Goal: Task Accomplishment & Management: Manage account settings

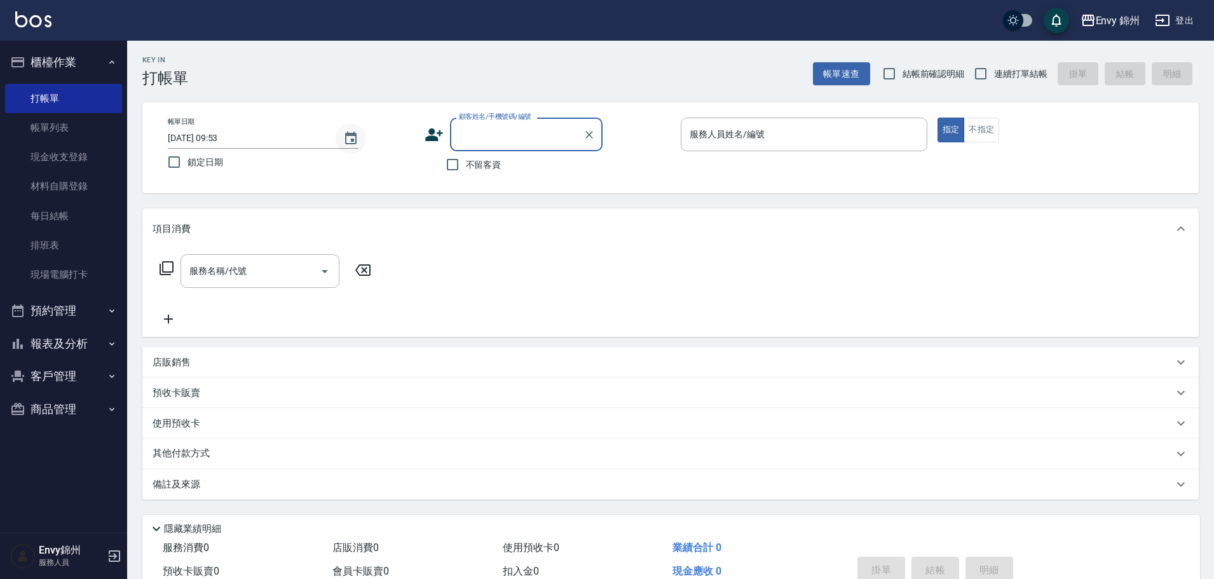
click at [348, 139] on icon "Choose date, selected date is 2025-08-12" at bounding box center [350, 138] width 15 height 15
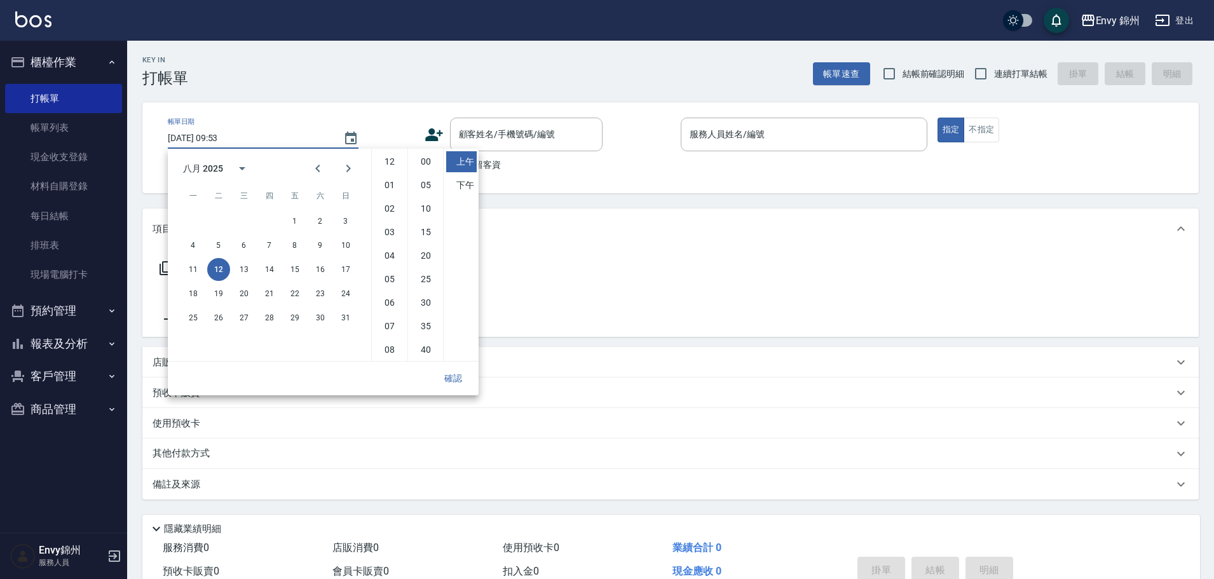
scroll to position [71, 0]
click at [189, 272] on button "11" at bounding box center [193, 269] width 23 height 23
type input "[DATE] 09:53"
click at [451, 372] on button "確認" at bounding box center [453, 379] width 41 height 24
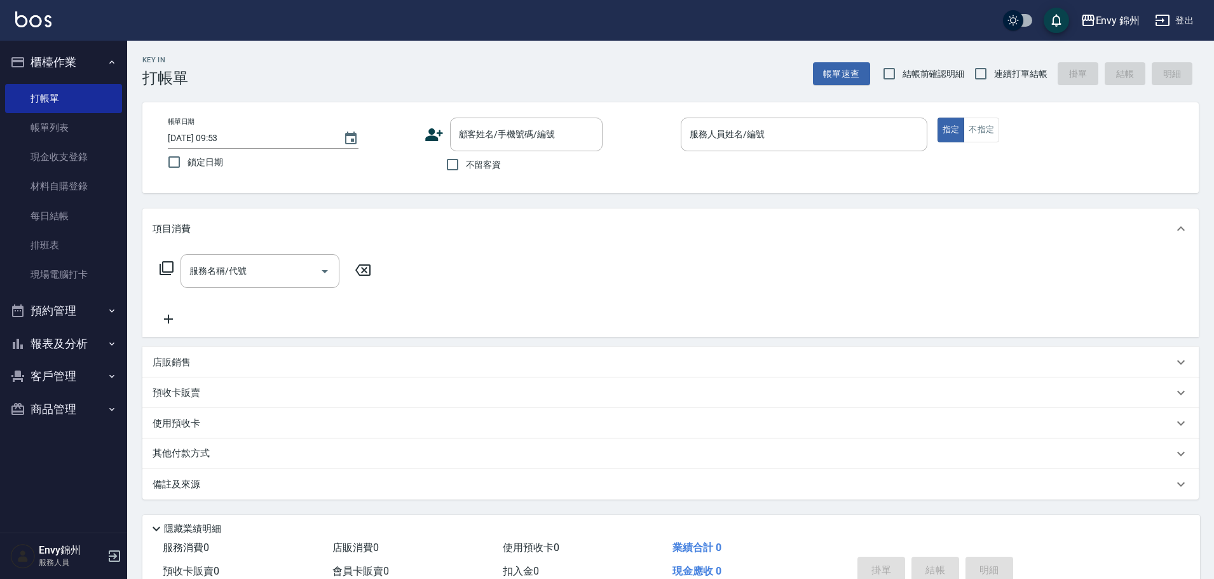
click at [473, 167] on span "不留客資" at bounding box center [484, 164] width 36 height 13
click at [466, 167] on input "不留客資" at bounding box center [452, 164] width 27 height 27
checkbox input "true"
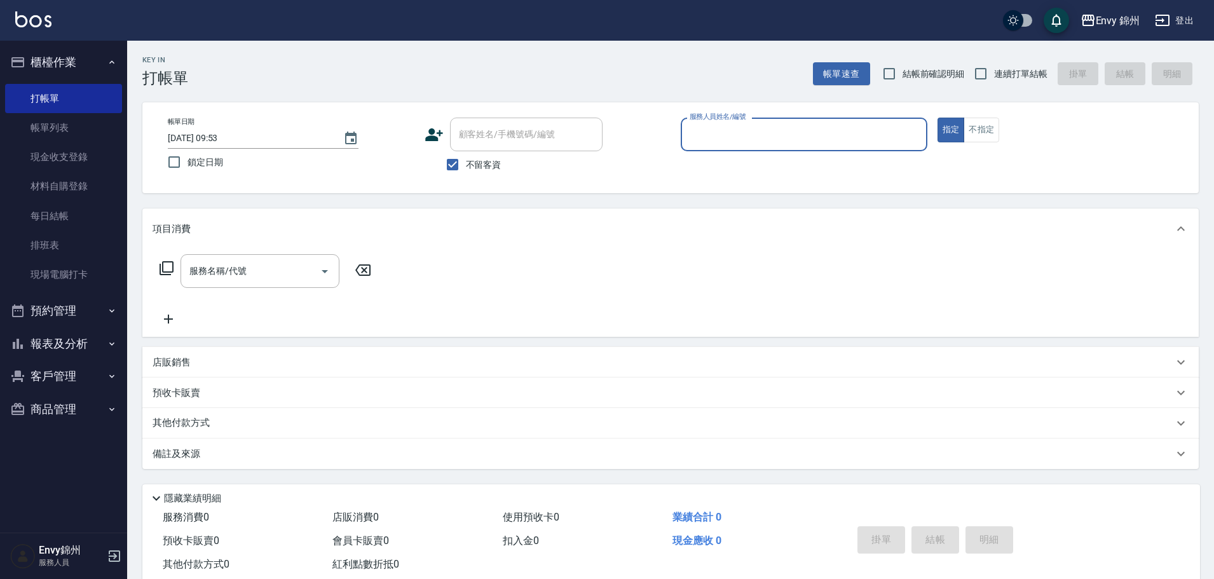
click at [761, 132] on input "服務人員姓名/編號" at bounding box center [803, 134] width 235 height 22
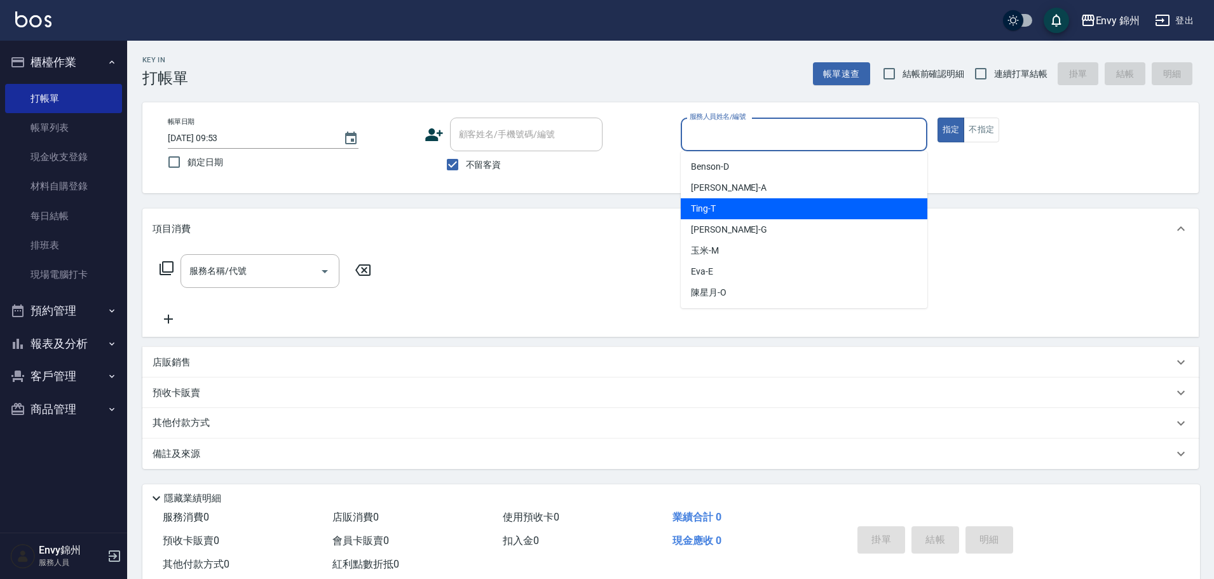
click at [713, 215] on div "Ting -T" at bounding box center [804, 208] width 247 height 21
type input "Ting-T"
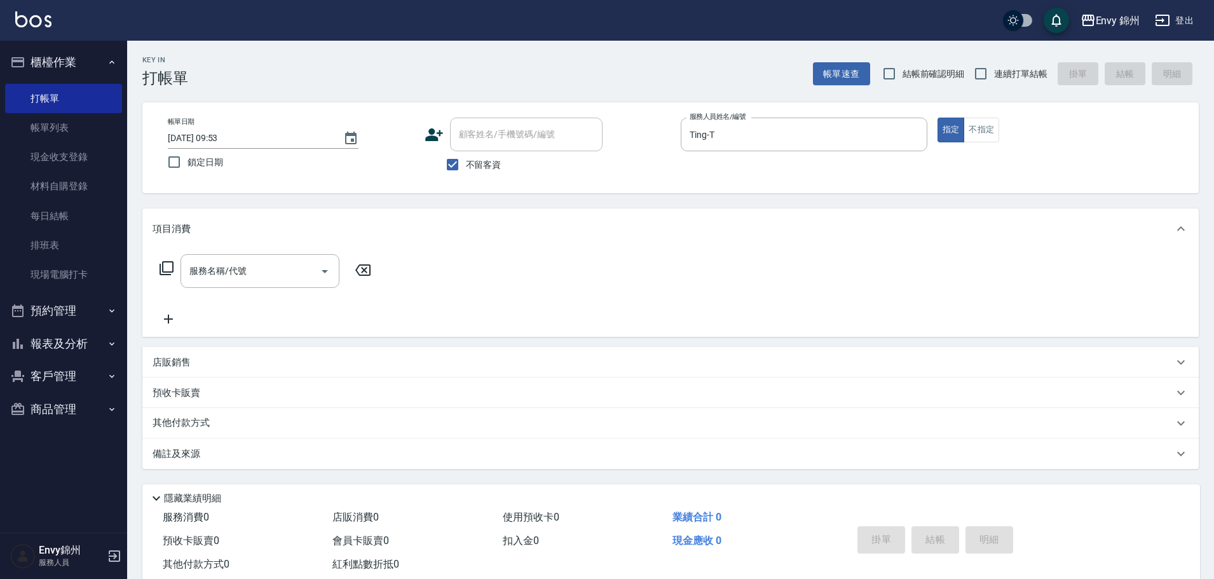
click at [161, 360] on p "店販銷售" at bounding box center [172, 362] width 38 height 13
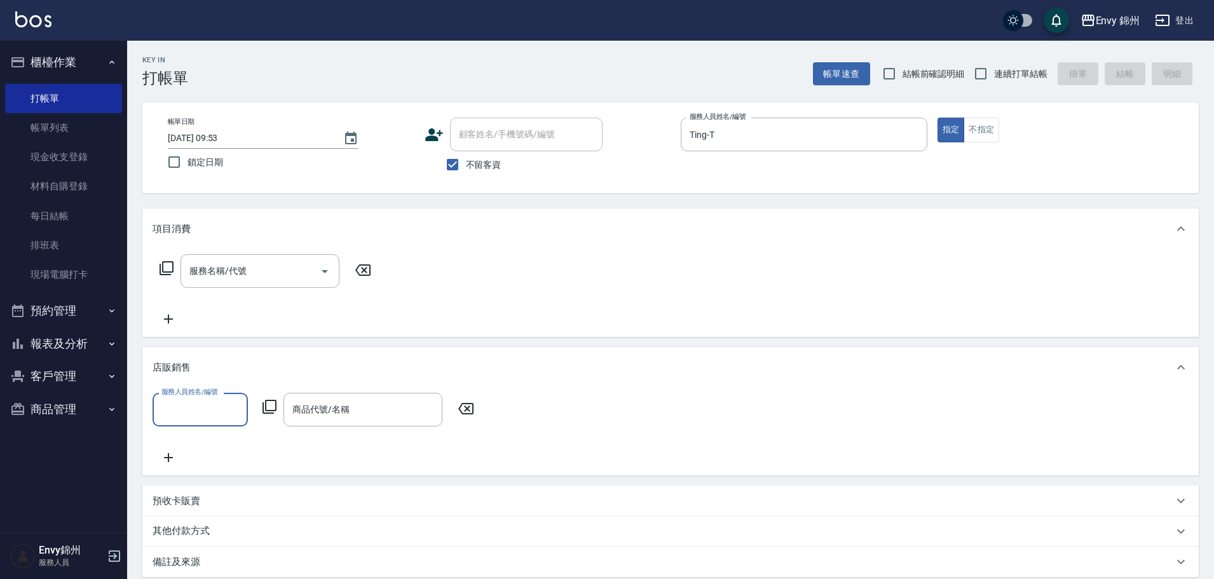
scroll to position [0, 0]
click at [185, 414] on input "服務人員姓名/編號" at bounding box center [200, 410] width 84 height 22
click at [189, 290] on div "Ting -T" at bounding box center [200, 279] width 95 height 21
type input "Ting-T"
click at [264, 412] on icon at bounding box center [269, 407] width 14 height 14
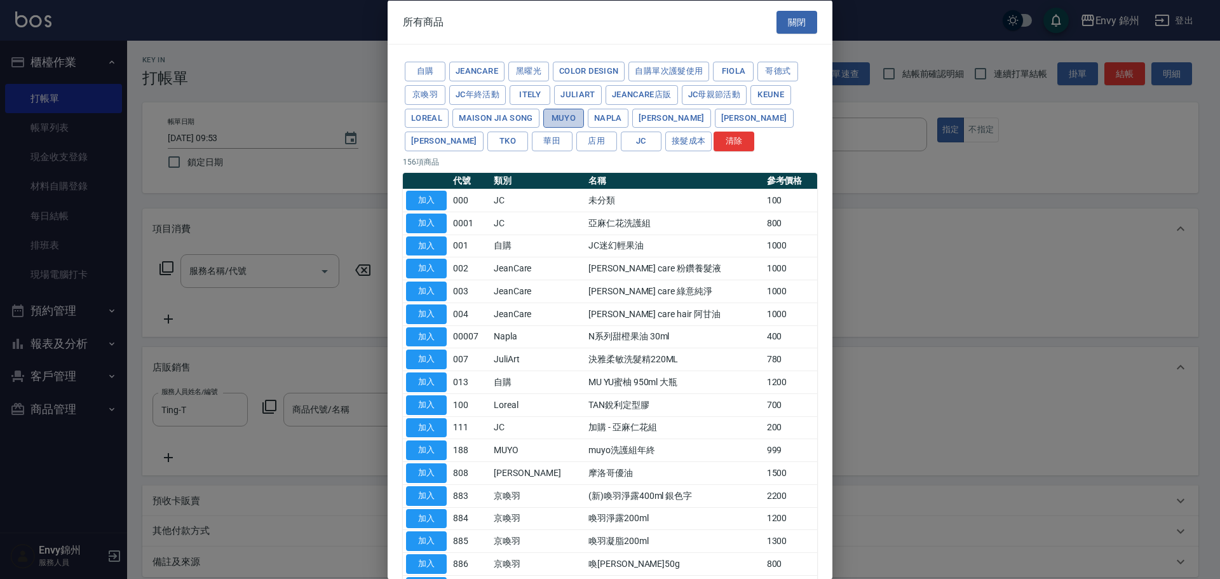
click at [557, 109] on button "MUYO" at bounding box center [563, 118] width 41 height 20
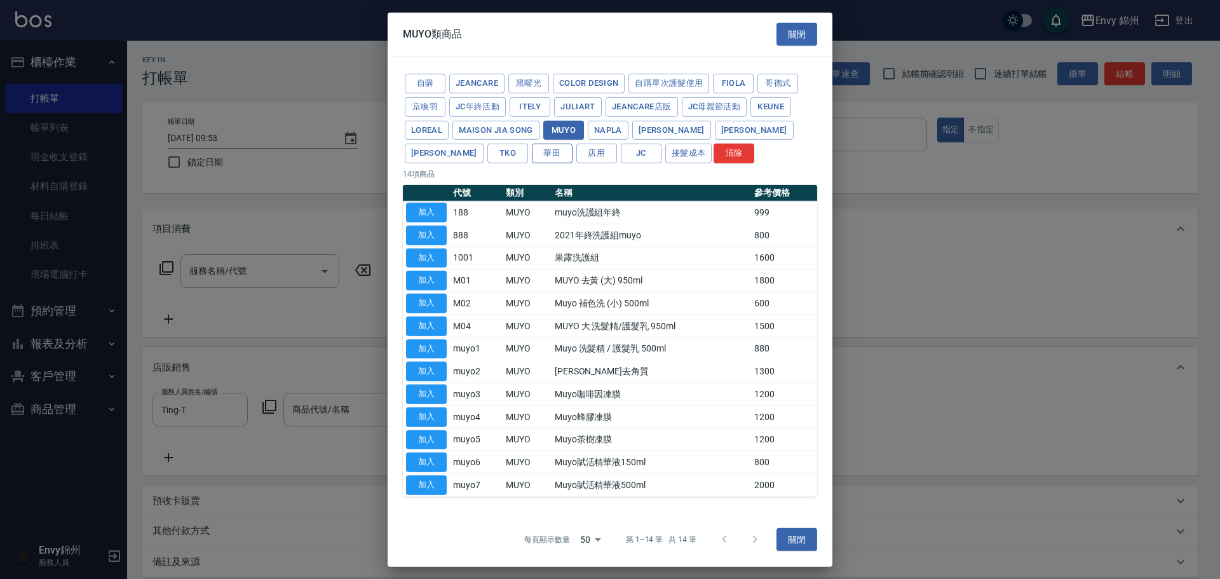
click at [532, 149] on button "華田" at bounding box center [552, 154] width 41 height 20
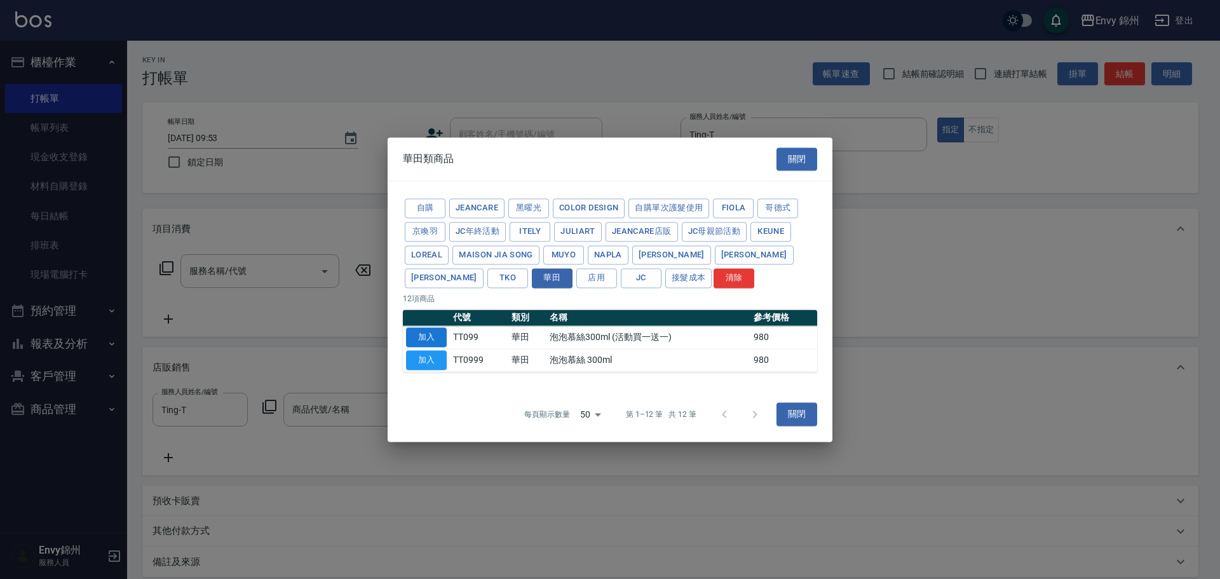
click at [440, 338] on button "加入" at bounding box center [426, 337] width 41 height 20
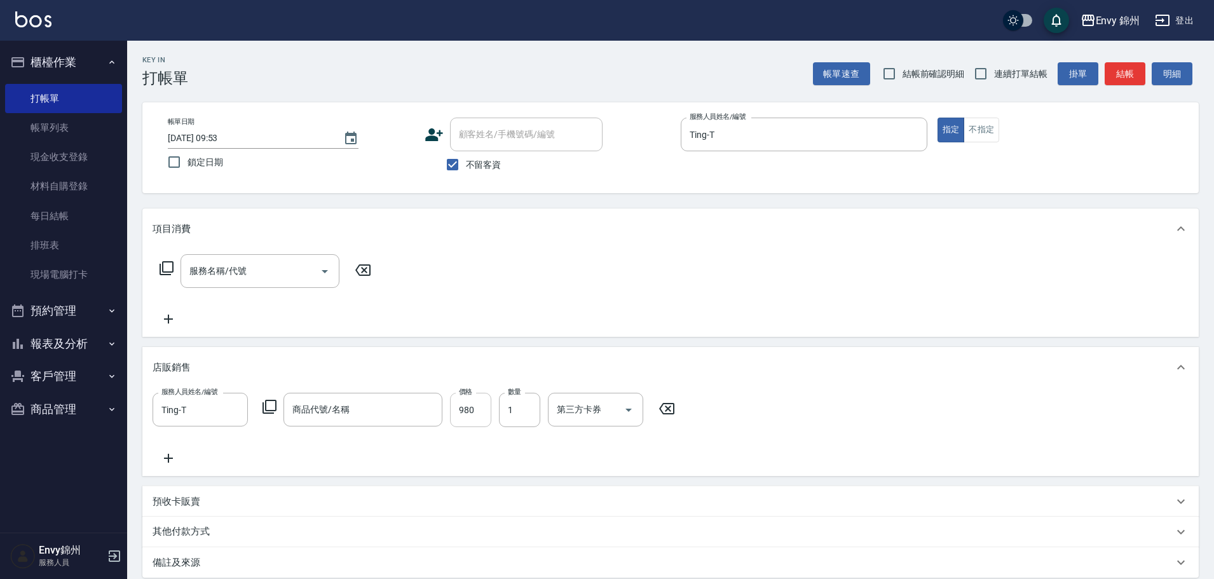
click at [469, 406] on input "980" at bounding box center [470, 410] width 41 height 34
type input "850"
click at [534, 416] on input "1" at bounding box center [519, 410] width 41 height 34
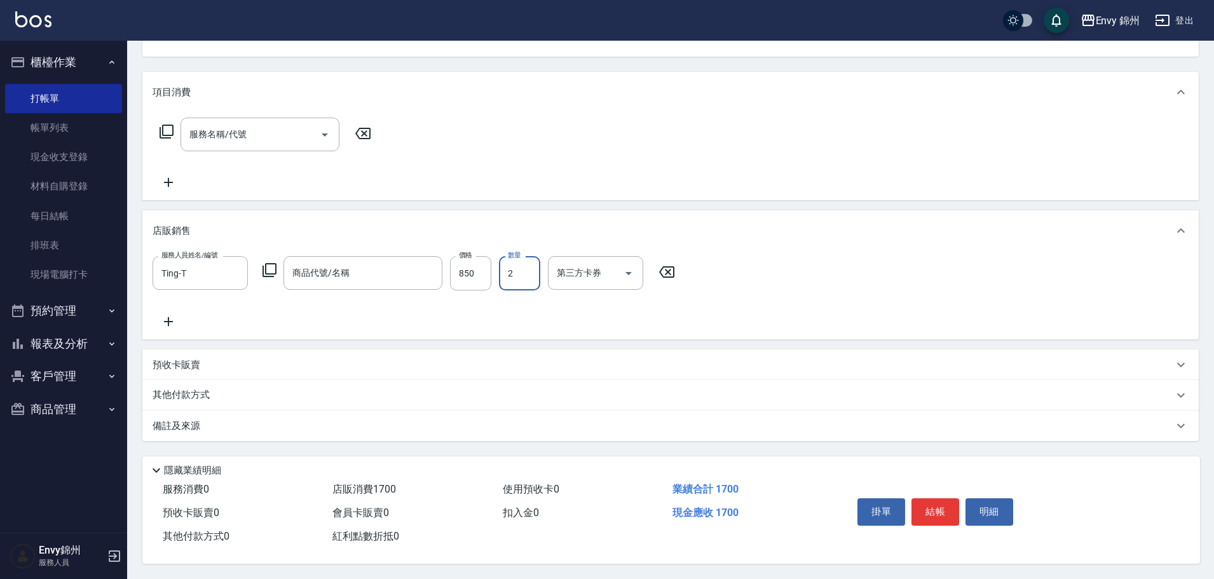
type input "2"
click at [409, 411] on div "備註及來源" at bounding box center [670, 426] width 1056 height 31
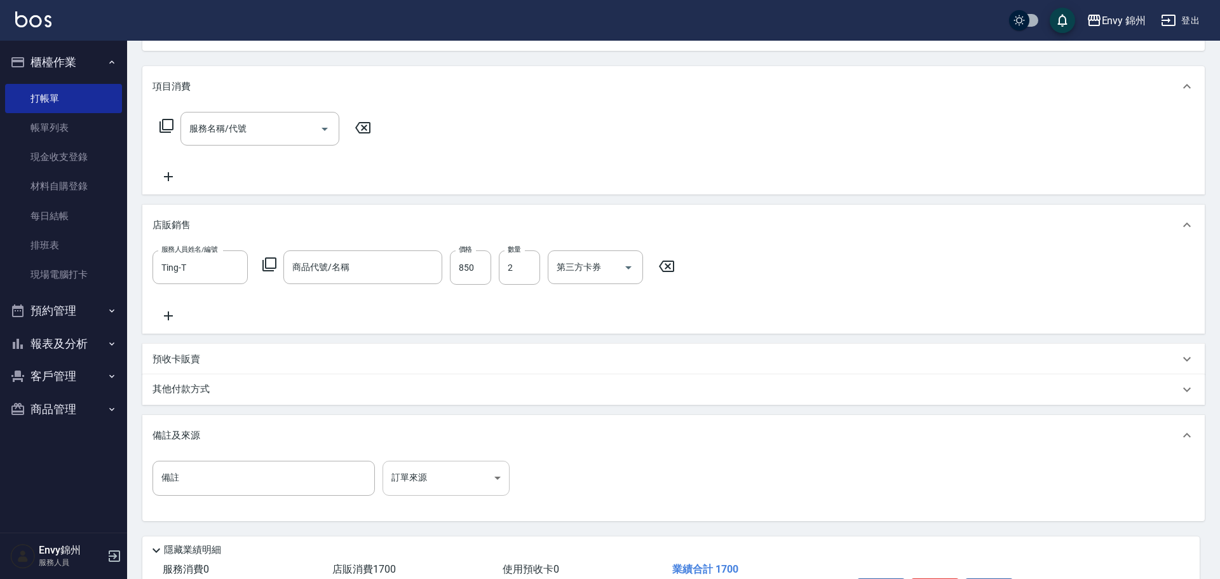
click at [463, 482] on body "Envy 錦州 登出 櫃檯作業 打帳單 帳單列表 現金收支登錄 材料自購登錄 每日結帳 排班表 現場電腦打卡 預約管理 預約管理 單日預約紀錄 單週預約紀錄 …" at bounding box center [610, 258] width 1220 height 801
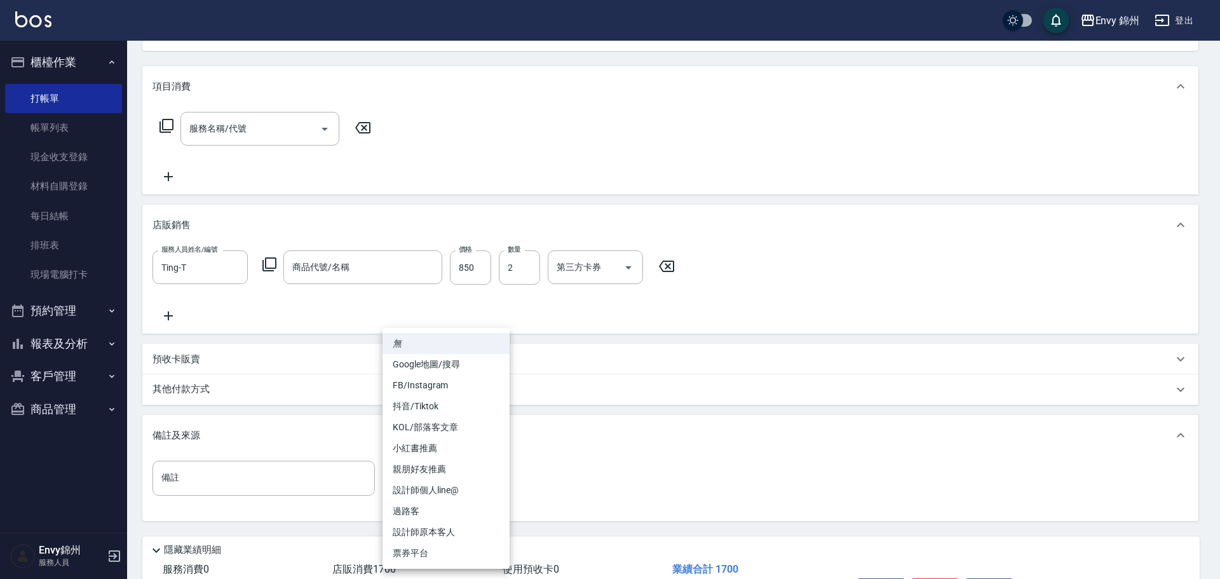
drag, startPoint x: 446, startPoint y: 532, endPoint x: 512, endPoint y: 535, distance: 66.2
click at [447, 532] on li "設計師原本客人" at bounding box center [446, 532] width 127 height 21
type input "設計師原本客人"
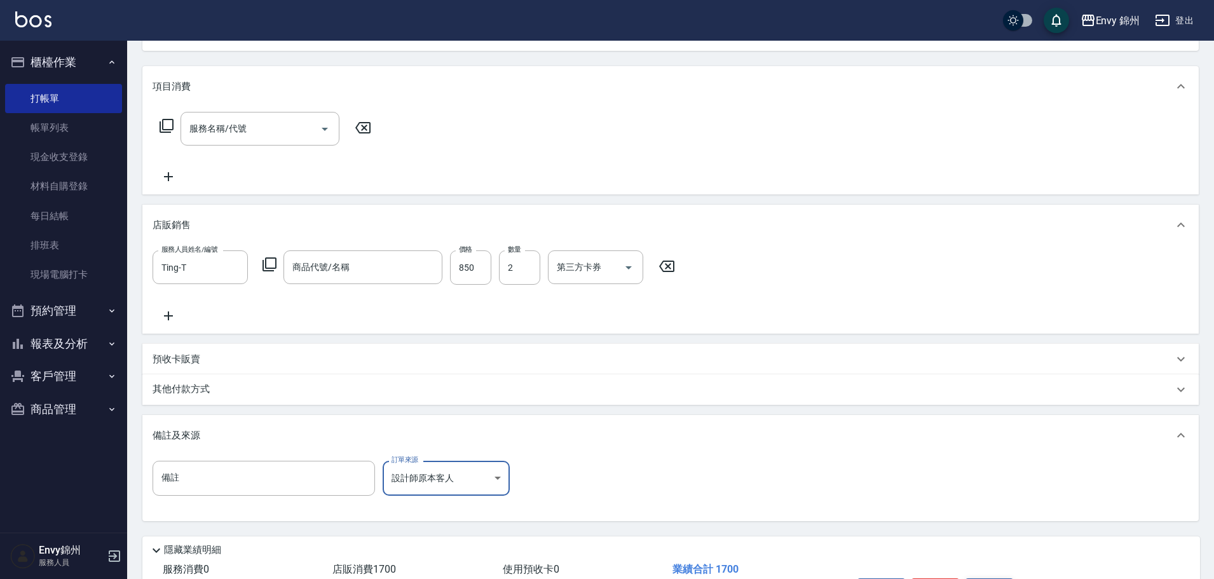
scroll to position [228, 0]
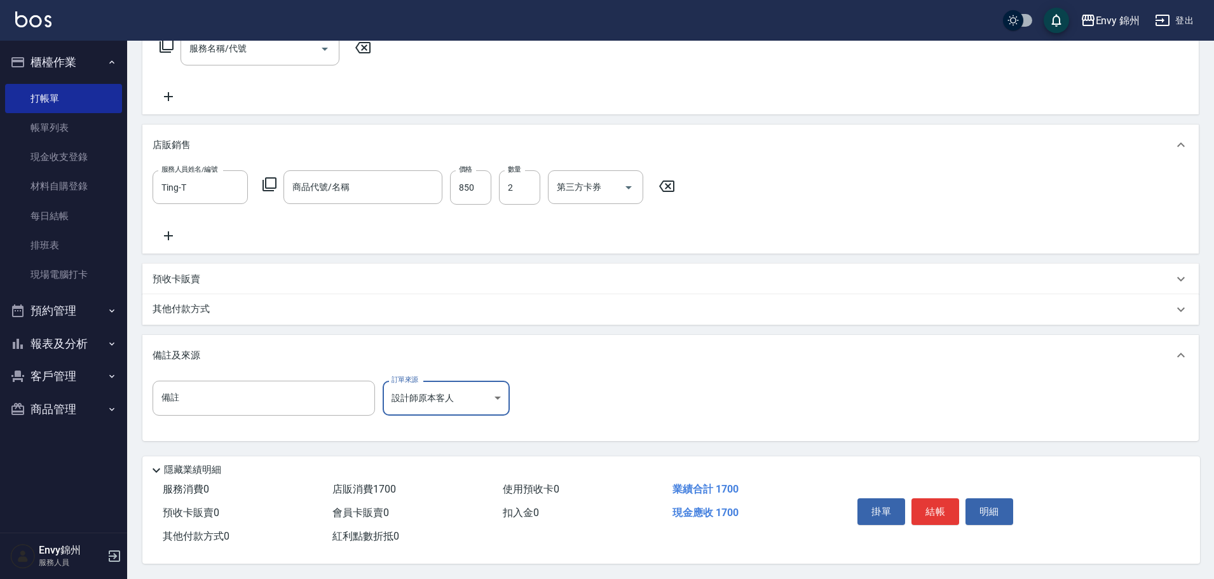
click at [236, 303] on div "其他付款方式" at bounding box center [663, 310] width 1021 height 14
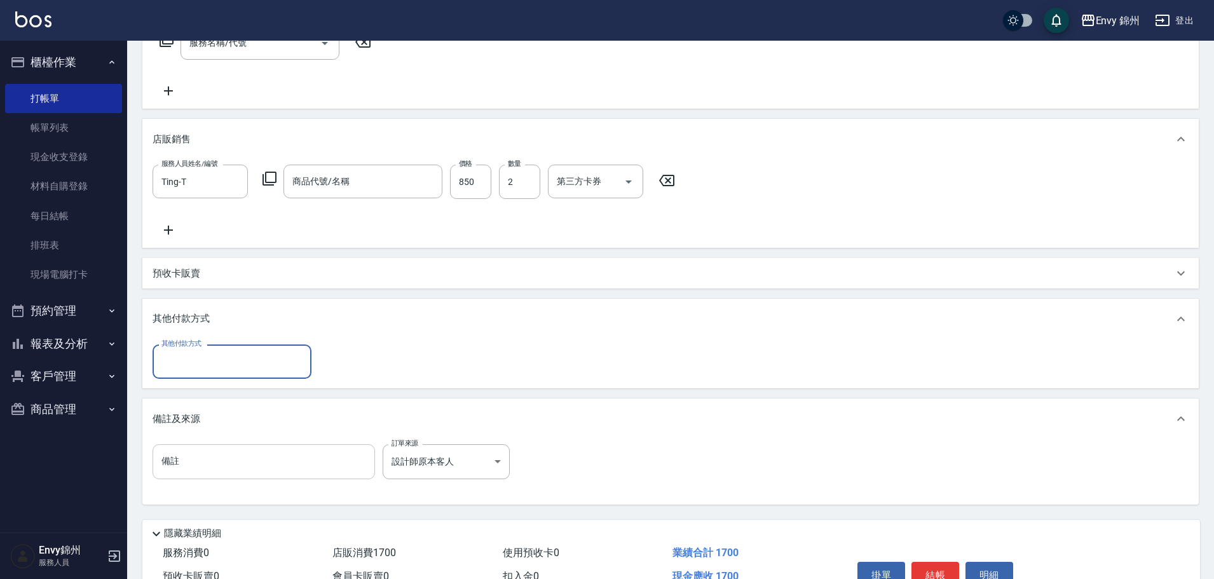
scroll to position [0, 0]
click at [209, 358] on input "其他付款方式" at bounding box center [231, 361] width 147 height 22
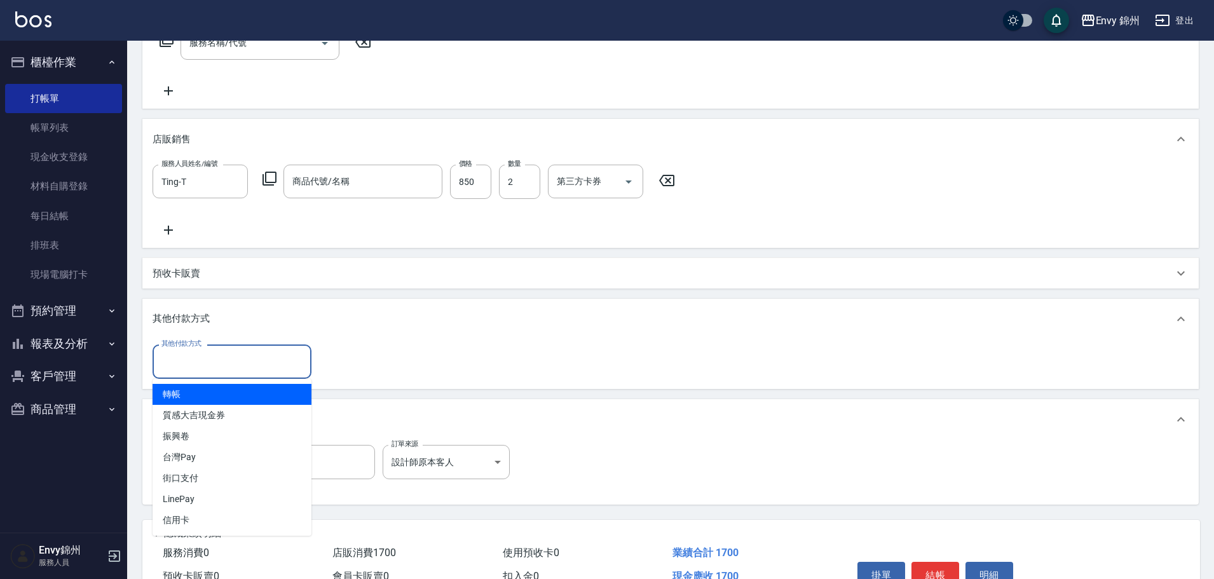
click at [197, 382] on ul "轉帳 質感大吉現金券 振興卷 台灣Pay 街口支付 LinePay 信用卡" at bounding box center [232, 457] width 159 height 157
click at [249, 390] on span "轉帳" at bounding box center [232, 394] width 159 height 21
type input "轉帳"
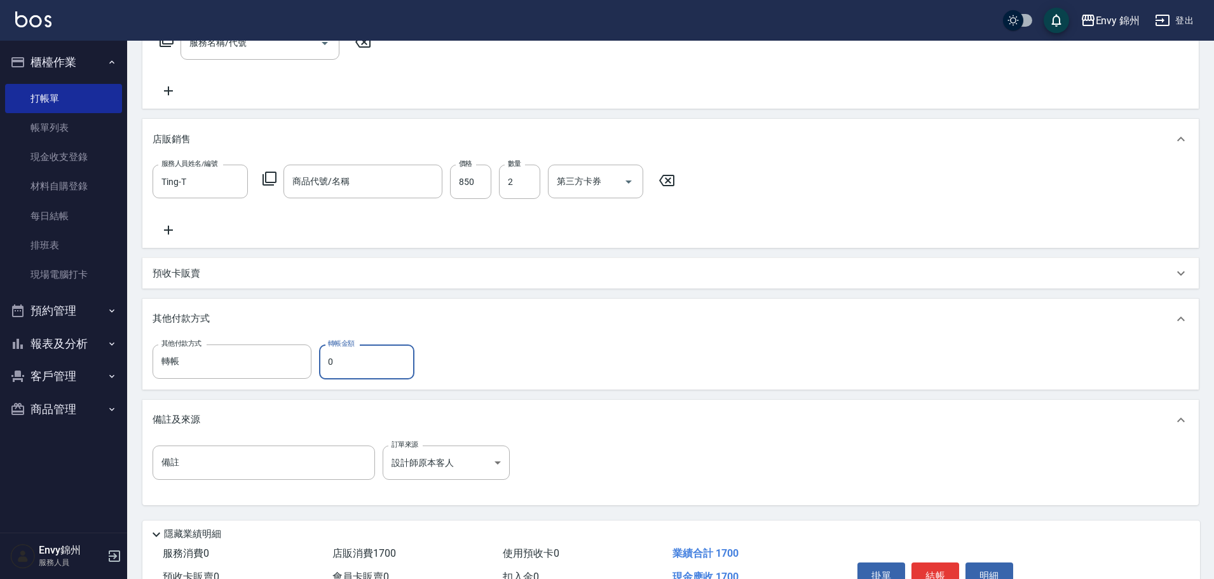
drag, startPoint x: 336, startPoint y: 367, endPoint x: 322, endPoint y: 368, distance: 14.6
click at [322, 368] on input "0" at bounding box center [366, 361] width 95 height 34
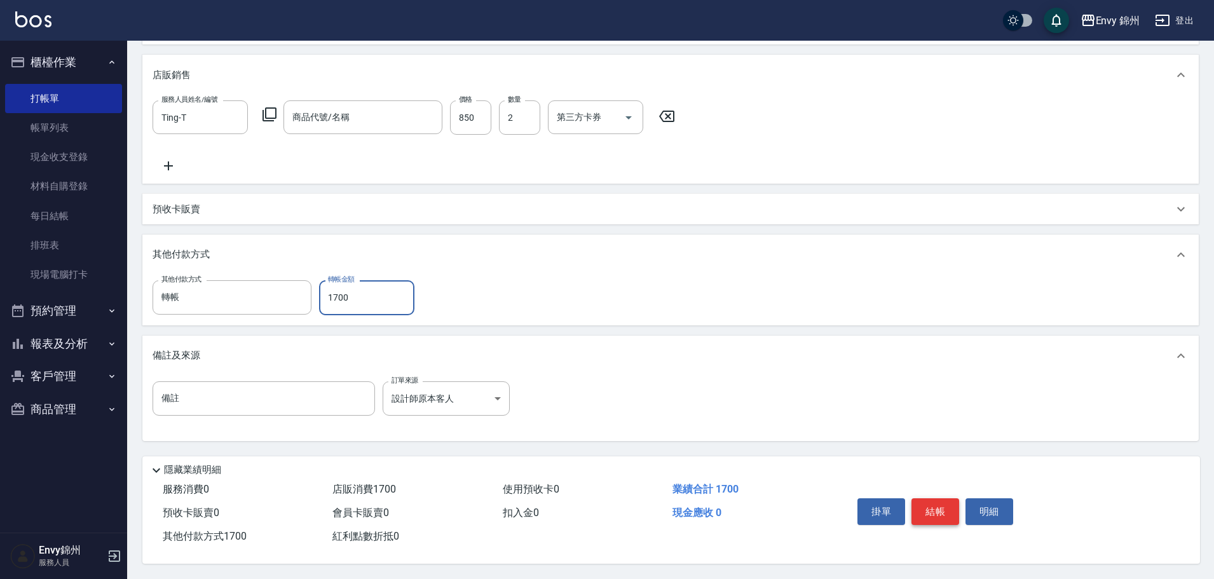
type input "1700"
click at [936, 501] on button "結帳" at bounding box center [935, 511] width 48 height 27
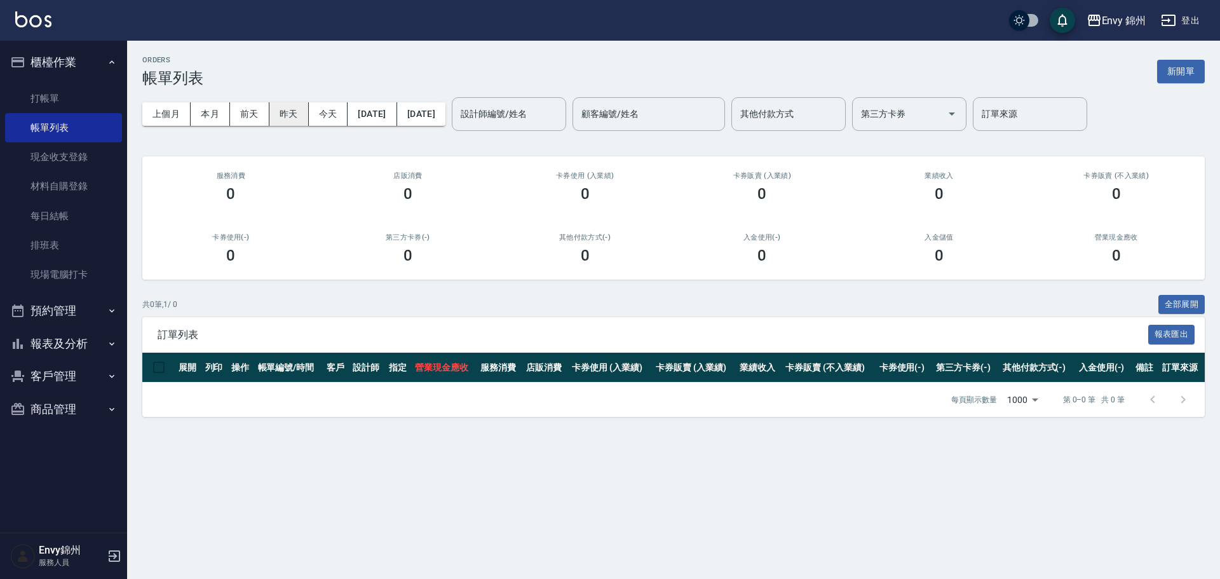
click at [303, 121] on button "昨天" at bounding box center [288, 114] width 39 height 24
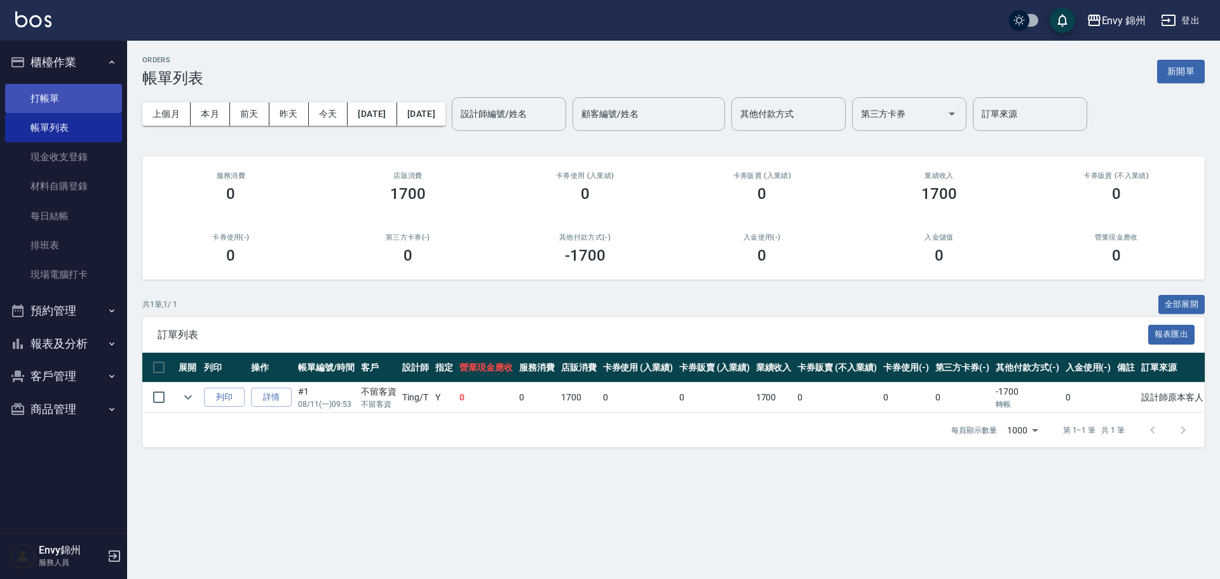
click at [51, 97] on link "打帳單" at bounding box center [63, 98] width 117 height 29
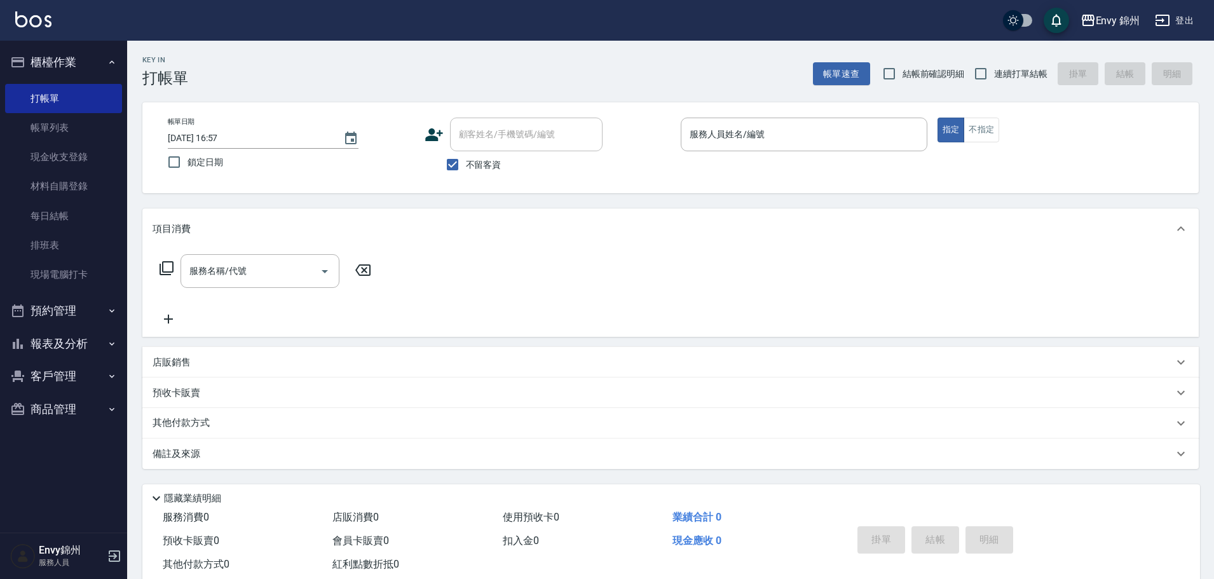
click at [479, 172] on label "不留客資" at bounding box center [470, 164] width 62 height 27
click at [466, 172] on input "不留客資" at bounding box center [452, 164] width 27 height 27
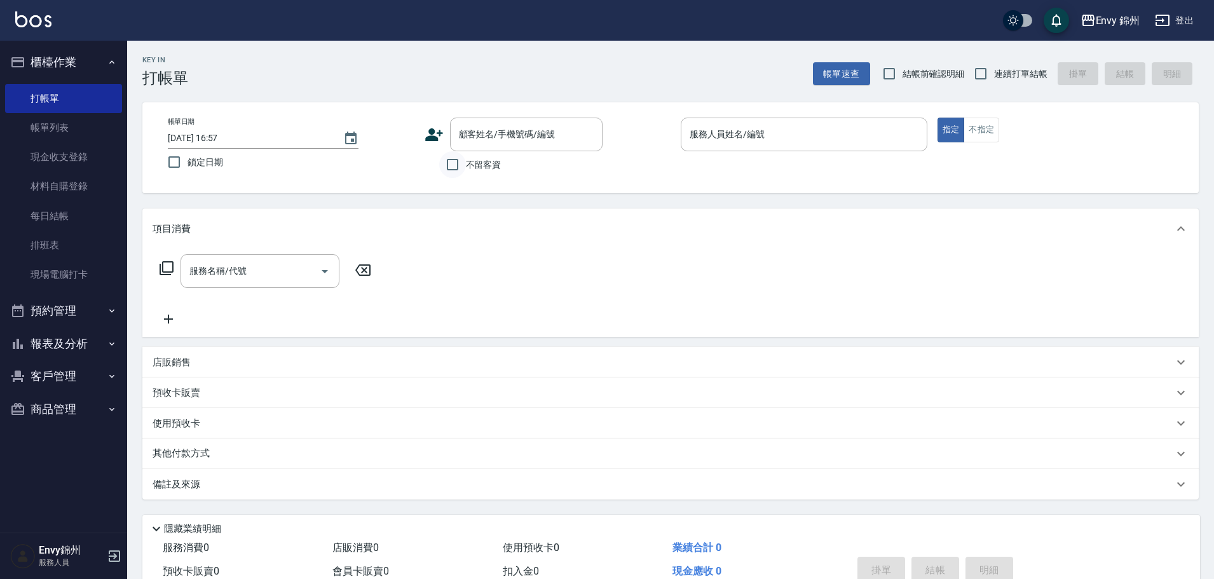
drag, startPoint x: 447, startPoint y: 165, endPoint x: 456, endPoint y: 165, distance: 8.3
click at [447, 165] on input "不留客資" at bounding box center [452, 164] width 27 height 27
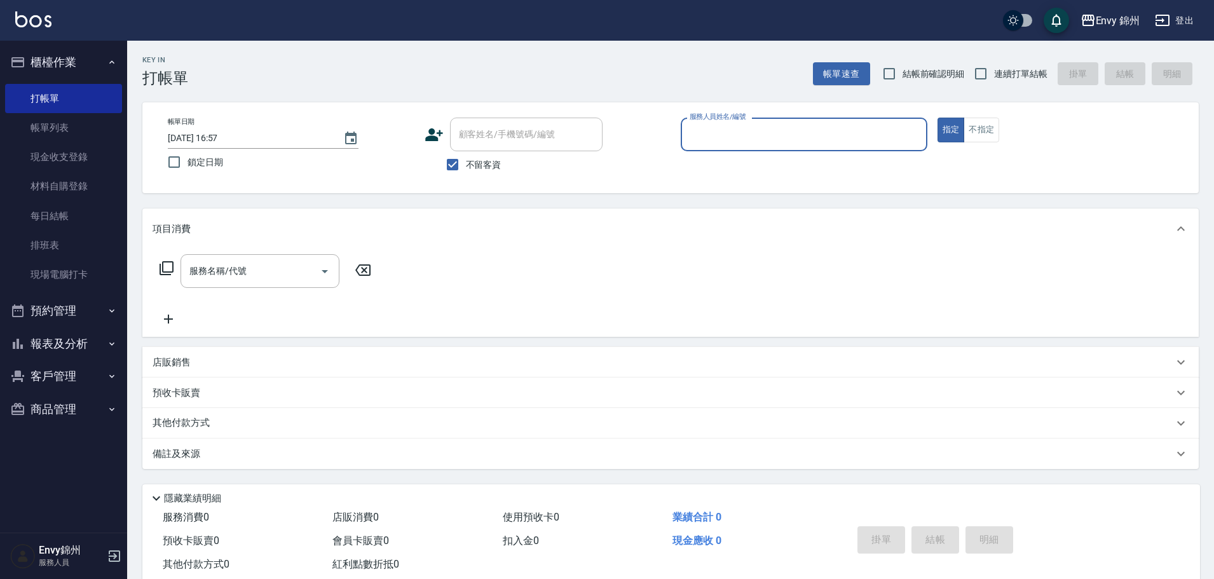
click at [472, 168] on span "不留客資" at bounding box center [484, 164] width 36 height 13
click at [466, 168] on input "不留客資" at bounding box center [452, 164] width 27 height 27
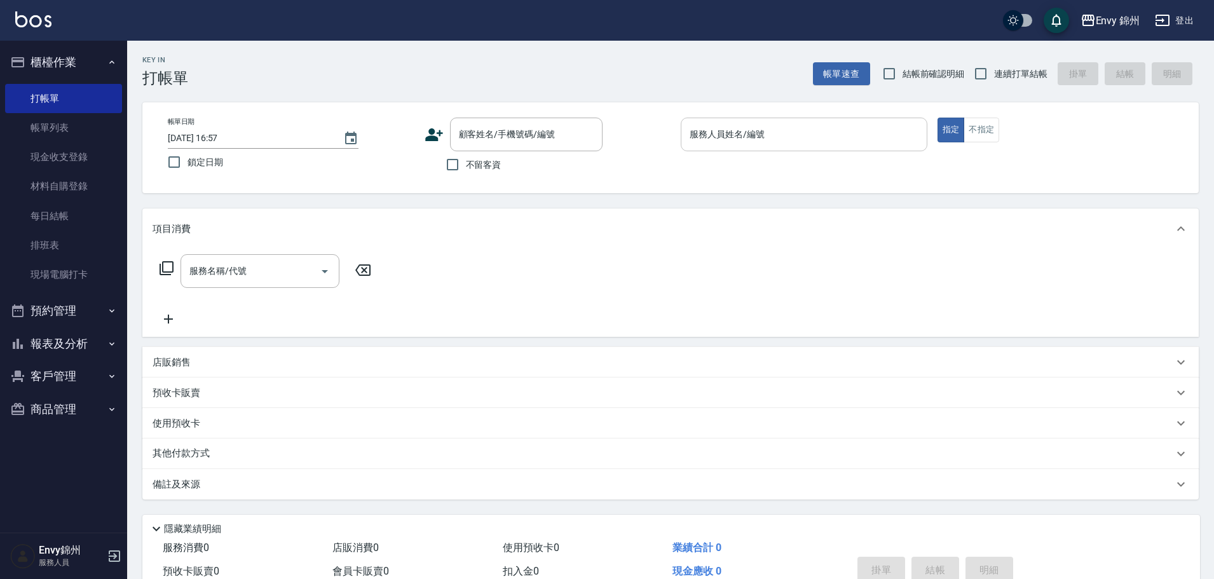
click at [753, 133] on input "服務人員姓名/編號" at bounding box center [803, 134] width 235 height 22
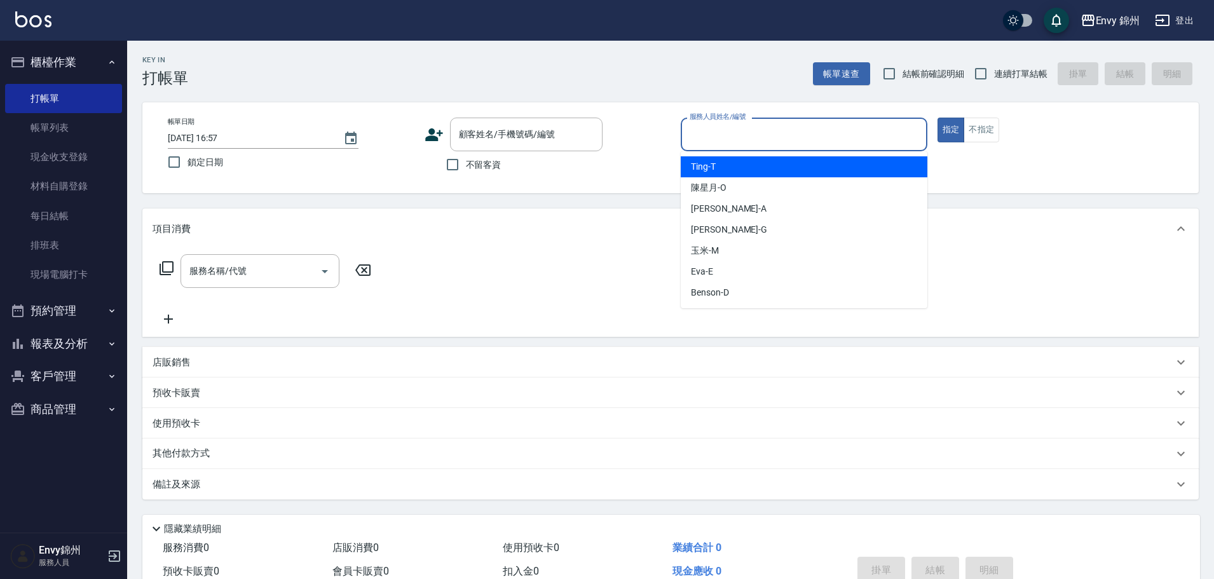
click at [470, 164] on span "不留客資" at bounding box center [484, 164] width 36 height 13
click at [466, 164] on input "不留客資" at bounding box center [452, 164] width 27 height 27
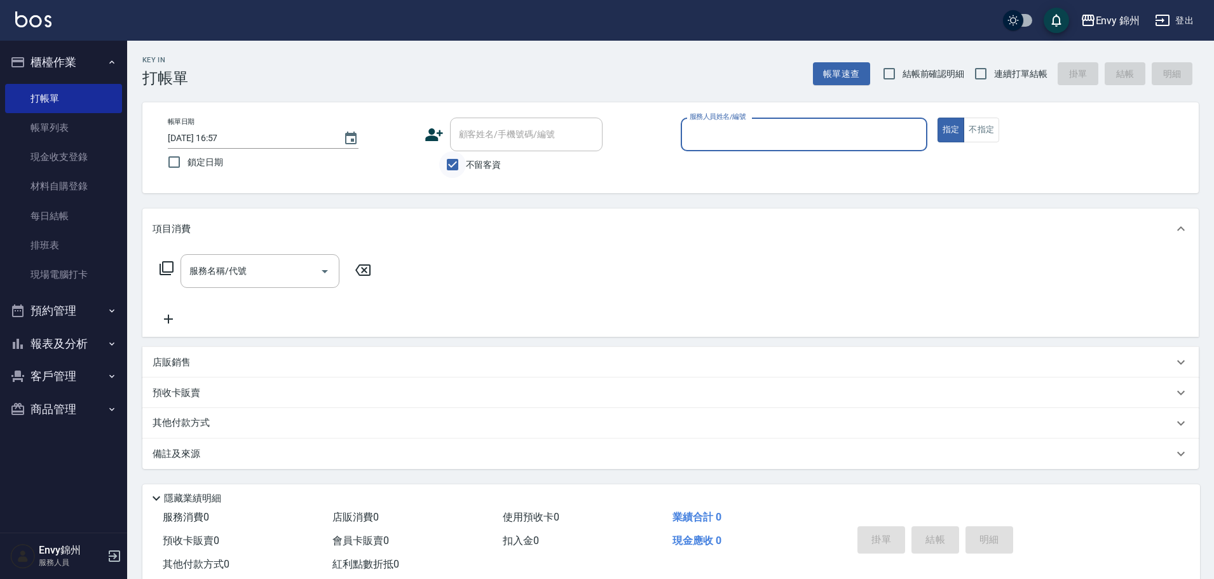
click at [456, 169] on input "不留客資" at bounding box center [452, 164] width 27 height 27
checkbox input "false"
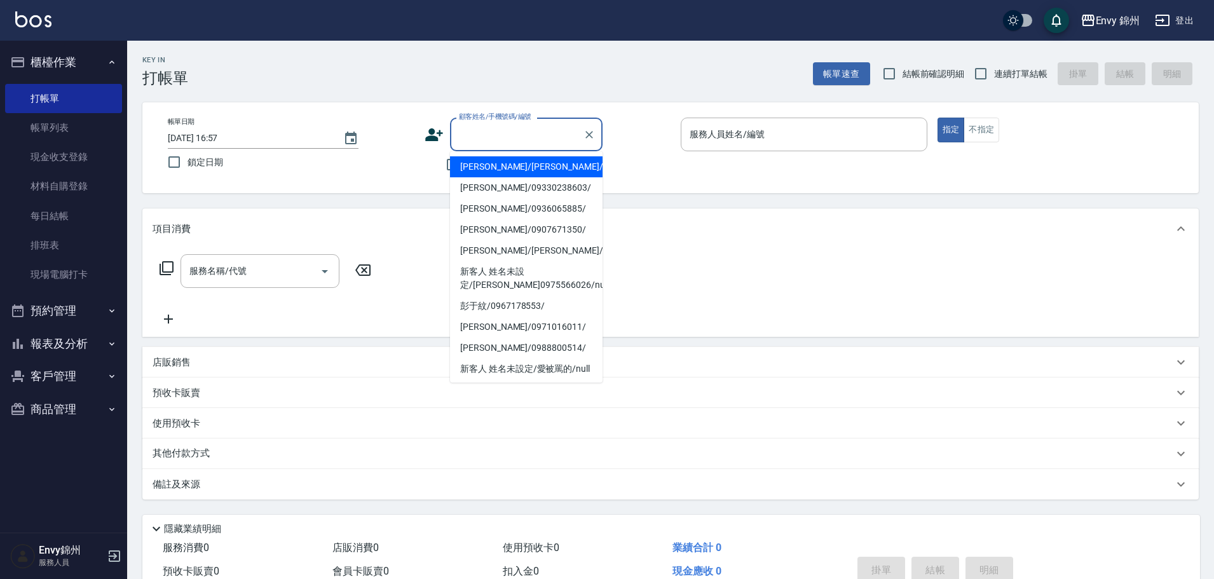
click at [494, 133] on div "顧客姓名/手機號碼/編號 顧客姓名/手機號碼/編號" at bounding box center [526, 135] width 153 height 34
type input "ㄔ"
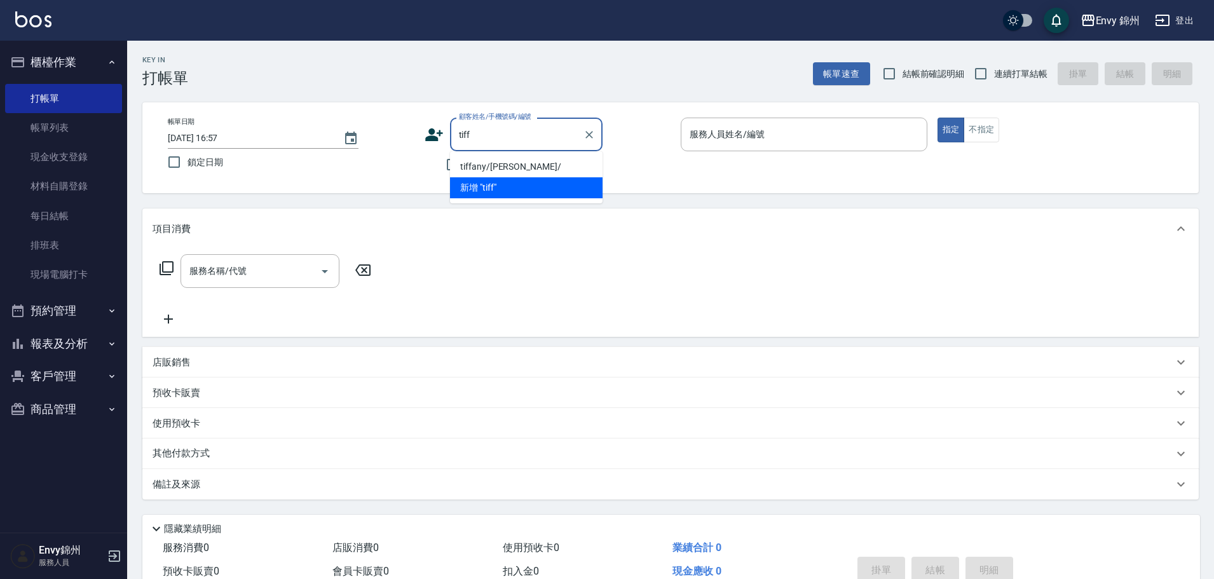
click at [569, 167] on li "tiffany/tiffany/" at bounding box center [526, 166] width 153 height 21
type input "tiffany/tiffany/"
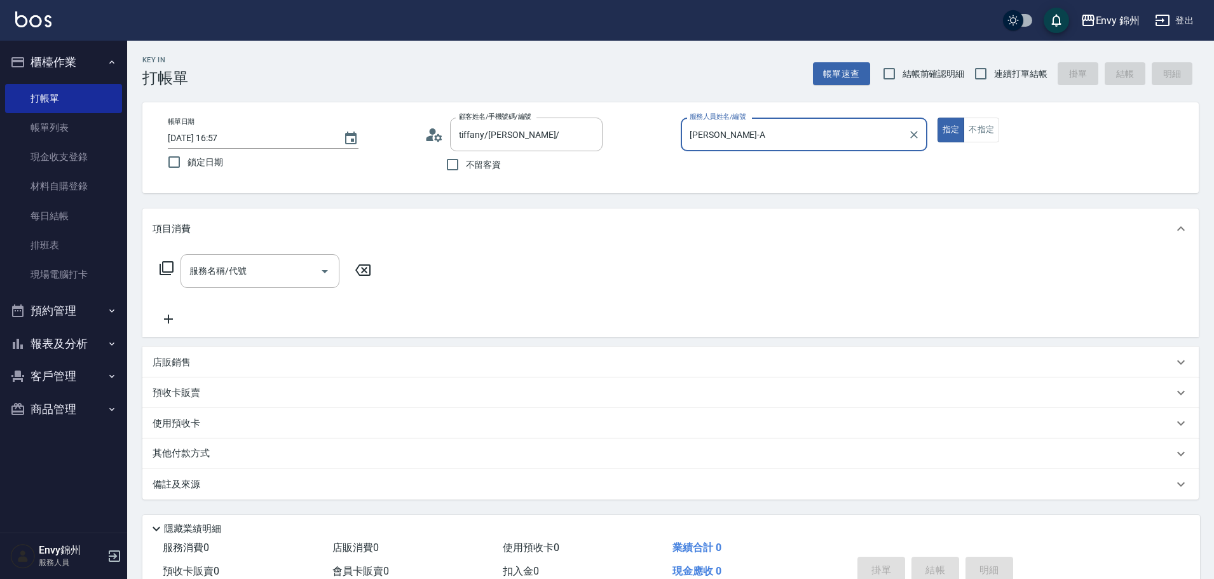
type input "Annie-A"
click at [258, 283] on div "服務名稱/代號" at bounding box center [260, 271] width 159 height 34
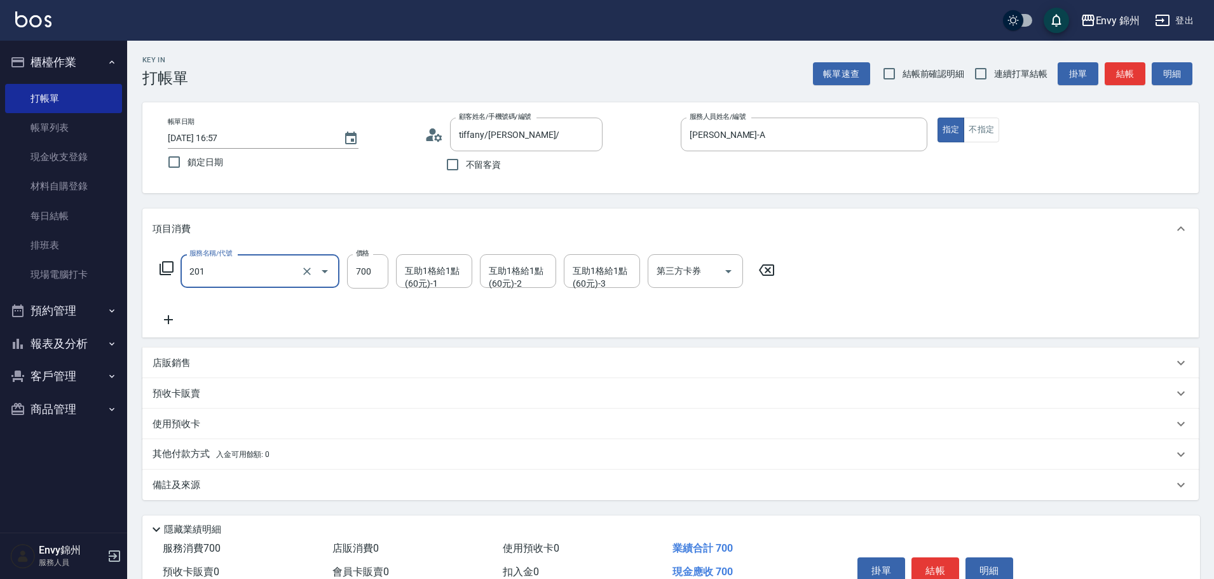
type input "201 剪髮(201)"
type input "1200"
click at [417, 278] on div "互助1格給1點(60元)-1 互助1格給1點(60元)-1" at bounding box center [434, 271] width 76 height 34
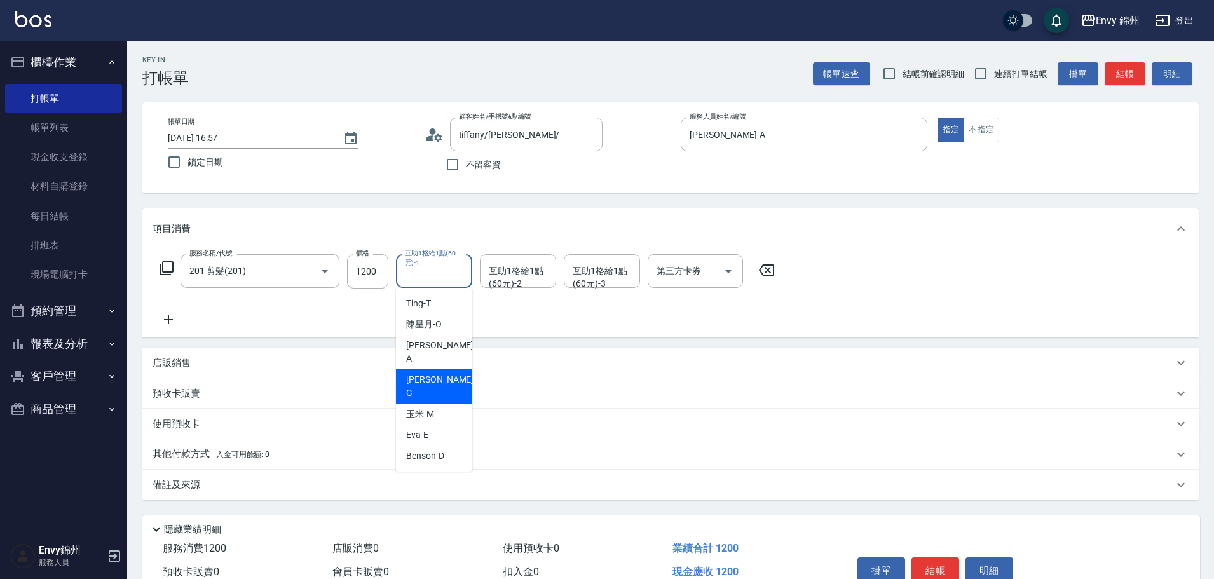
click at [428, 373] on span "杉杉 -G" at bounding box center [441, 386] width 70 height 27
type input "杉杉-G"
click at [351, 494] on div "備註及來源" at bounding box center [670, 485] width 1056 height 31
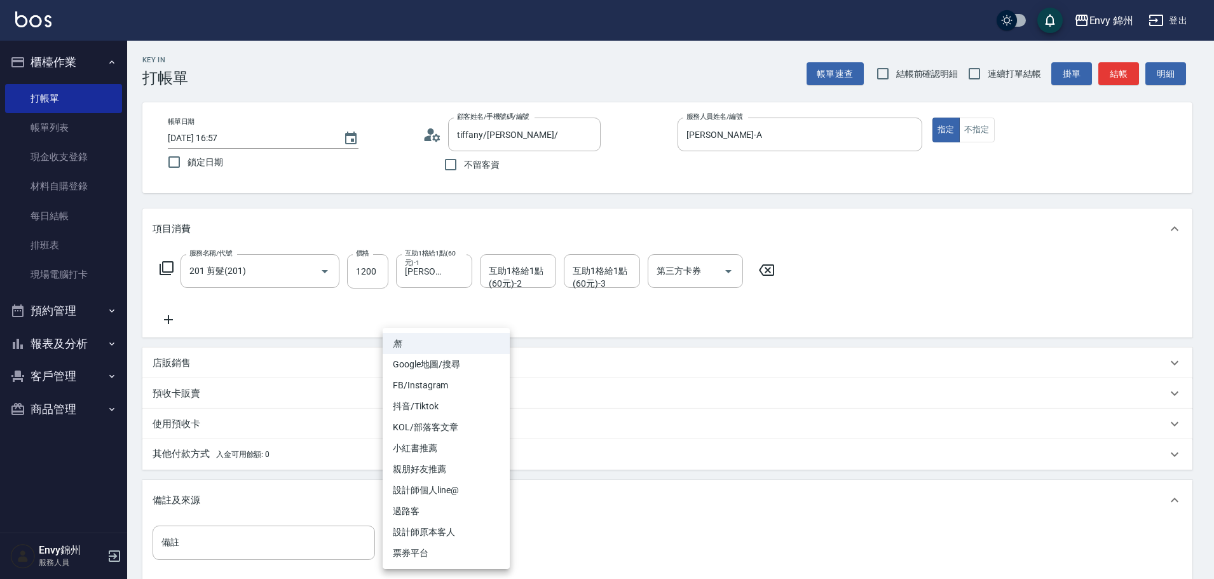
click at [424, 544] on body "Envy 錦州 登出 櫃檯作業 打帳單 帳單列表 現金收支登錄 材料自購登錄 每日結帳 排班表 現場電腦打卡 預約管理 預約管理 單日預約紀錄 單週預約紀錄 …" at bounding box center [607, 361] width 1214 height 723
click at [436, 534] on li "設計師原本客人" at bounding box center [446, 532] width 127 height 21
type input "設計師原本客人"
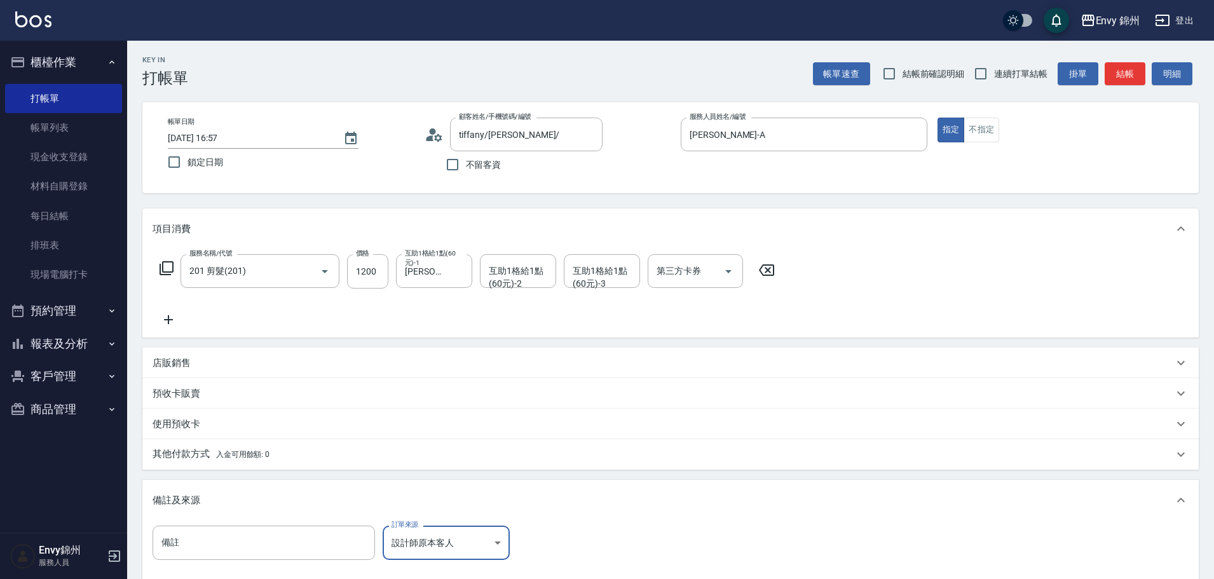
scroll to position [150, 0]
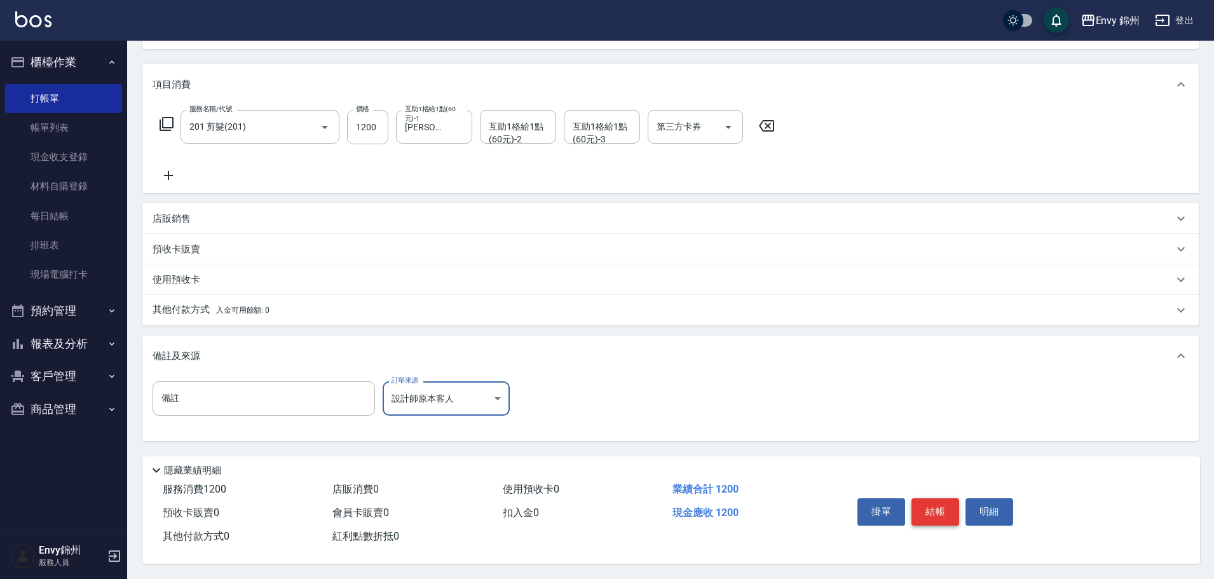
click at [950, 498] on button "結帳" at bounding box center [935, 511] width 48 height 27
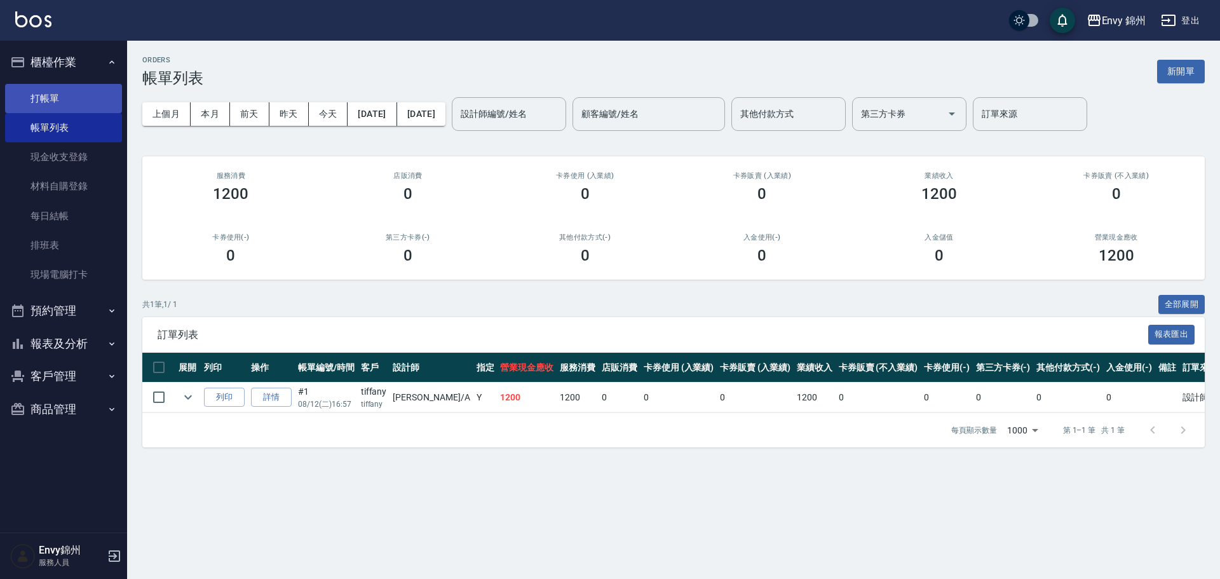
click at [31, 96] on link "打帳單" at bounding box center [63, 98] width 117 height 29
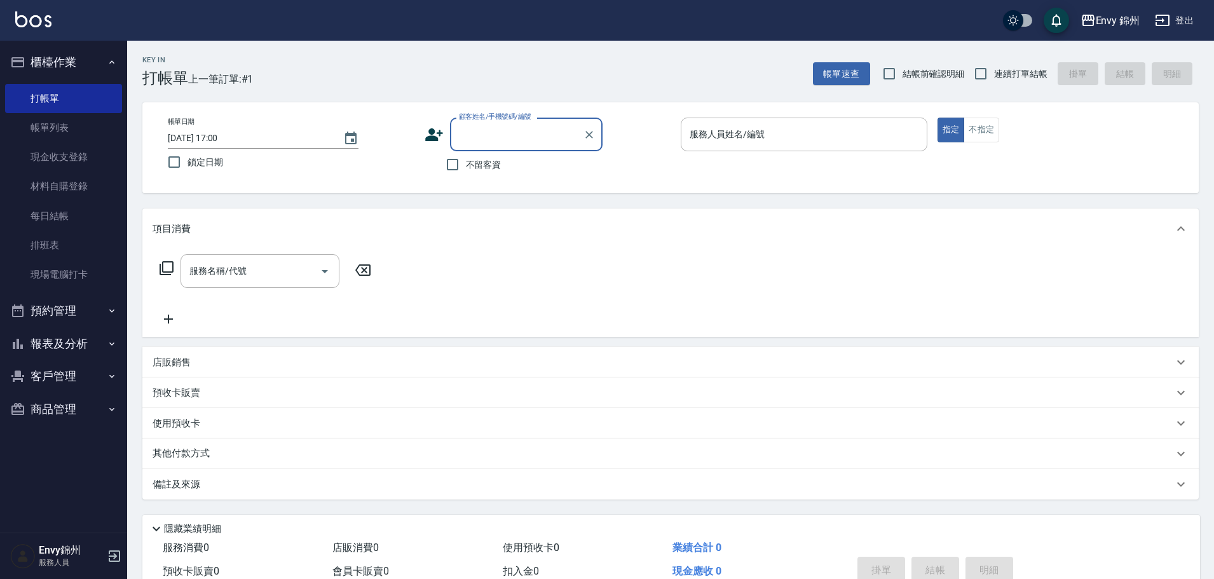
click at [496, 142] on input "顧客姓名/手機號碼/編號" at bounding box center [517, 134] width 122 height 22
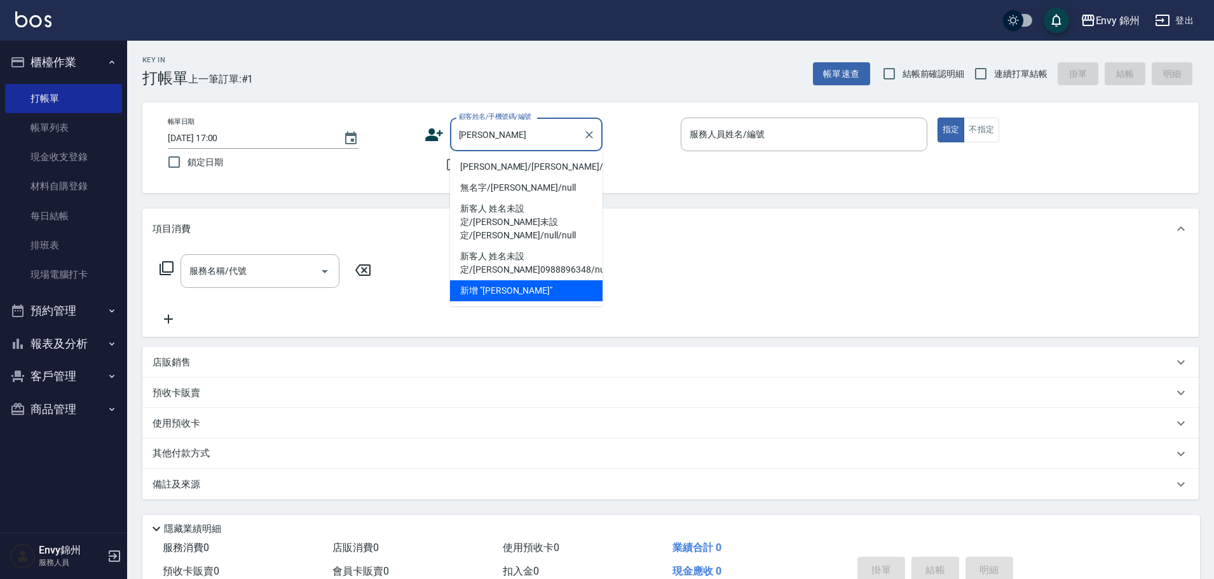
click at [545, 167] on li "李思萱/李思萱/null" at bounding box center [526, 166] width 153 height 21
type input "李思萱/李思萱/null"
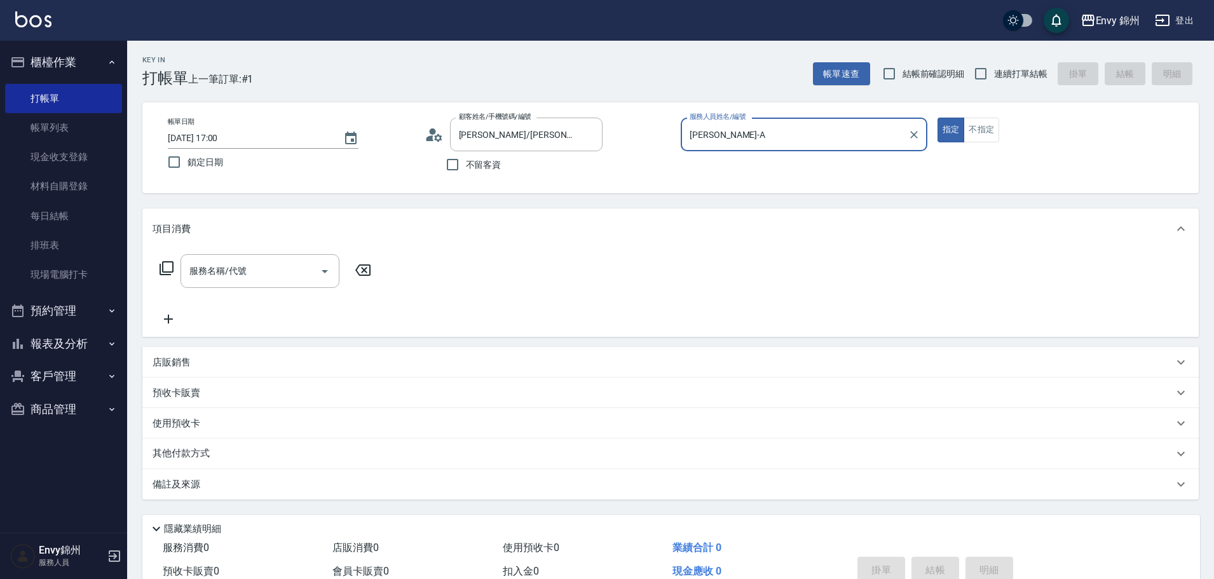
type input "Annie-A"
click at [261, 281] on input "服務名稱/代號" at bounding box center [250, 271] width 128 height 22
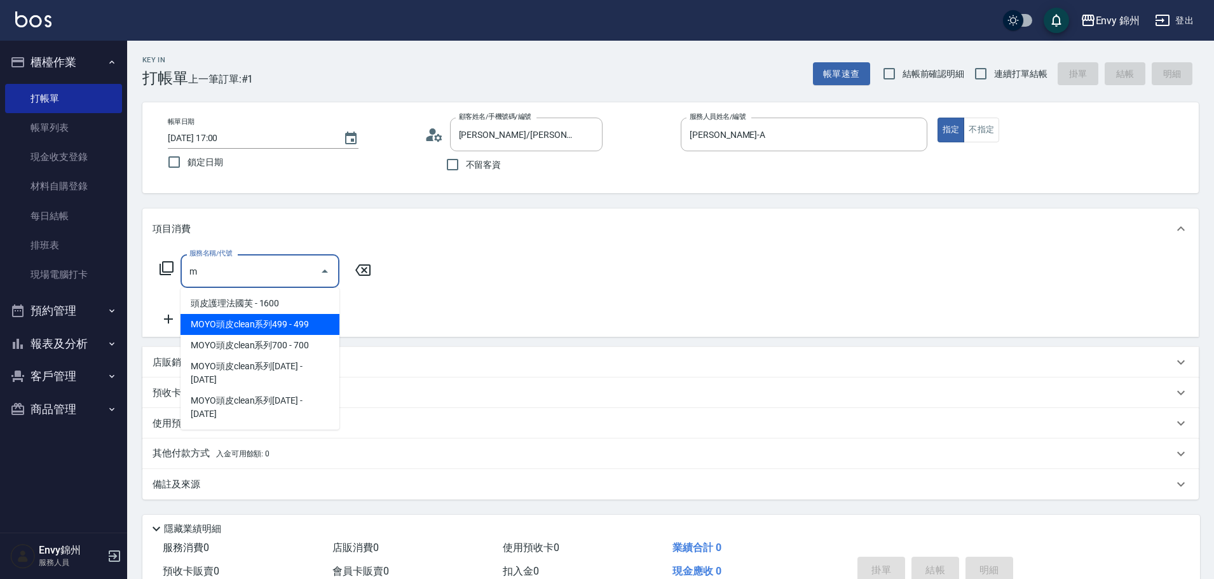
click at [280, 331] on span "MOYO頭皮clean系列499 - 499" at bounding box center [260, 324] width 159 height 21
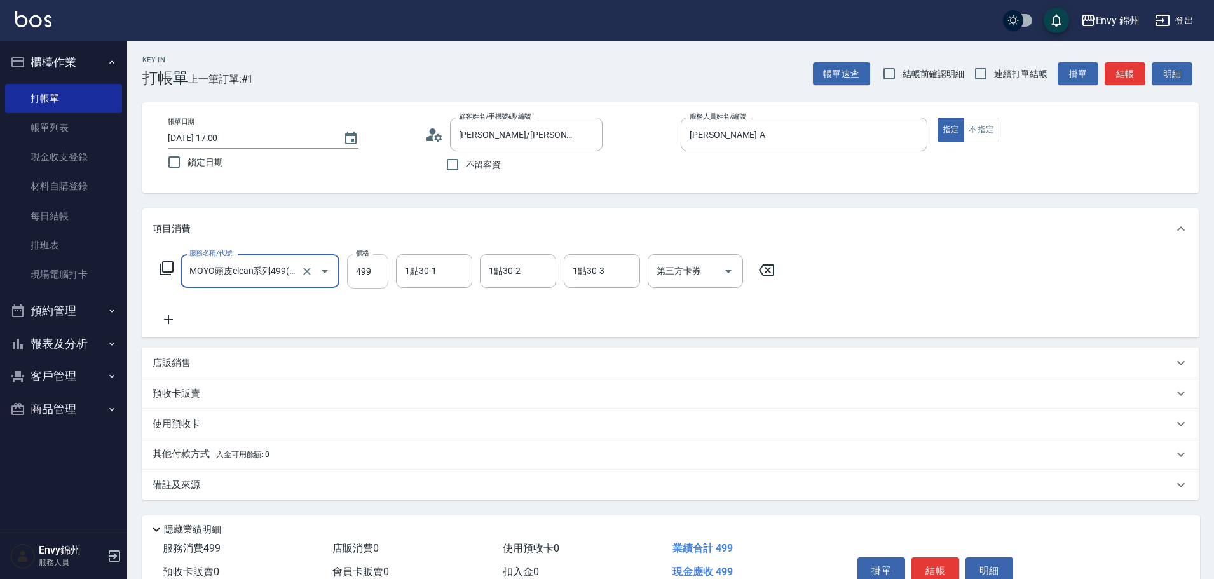
type input "MOYO頭皮clean系列499(405)"
click at [367, 278] on input "499" at bounding box center [367, 271] width 41 height 34
type input "699"
click at [414, 275] on div "1點30-1 1點30-1" at bounding box center [434, 271] width 76 height 34
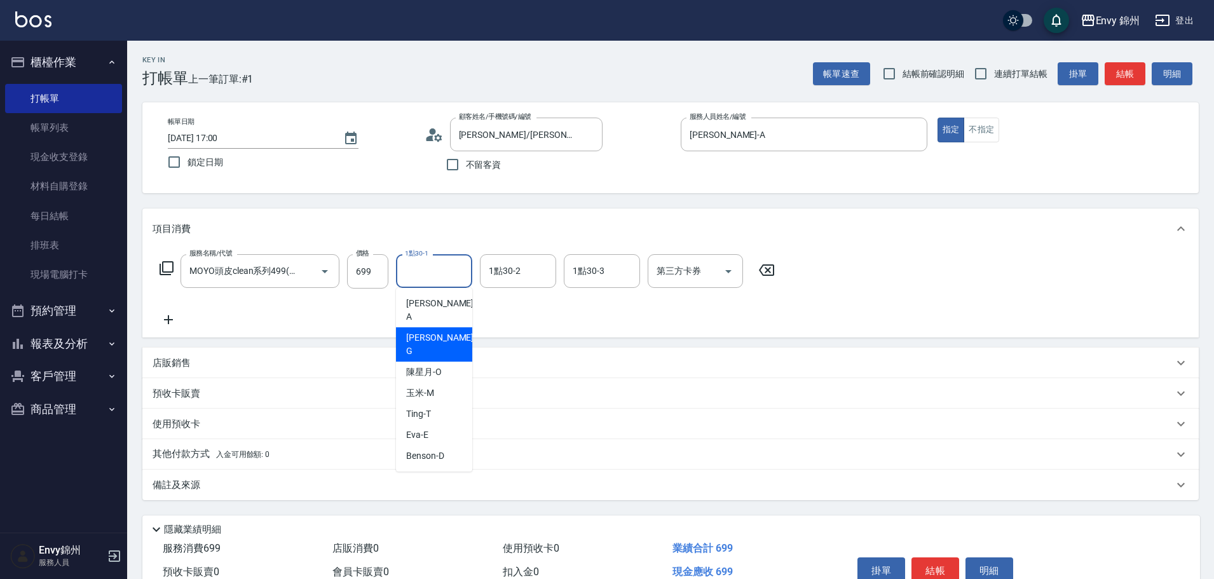
click at [423, 332] on div "杉杉 -G" at bounding box center [434, 344] width 76 height 34
type input "杉杉-G"
click at [415, 498] on div "備註及來源" at bounding box center [670, 485] width 1056 height 31
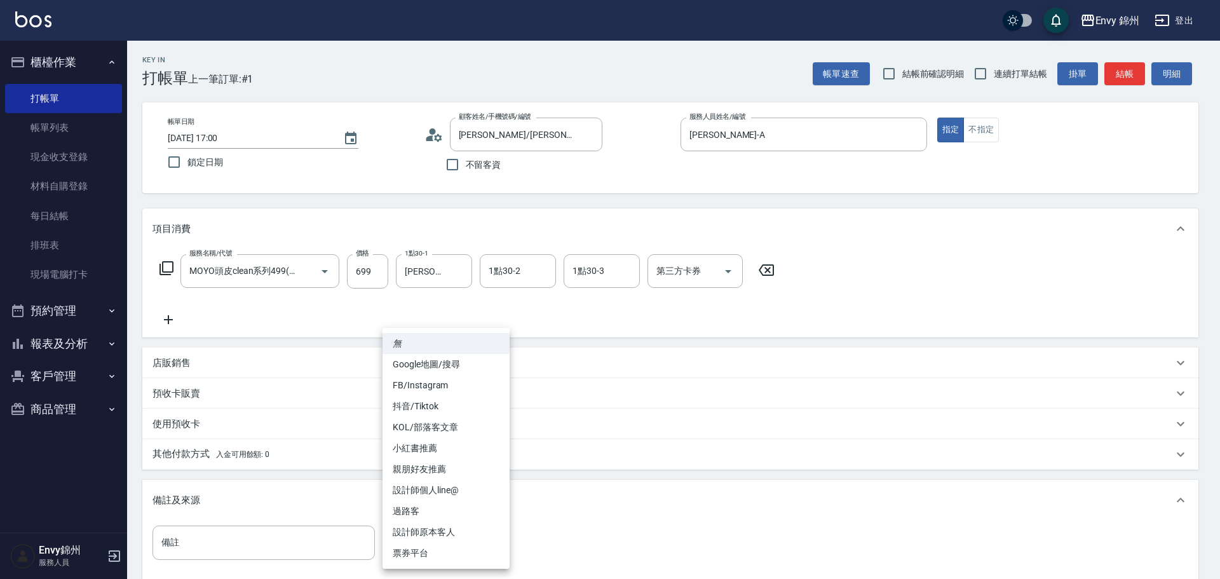
click at [457, 533] on body "Envy 錦州 登出 櫃檯作業 打帳單 帳單列表 現金收支登錄 材料自購登錄 每日結帳 排班表 現場電腦打卡 預約管理 預約管理 單日預約紀錄 單週預約紀錄 …" at bounding box center [610, 361] width 1220 height 723
click at [472, 534] on li "設計師原本客人" at bounding box center [446, 532] width 127 height 21
type input "設計師原本客人"
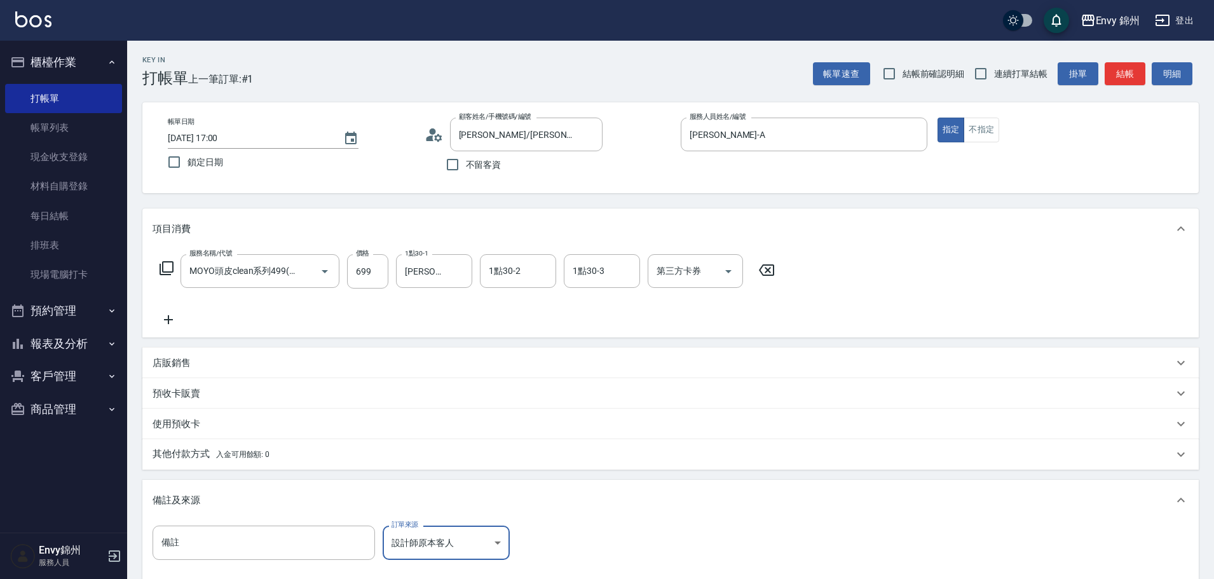
scroll to position [150, 0]
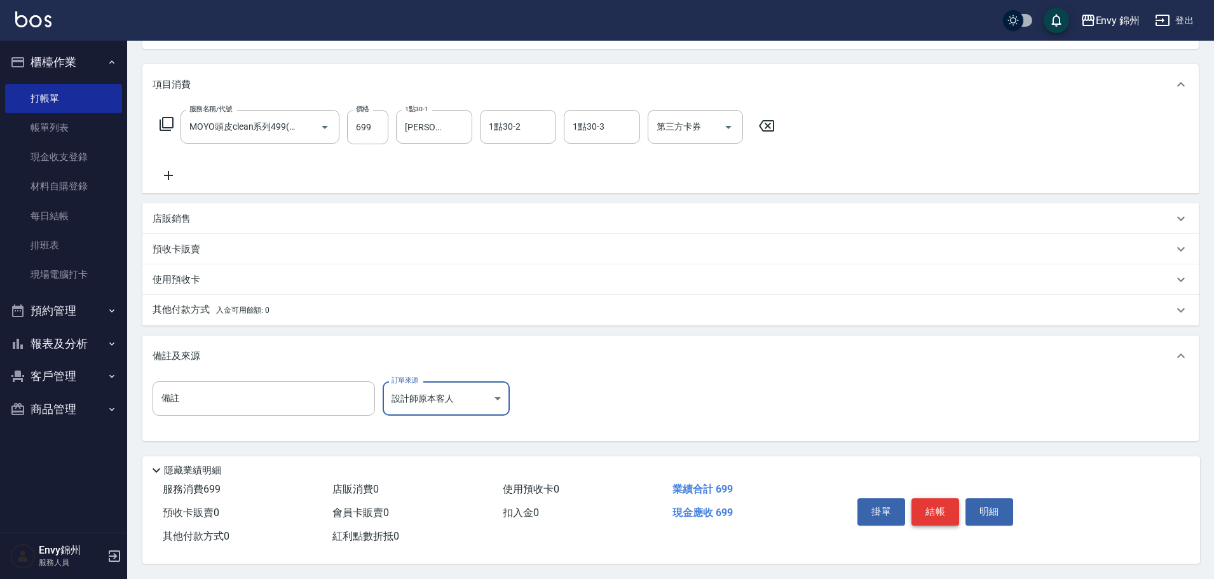
click at [927, 514] on button "結帳" at bounding box center [935, 511] width 48 height 27
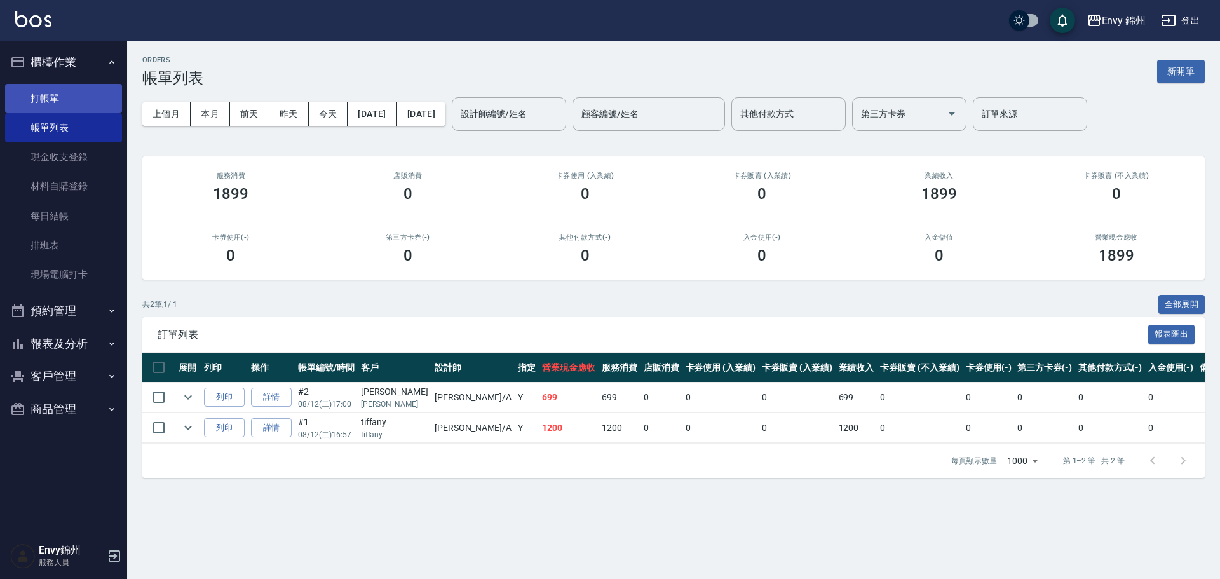
click at [55, 104] on link "打帳單" at bounding box center [63, 98] width 117 height 29
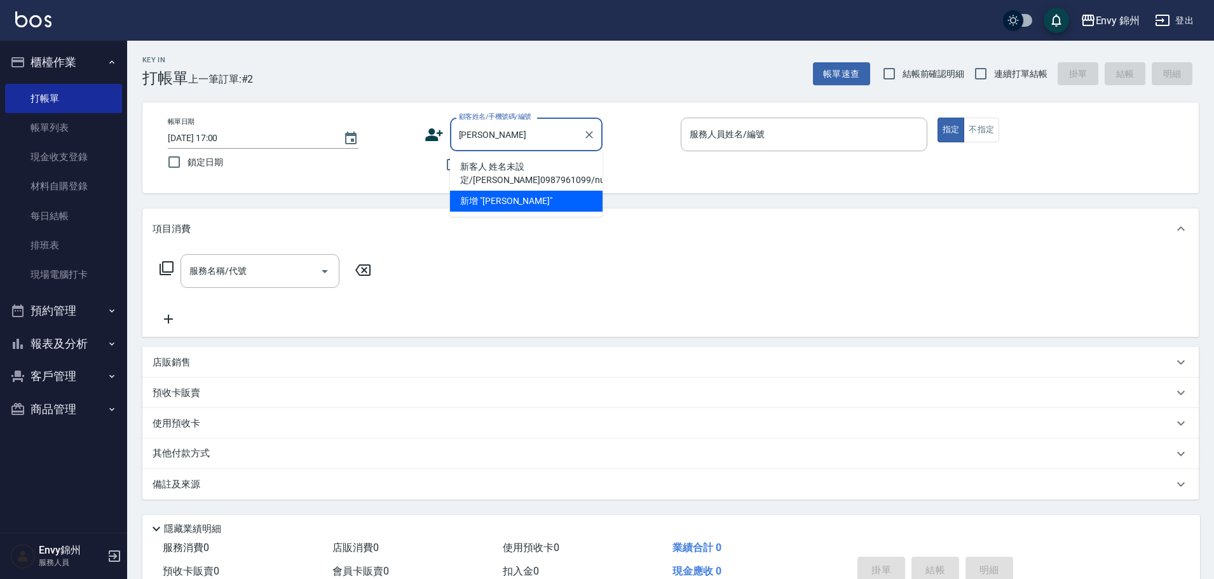
click at [543, 174] on li "新客人 姓名未設定/陳雪如0987961099/null" at bounding box center [526, 173] width 153 height 34
type input "新客人 姓名未設定/陳雪如0987961099/null"
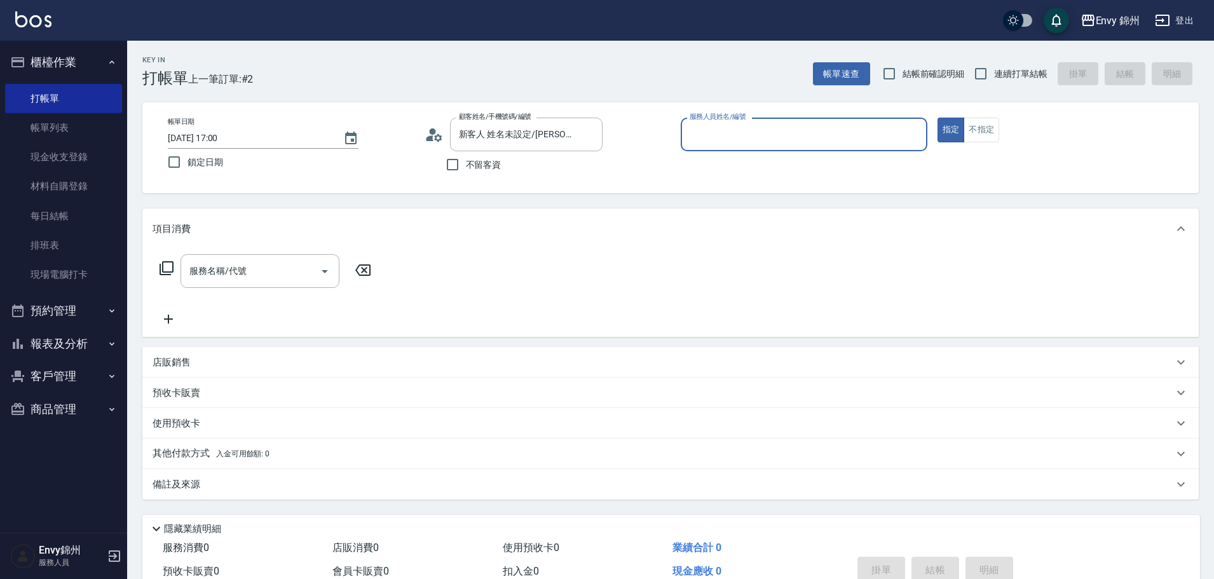
click at [722, 137] on input "服務人員姓名/編號" at bounding box center [803, 134] width 235 height 22
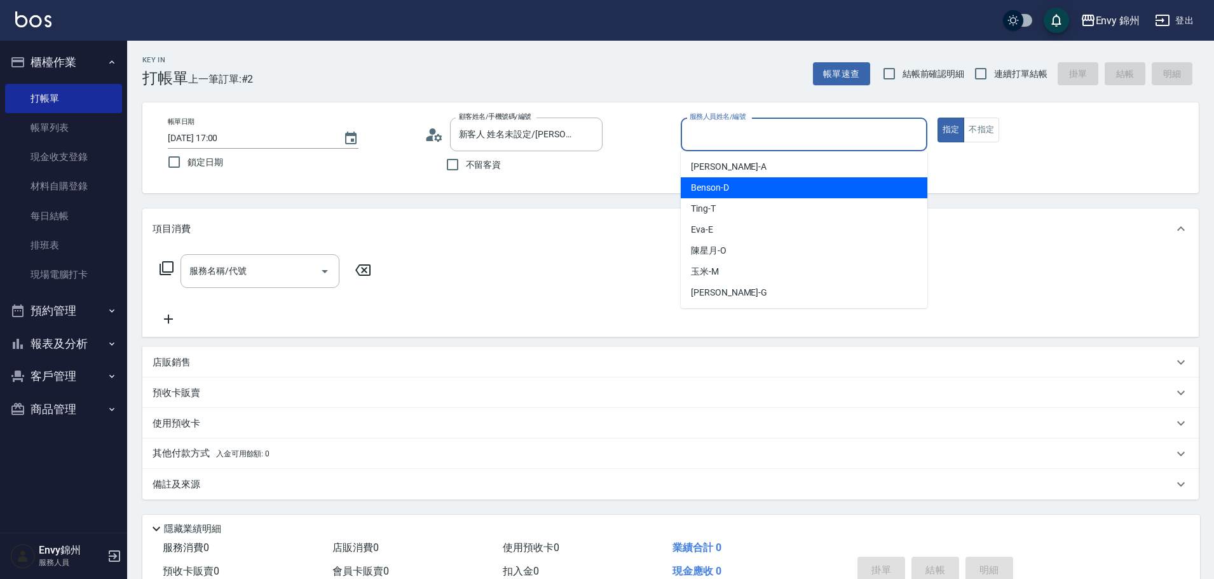
click at [726, 169] on div "Annie -A" at bounding box center [804, 166] width 247 height 21
type input "Annie-A"
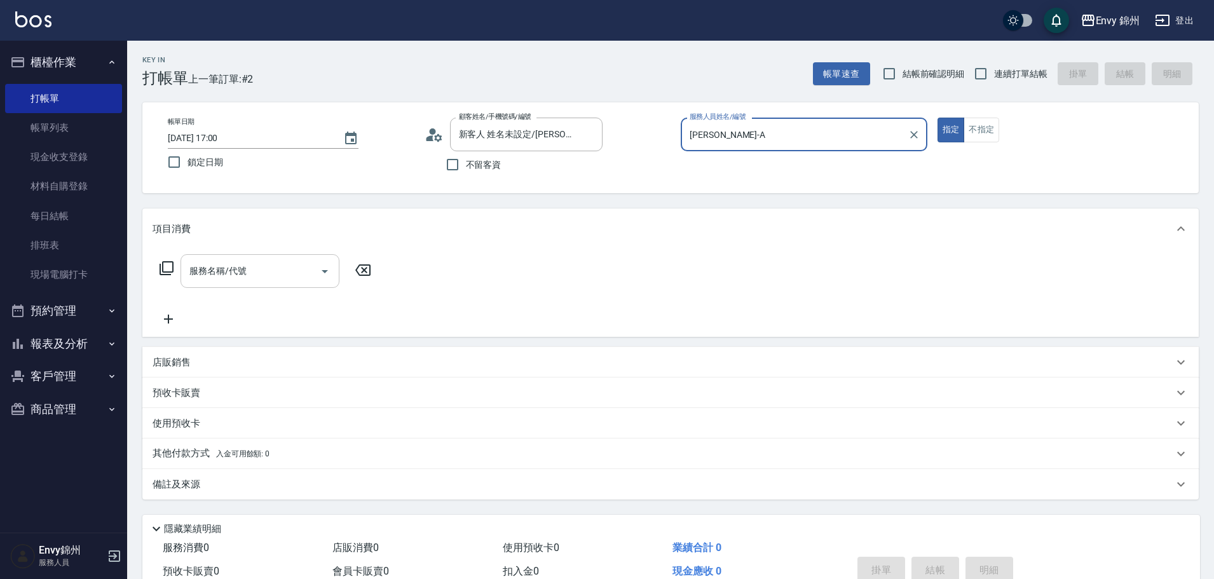
click at [258, 271] on input "服務名稱/代號" at bounding box center [250, 271] width 128 height 22
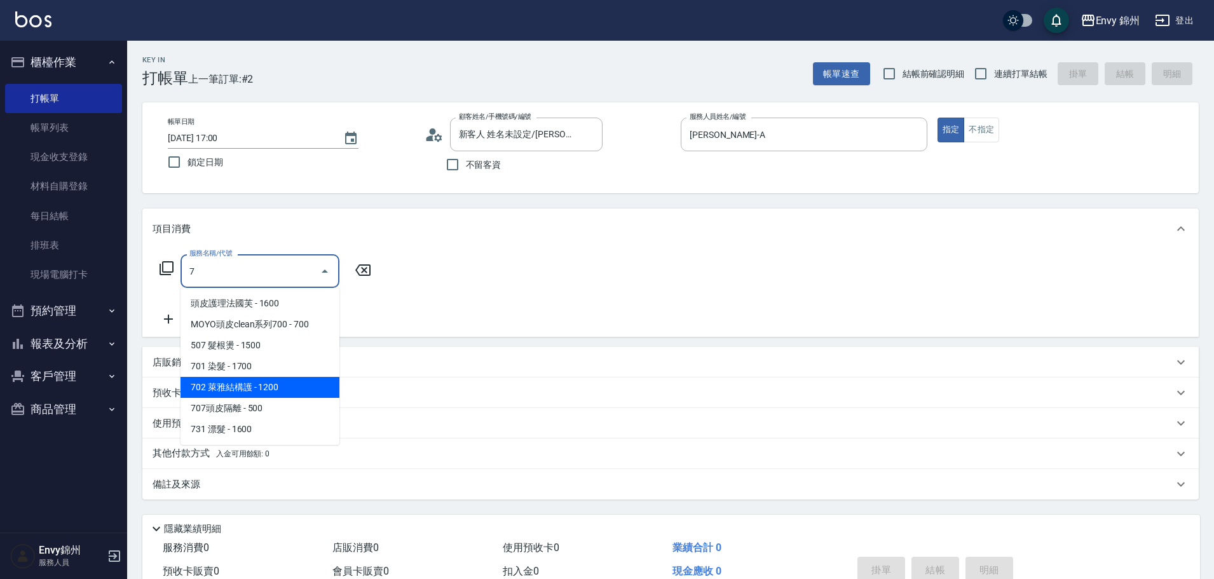
click at [289, 369] on span "701 染髮 - 1700" at bounding box center [260, 366] width 159 height 21
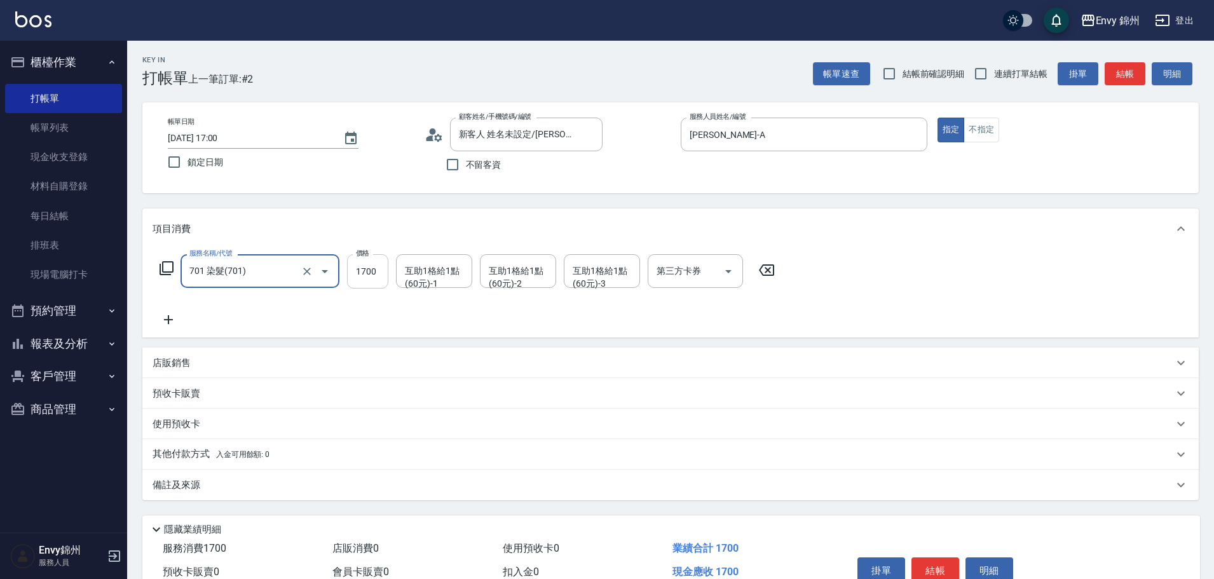
type input "701 染髮(701)"
click at [360, 275] on input "1700" at bounding box center [367, 271] width 41 height 34
click at [439, 285] on div "互助1格給1點(60元)-1" at bounding box center [434, 271] width 76 height 34
type input "2700"
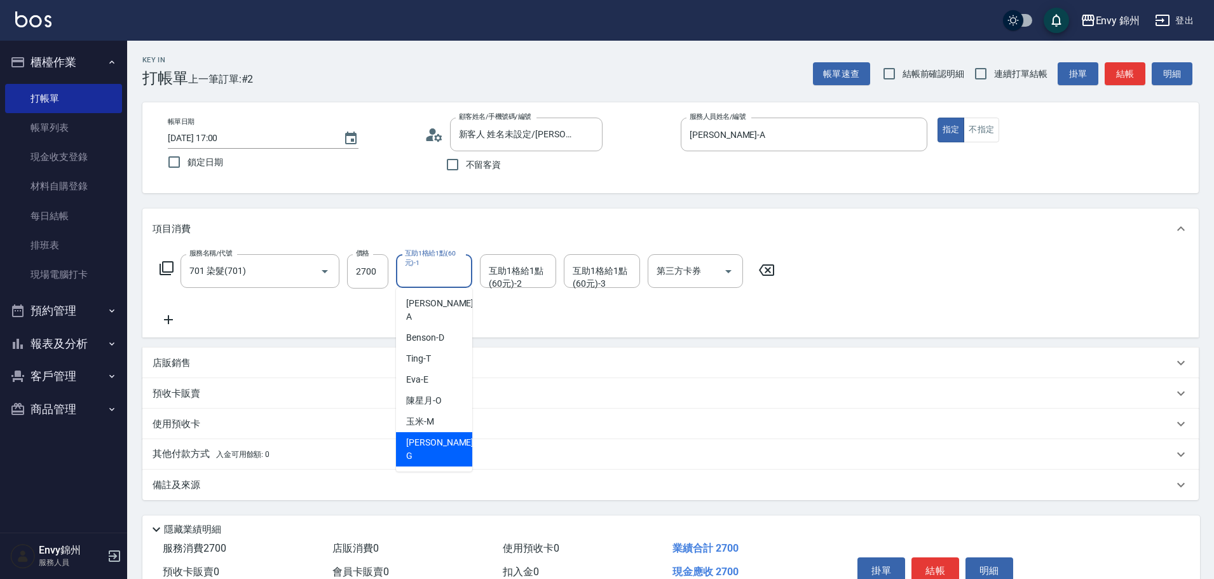
click at [440, 432] on div "杉杉 -G" at bounding box center [434, 449] width 76 height 34
type input "杉杉-G"
click at [526, 271] on div "互助1格給1點(60元)-2 互助1格給1點(60元)-2" at bounding box center [518, 271] width 76 height 34
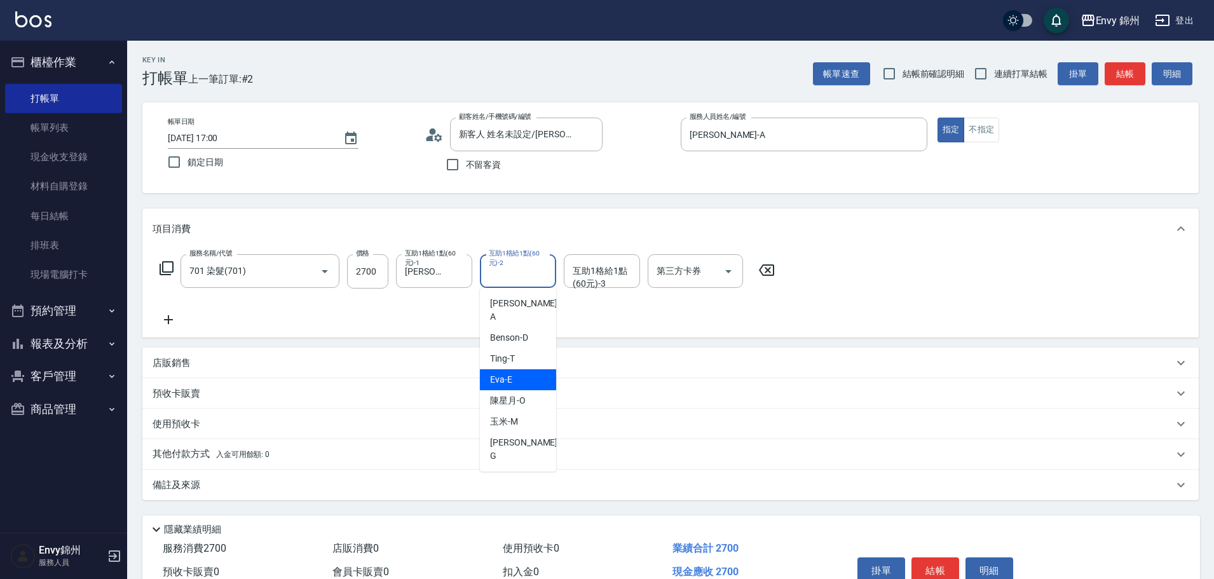
click at [344, 479] on div "備註及來源" at bounding box center [663, 485] width 1021 height 13
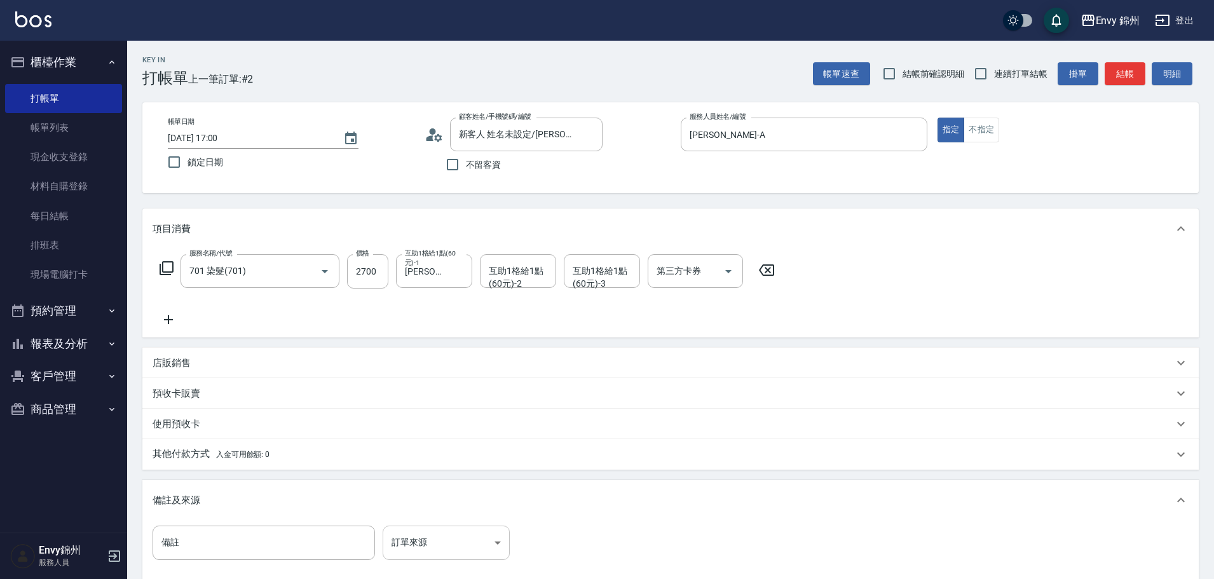
click at [460, 542] on body "Envy 錦州 登出 櫃檯作業 打帳單 帳單列表 現金收支登錄 材料自購登錄 每日結帳 排班表 現場電腦打卡 預約管理 預約管理 單日預約紀錄 單週預約紀錄 …" at bounding box center [607, 361] width 1214 height 723
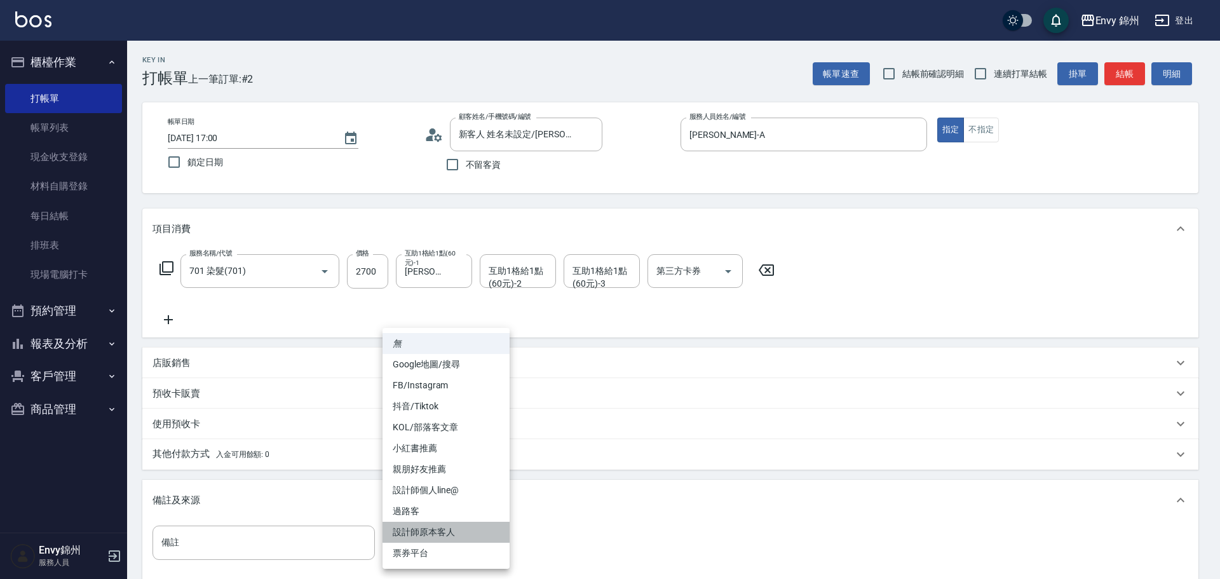
click at [458, 532] on li "設計師原本客人" at bounding box center [446, 532] width 127 height 21
type input "設計師原本客人"
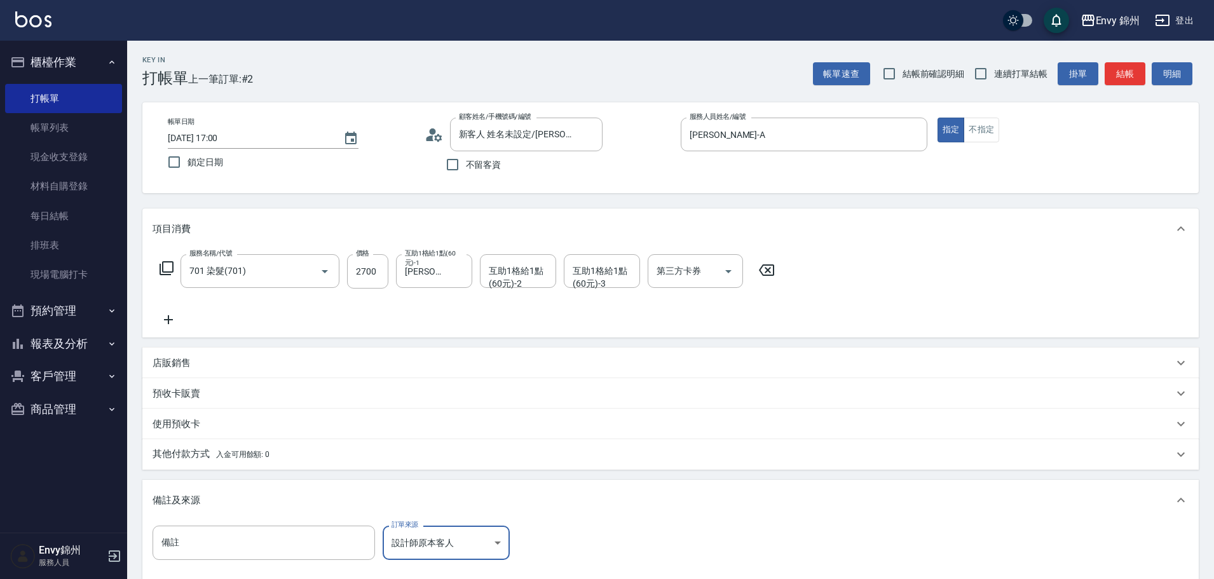
scroll to position [150, 0]
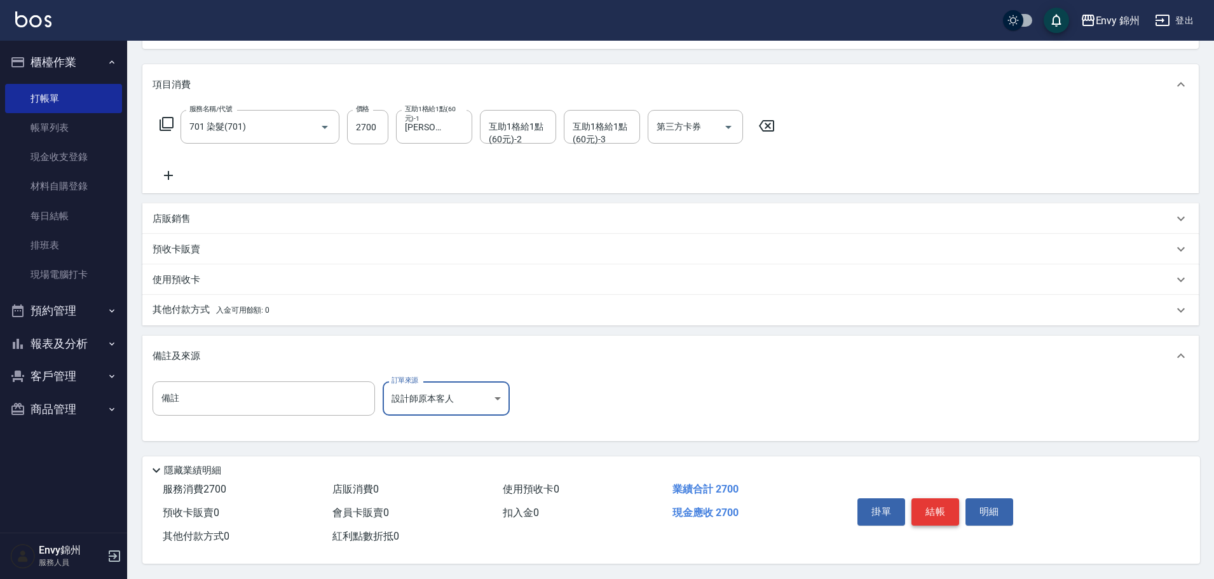
click at [932, 498] on button "結帳" at bounding box center [935, 511] width 48 height 27
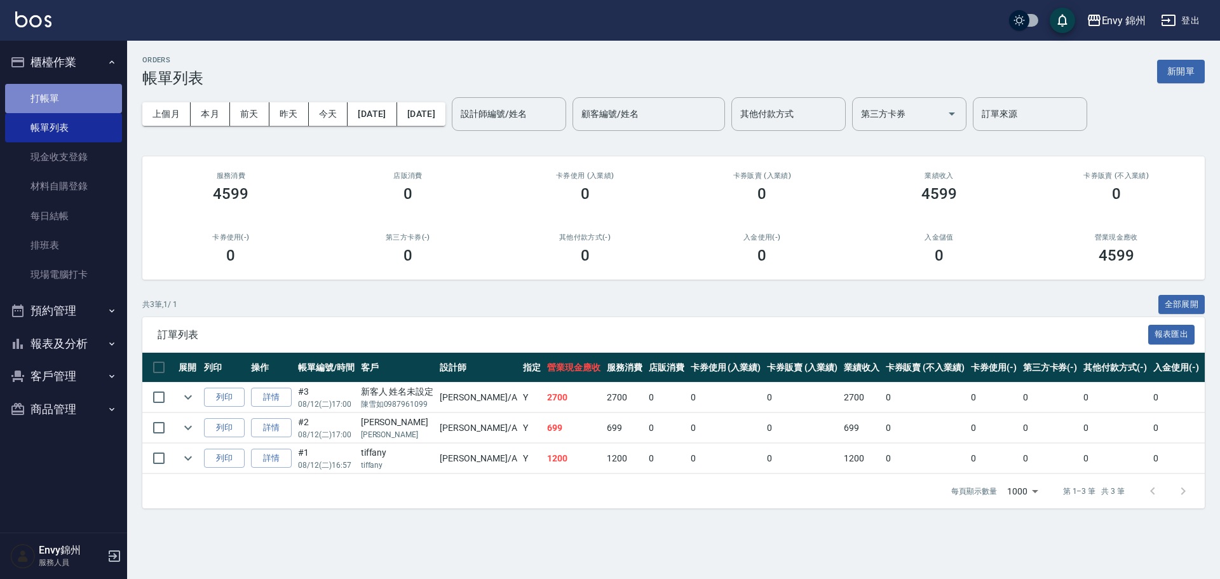
click at [49, 93] on link "打帳單" at bounding box center [63, 98] width 117 height 29
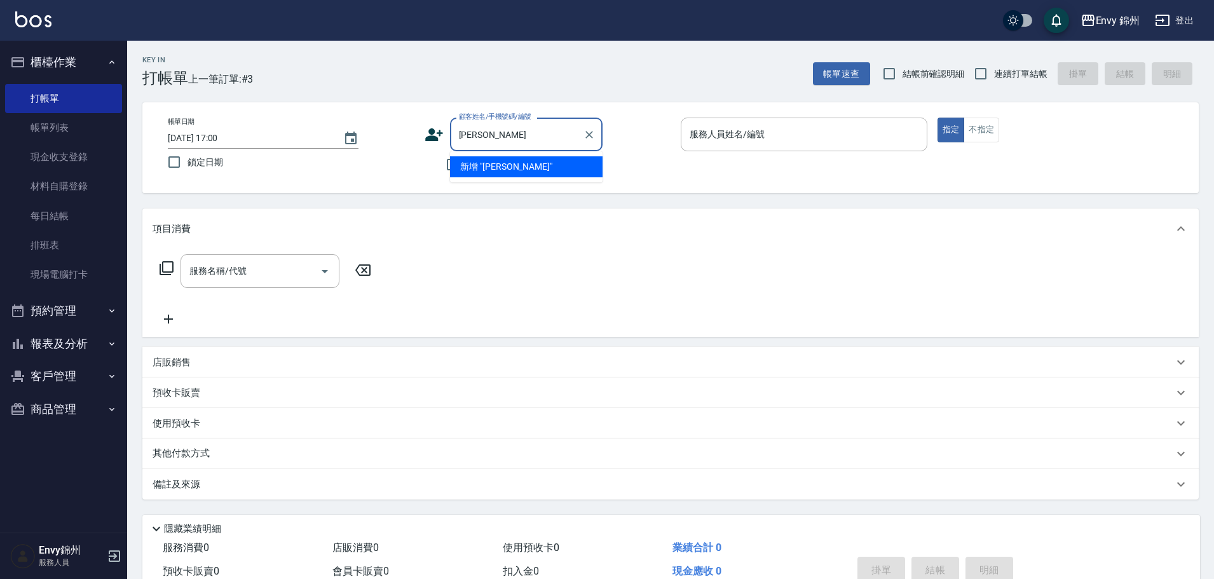
type input "陳玉"
click at [587, 190] on div "帳單日期 2025/08/12 17:00 鎖定日期 顧客姓名/手機號碼/編號 顧客姓名/手機號碼/編號 不留客資 服務人員姓名/編號 服務人員姓名/編號 指…" at bounding box center [670, 147] width 1056 height 91
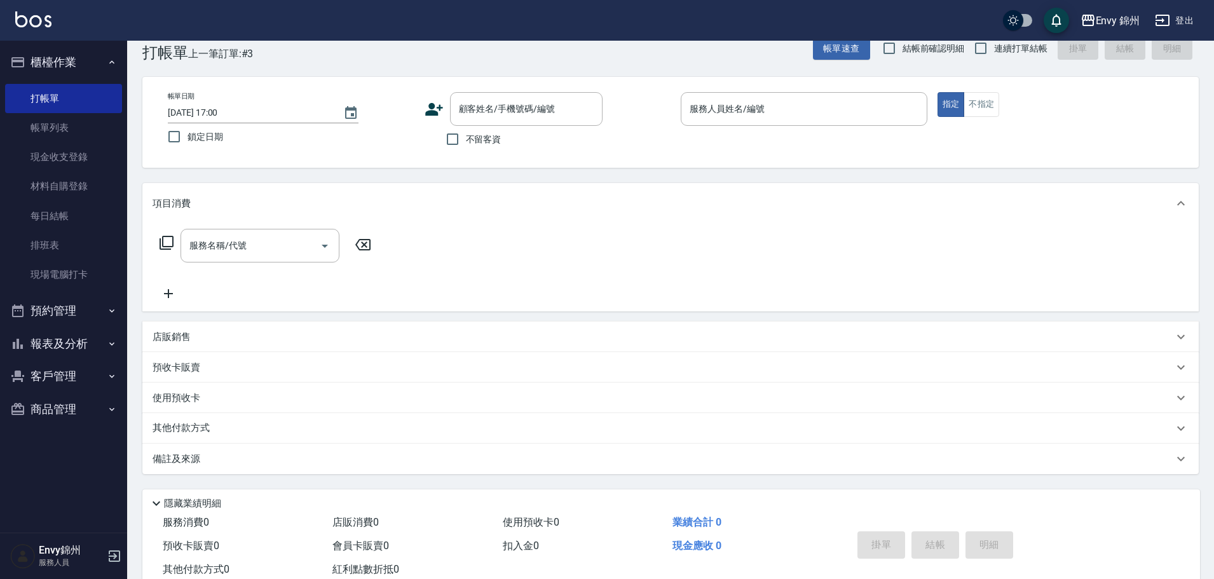
scroll to position [51, 0]
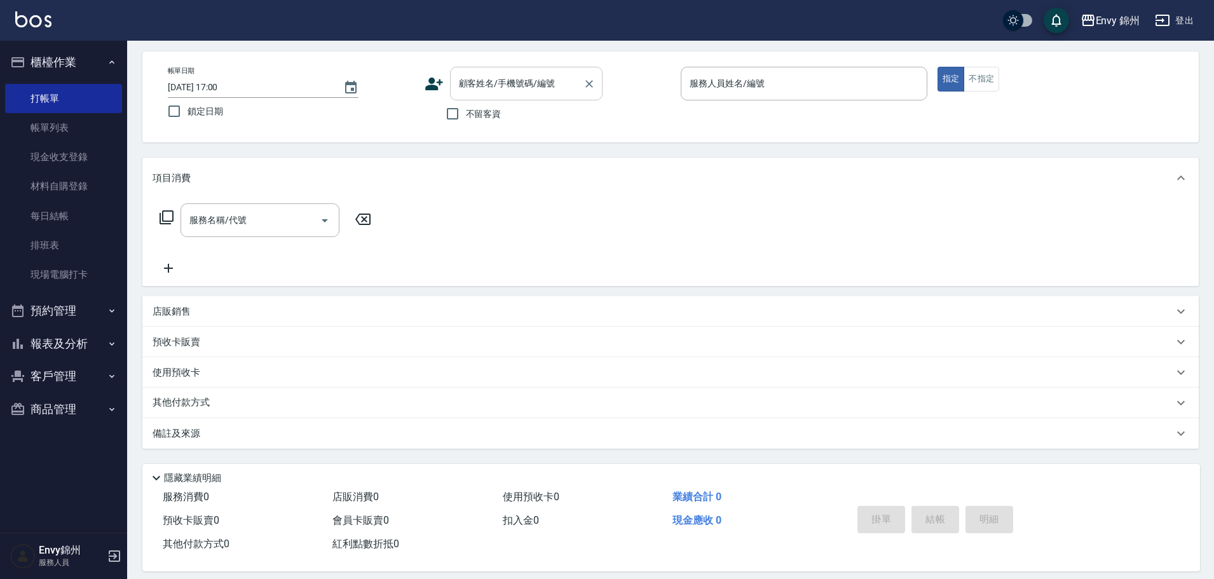
click at [515, 91] on input "顧客姓名/手機號碼/編號" at bounding box center [517, 83] width 122 height 22
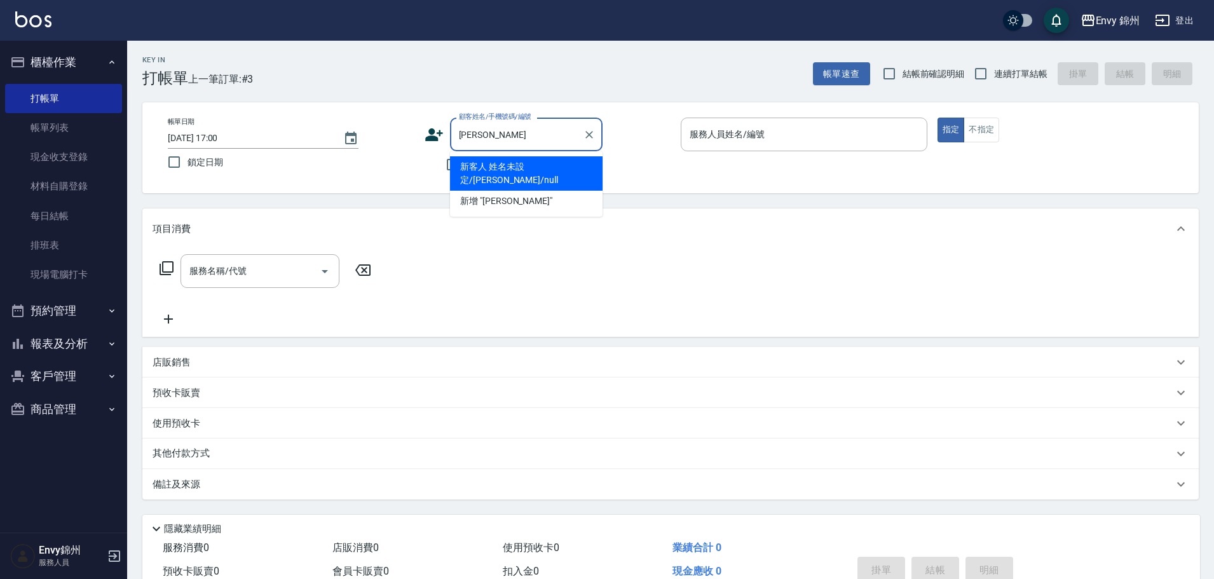
click at [584, 173] on li "新客人 姓名未設定/陳諭宣/null" at bounding box center [526, 173] width 153 height 34
type input "新客人 姓名未設定/陳諭宣/null"
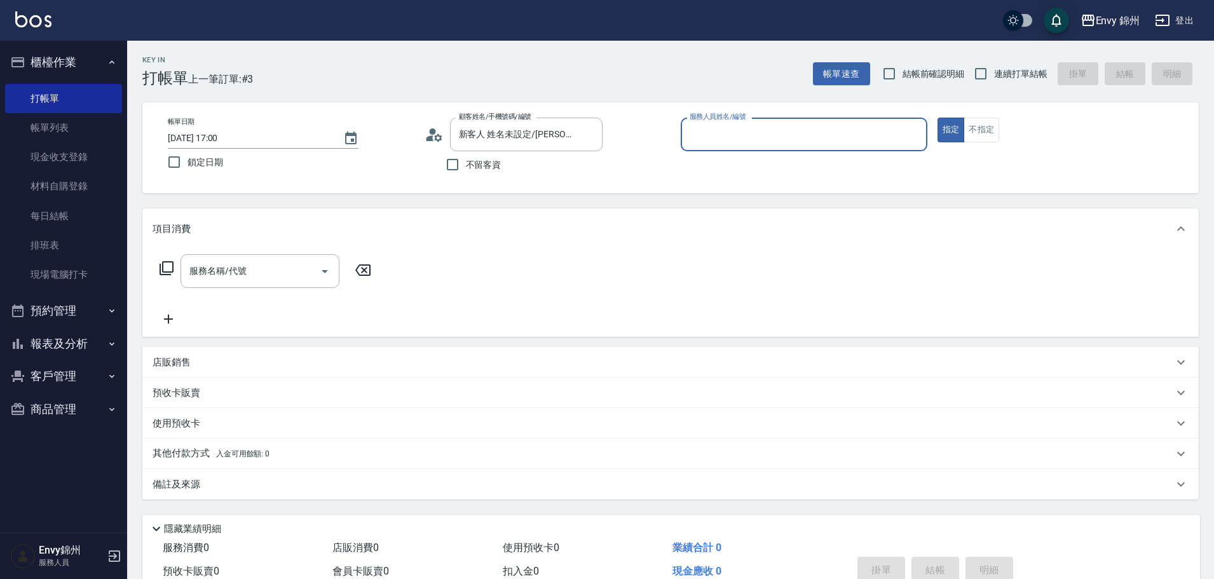
click at [738, 135] on input "服務人員姓名/編號" at bounding box center [803, 134] width 235 height 22
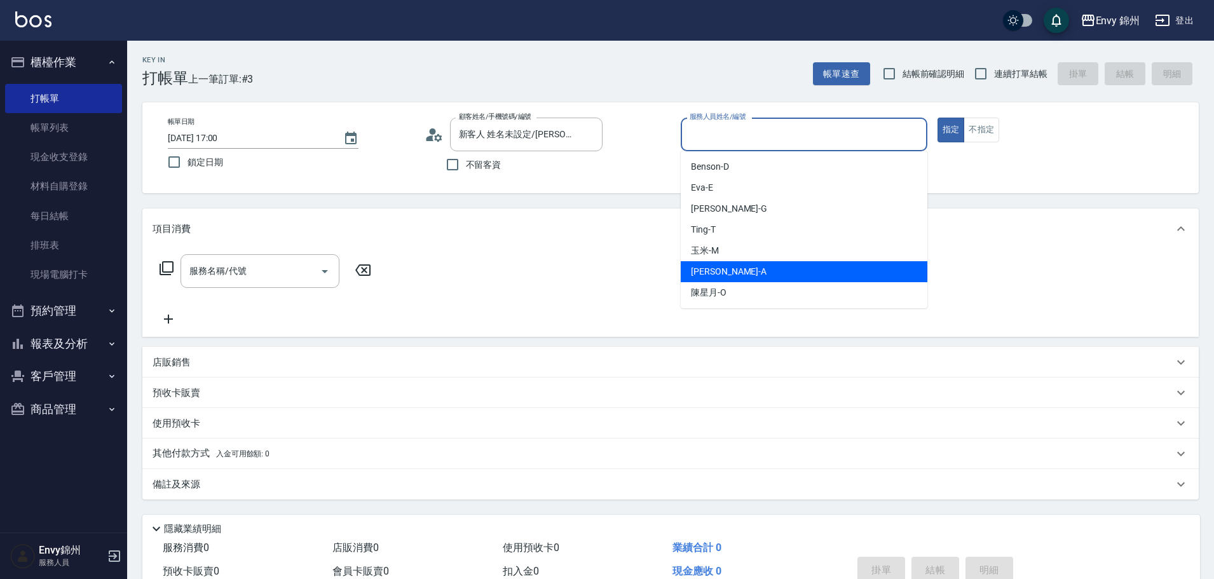
click at [723, 268] on div "Annie -A" at bounding box center [804, 271] width 247 height 21
type input "Annie-A"
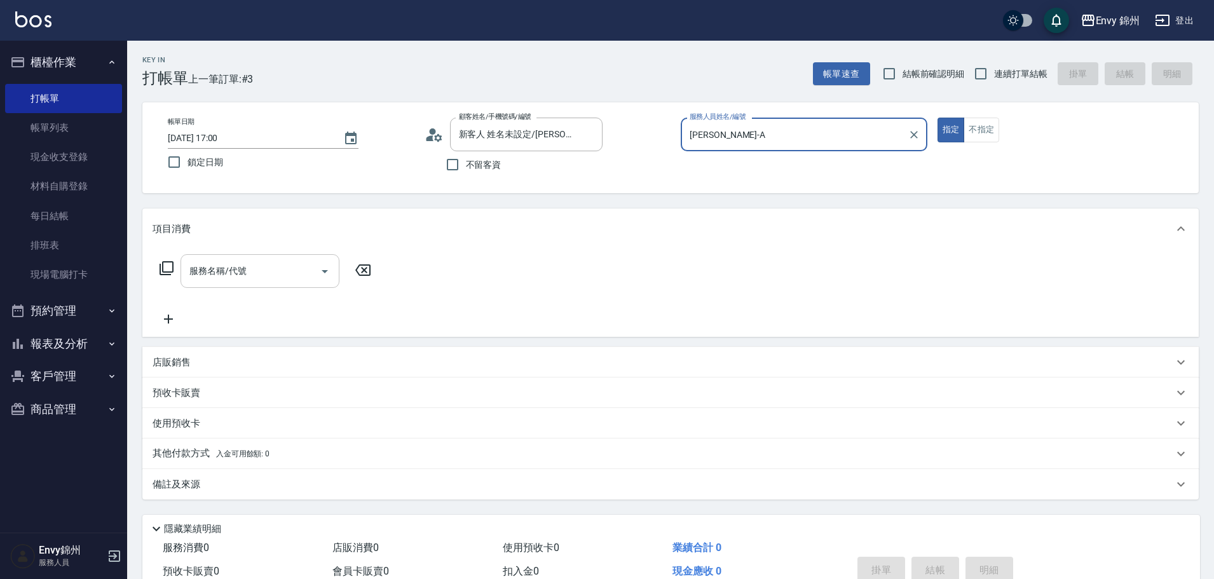
click at [238, 268] on input "服務名稱/代號" at bounding box center [250, 271] width 128 height 22
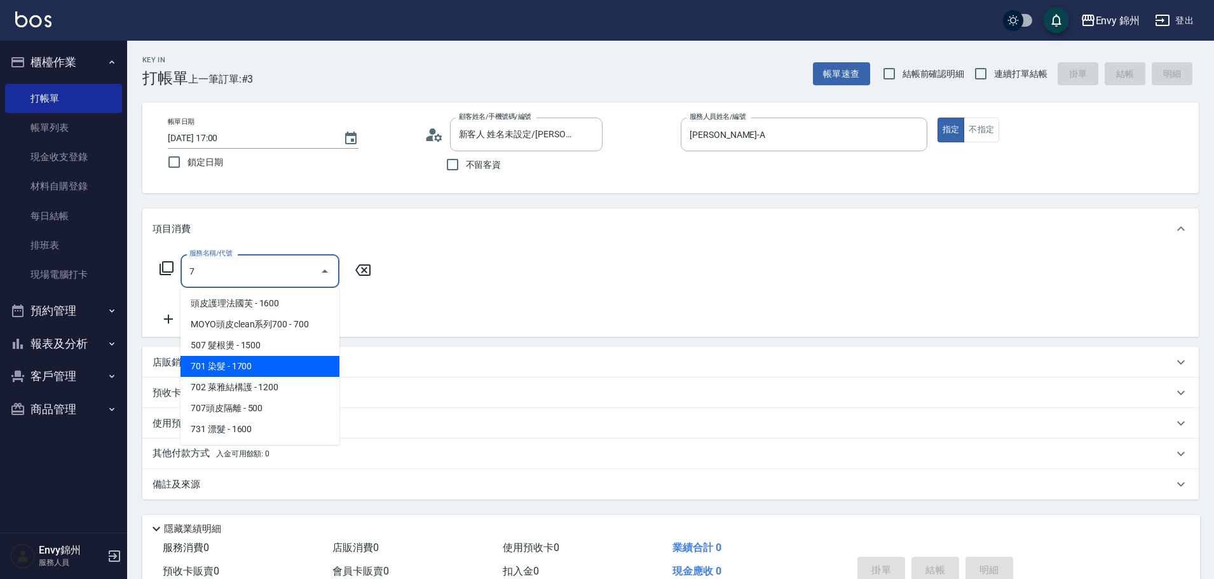
click at [239, 371] on span "701 染髮 - 1700" at bounding box center [260, 366] width 159 height 21
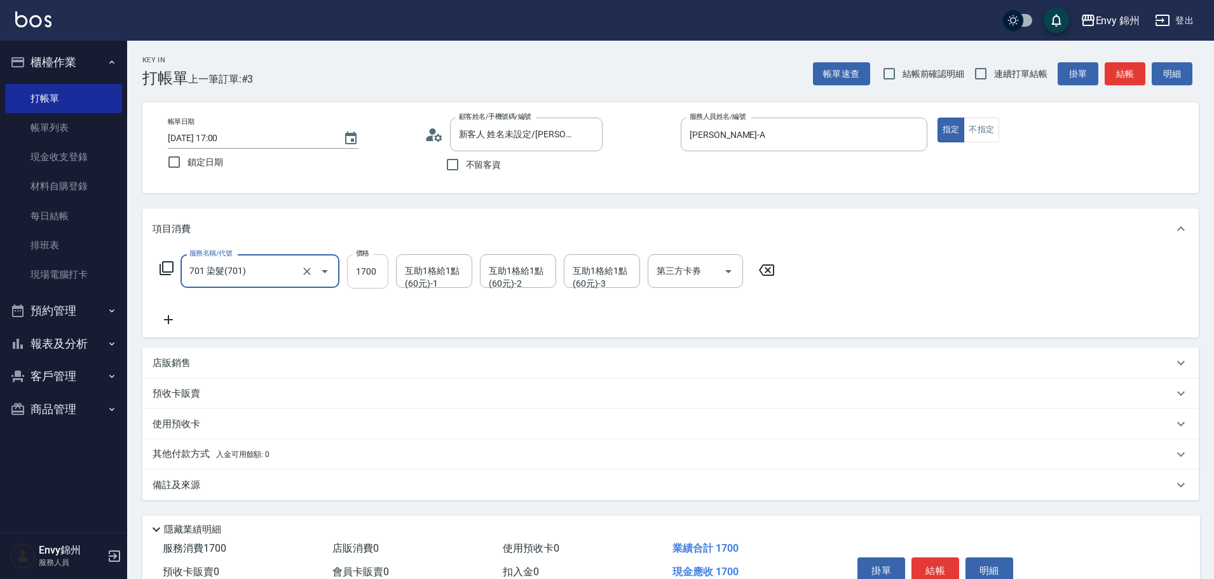
type input "701 染髮(701)"
type input "2700"
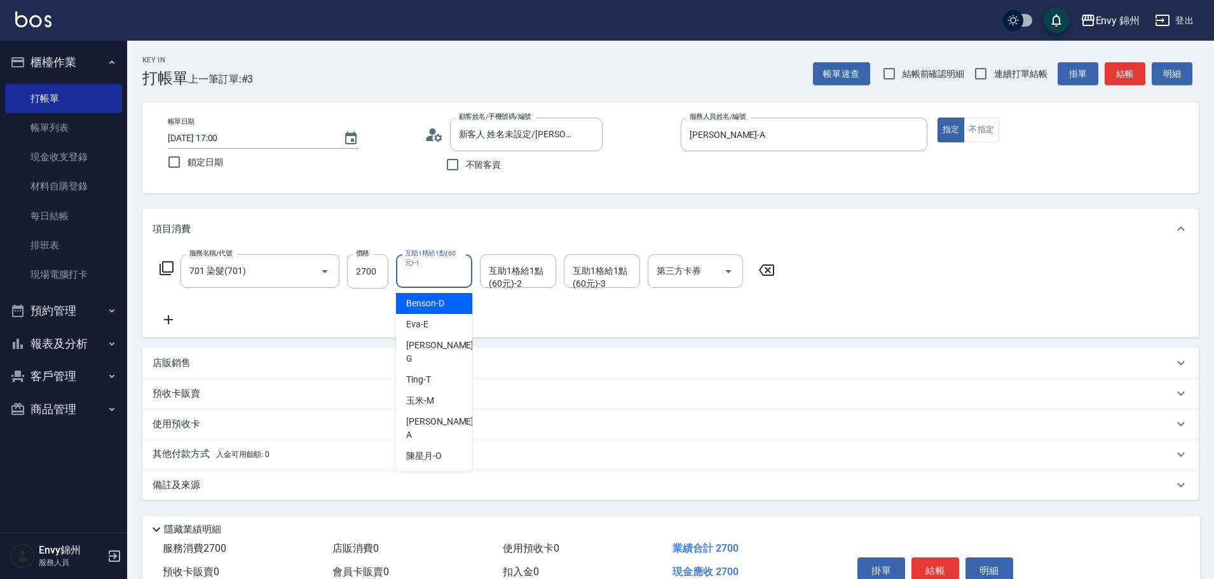
click at [433, 280] on div "互助1格給1點(60元)-1 互助1格給1點(60元)-1" at bounding box center [434, 271] width 76 height 34
click at [425, 373] on span "Ting -T" at bounding box center [418, 379] width 25 height 13
type input "Ting-T"
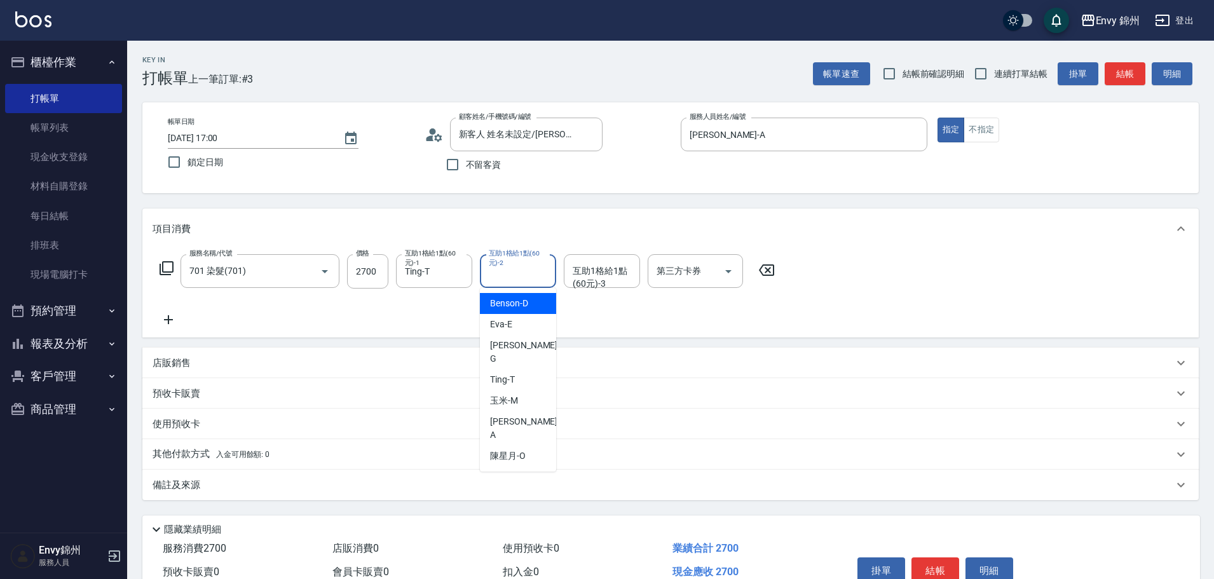
click at [513, 276] on div "互助1格給1點(60元)-2 互助1格給1點(60元)-2" at bounding box center [518, 271] width 76 height 34
click at [514, 336] on div "杉杉 -G" at bounding box center [518, 352] width 76 height 34
type input "杉杉-G"
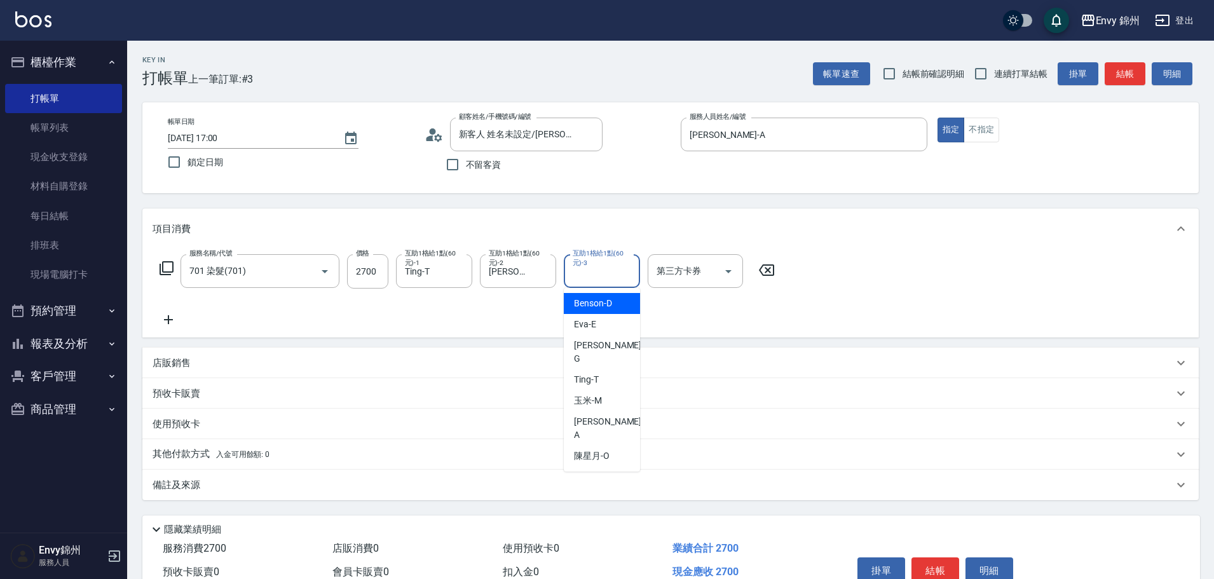
click at [575, 282] on input "互助1格給1點(60元)-3" at bounding box center [601, 271] width 65 height 22
drag, startPoint x: 576, startPoint y: 341, endPoint x: 542, endPoint y: 371, distance: 44.6
click at [576, 341] on span "杉杉 -G" at bounding box center [609, 352] width 70 height 27
type input "杉杉-G"
click at [502, 473] on div "備註及來源" at bounding box center [670, 485] width 1056 height 31
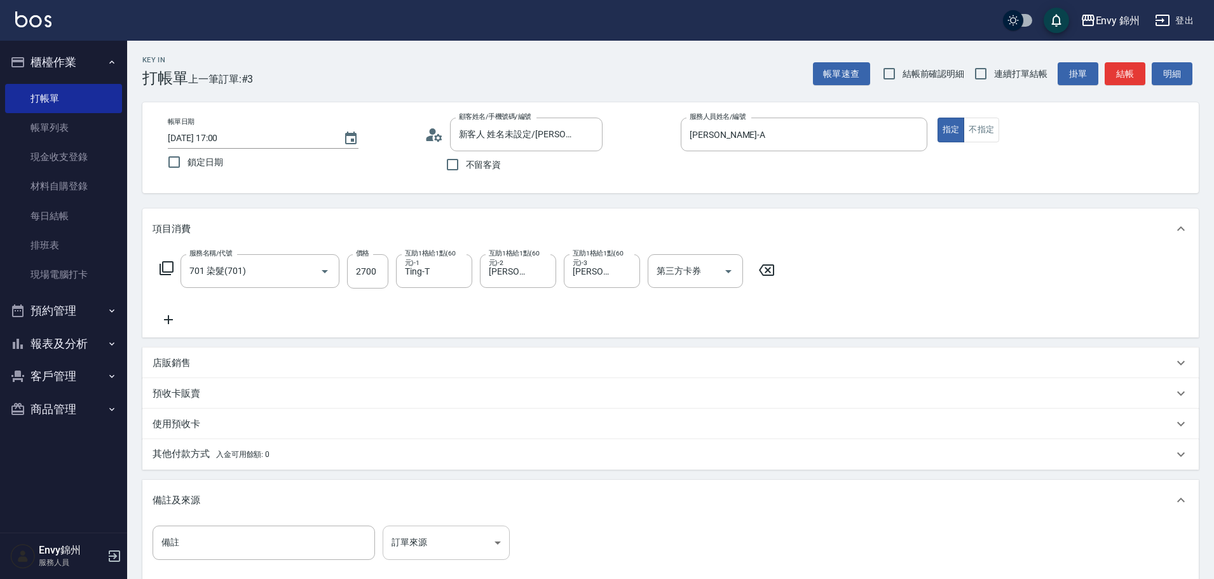
click at [473, 554] on body "Envy 錦州 登出 櫃檯作業 打帳單 帳單列表 現金收支登錄 材料自購登錄 每日結帳 排班表 現場電腦打卡 預約管理 預約管理 單日預約紀錄 單週預約紀錄 …" at bounding box center [607, 361] width 1214 height 723
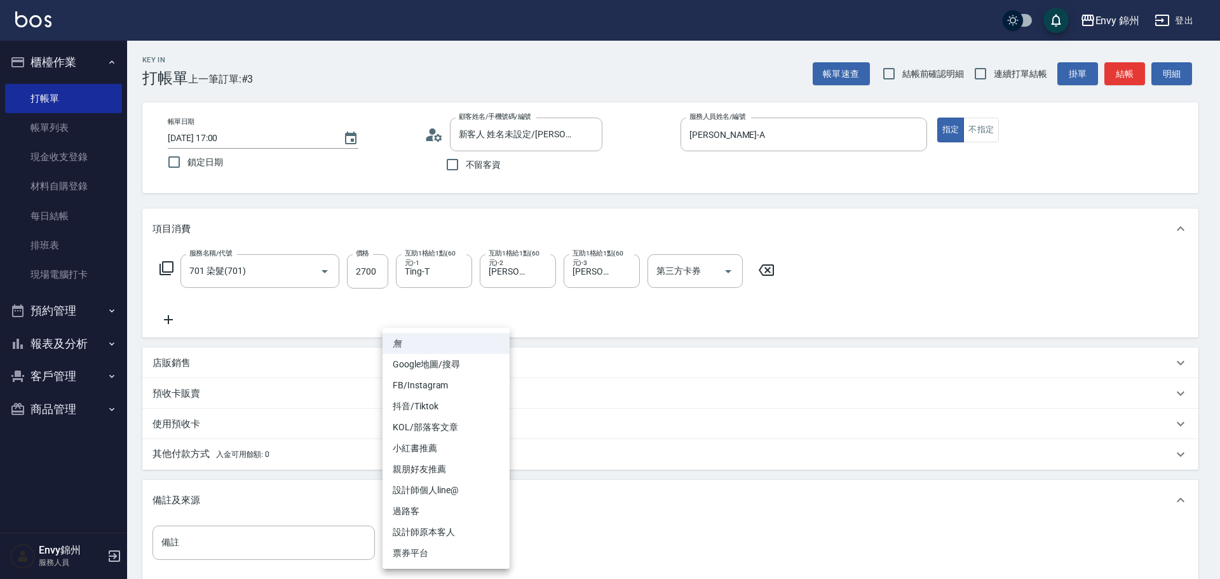
click at [477, 529] on li "設計師原本客人" at bounding box center [446, 532] width 127 height 21
type input "設計師原本客人"
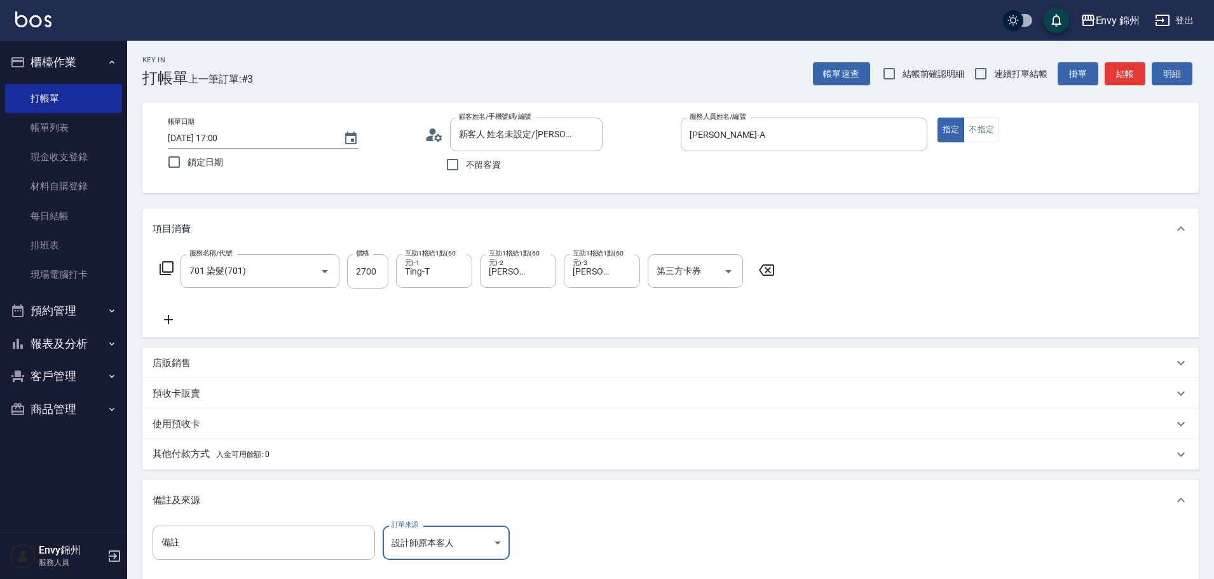
scroll to position [150, 0]
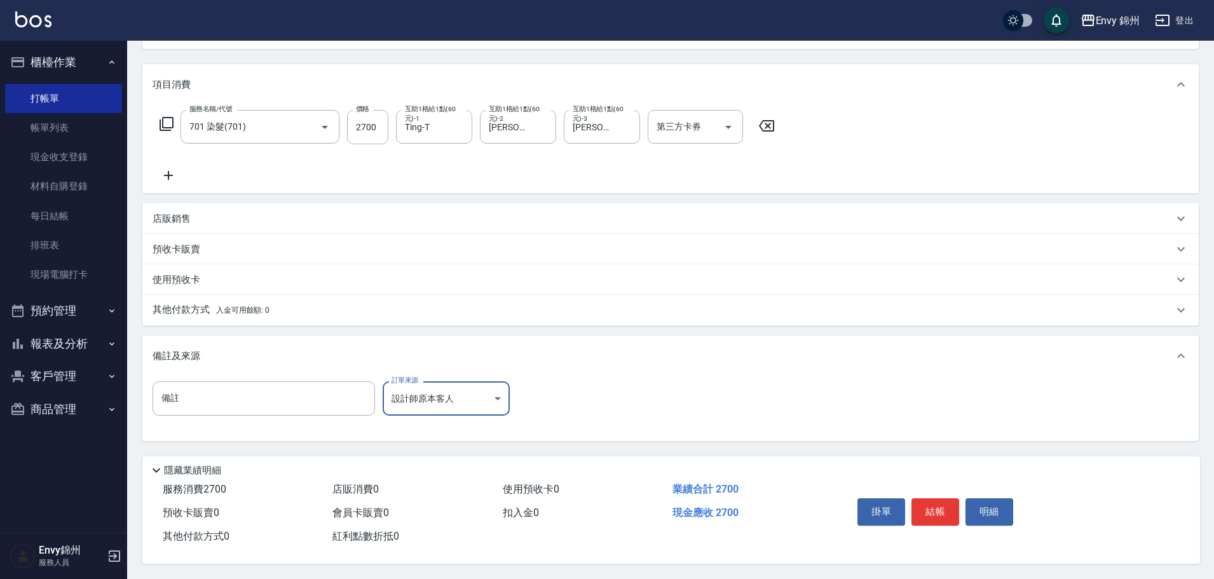
click at [823, 489] on div "業績合計 2700" at bounding box center [752, 490] width 170 height 24
click at [931, 503] on button "結帳" at bounding box center [935, 511] width 48 height 27
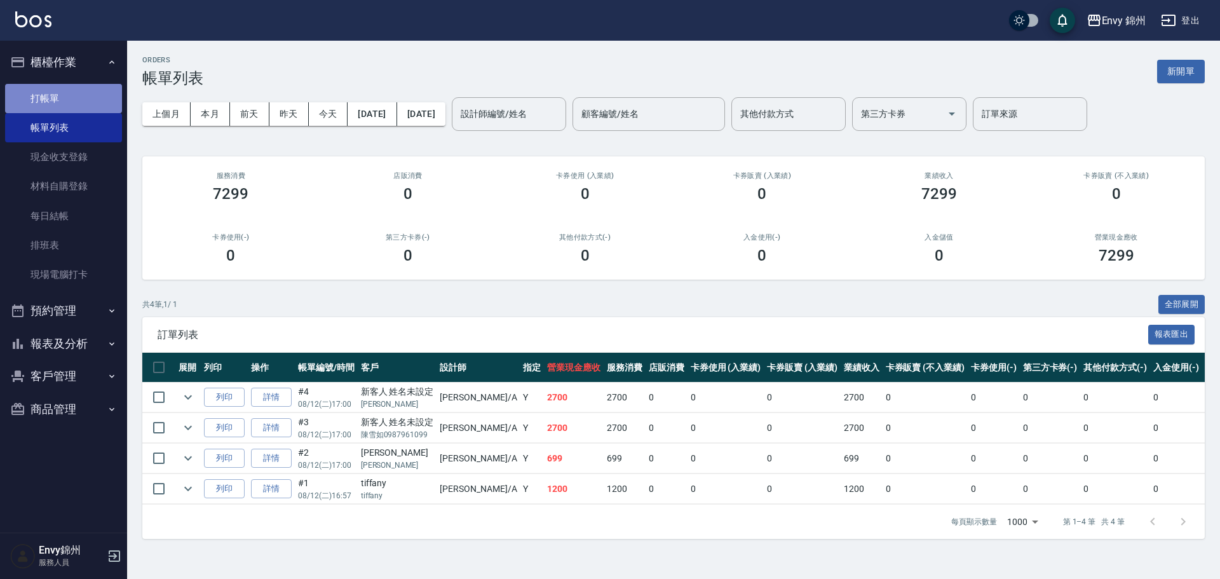
click at [43, 102] on link "打帳單" at bounding box center [63, 98] width 117 height 29
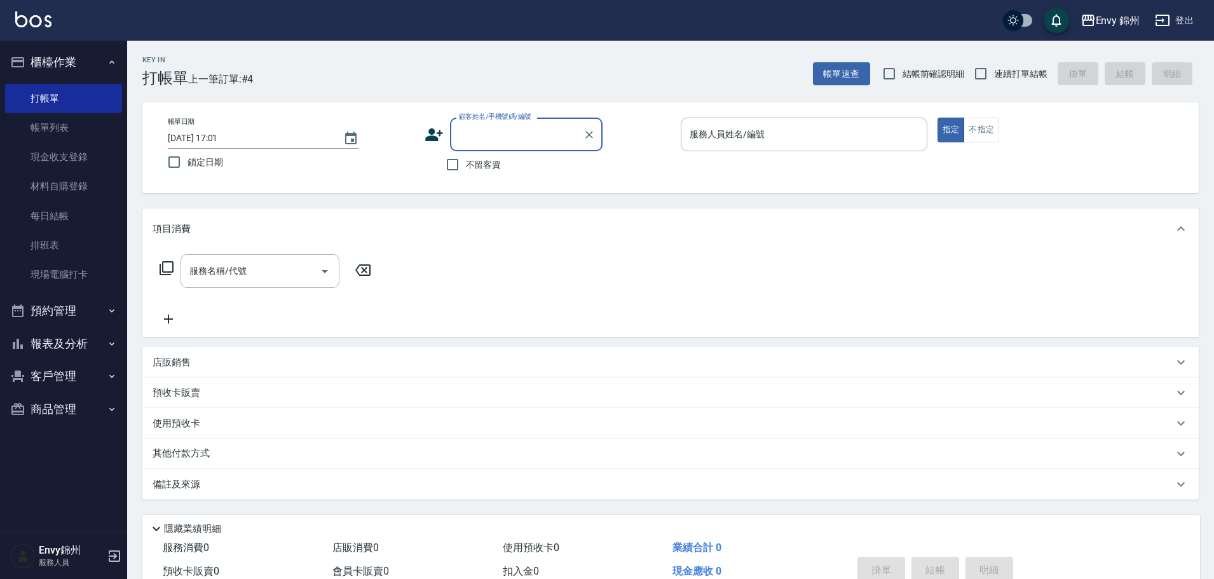
click at [468, 163] on span "不留客資" at bounding box center [484, 164] width 36 height 13
click at [466, 163] on input "不留客資" at bounding box center [452, 164] width 27 height 27
checkbox input "true"
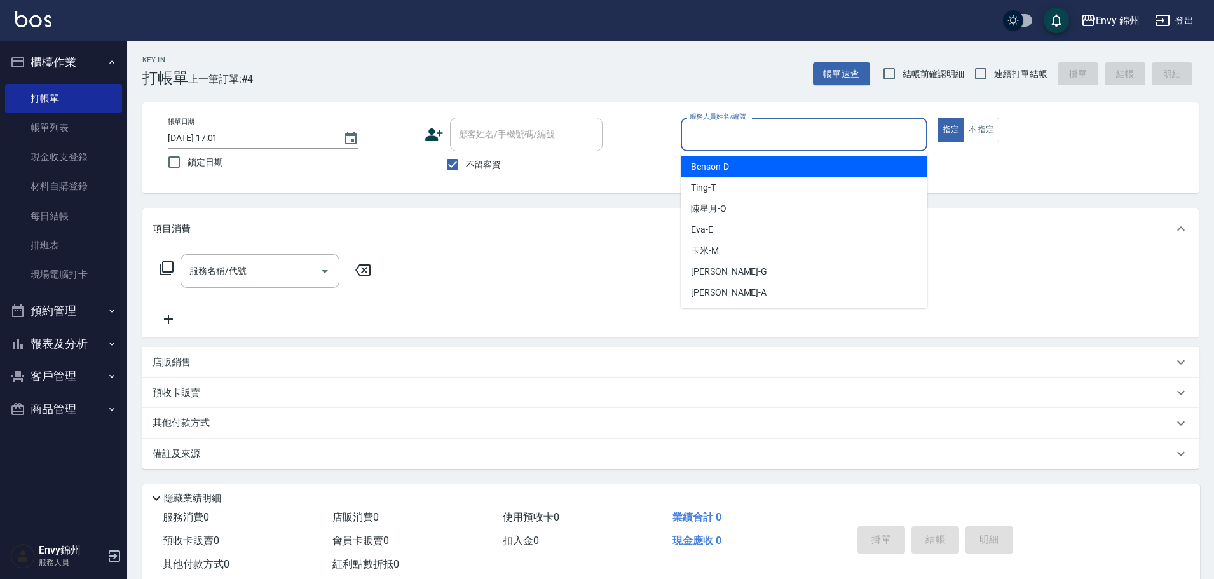
click at [775, 137] on input "服務人員姓名/編號" at bounding box center [803, 134] width 235 height 22
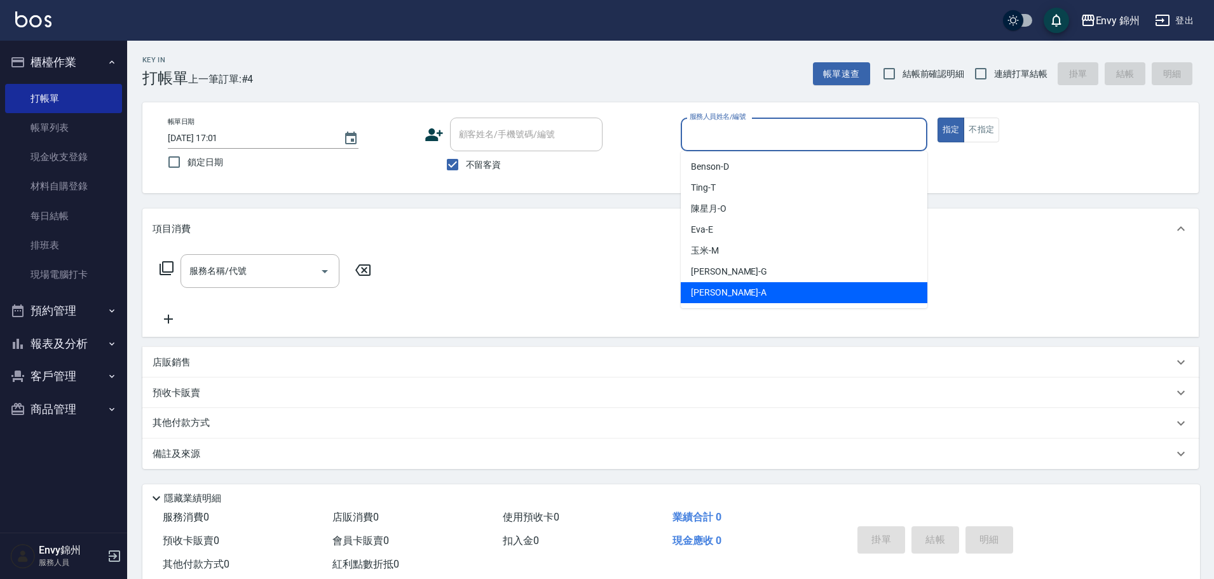
click at [709, 294] on span "Annie -A" at bounding box center [729, 292] width 76 height 13
type input "Annie-A"
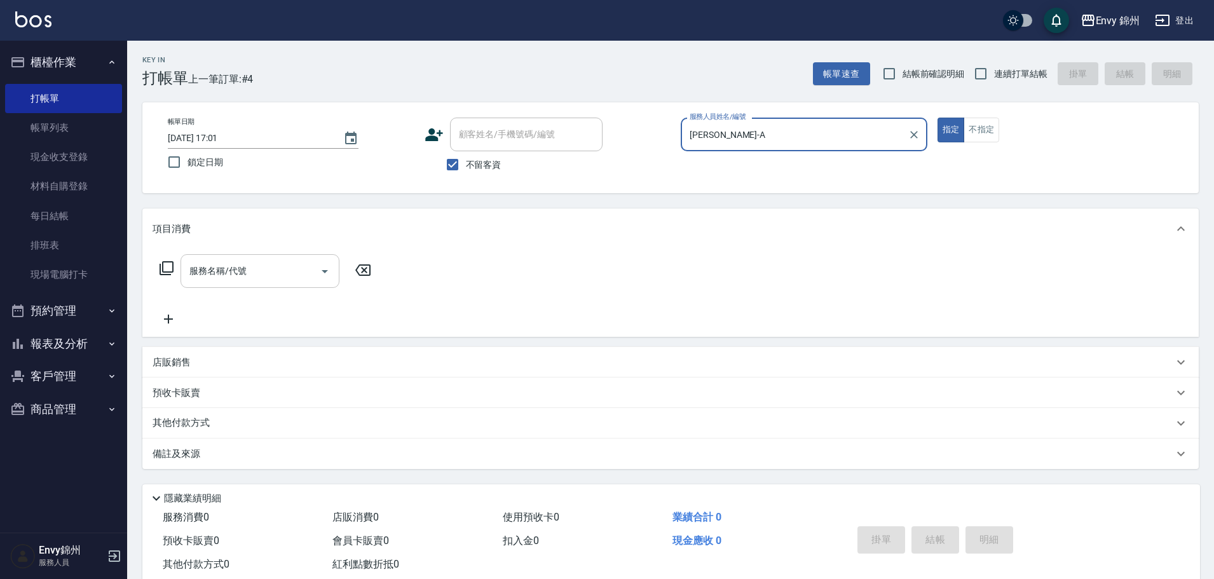
click at [277, 273] on input "服務名稱/代號" at bounding box center [250, 271] width 128 height 22
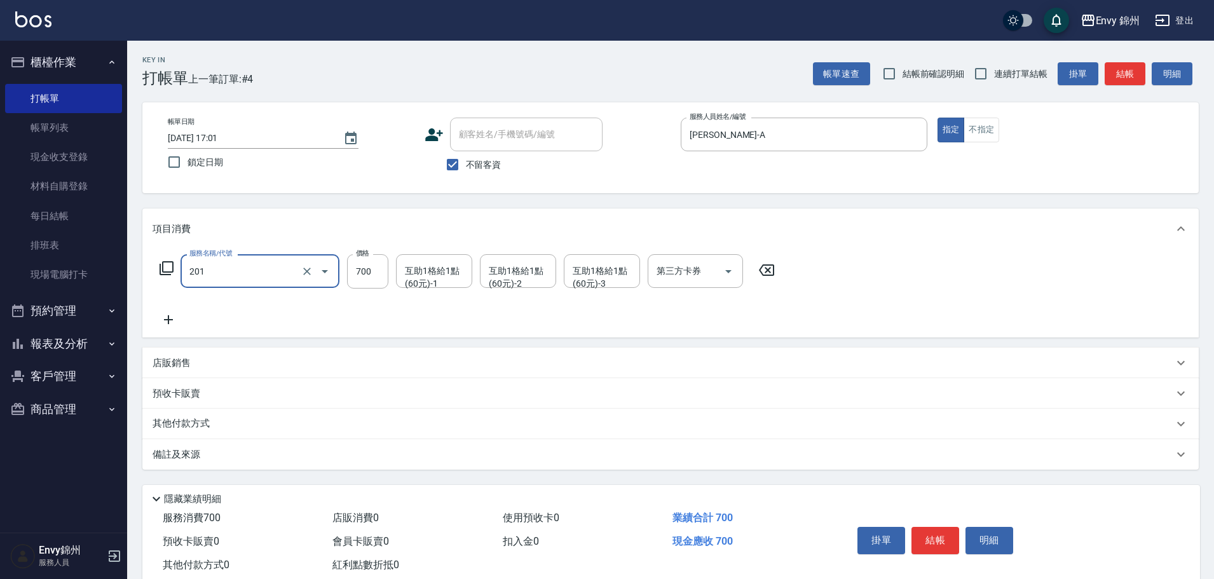
type input "201 剪髮(201)"
type input "1049"
click at [411, 273] on div "互助1格給1點(60元)-1 互助1格給1點(60元)-1" at bounding box center [434, 271] width 76 height 34
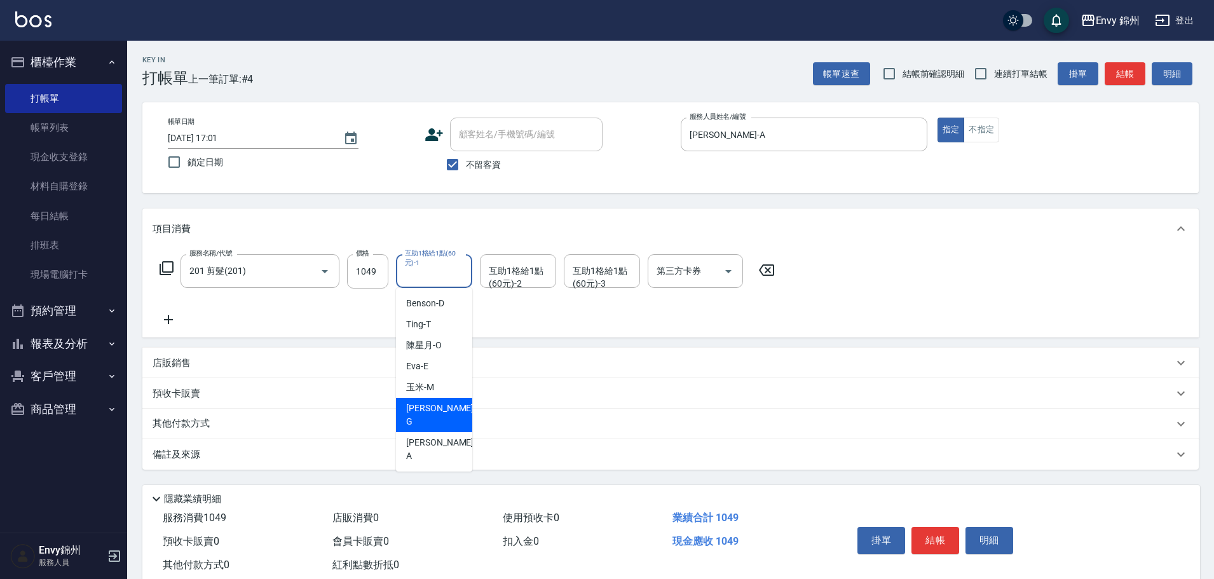
click at [407, 405] on span "杉杉 -G" at bounding box center [441, 415] width 70 height 27
type input "杉杉-G"
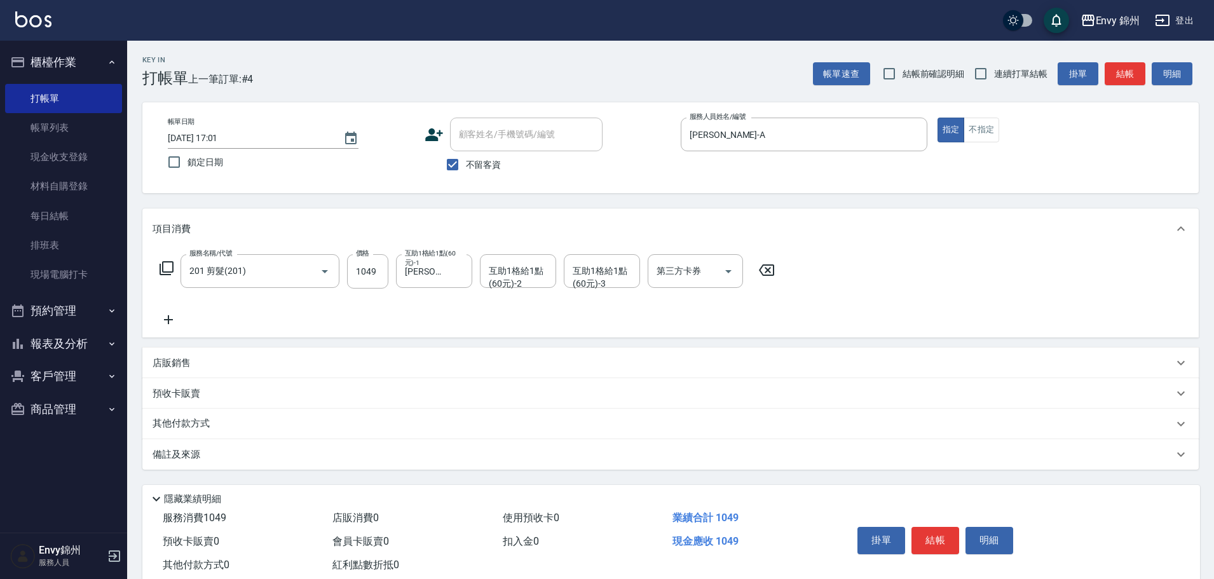
click at [435, 446] on div "備註及來源" at bounding box center [670, 454] width 1056 height 31
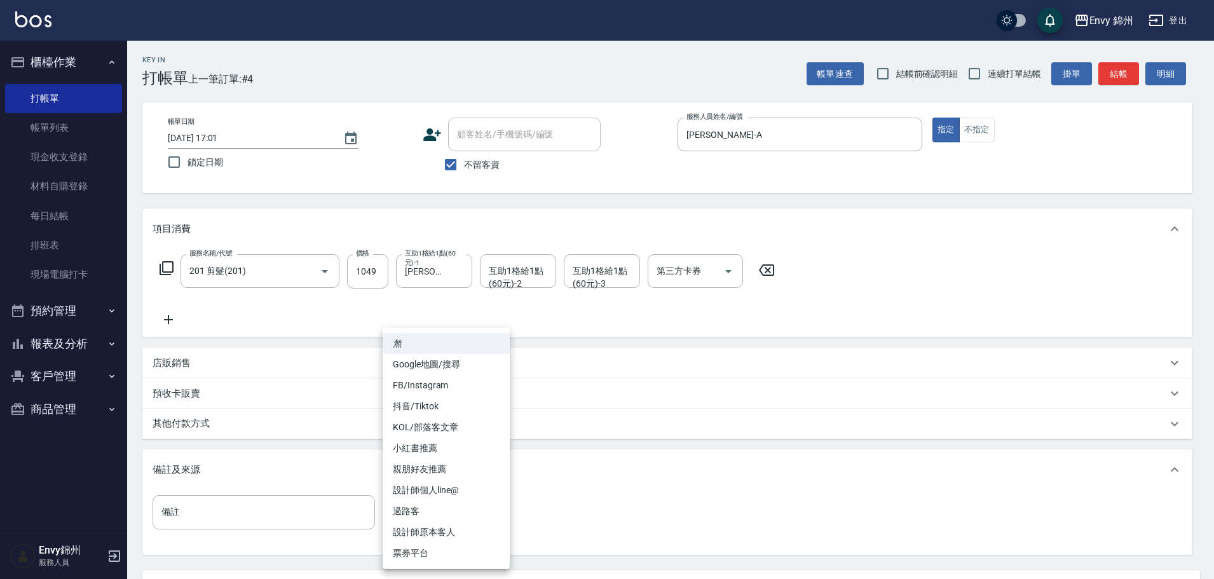
click at [453, 512] on body "Envy 錦州 登出 櫃檯作業 打帳單 帳單列表 現金收支登錄 材料自購登錄 每日結帳 排班表 現場電腦打卡 預約管理 預約管理 單日預約紀錄 單週預約紀錄 …" at bounding box center [607, 346] width 1214 height 693
click at [463, 533] on li "設計師原本客人" at bounding box center [446, 532] width 127 height 21
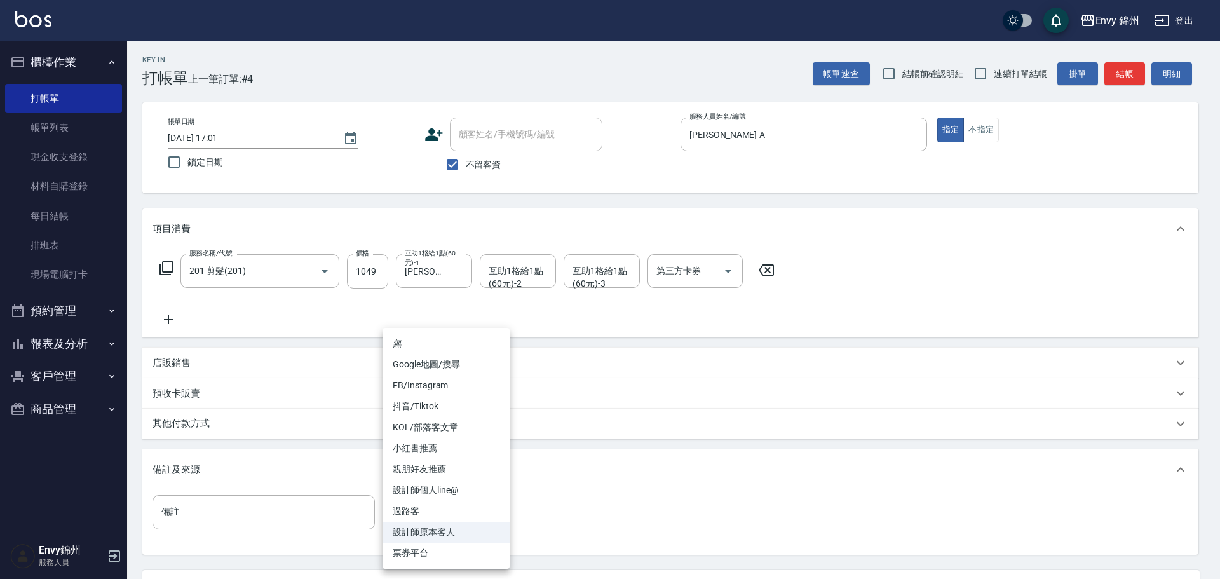
click at [461, 524] on body "Envy 錦州 登出 櫃檯作業 打帳單 帳單列表 現金收支登錄 材料自購登錄 每日結帳 排班表 現場電腦打卡 預約管理 預約管理 單日預約紀錄 單週預約紀錄 …" at bounding box center [610, 346] width 1220 height 693
click at [459, 512] on li "過路客" at bounding box center [446, 511] width 127 height 21
type input "過路客"
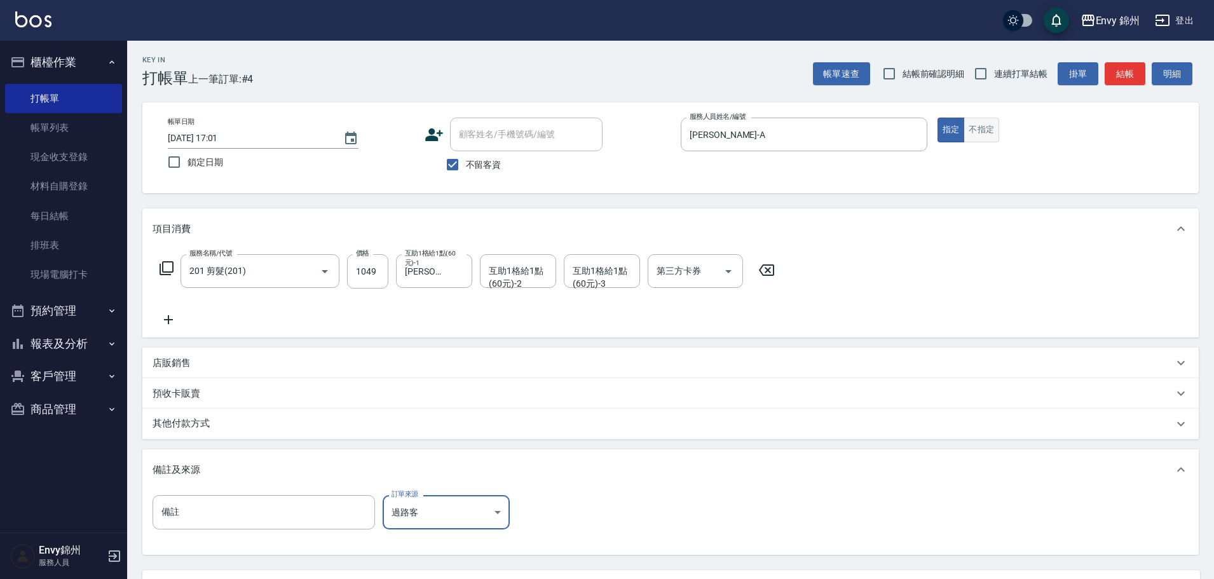
click at [990, 130] on button "不指定" at bounding box center [982, 130] width 36 height 25
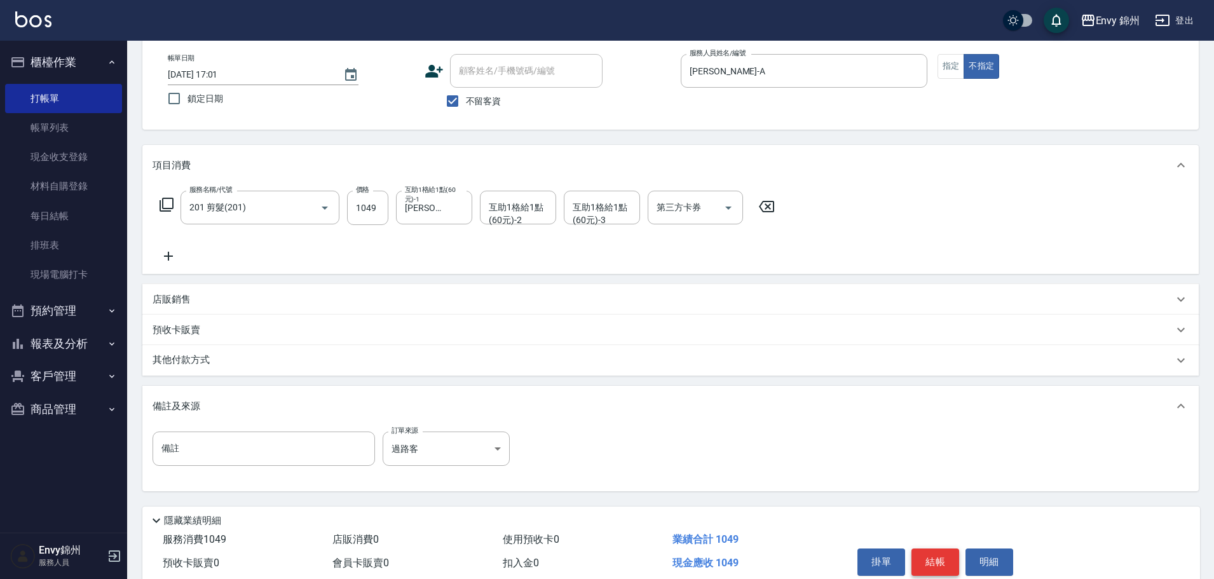
click at [938, 562] on button "結帳" at bounding box center [935, 562] width 48 height 27
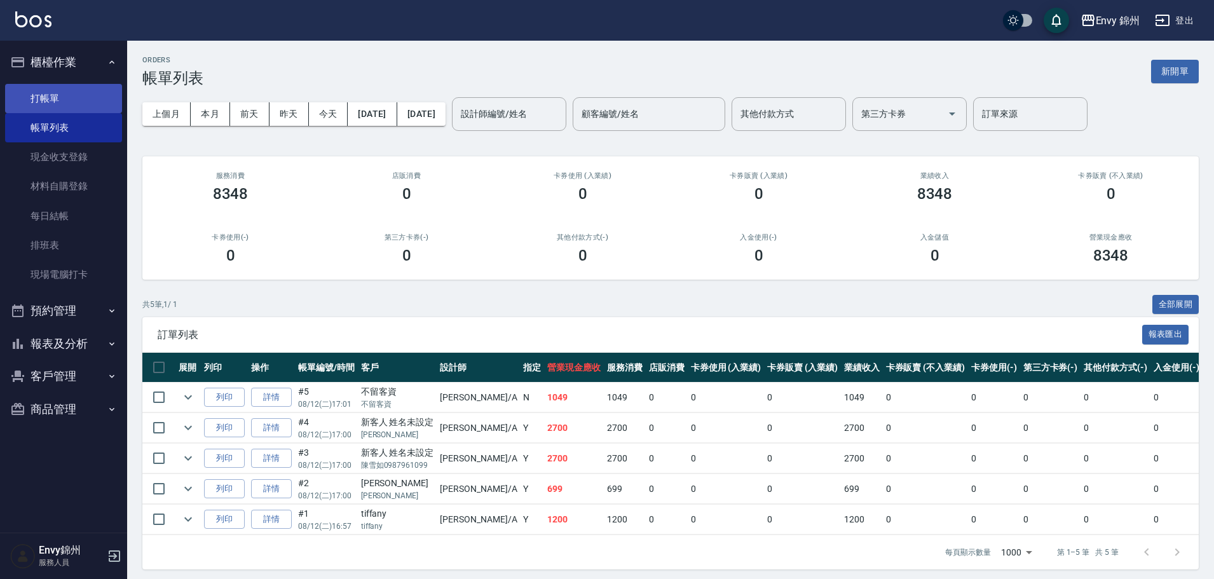
click at [74, 94] on link "打帳單" at bounding box center [63, 98] width 117 height 29
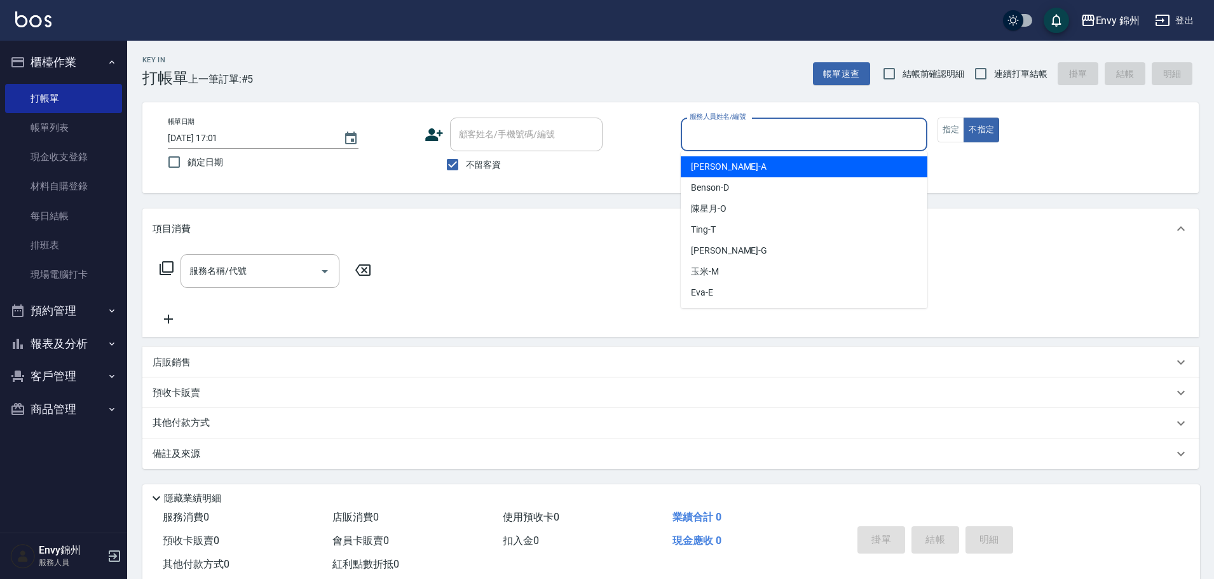
click at [791, 141] on input "服務人員姓名/編號" at bounding box center [803, 134] width 235 height 22
click at [749, 168] on div "Annie -A" at bounding box center [804, 166] width 247 height 21
type input "Annie-A"
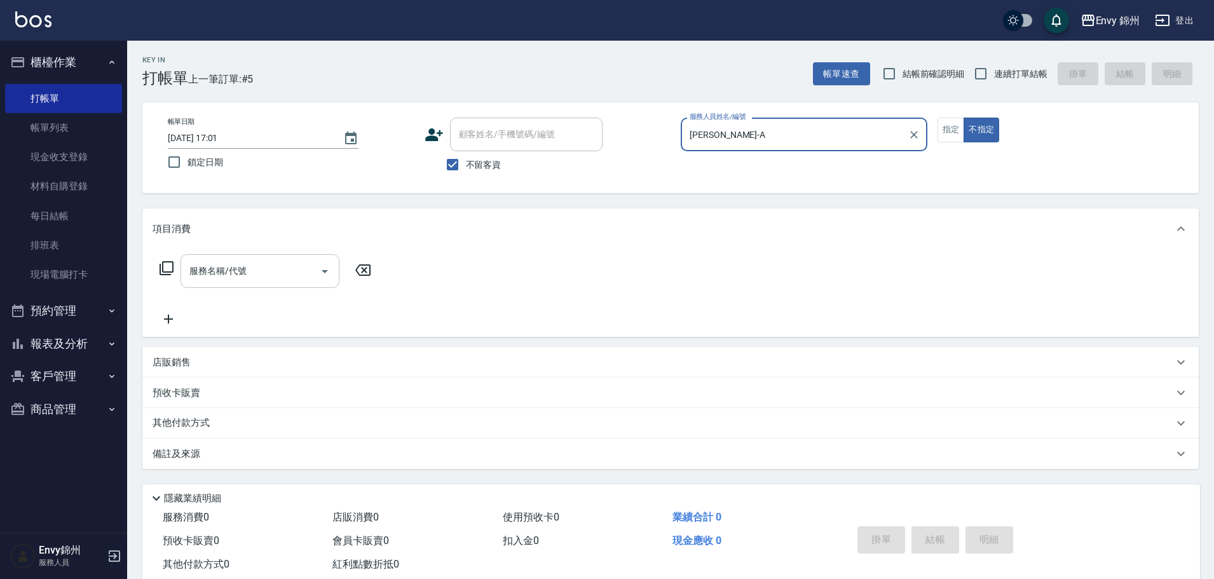
click at [225, 281] on input "服務名稱/代號" at bounding box center [250, 271] width 128 height 22
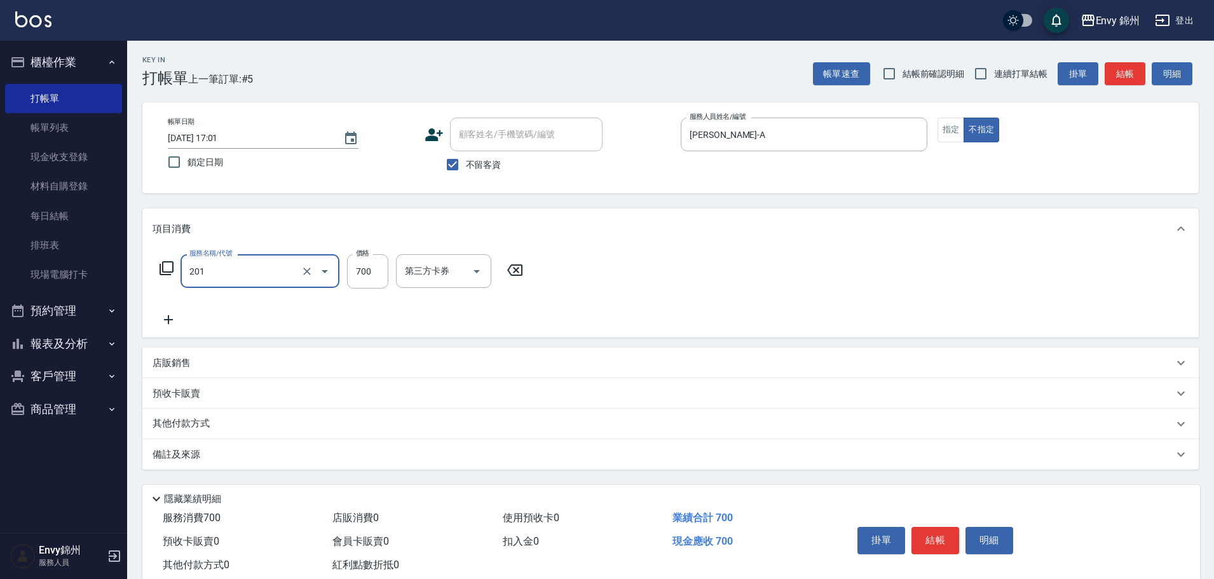
type input "201 剪髮(201)"
type input "1049"
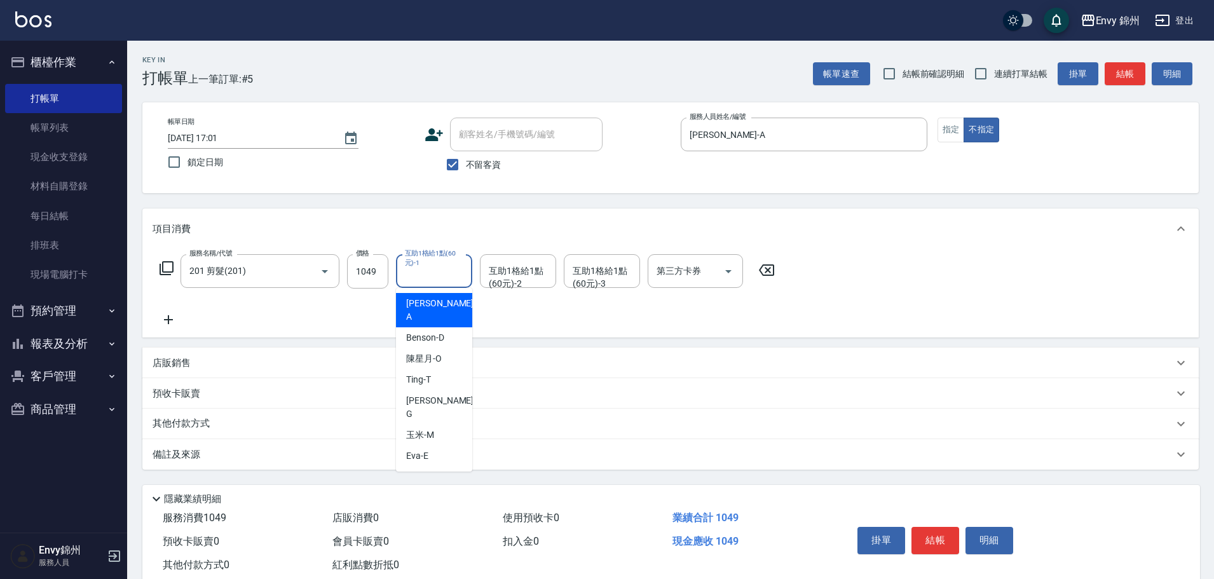
click at [435, 280] on div "互助1格給1點(60元)-1 互助1格給1點(60元)-1" at bounding box center [434, 271] width 76 height 34
click at [430, 394] on span "杉杉 -G" at bounding box center [441, 407] width 70 height 27
type input "杉杉-G"
click at [395, 452] on div "備註及來源" at bounding box center [663, 454] width 1021 height 13
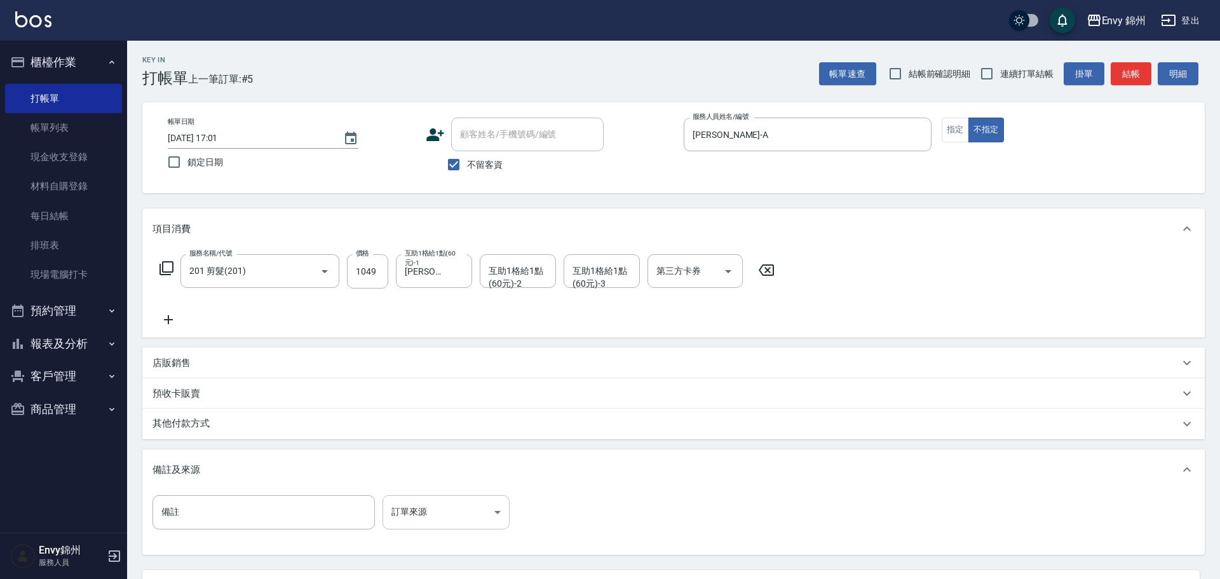
click at [458, 512] on body "Envy 錦州 登出 櫃檯作業 打帳單 帳單列表 現金收支登錄 材料自購登錄 每日結帳 排班表 現場電腦打卡 預約管理 預約管理 單日預約紀錄 單週預約紀錄 …" at bounding box center [610, 346] width 1220 height 693
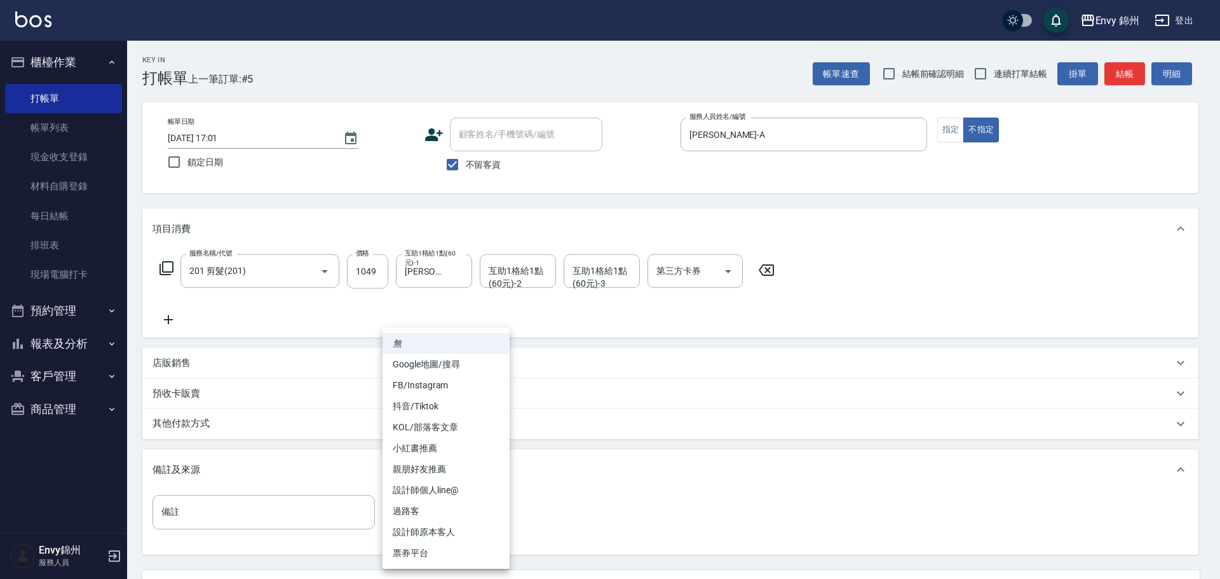
click at [477, 511] on li "過路客" at bounding box center [446, 511] width 127 height 21
type input "過路客"
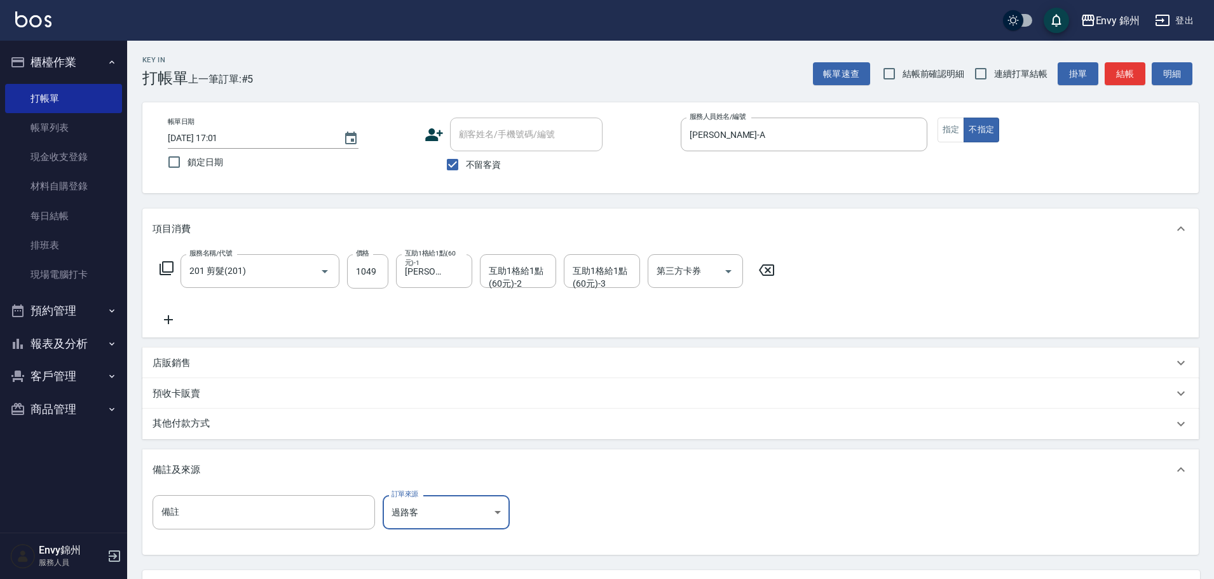
scroll to position [119, 0]
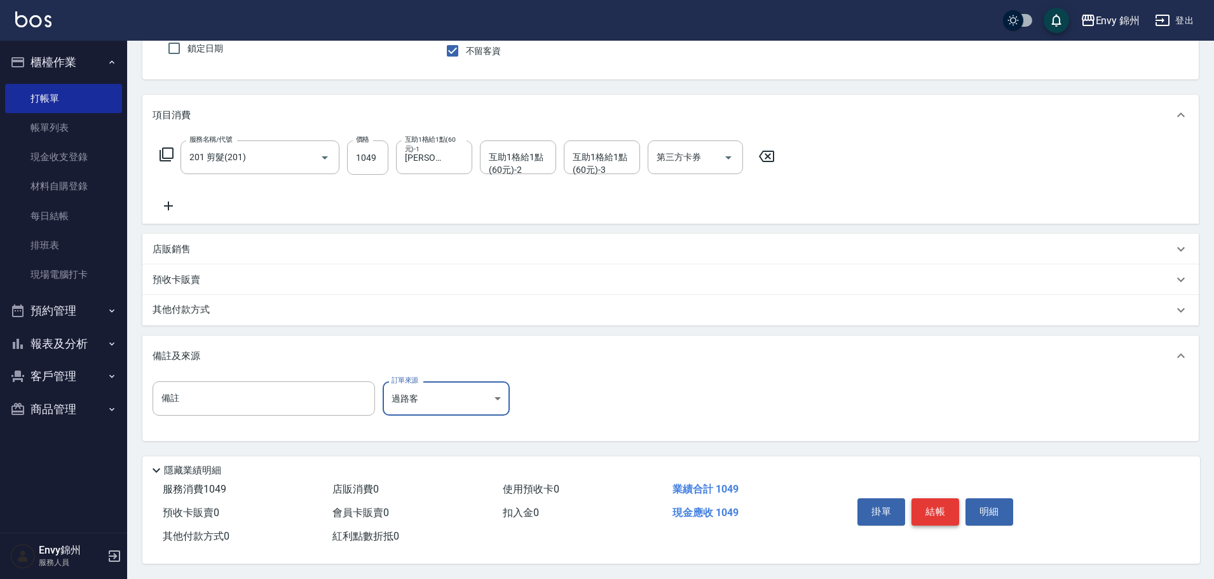
click at [937, 514] on button "結帳" at bounding box center [935, 511] width 48 height 27
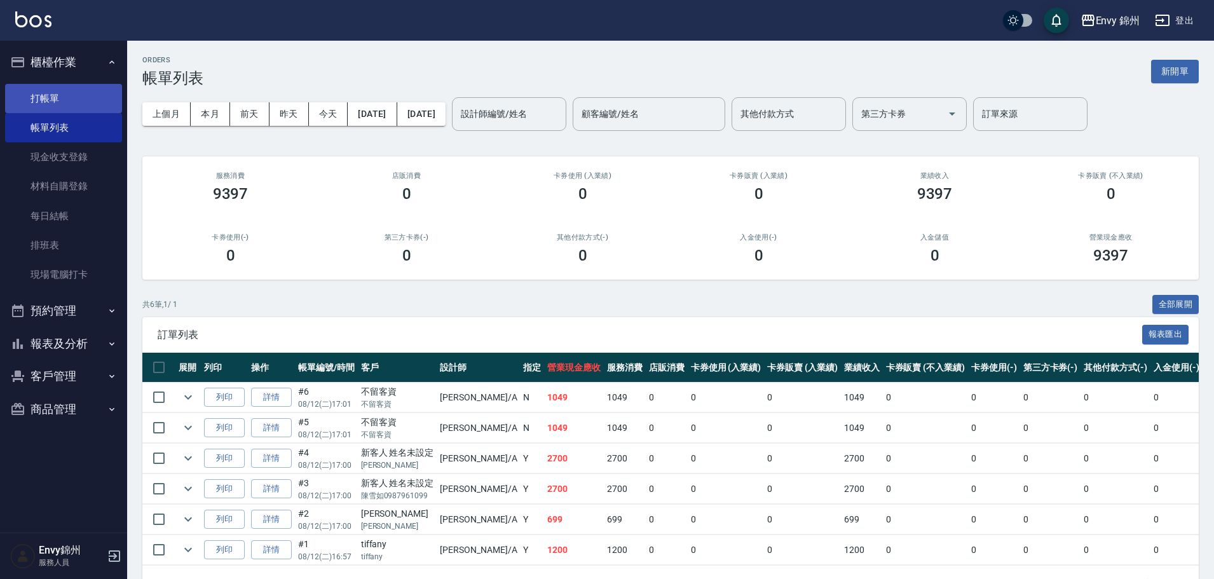
click at [59, 100] on link "打帳單" at bounding box center [63, 98] width 117 height 29
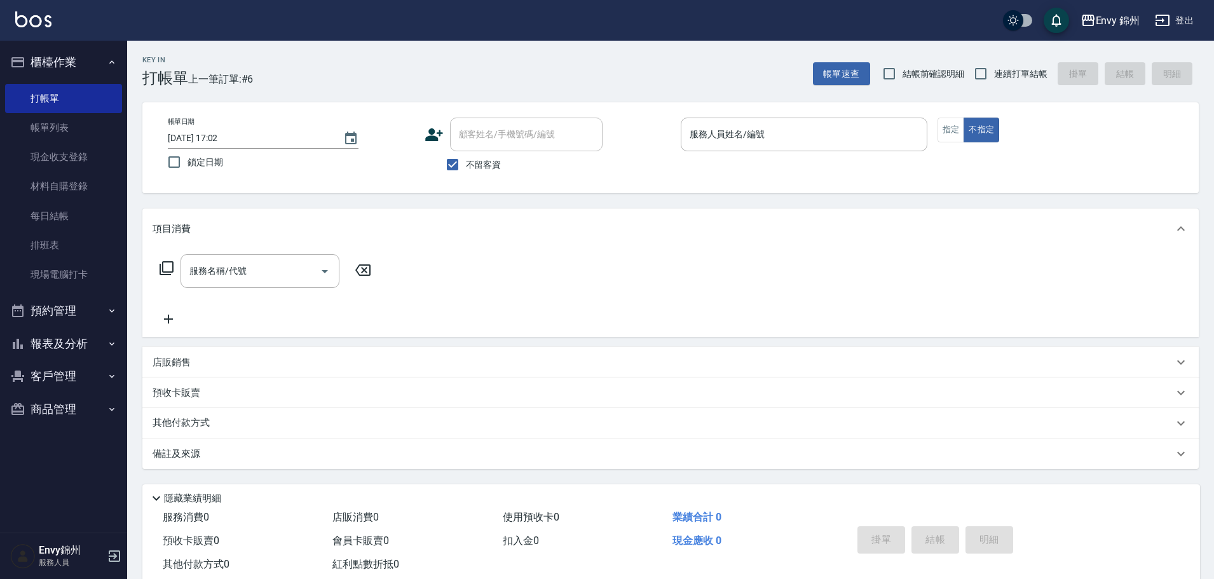
click at [484, 163] on span "不留客資" at bounding box center [484, 164] width 36 height 13
click at [466, 163] on input "不留客資" at bounding box center [452, 164] width 27 height 27
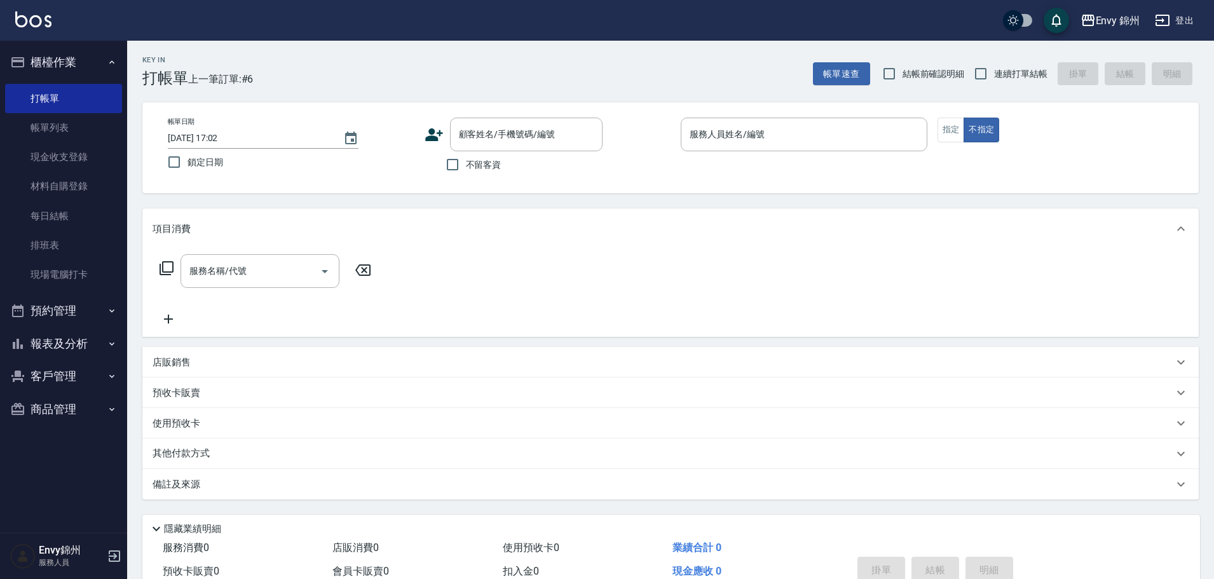
click at [439, 151] on input "不留客資" at bounding box center [452, 164] width 27 height 27
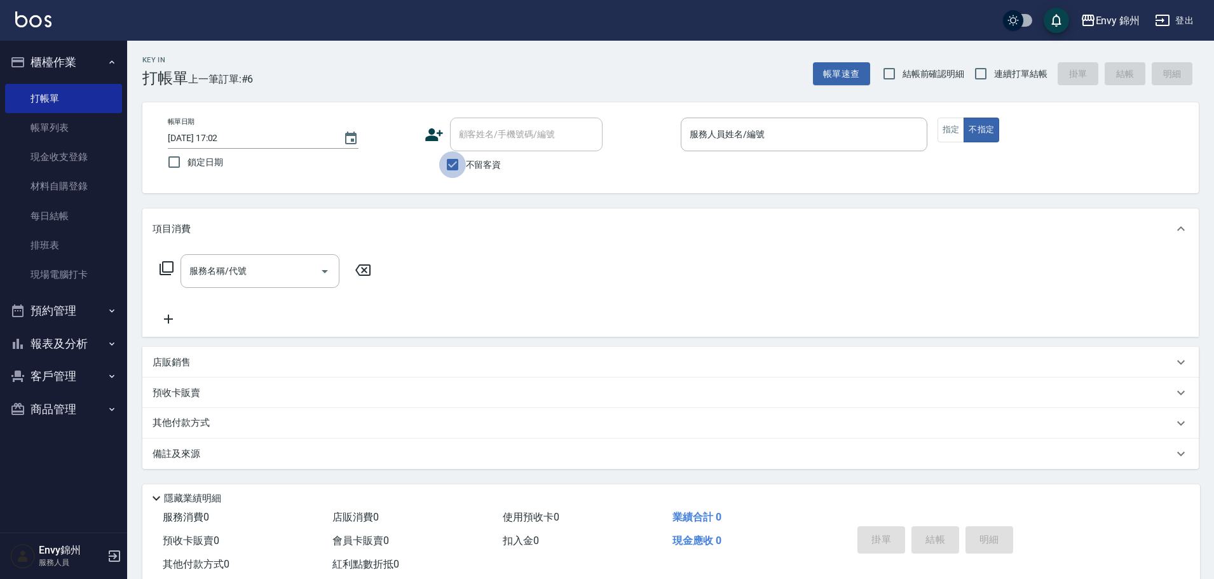
click at [458, 161] on input "不留客資" at bounding box center [452, 164] width 27 height 27
checkbox input "false"
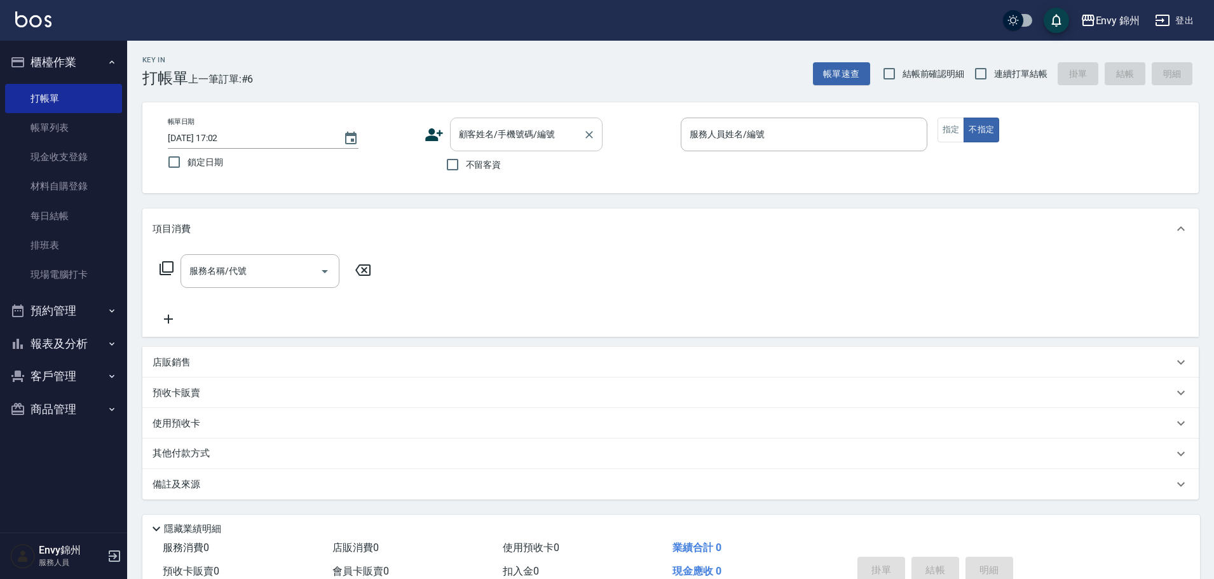
click at [500, 126] on div "顧客姓名/手機號碼/編號 顧客姓名/手機號碼/編號" at bounding box center [526, 135] width 153 height 34
click at [548, 166] on li "新客人 姓名未設定/謝安/null" at bounding box center [526, 173] width 153 height 34
type input "新客人 姓名未設定/謝安/null"
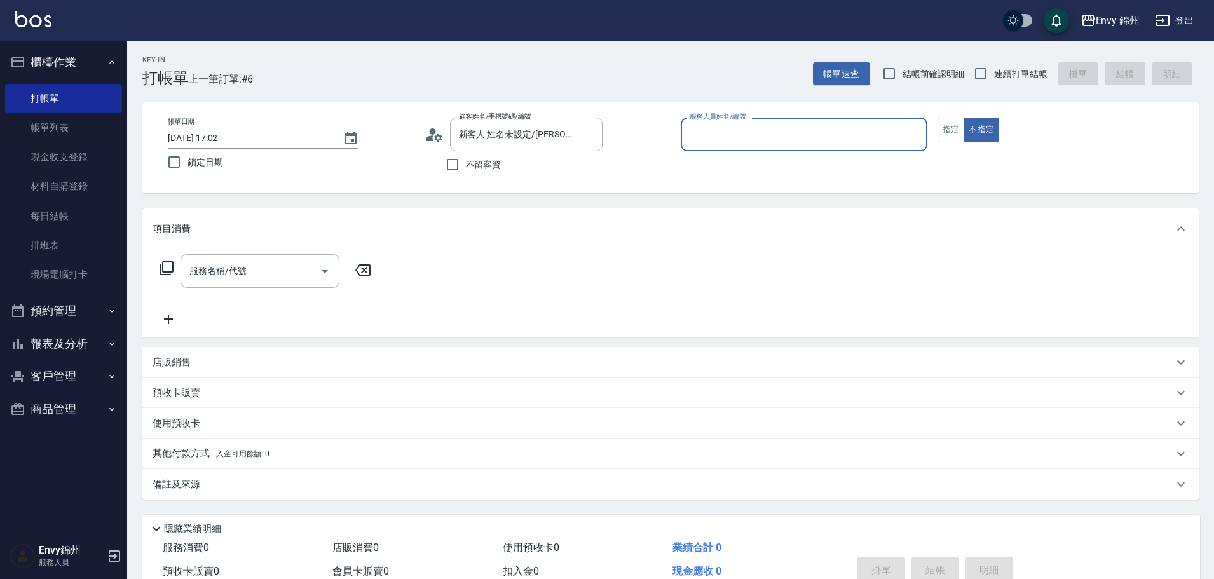
click at [827, 136] on input "服務人員姓名/編號" at bounding box center [803, 134] width 235 height 22
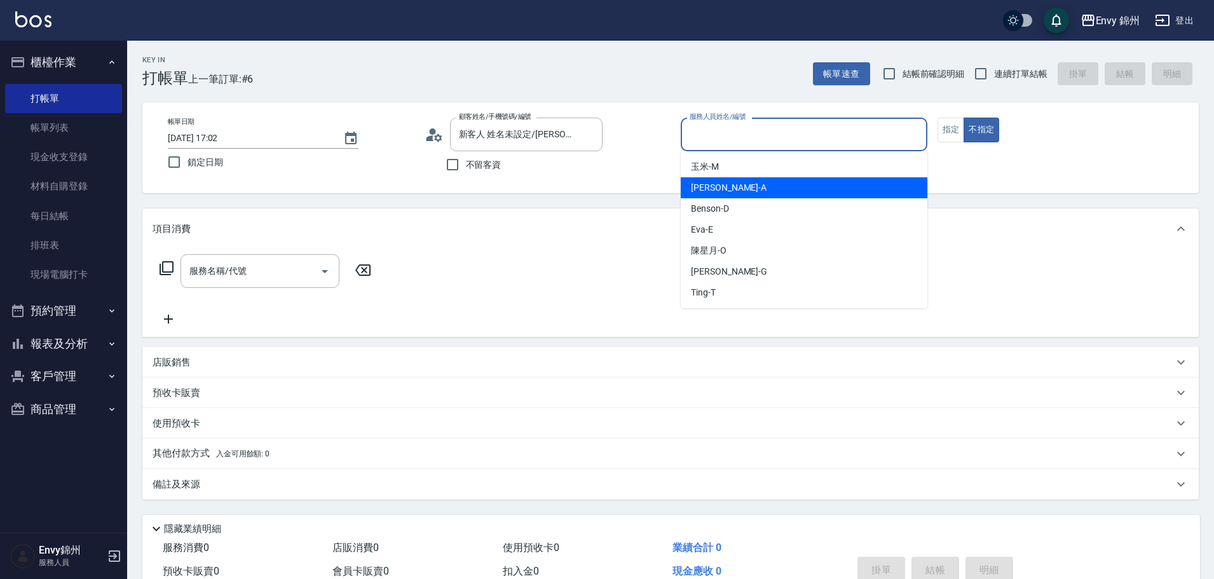
click at [787, 181] on div "Annie -A" at bounding box center [804, 187] width 247 height 21
type input "Annie-A"
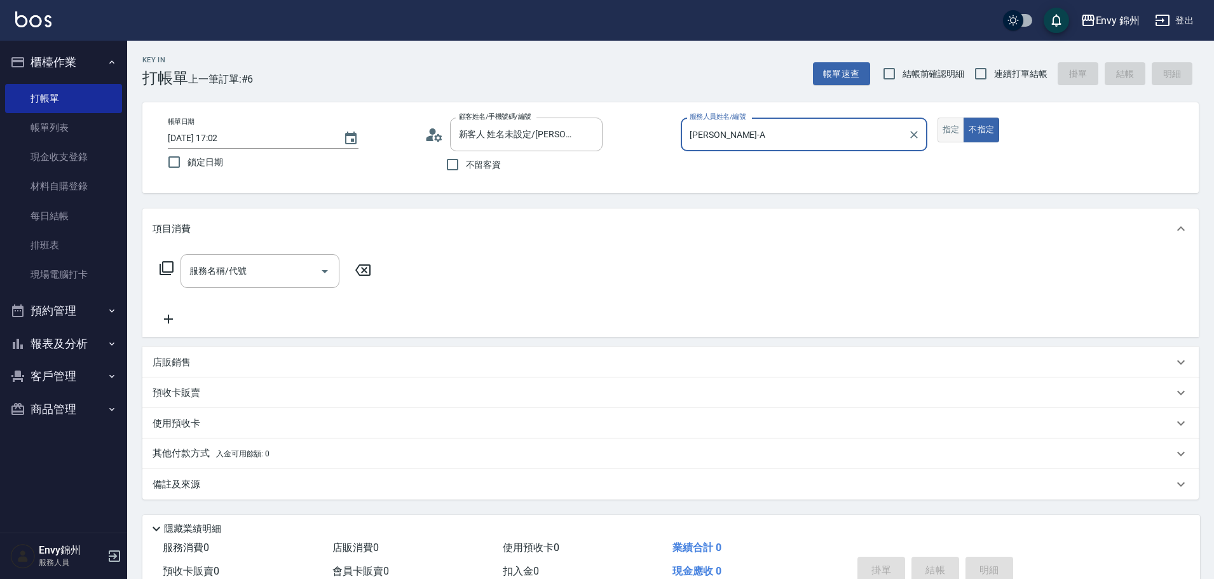
click at [948, 120] on button "指定" at bounding box center [950, 130] width 27 height 25
click at [275, 275] on input "服務名稱/代號" at bounding box center [250, 271] width 128 height 22
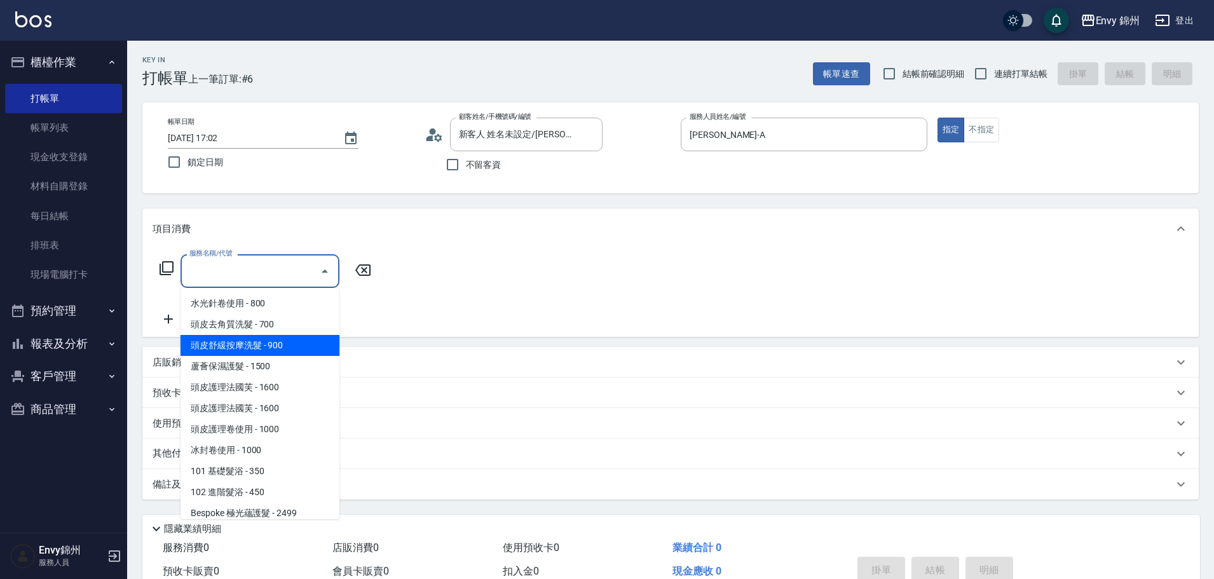
click at [154, 364] on p "店販銷售" at bounding box center [172, 362] width 38 height 13
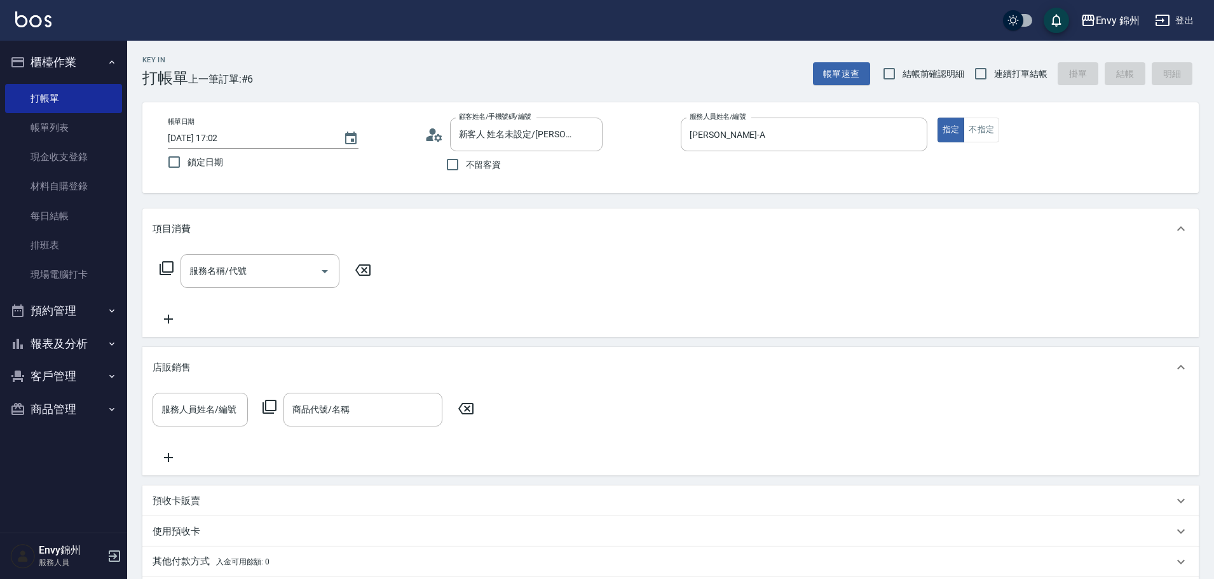
click at [271, 400] on icon at bounding box center [269, 406] width 15 height 15
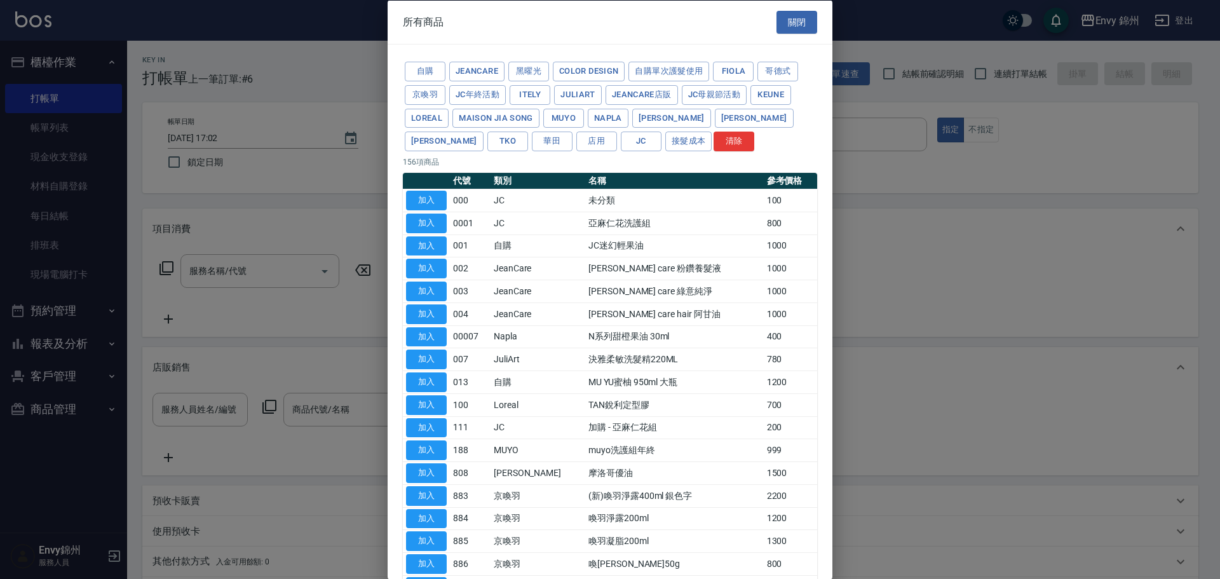
click at [532, 146] on button "華田" at bounding box center [552, 142] width 41 height 20
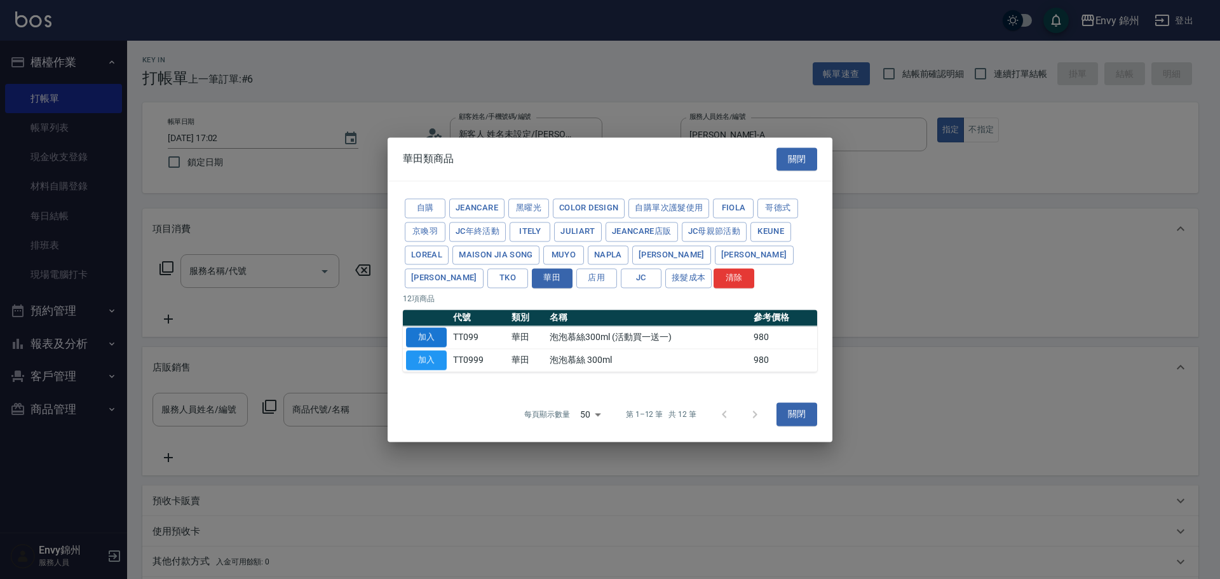
click at [418, 328] on button "加入" at bounding box center [426, 337] width 41 height 20
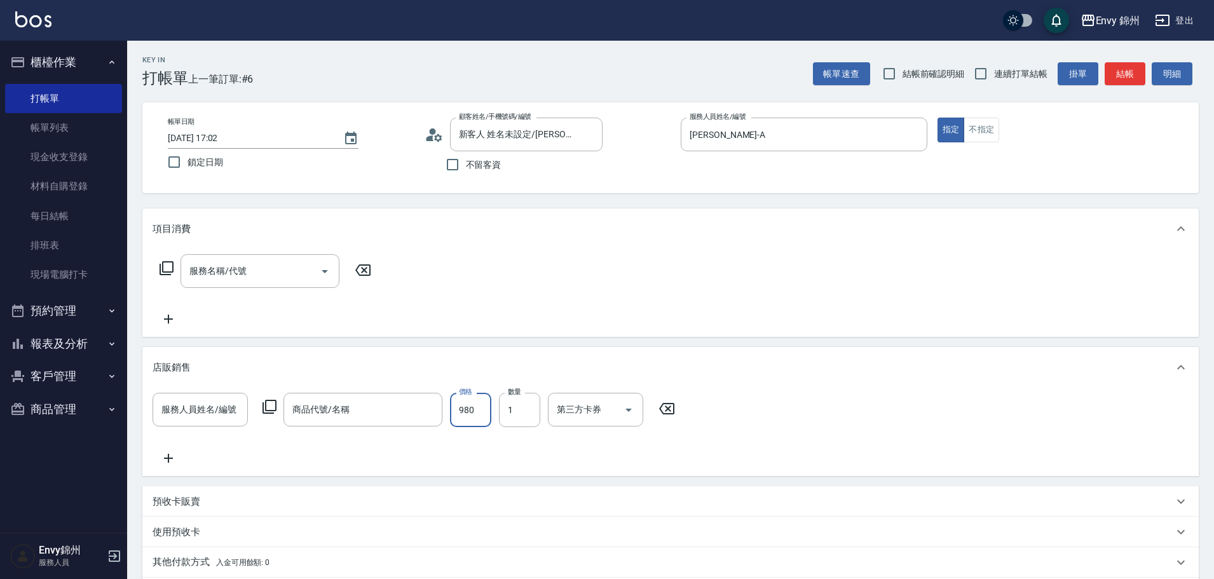
click at [470, 411] on input "980" at bounding box center [470, 410] width 41 height 34
type input "900"
click at [165, 463] on icon at bounding box center [169, 458] width 32 height 15
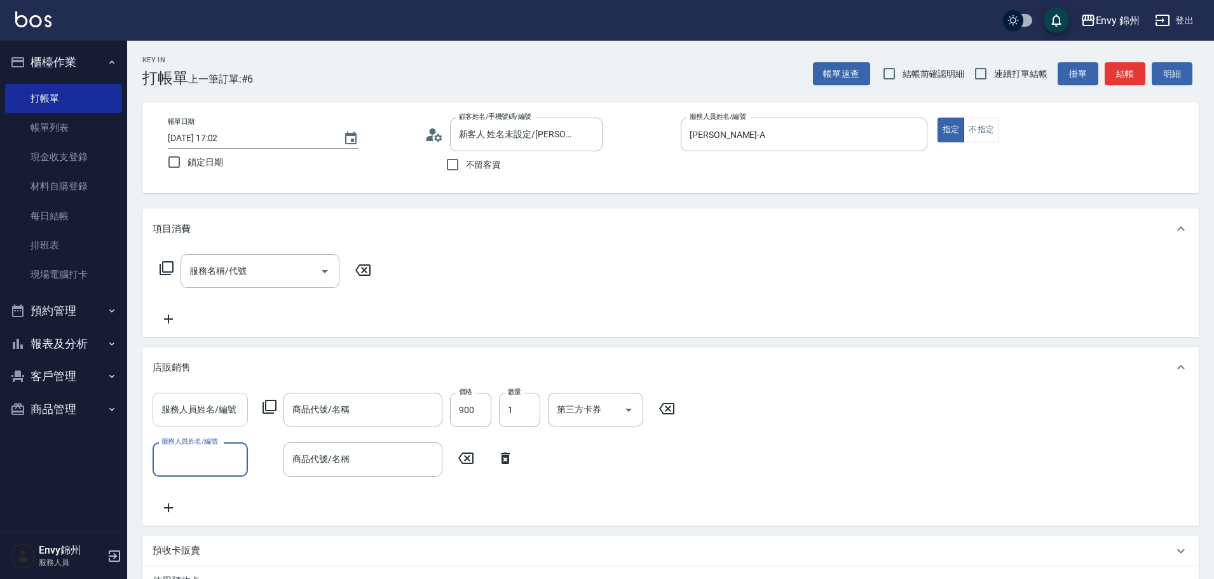
click at [192, 409] on input "服務人員姓名/編號" at bounding box center [200, 410] width 84 height 22
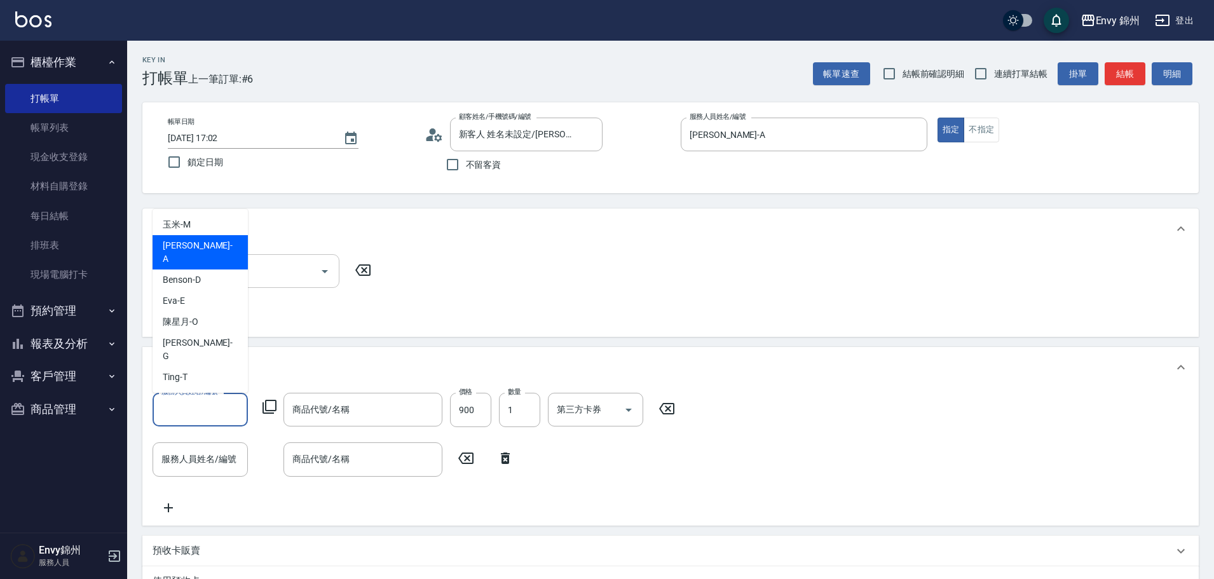
click at [224, 269] on div "Annie -A" at bounding box center [200, 252] width 95 height 34
type input "Annie-A"
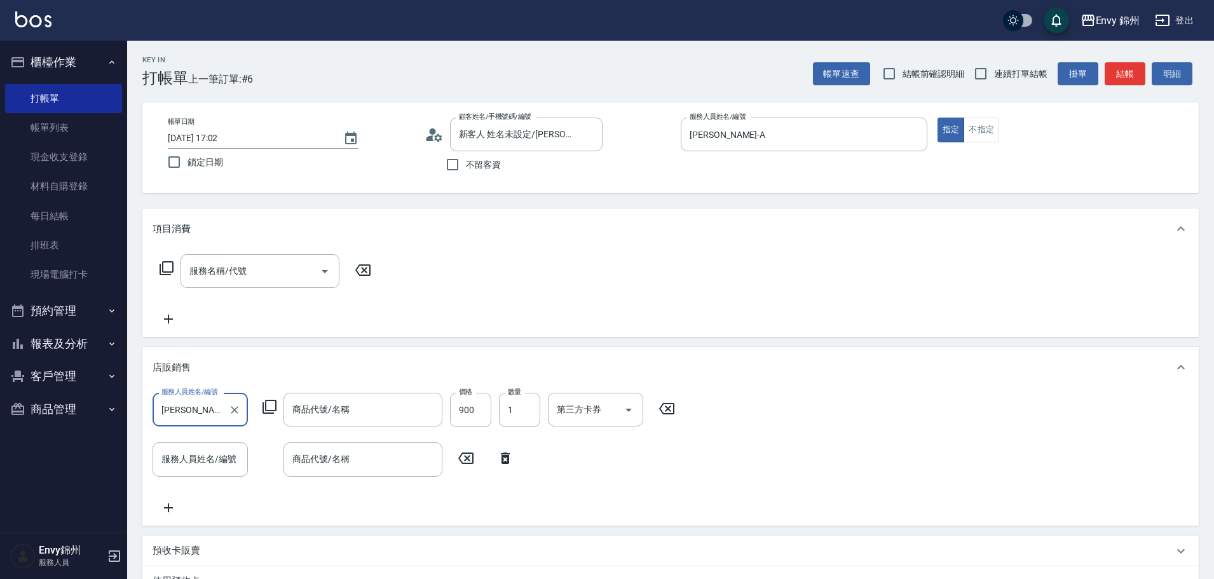
click at [269, 409] on icon at bounding box center [269, 406] width 15 height 15
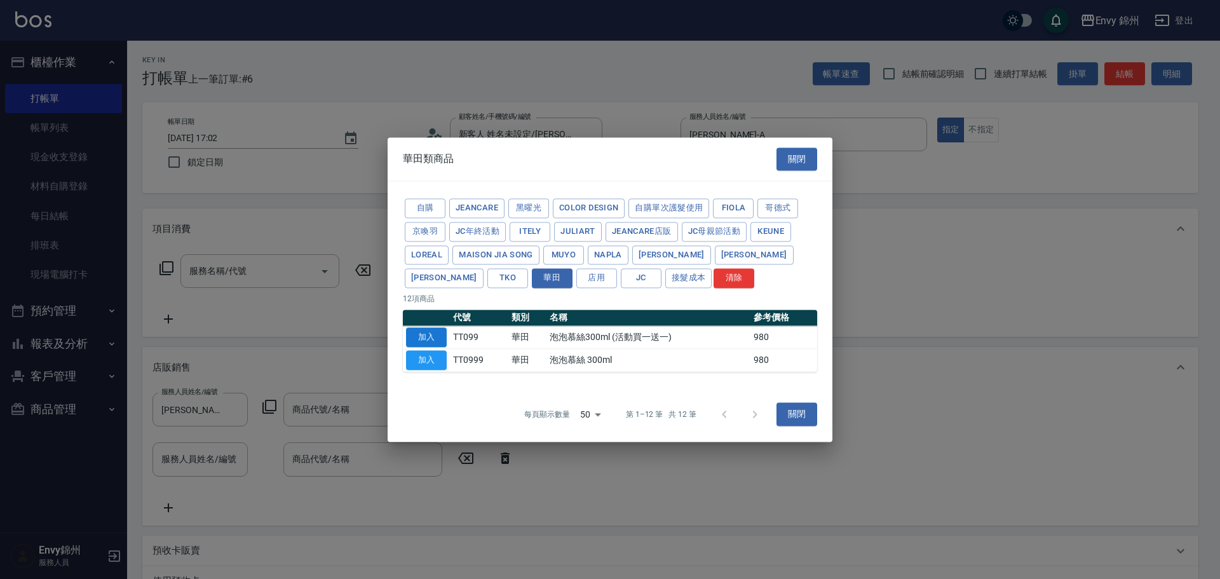
click at [411, 332] on button "加入" at bounding box center [426, 337] width 41 height 20
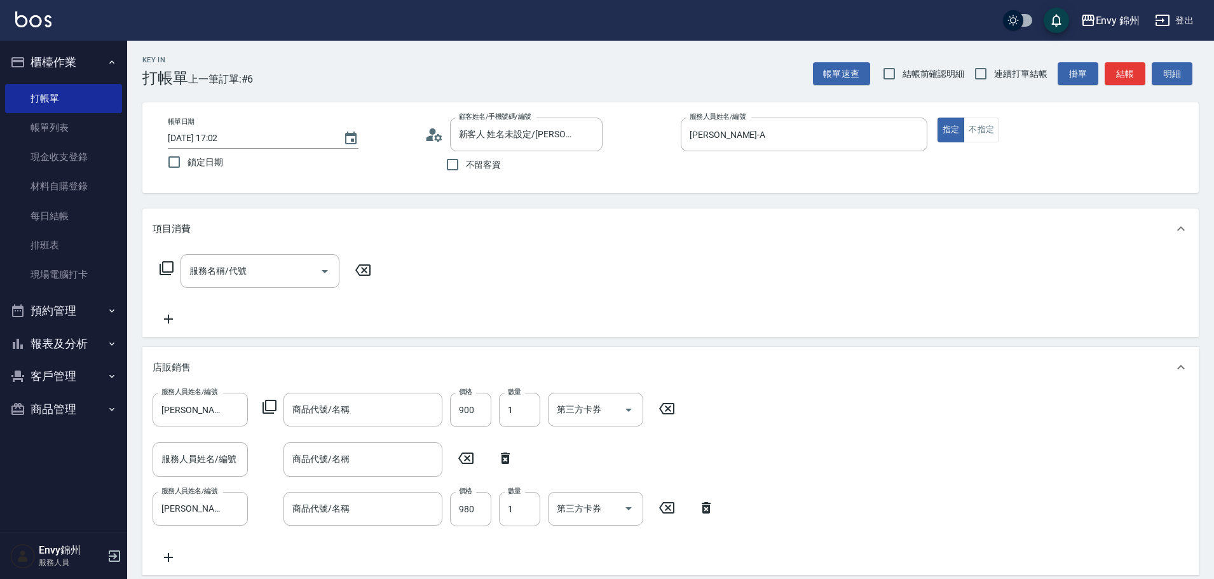
click at [702, 508] on icon at bounding box center [706, 507] width 32 height 15
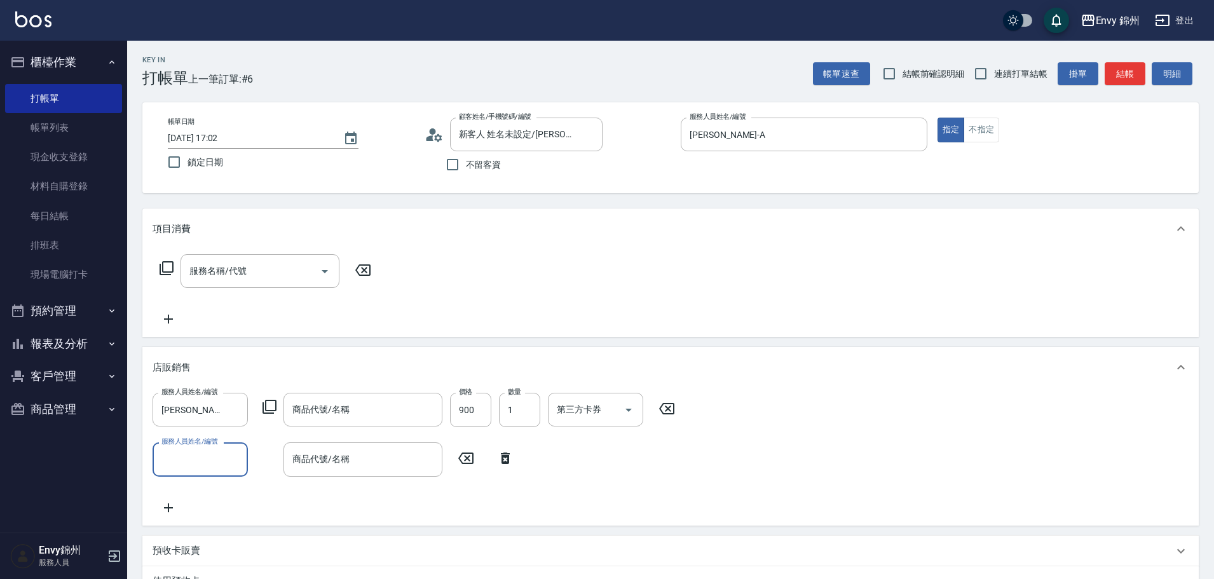
click at [277, 414] on div "服務人員姓名/編號 Annie-A 服務人員姓名/編號 商品代號/名稱 商品代號/名稱 價格 900 價格 數量 1 數量 第三方卡券 第三方卡券" at bounding box center [418, 410] width 530 height 34
click at [274, 403] on icon at bounding box center [269, 406] width 15 height 15
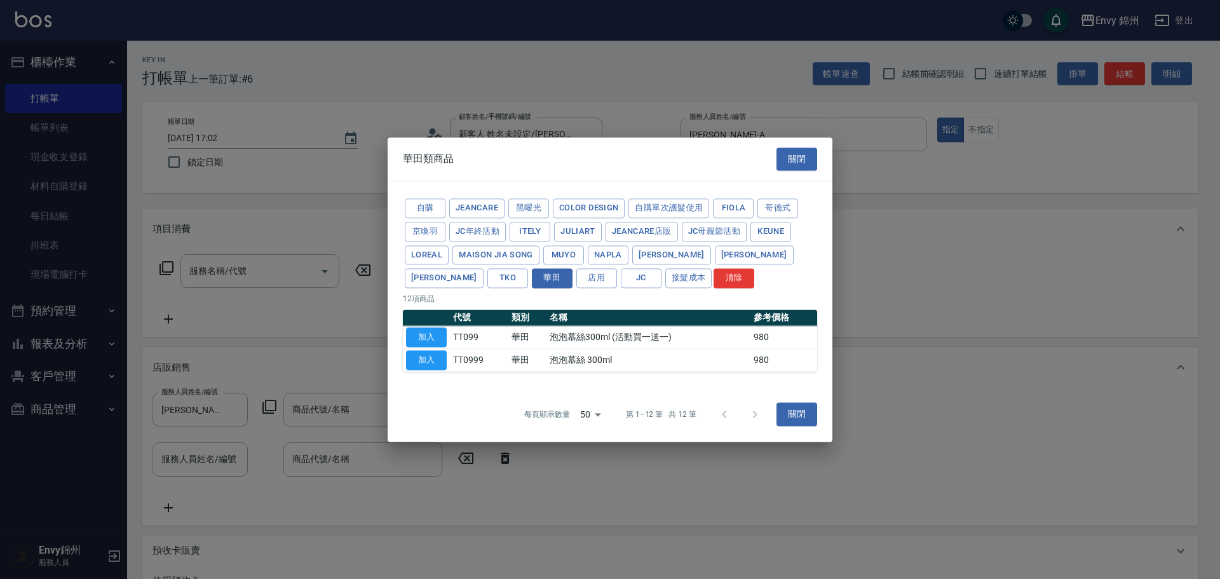
click at [564, 334] on td "泡泡慕絲300ml (活動買一送一)" at bounding box center [649, 337] width 204 height 23
click at [577, 338] on td "泡泡慕絲300ml (活動買一送一)" at bounding box center [649, 337] width 204 height 23
click at [575, 339] on td "泡泡慕絲300ml (活動買一送一)" at bounding box center [649, 337] width 204 height 23
click at [427, 332] on button "加入" at bounding box center [426, 337] width 41 height 20
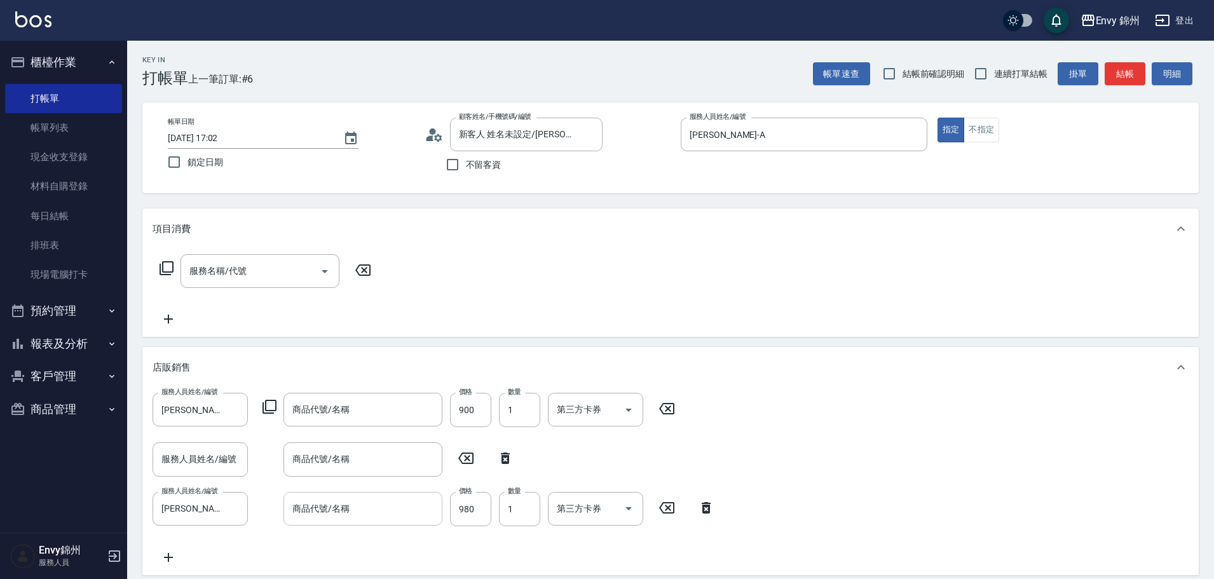
click at [386, 512] on input "商品代號/名稱" at bounding box center [362, 509] width 147 height 22
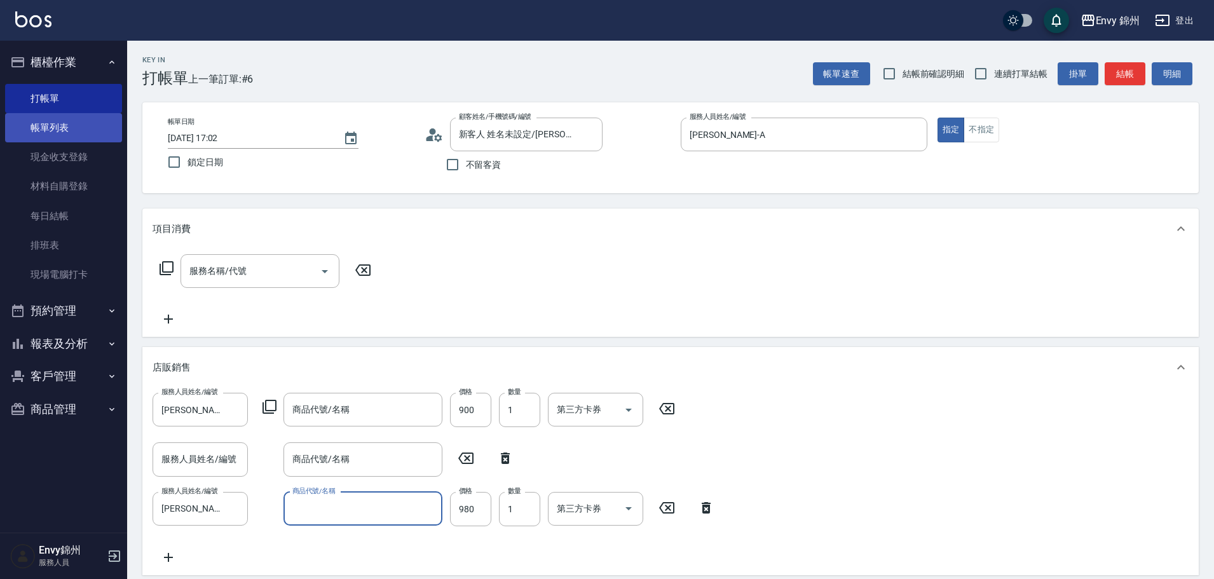
click at [36, 130] on link "帳單列表" at bounding box center [63, 127] width 117 height 29
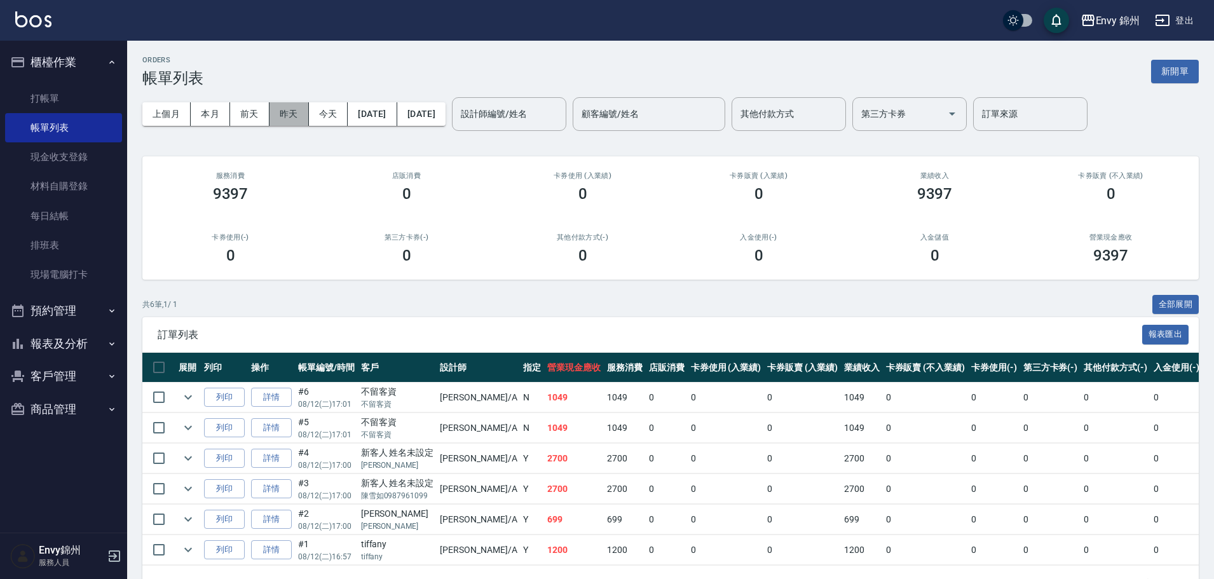
click at [304, 112] on button "昨天" at bounding box center [288, 114] width 39 height 24
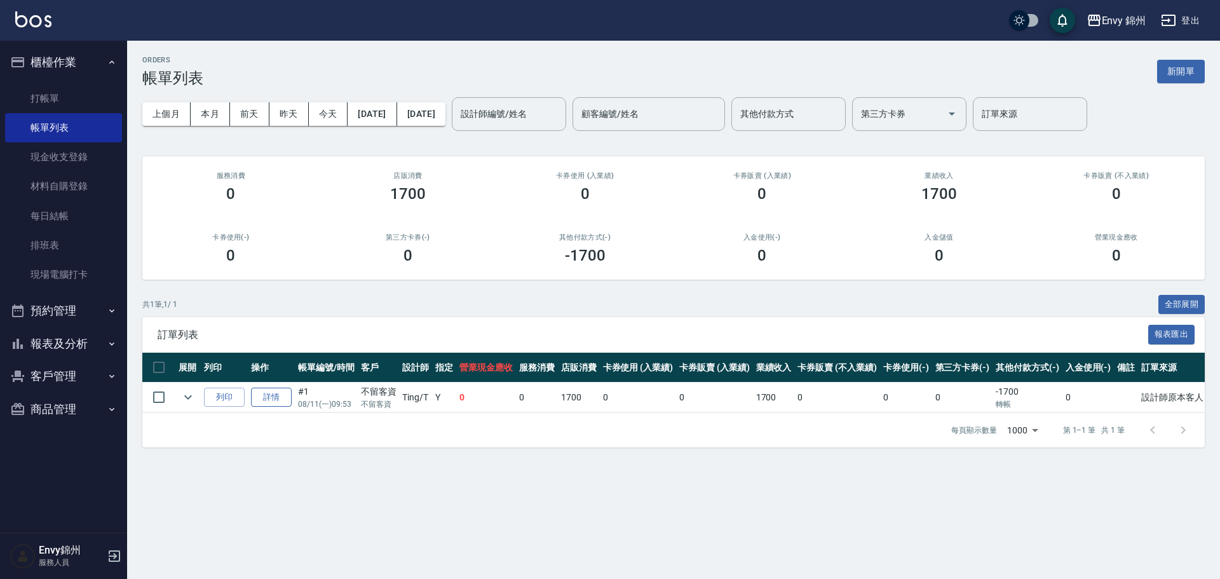
click at [276, 395] on link "詳情" at bounding box center [271, 398] width 41 height 20
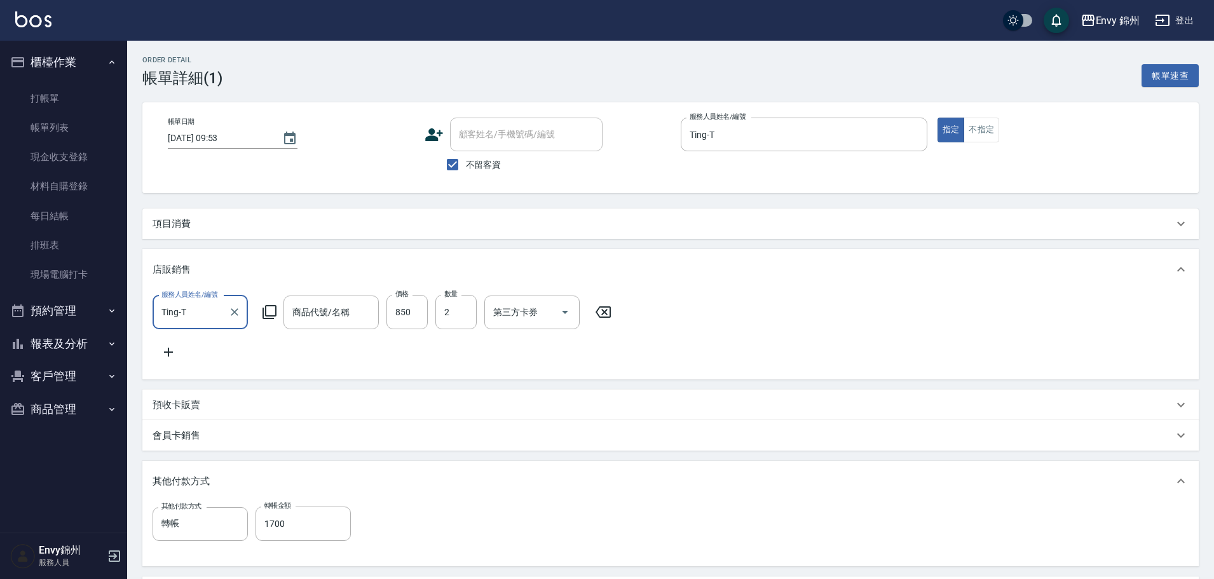
type input "2025/08/11 09:53"
checkbox input "true"
type input "Ting-T"
type input "設計師原本客人"
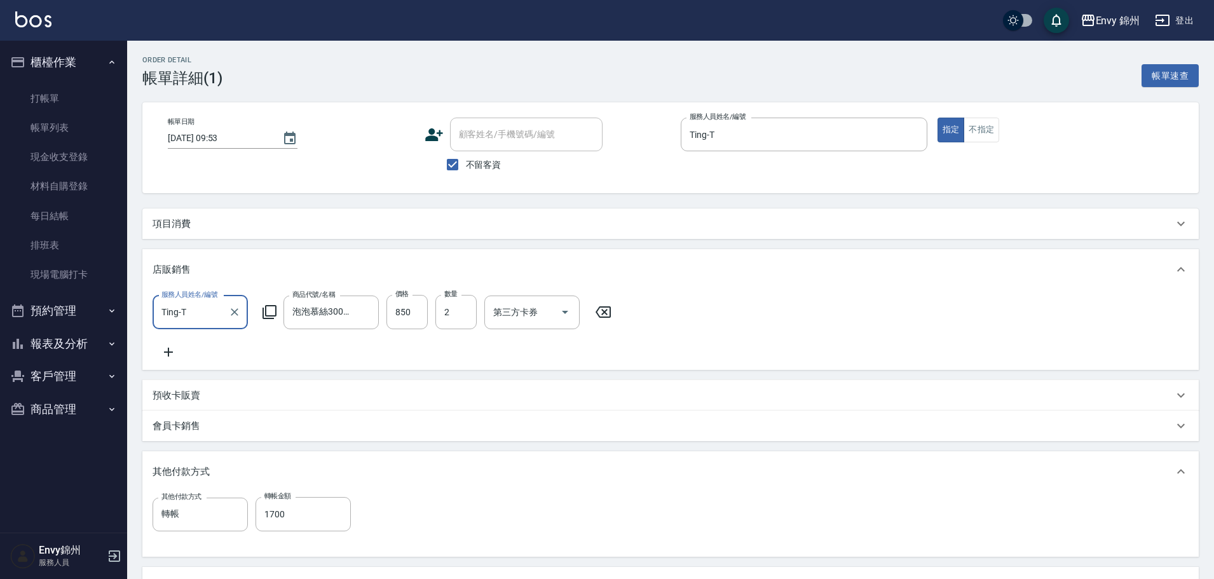
type input "泡泡慕絲300ml (活動買一送一)"
click at [48, 104] on link "打帳單" at bounding box center [63, 98] width 117 height 29
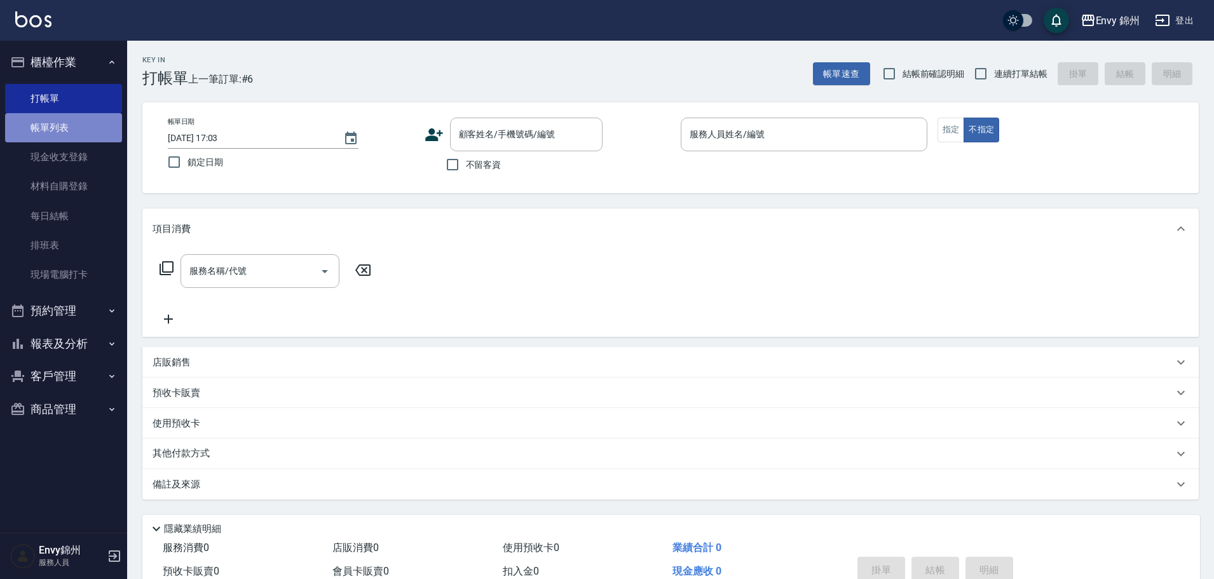
click at [86, 115] on link "帳單列表" at bounding box center [63, 127] width 117 height 29
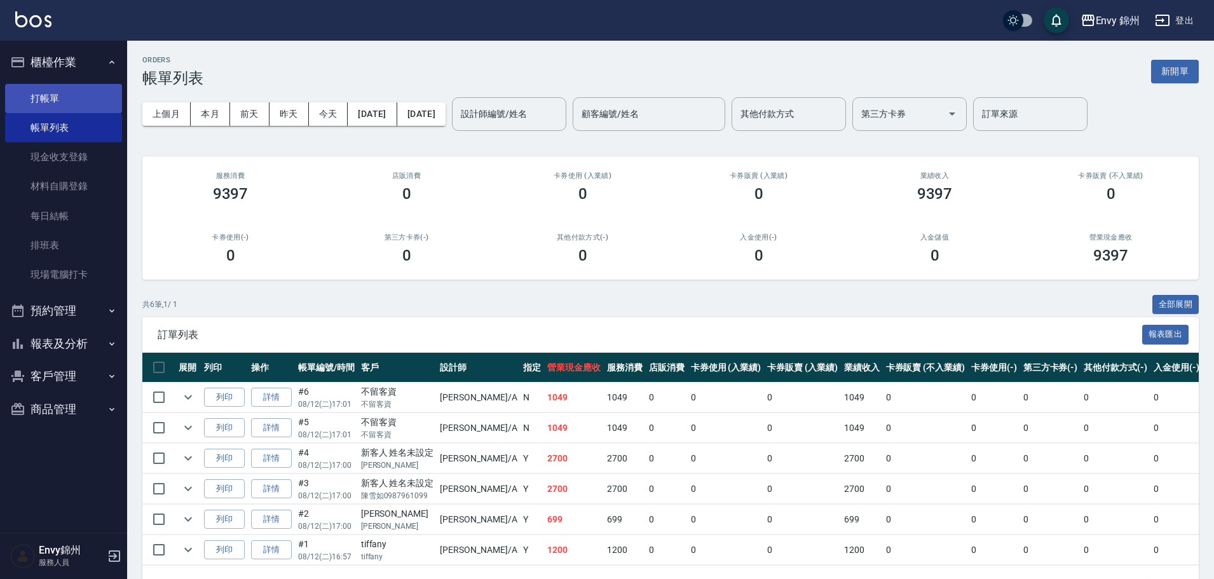
click at [64, 96] on link "打帳單" at bounding box center [63, 98] width 117 height 29
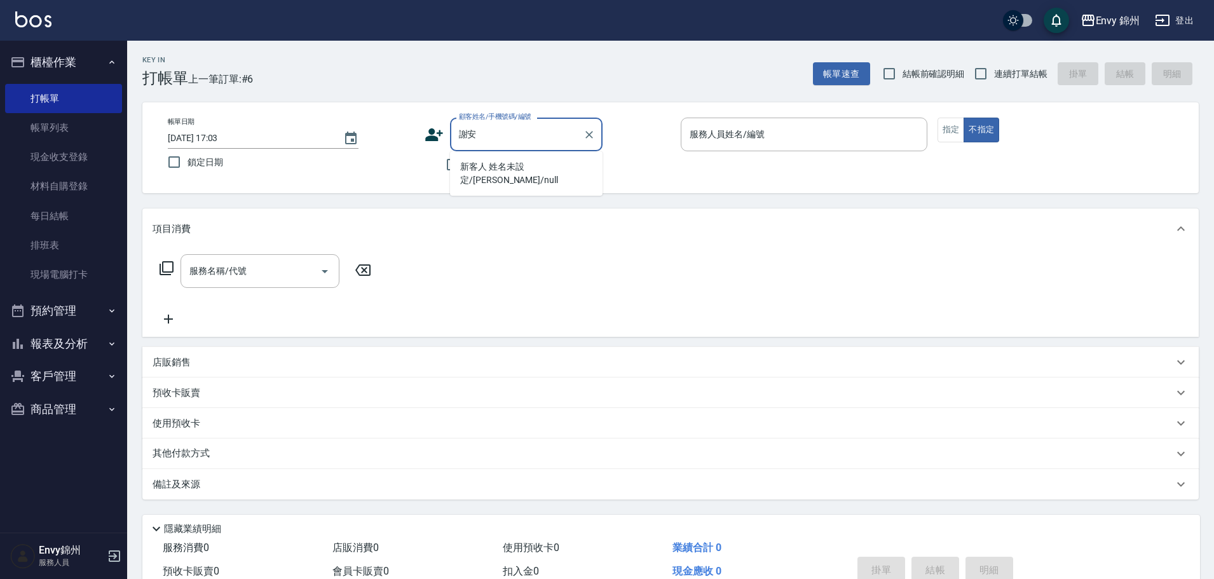
click at [543, 167] on li "新客人 姓名未設定/謝安/null" at bounding box center [526, 173] width 153 height 34
type input "新客人 姓名未設定/謝安/null"
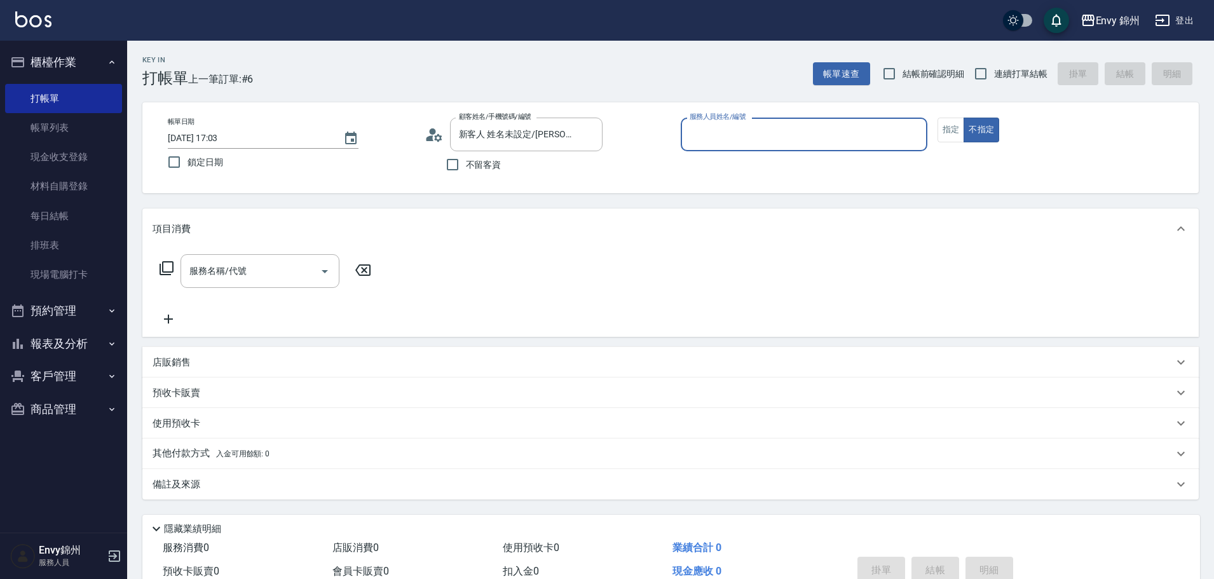
click at [805, 139] on input "服務人員姓名/編號" at bounding box center [803, 134] width 235 height 22
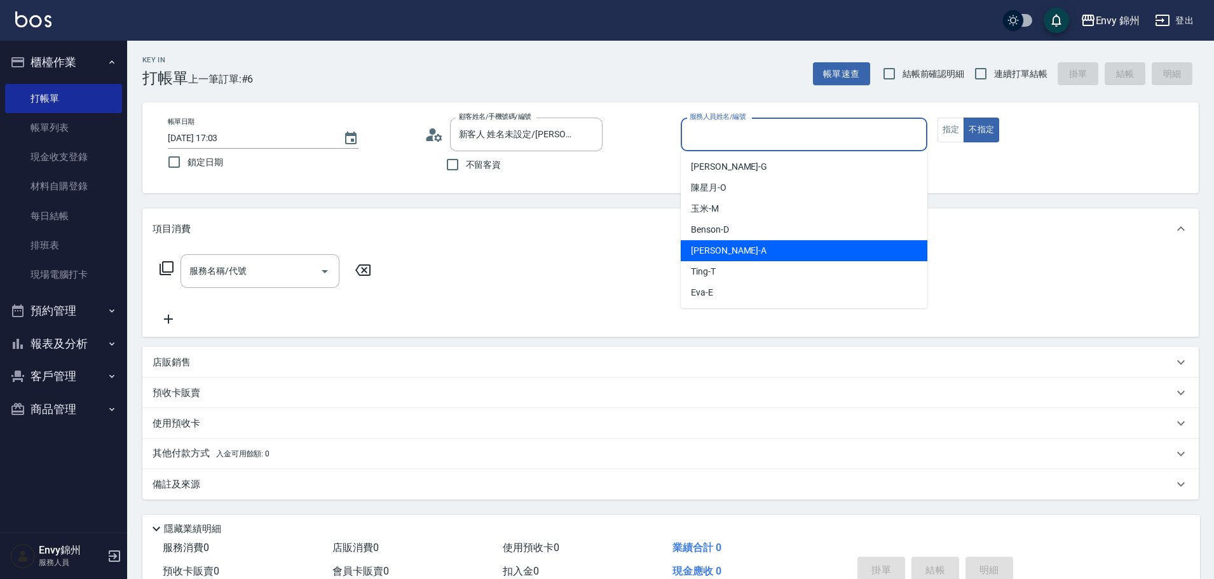
click at [692, 253] on span "Annie -A" at bounding box center [729, 250] width 76 height 13
type input "Annie-A"
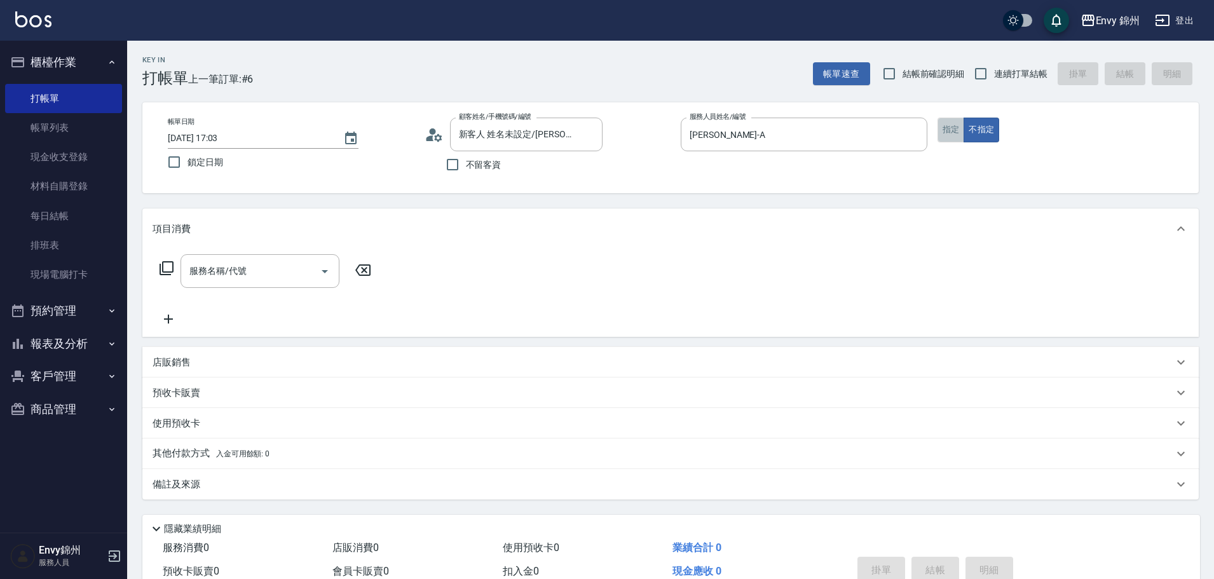
click at [947, 132] on button "指定" at bounding box center [950, 130] width 27 height 25
click at [181, 368] on p "店販銷售" at bounding box center [172, 362] width 38 height 13
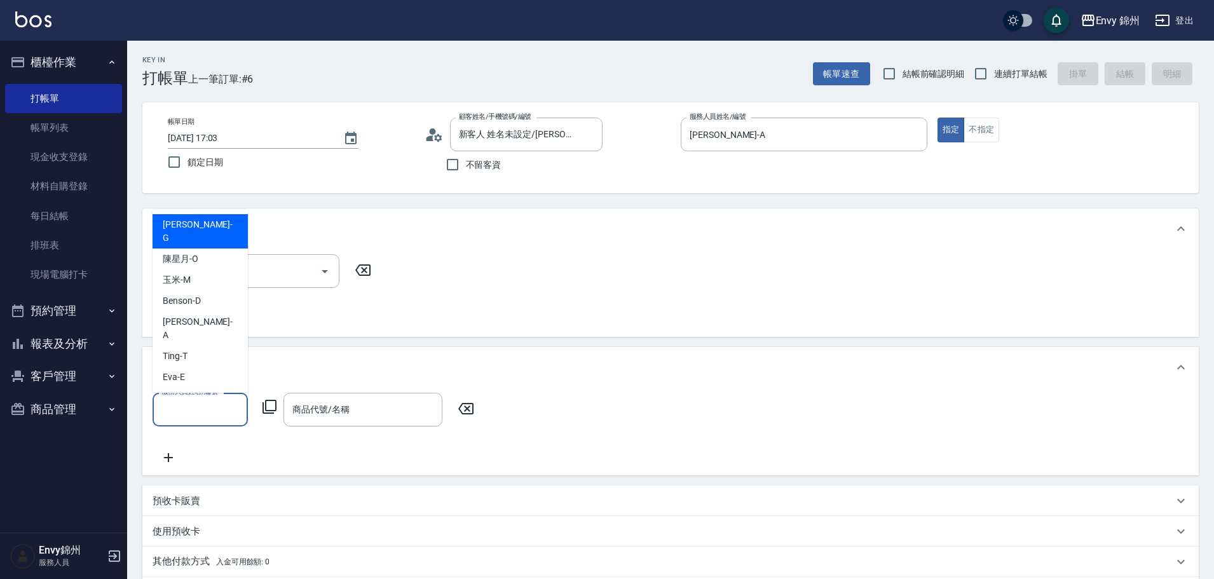
click at [186, 407] on input "服務人員姓名/編號" at bounding box center [200, 410] width 84 height 22
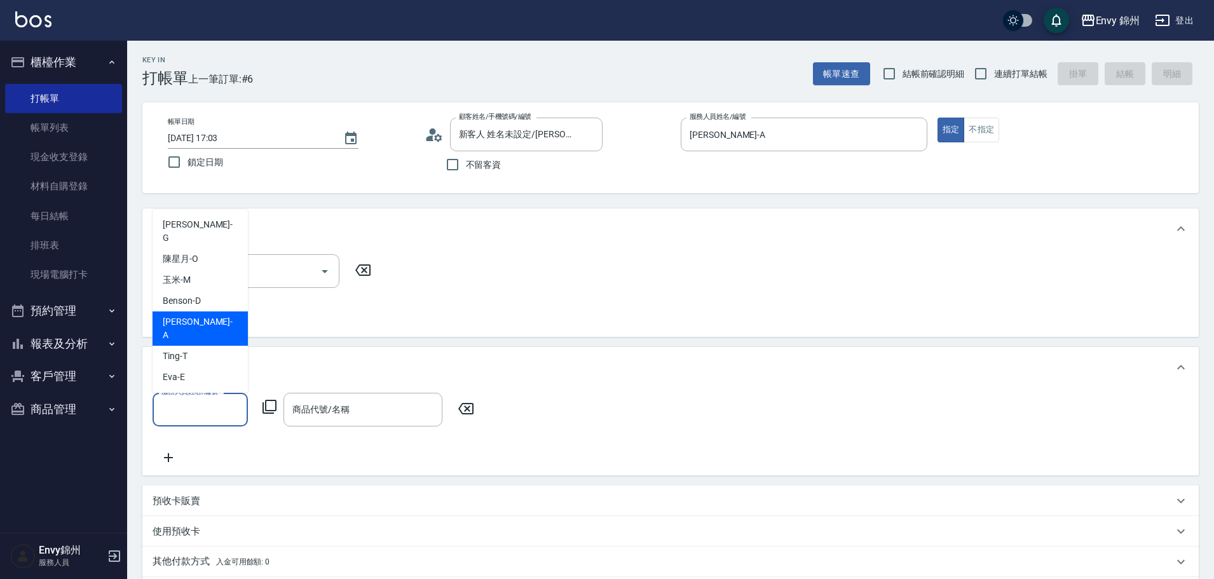
click at [203, 338] on div "Annie -A" at bounding box center [200, 328] width 95 height 34
type input "Annie-A"
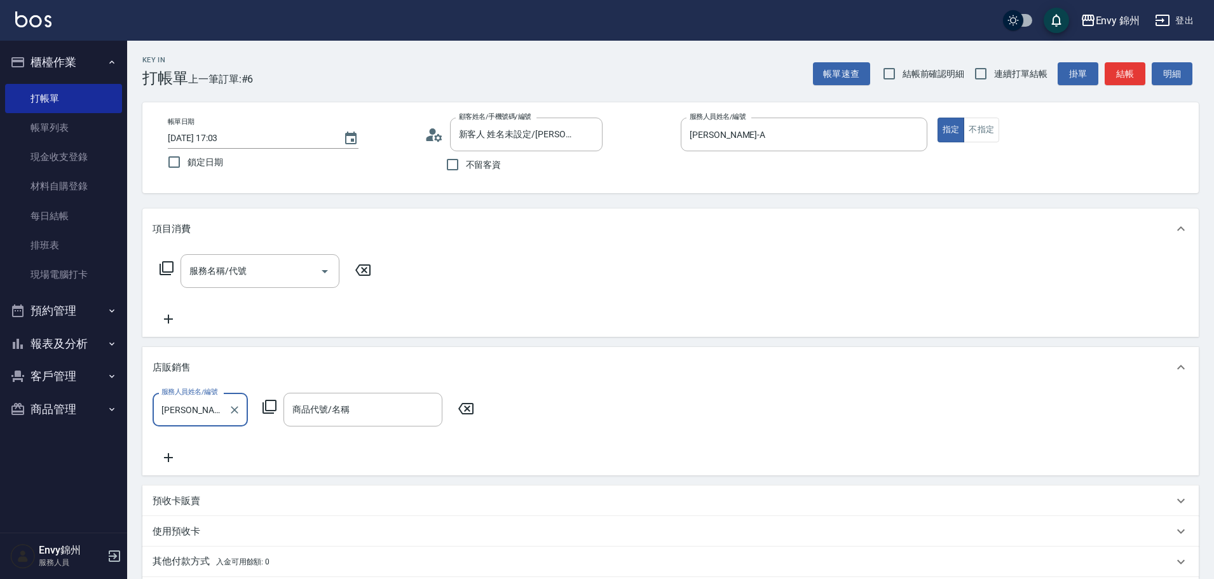
click at [264, 407] on icon at bounding box center [269, 407] width 14 height 14
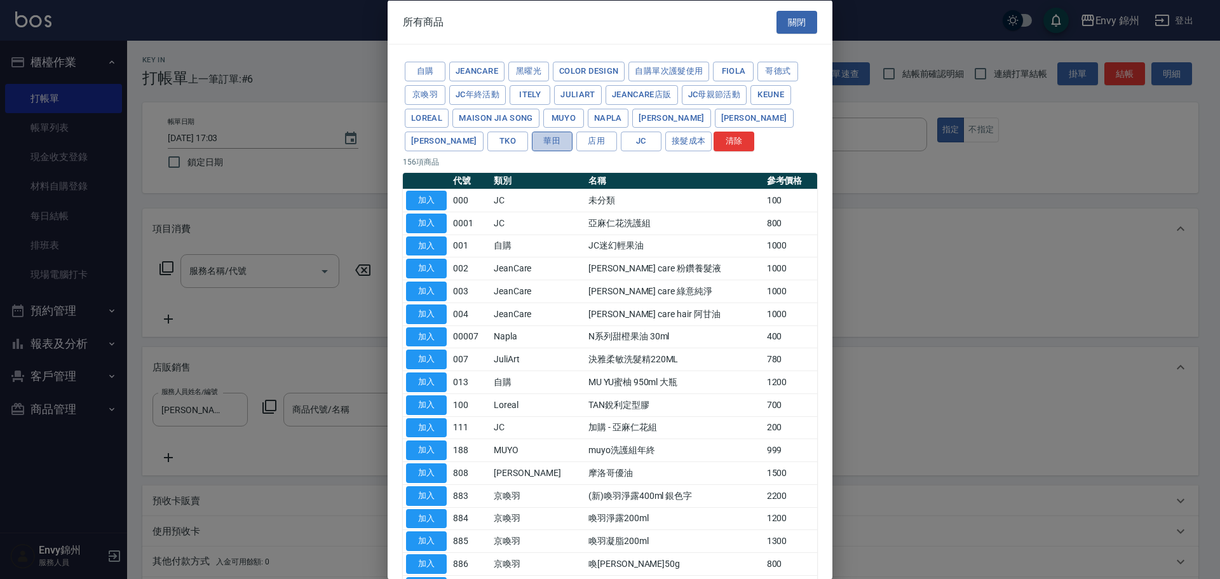
click at [532, 134] on button "華田" at bounding box center [552, 142] width 41 height 20
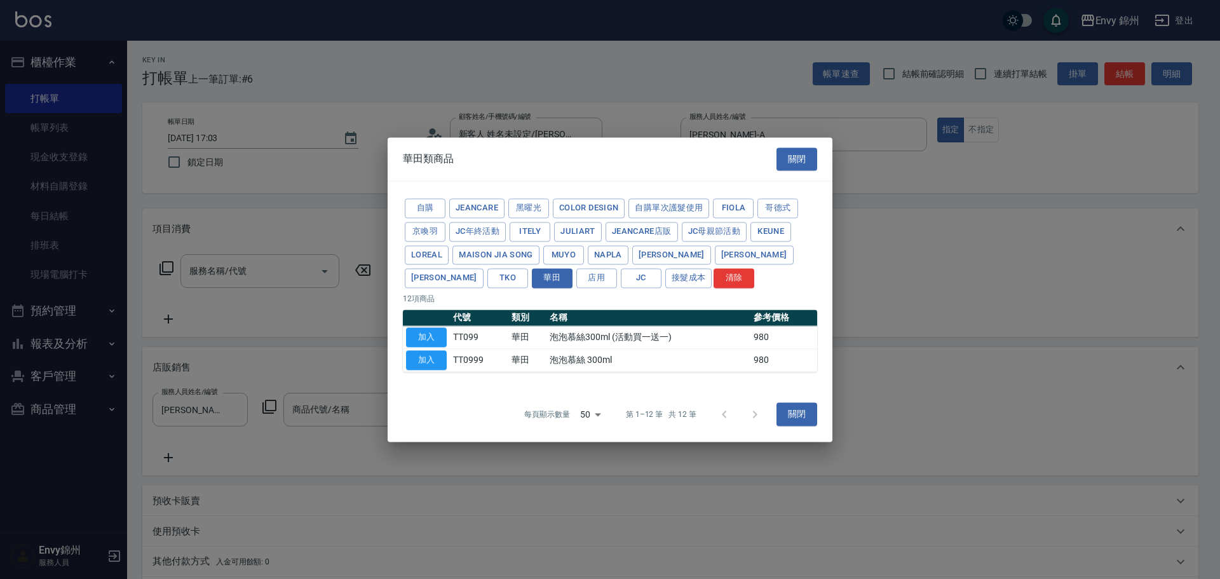
click at [579, 344] on td "泡泡慕絲300ml (活動買一送一)" at bounding box center [649, 337] width 204 height 23
click at [413, 336] on button "加入" at bounding box center [426, 337] width 41 height 20
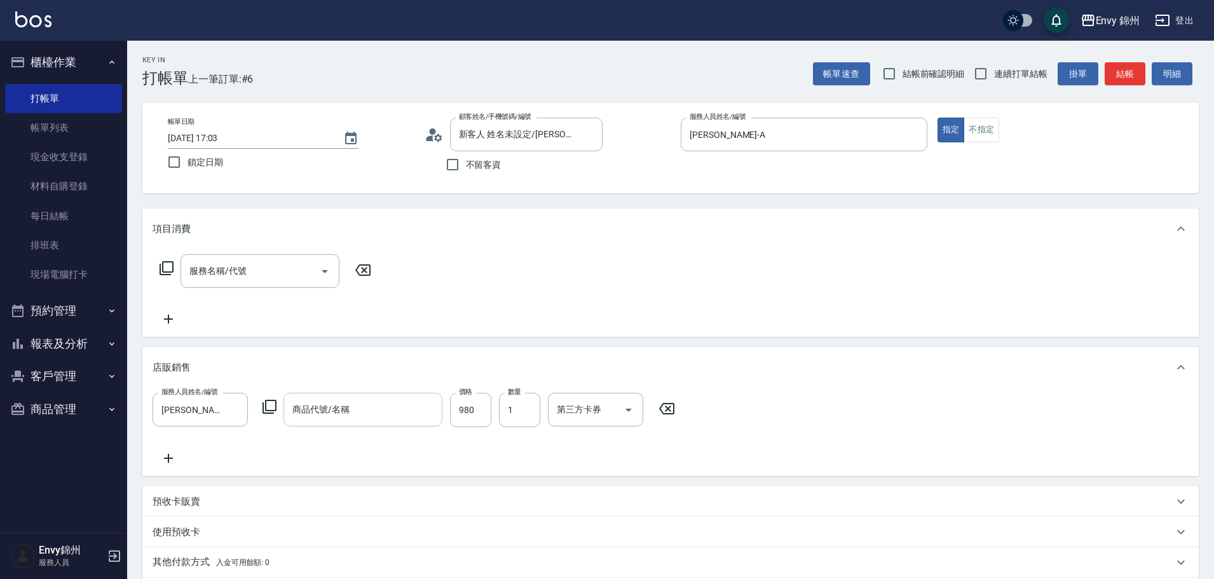
click at [386, 423] on div "商品代號/名稱" at bounding box center [362, 410] width 159 height 34
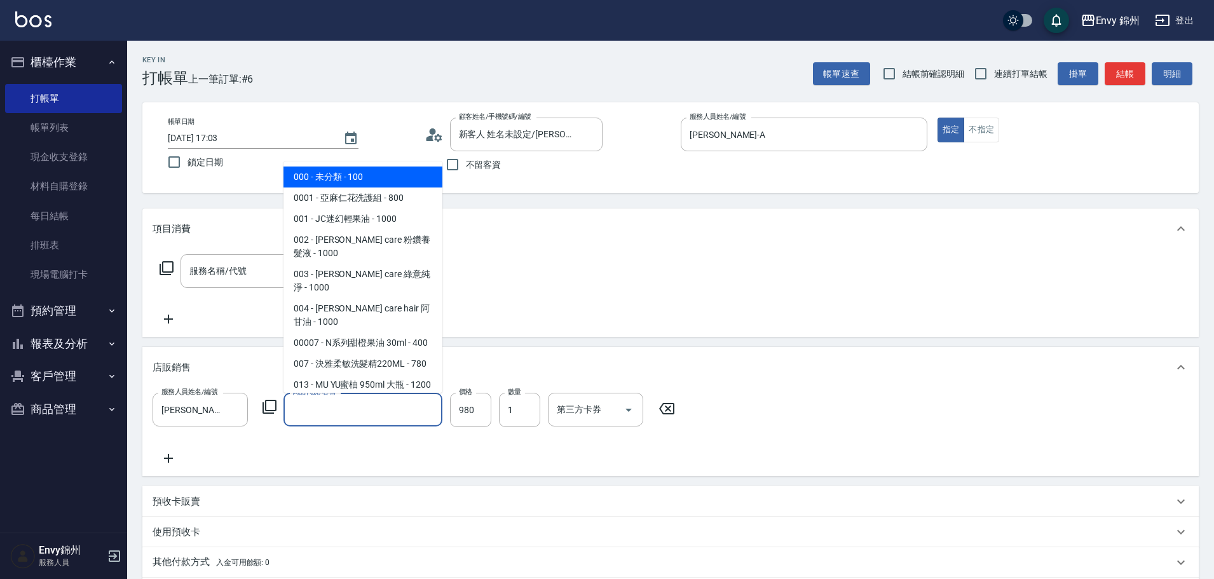
type input "ㄔ"
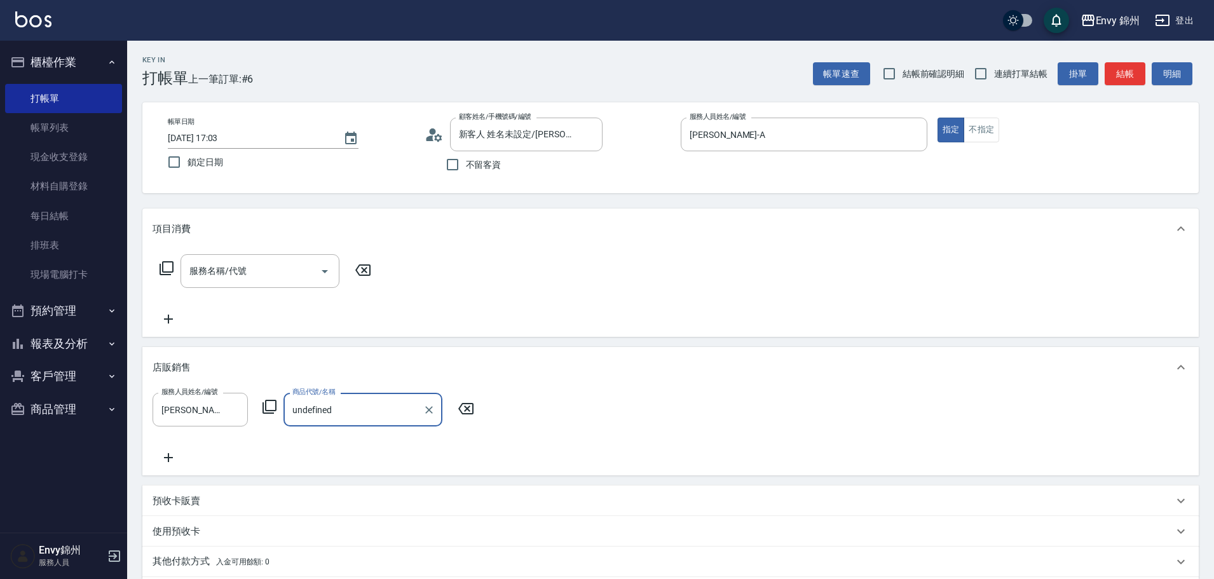
type input "undefine"
click at [433, 407] on icon "Clear" at bounding box center [429, 410] width 13 height 13
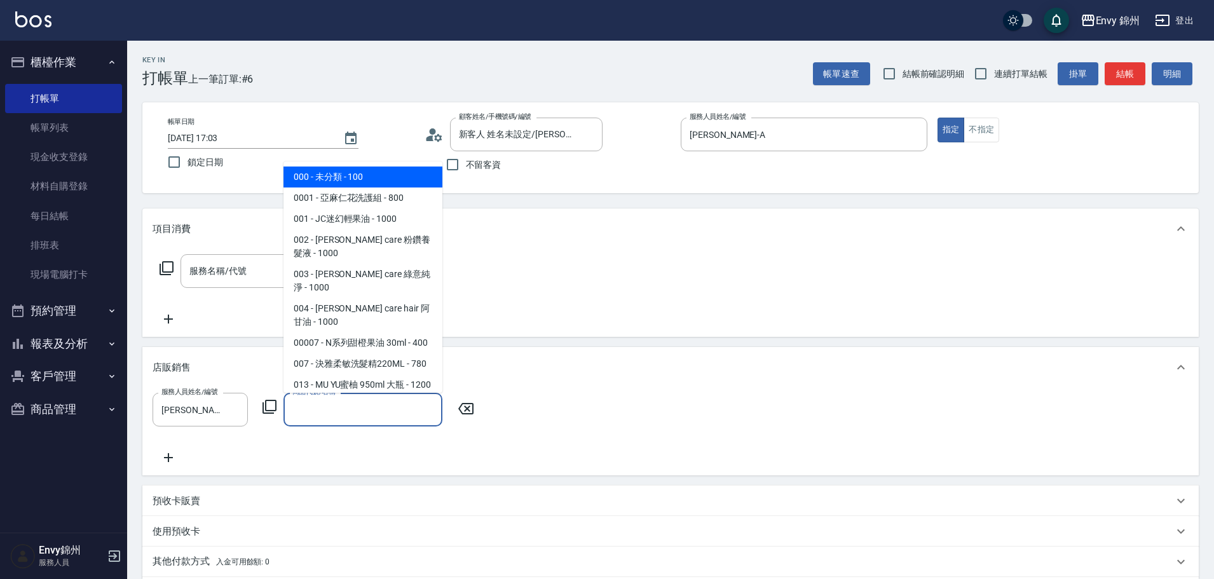
type input "ㄔ"
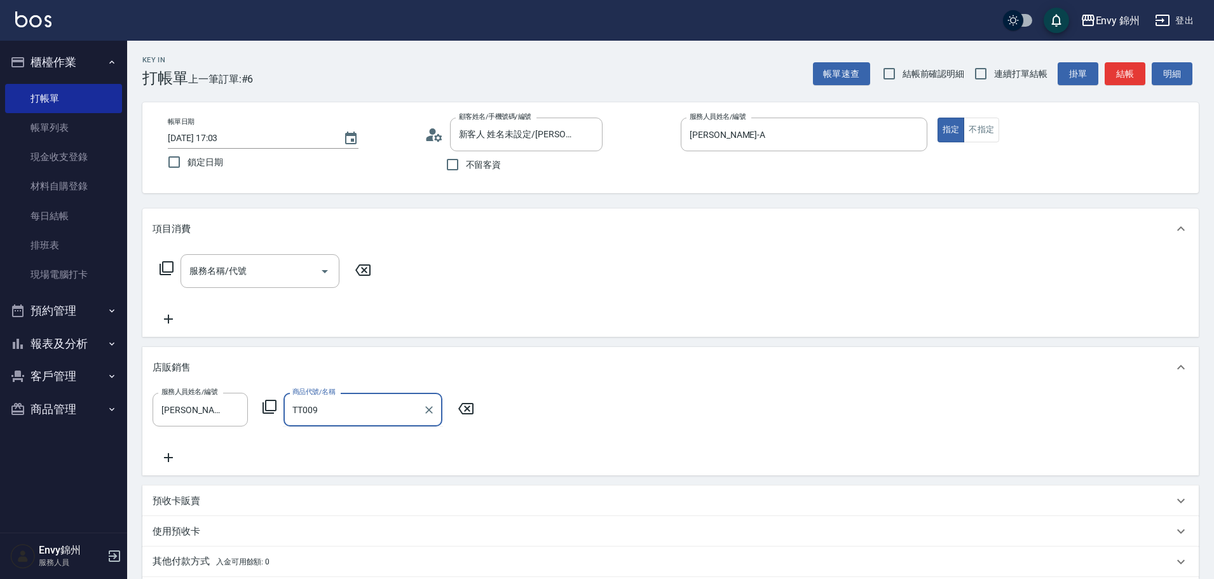
type input "undefined"
click at [431, 406] on icon "Clear" at bounding box center [429, 410] width 13 height 13
click at [270, 400] on icon at bounding box center [269, 407] width 14 height 14
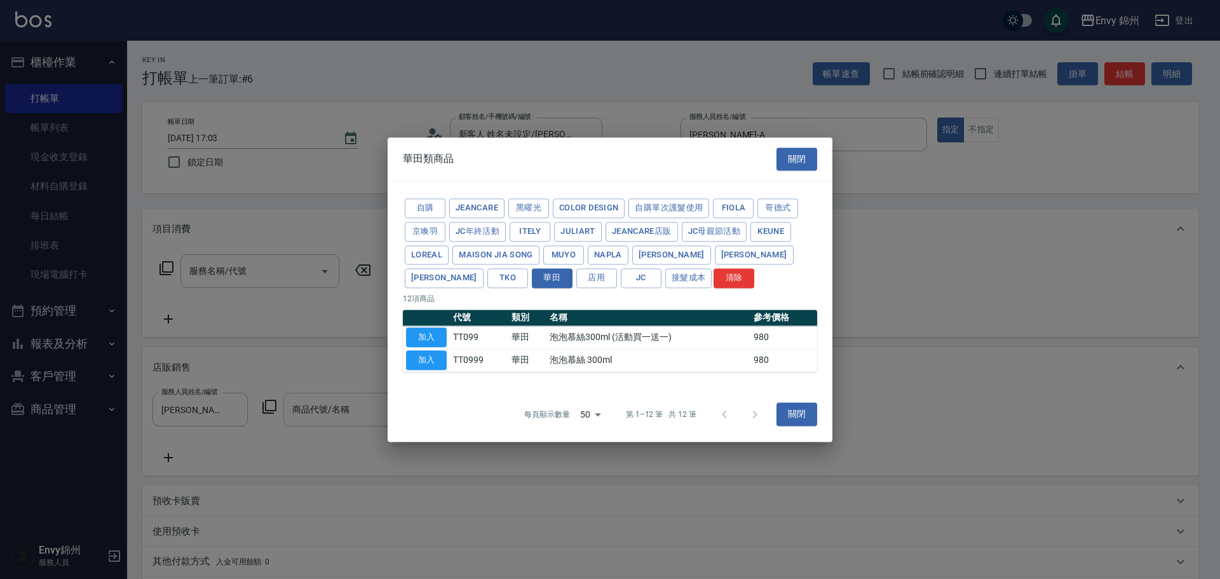
click at [414, 366] on button "加入" at bounding box center [426, 360] width 41 height 20
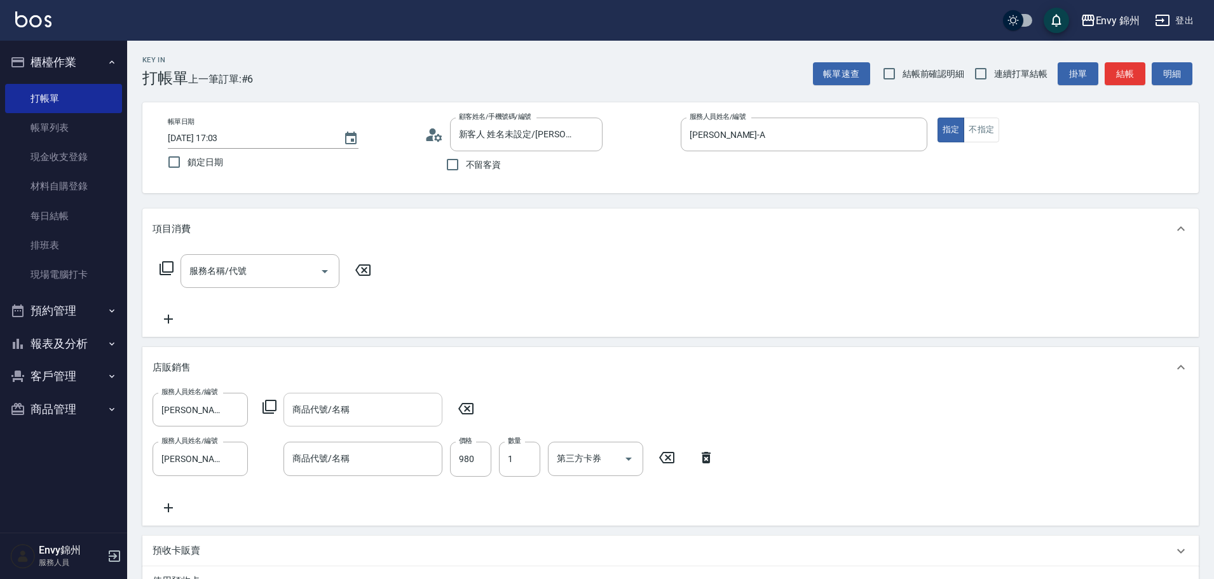
click at [465, 411] on icon at bounding box center [465, 408] width 15 height 11
click at [705, 460] on icon at bounding box center [706, 457] width 32 height 15
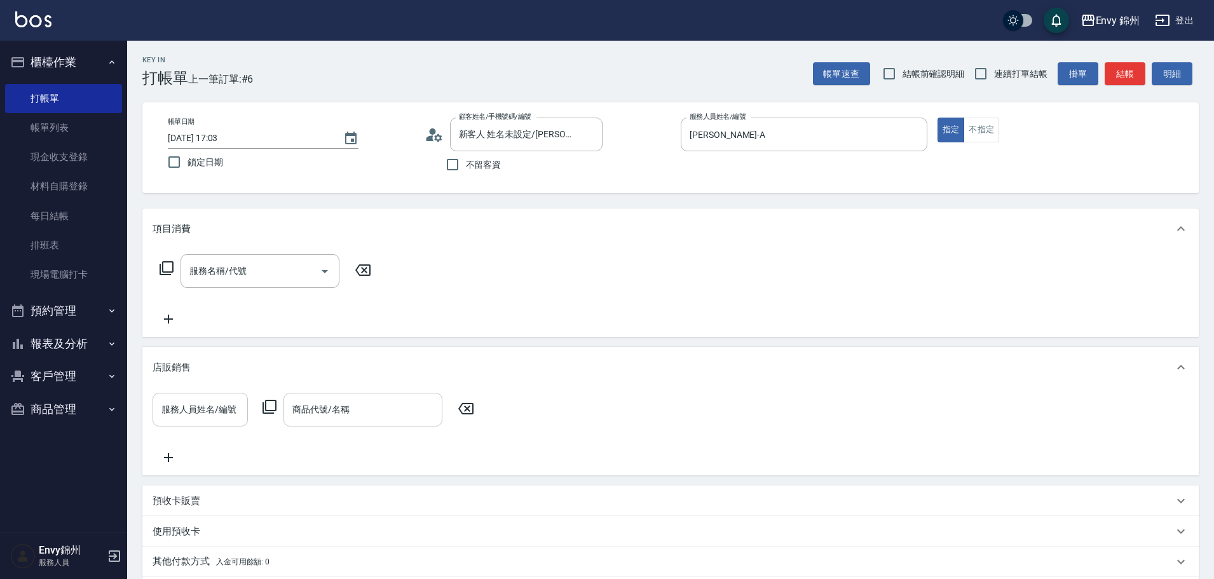
click at [199, 405] on input "服務人員姓名/編號" at bounding box center [200, 410] width 84 height 22
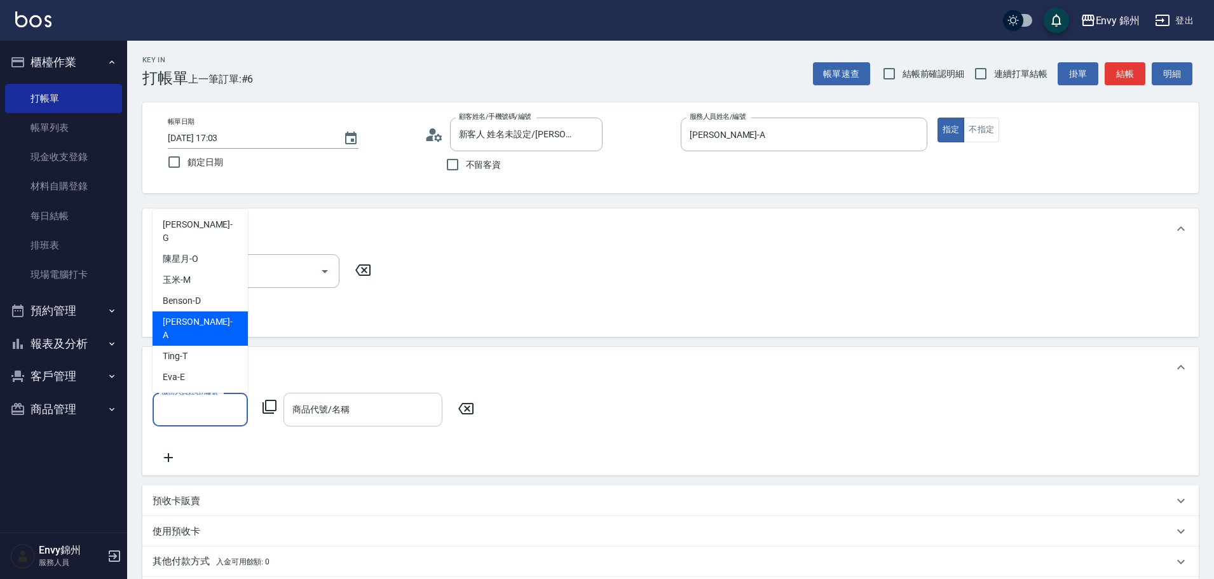
click at [198, 335] on div "Annie -A" at bounding box center [200, 328] width 95 height 34
type input "Annie-A"
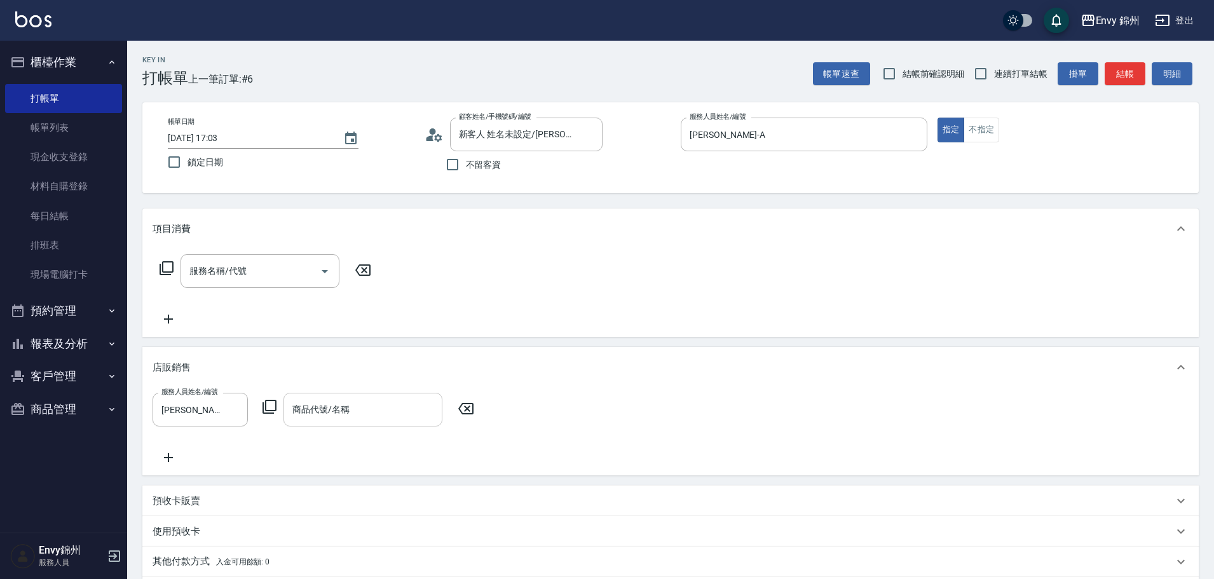
click at [270, 407] on icon at bounding box center [269, 406] width 15 height 15
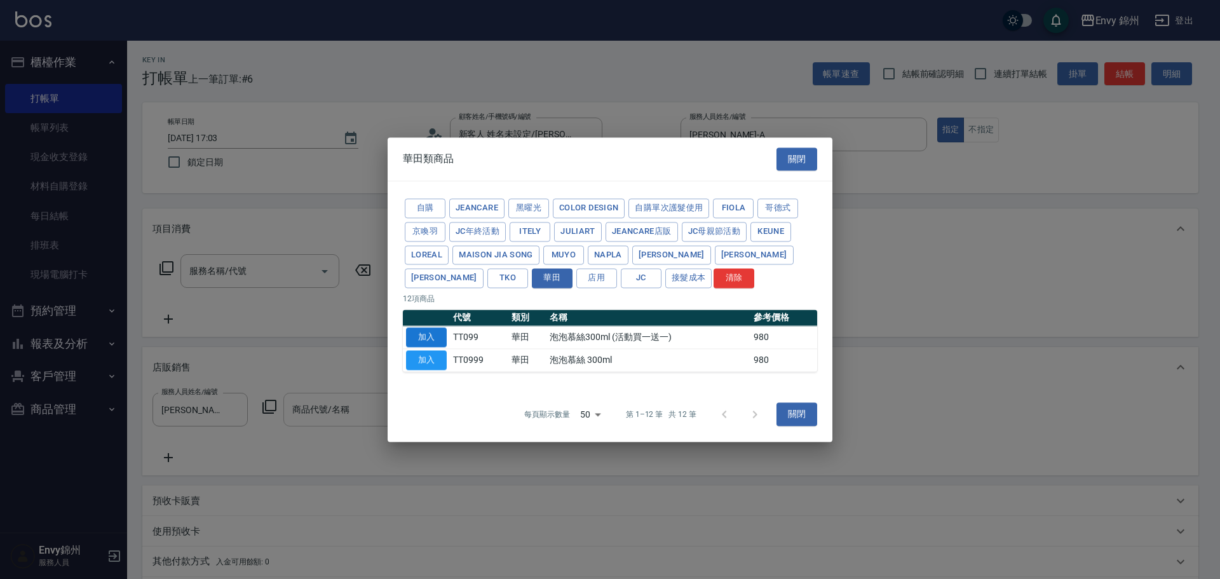
click at [429, 332] on button "加入" at bounding box center [426, 337] width 41 height 20
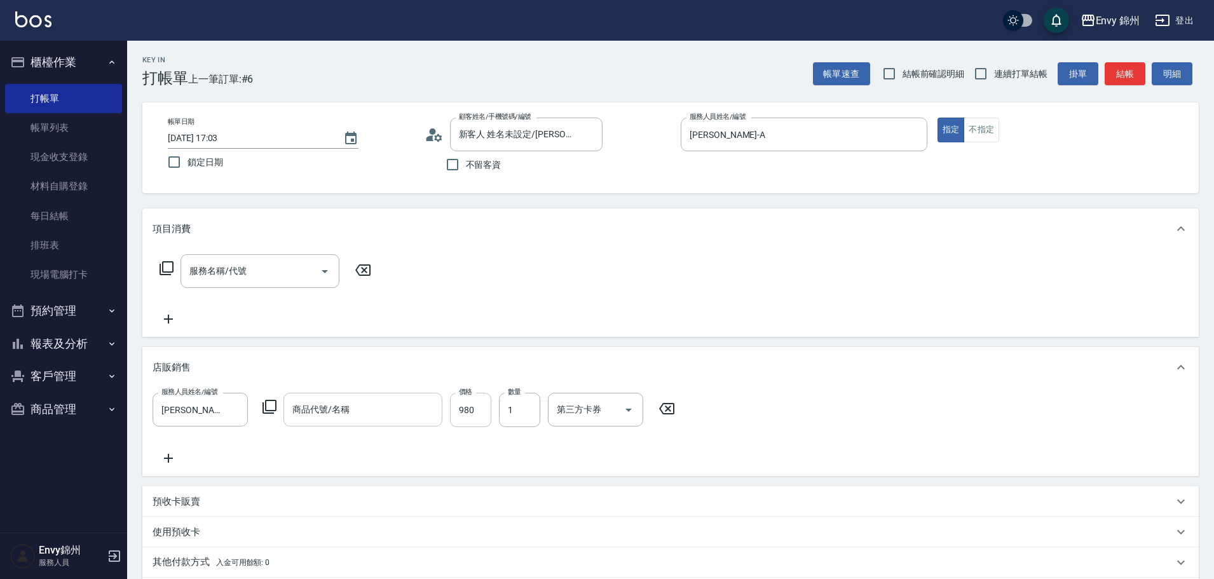
click at [478, 403] on input "980" at bounding box center [470, 410] width 41 height 34
type input "900"
click at [172, 452] on icon at bounding box center [169, 458] width 32 height 15
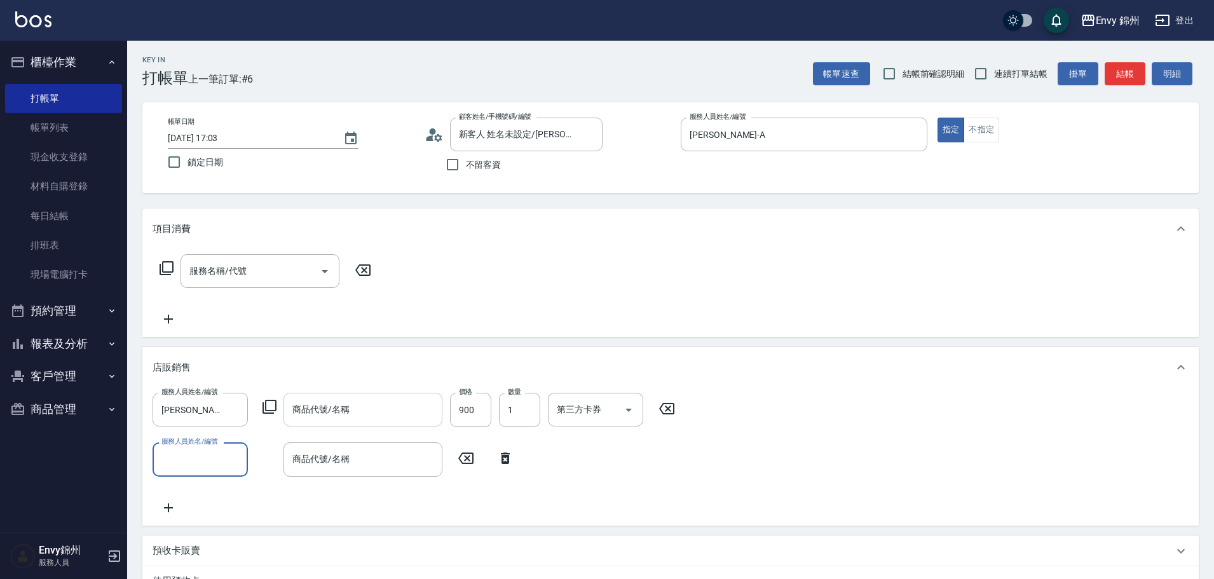
click at [271, 403] on icon at bounding box center [269, 406] width 15 height 15
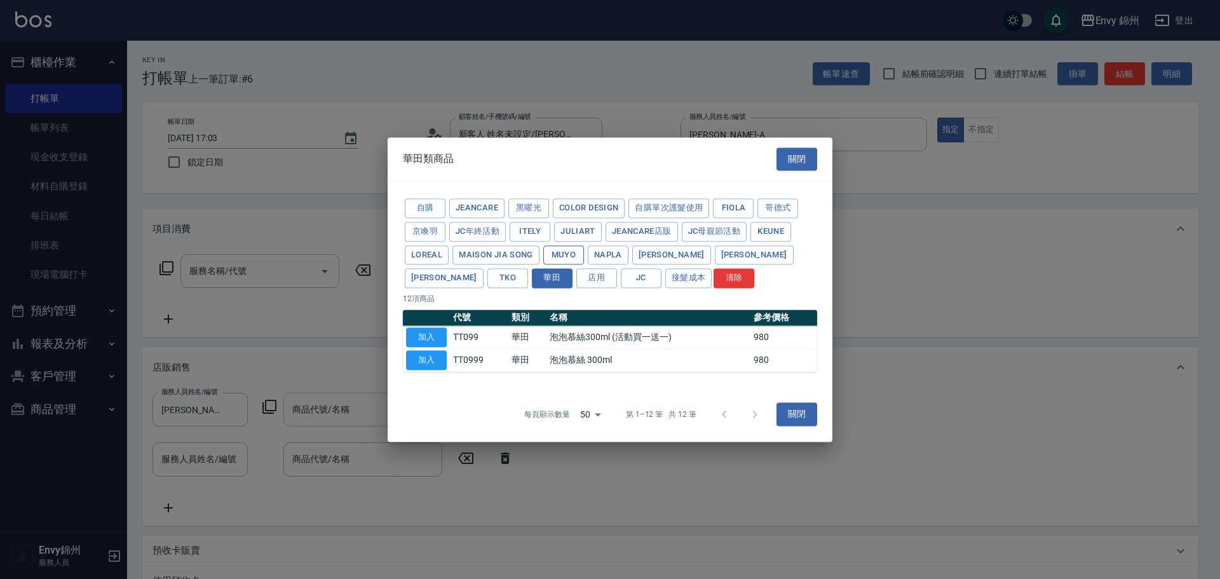
click at [563, 251] on button "MUYO" at bounding box center [563, 255] width 41 height 20
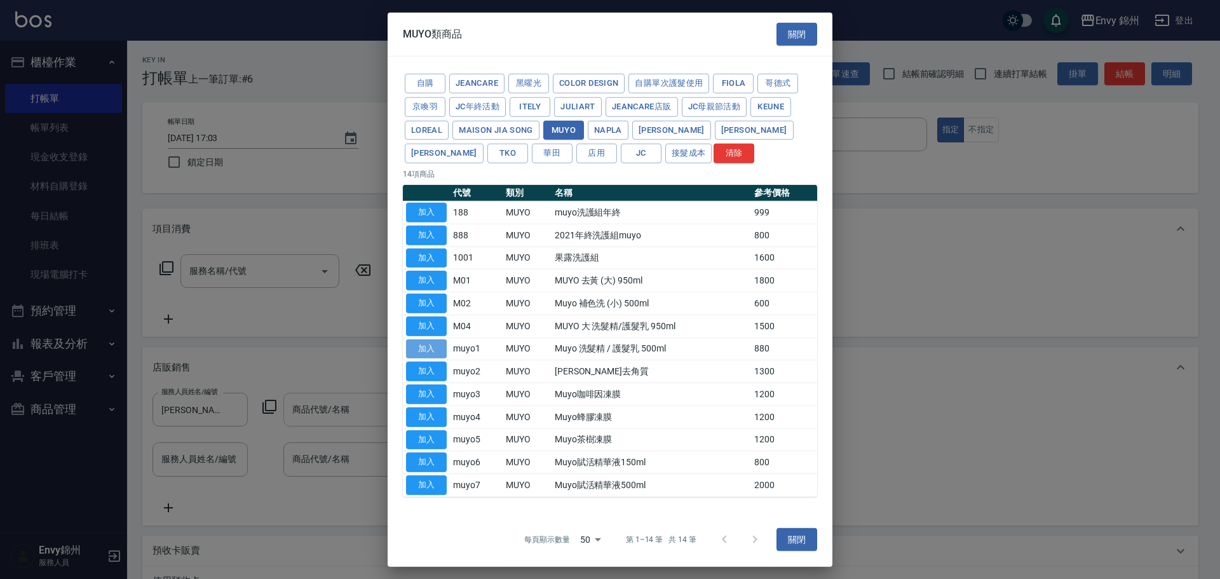
click at [433, 348] on button "加入" at bounding box center [426, 349] width 41 height 20
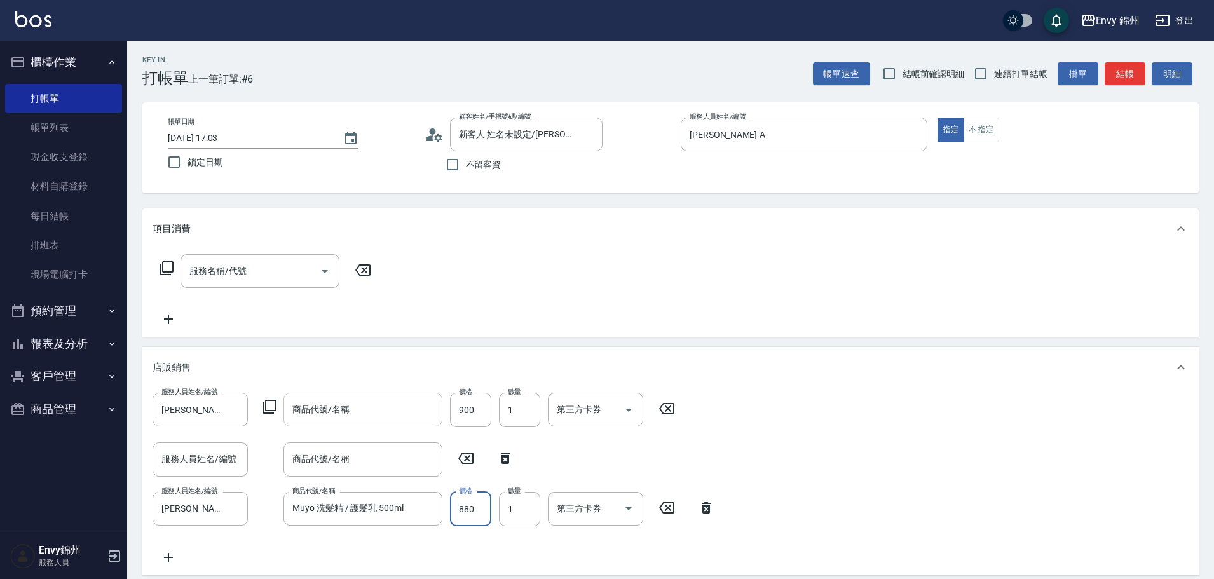
click at [479, 506] on input "880" at bounding box center [470, 509] width 41 height 34
type input "800"
click at [509, 462] on icon at bounding box center [505, 458] width 9 height 11
type input "Annie-A"
type input "Muyo 洗髮精 / 護髮乳 500ml"
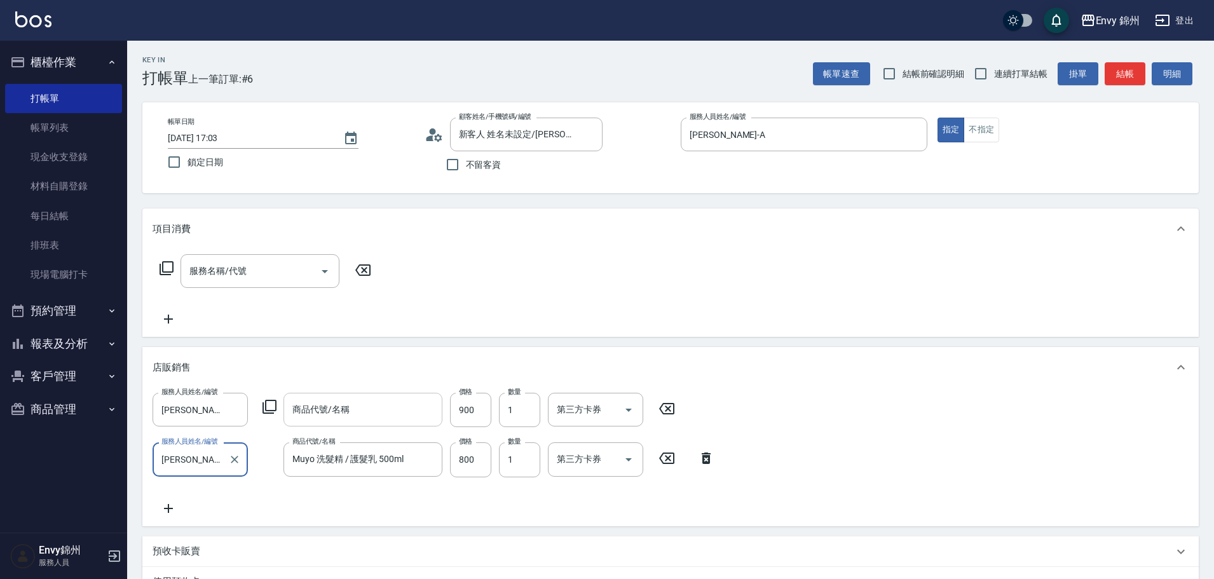
scroll to position [191, 0]
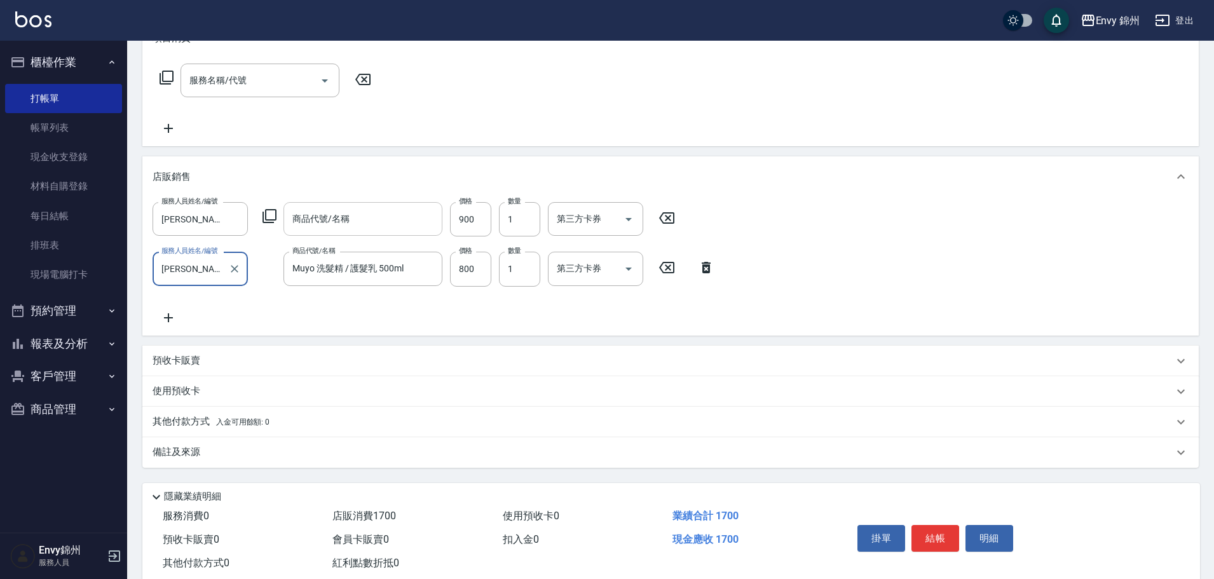
click at [245, 430] on div "其他付款方式 入金可用餘額: 0" at bounding box center [670, 422] width 1056 height 31
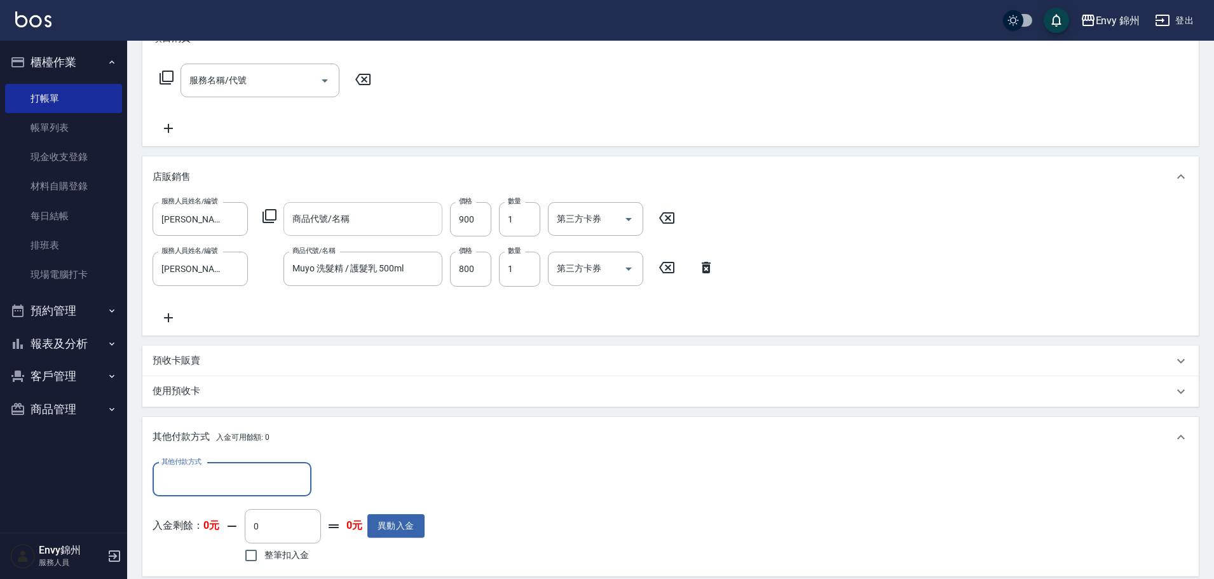
scroll to position [0, 0]
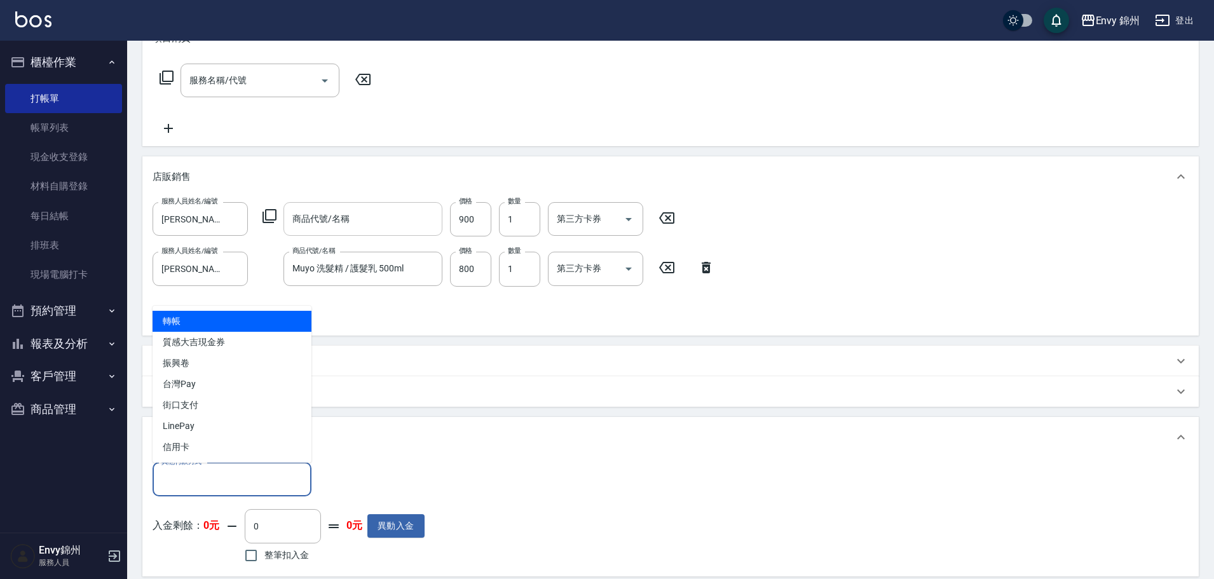
click at [226, 479] on input "其他付款方式" at bounding box center [231, 479] width 147 height 22
click at [253, 316] on span "轉帳" at bounding box center [232, 321] width 159 height 21
type input "轉帳"
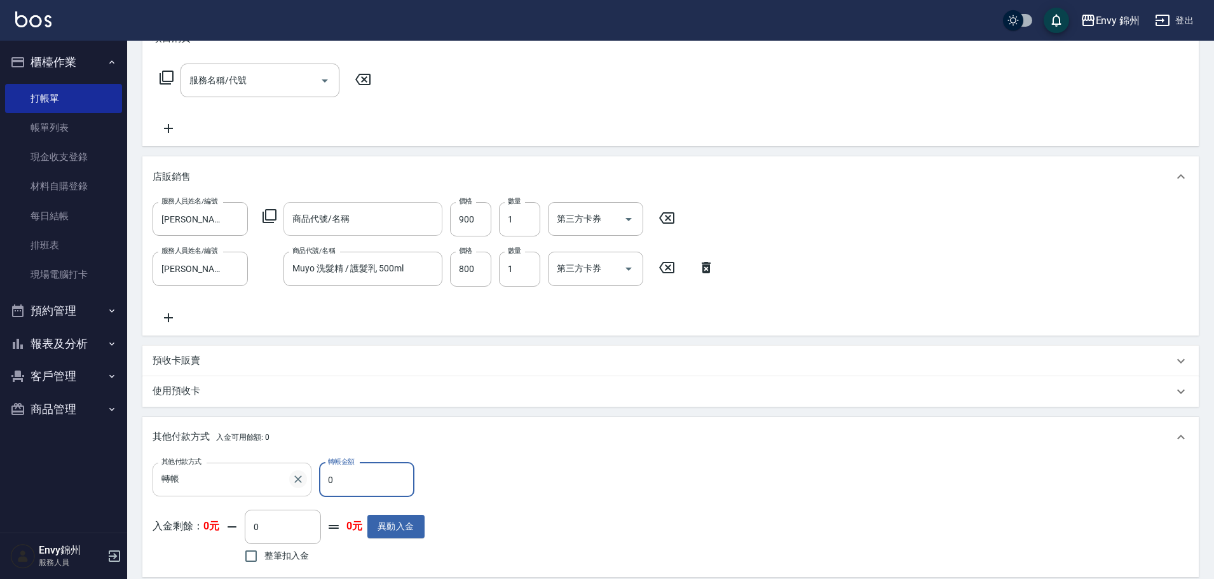
drag, startPoint x: 324, startPoint y: 476, endPoint x: 293, endPoint y: 484, distance: 32.2
click at [293, 484] on div "其他付款方式 轉帳 其他付款方式 轉帳金額 0 轉帳金額" at bounding box center [289, 480] width 272 height 34
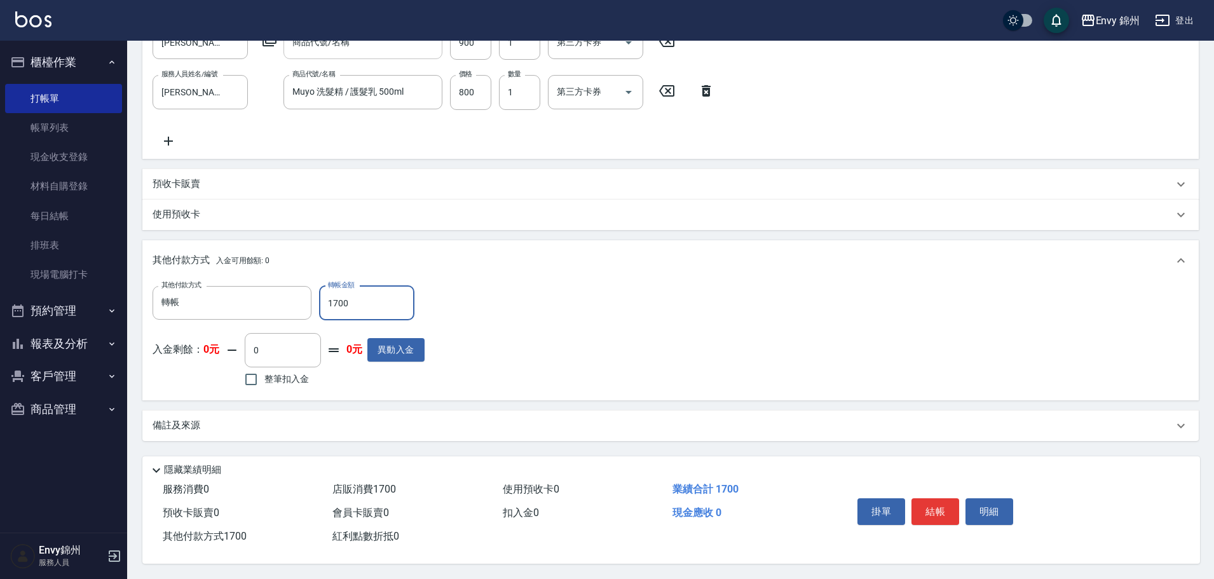
type input "1700"
click at [336, 425] on div "備註及來源" at bounding box center [663, 425] width 1021 height 13
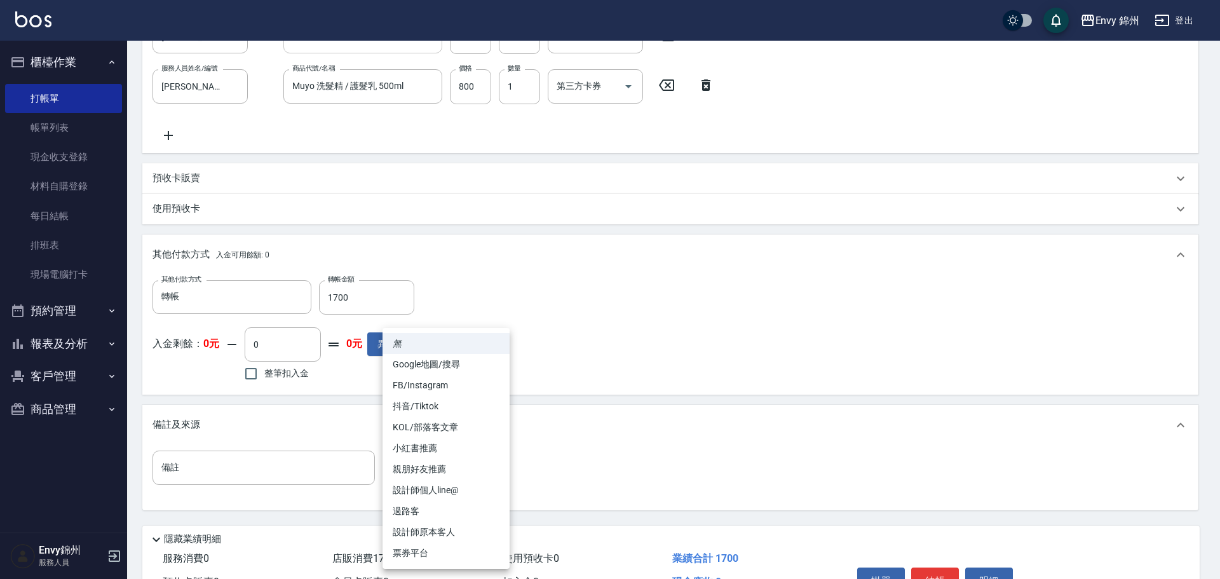
drag, startPoint x: 439, startPoint y: 474, endPoint x: 448, endPoint y: 492, distance: 19.9
click at [440, 474] on body "Envy 錦州 登出 櫃檯作業 打帳單 帳單列表 現金收支登錄 材料自購登錄 每日結帳 排班表 現場電腦打卡 預約管理 預約管理 單日預約紀錄 單週預約紀錄 …" at bounding box center [610, 137] width 1220 height 1021
click at [468, 528] on li "設計師原本客人" at bounding box center [446, 532] width 127 height 21
type input "設計師原本客人"
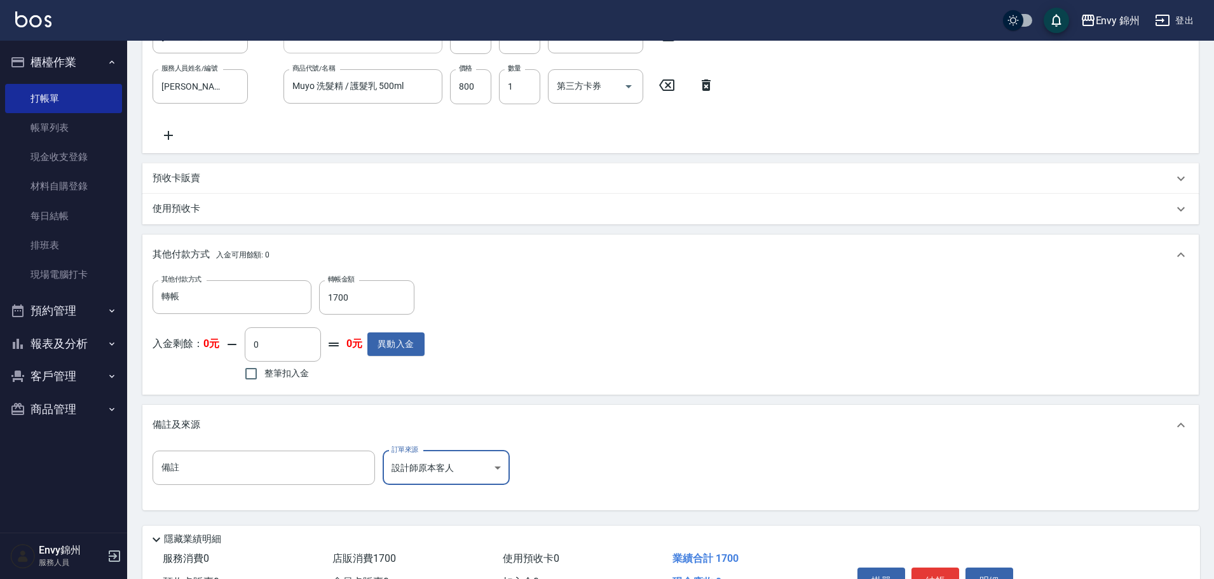
scroll to position [448, 0]
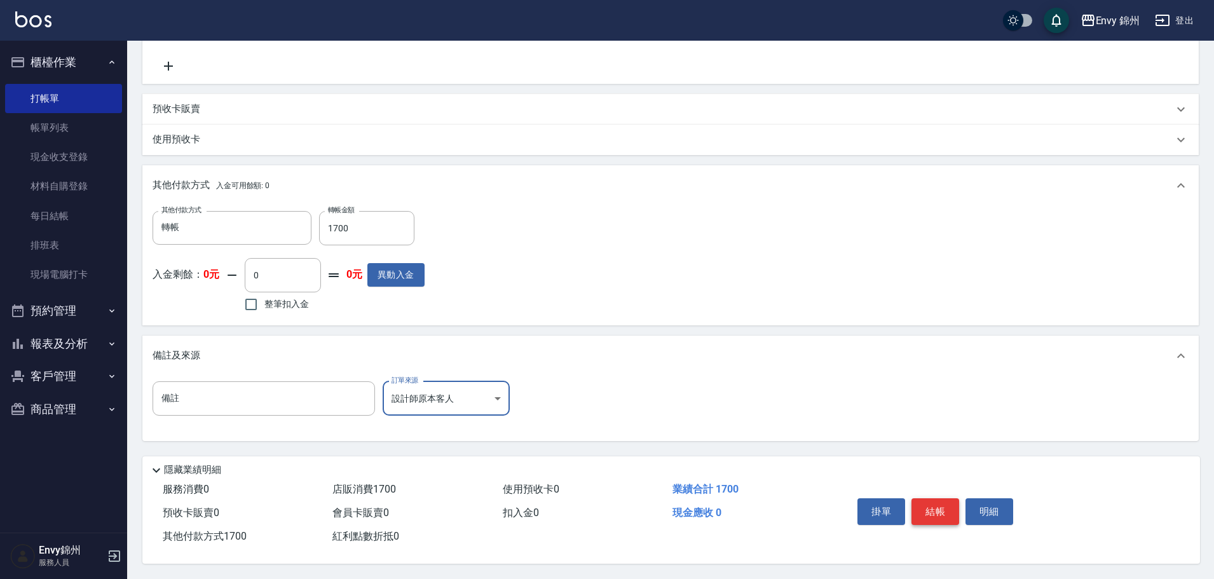
click at [927, 514] on button "結帳" at bounding box center [935, 511] width 48 height 27
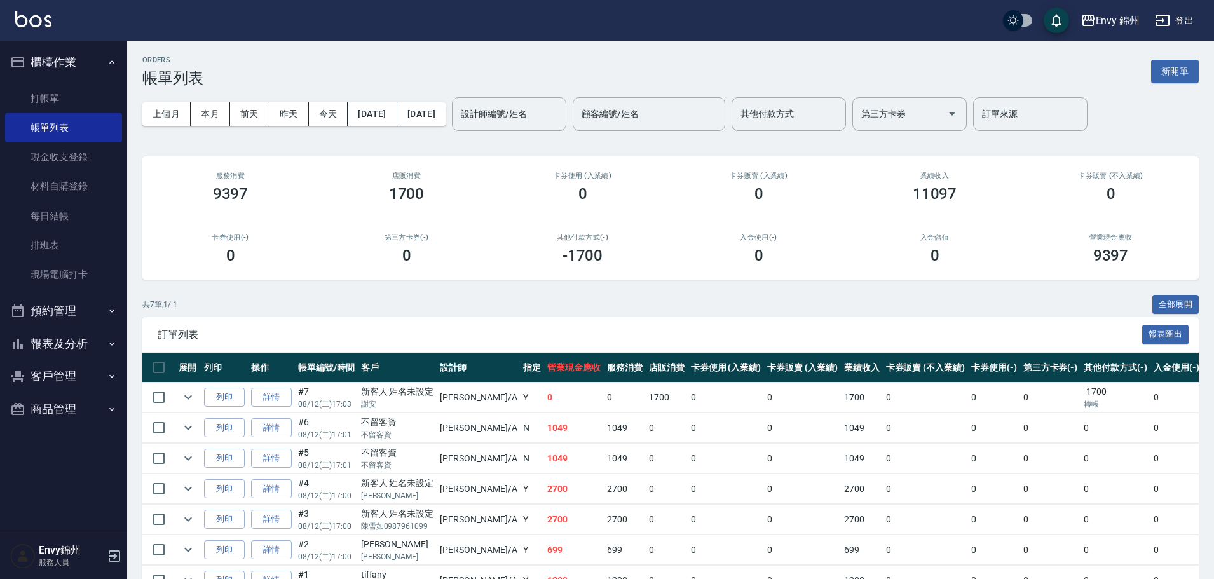
click at [45, 348] on button "報表及分析" at bounding box center [63, 343] width 117 height 33
click at [50, 496] on link "設計師日報表" at bounding box center [63, 496] width 117 height 29
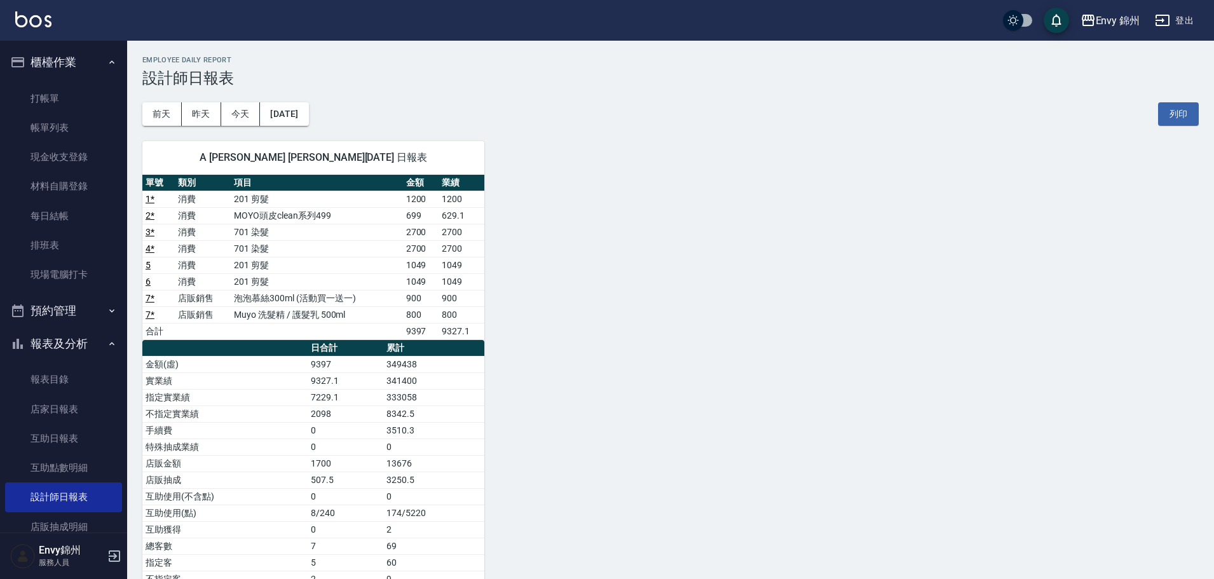
click at [1, 90] on nav "櫃檯作業 打帳單 帳單列表 現金收支登錄 材料自購登錄 每日結帳 排班表 現場電腦打卡 預約管理 預約管理 單日預約紀錄 單週預約紀錄 報表及分析 報表目錄 …" at bounding box center [63, 287] width 127 height 492
click at [24, 93] on link "打帳單" at bounding box center [63, 98] width 117 height 29
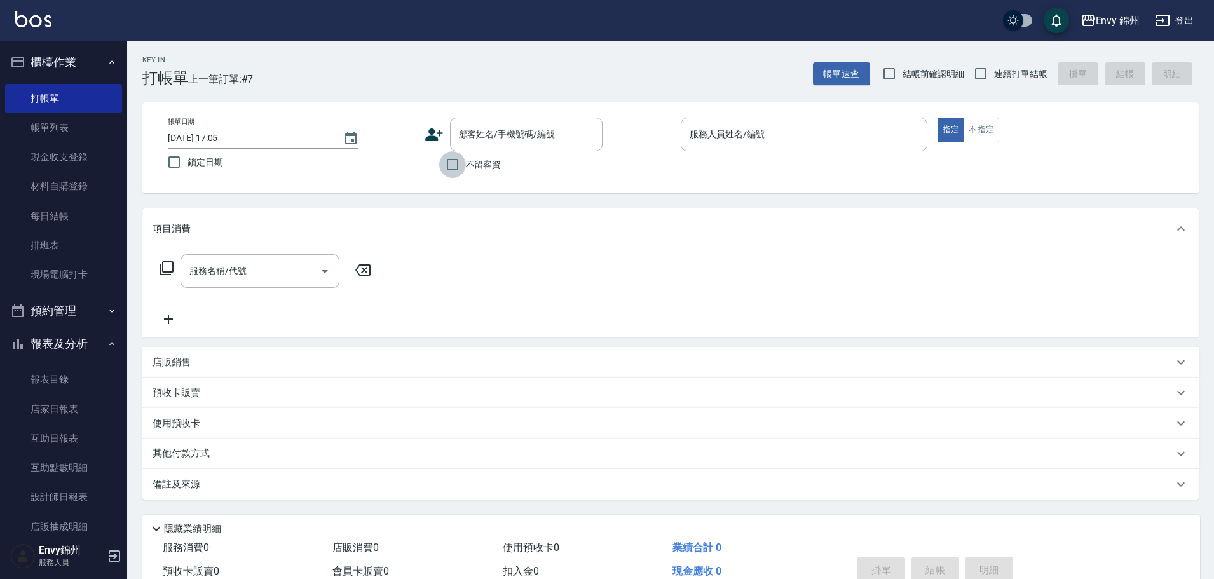
click at [456, 169] on input "不留客資" at bounding box center [452, 164] width 27 height 27
checkbox input "true"
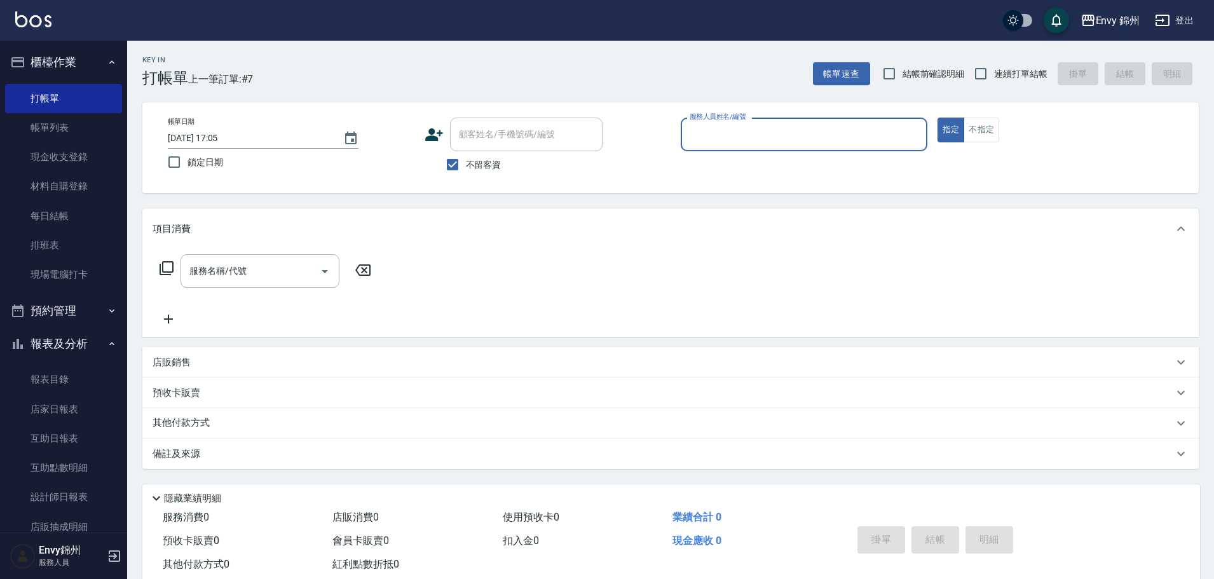
click at [709, 138] on input "服務人員姓名/編號" at bounding box center [803, 134] width 235 height 22
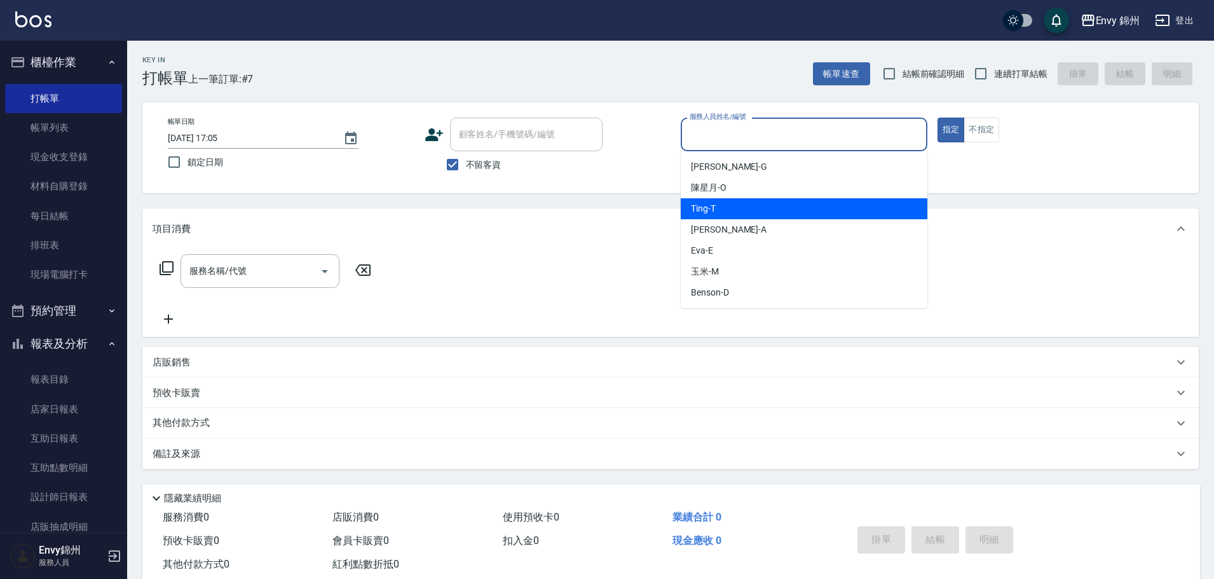
click at [735, 217] on div "Ting -T" at bounding box center [804, 208] width 247 height 21
type input "Ting-T"
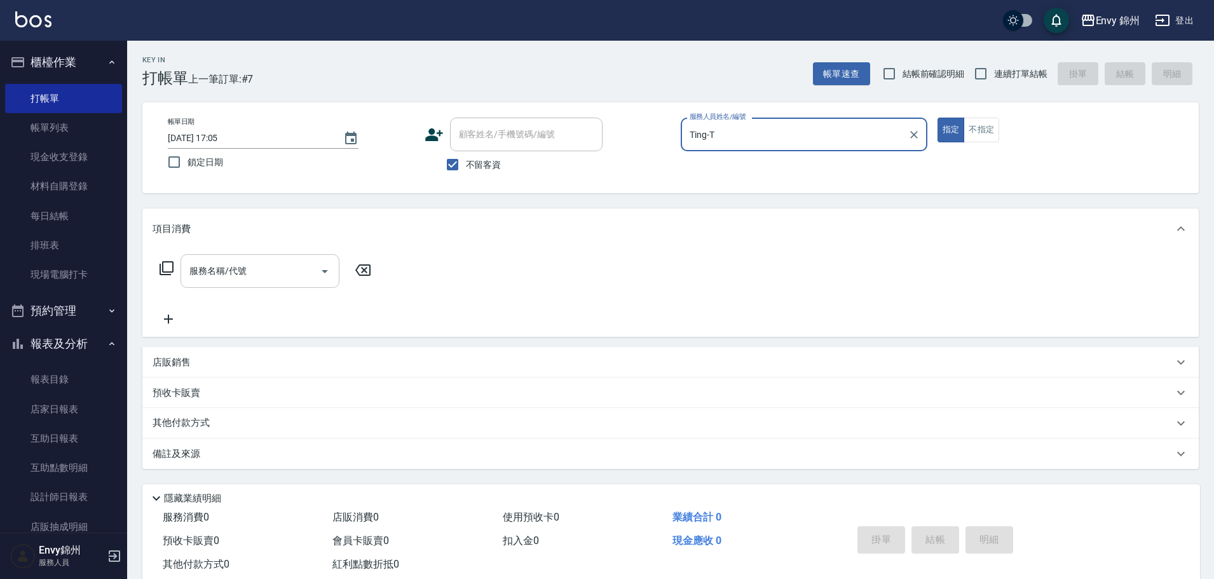
click at [235, 270] on input "服務名稱/代號" at bounding box center [250, 271] width 128 height 22
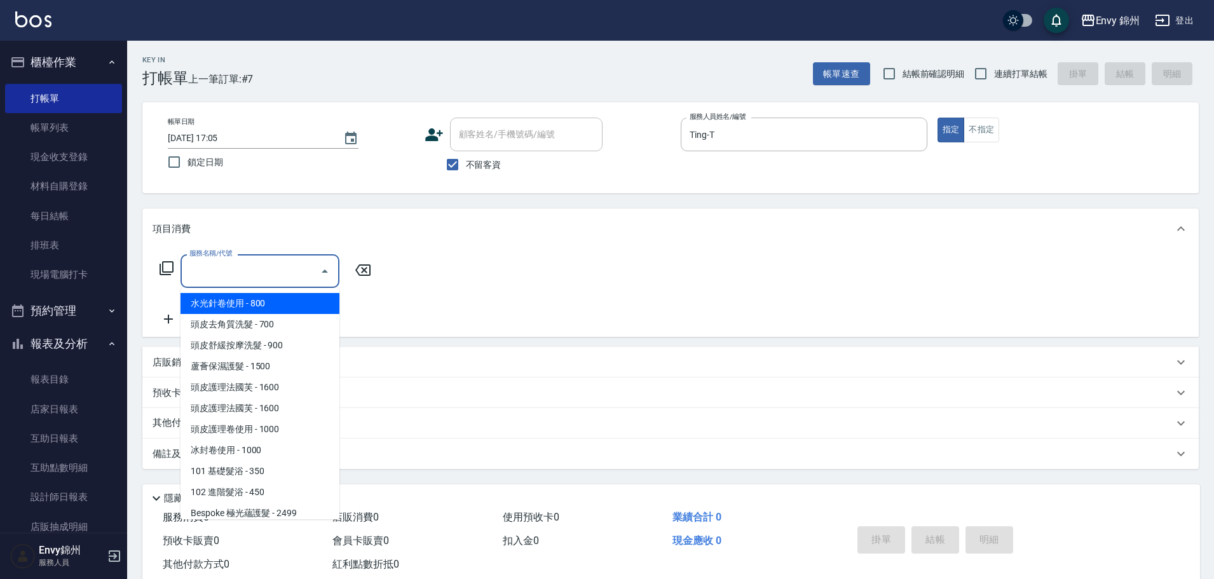
type input "ㄩ"
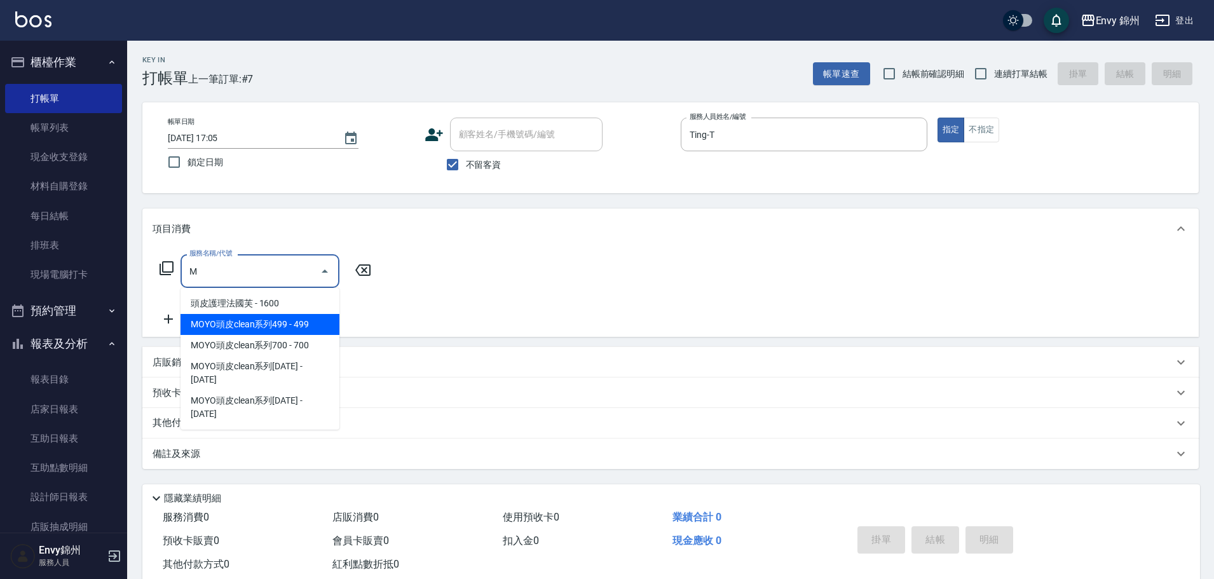
click at [229, 318] on span "MOYO頭皮clean系列499 - 499" at bounding box center [260, 324] width 159 height 21
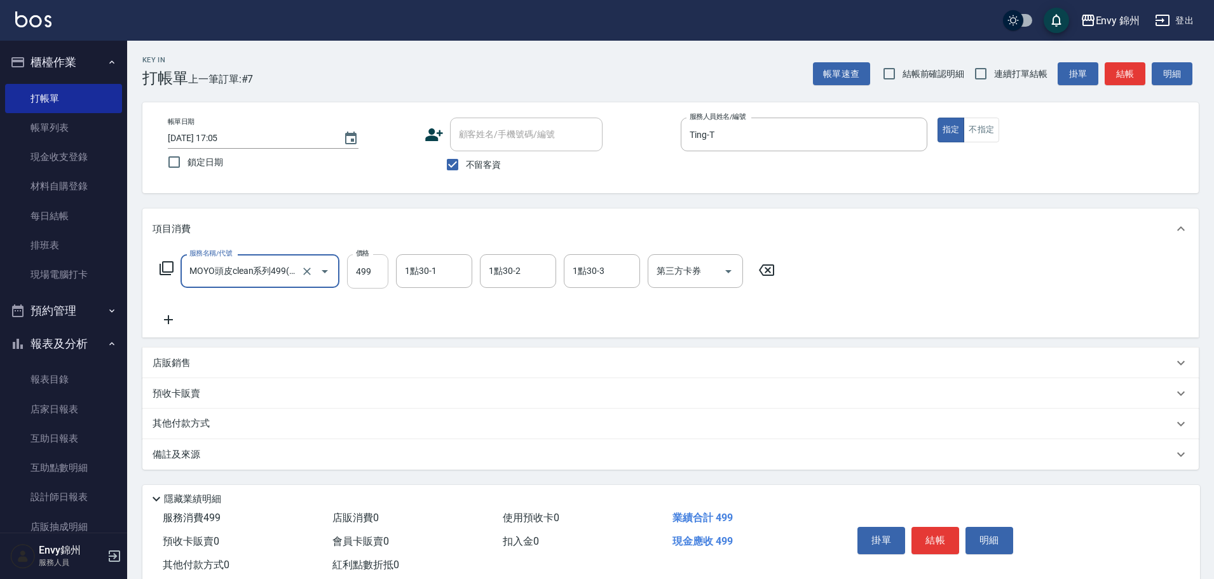
type input "MOYO頭皮clean系列499(405)"
click at [358, 265] on input "499" at bounding box center [367, 271] width 41 height 34
type input "599"
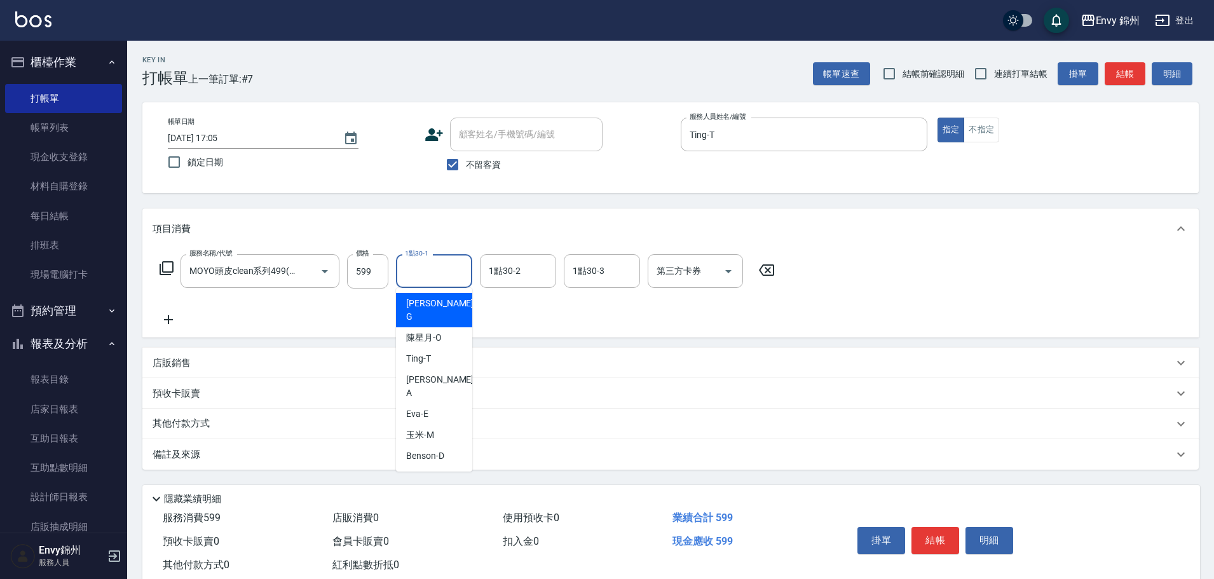
click at [454, 273] on input "1點30-1" at bounding box center [434, 271] width 65 height 22
click at [435, 306] on div "杉杉 -G" at bounding box center [434, 310] width 76 height 34
type input "杉杉-G"
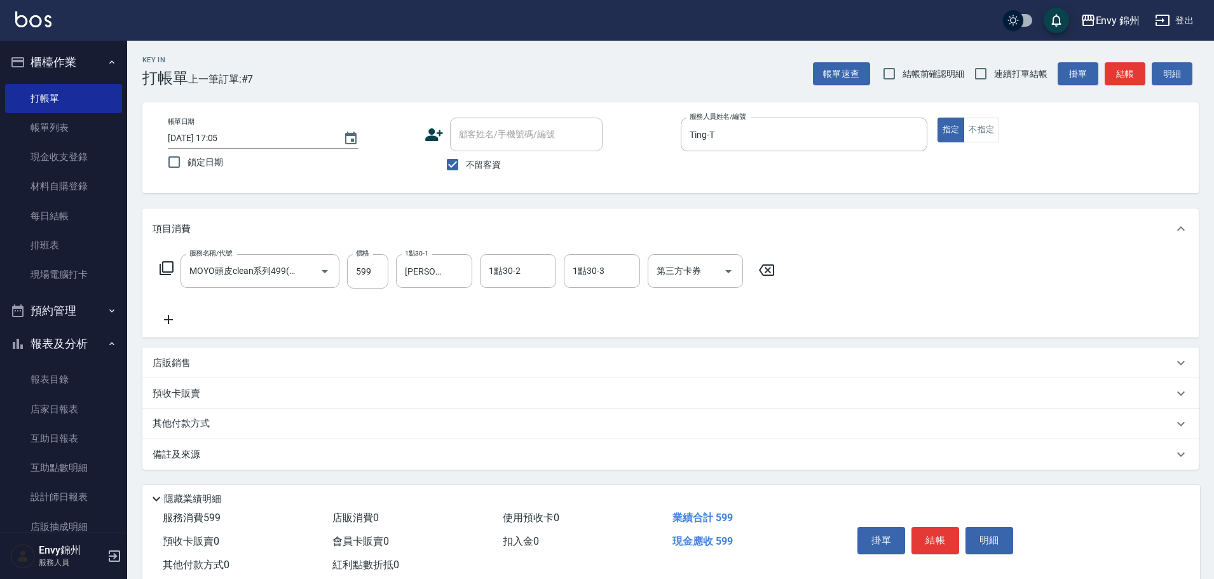
click at [304, 466] on div "備註及來源" at bounding box center [670, 454] width 1056 height 31
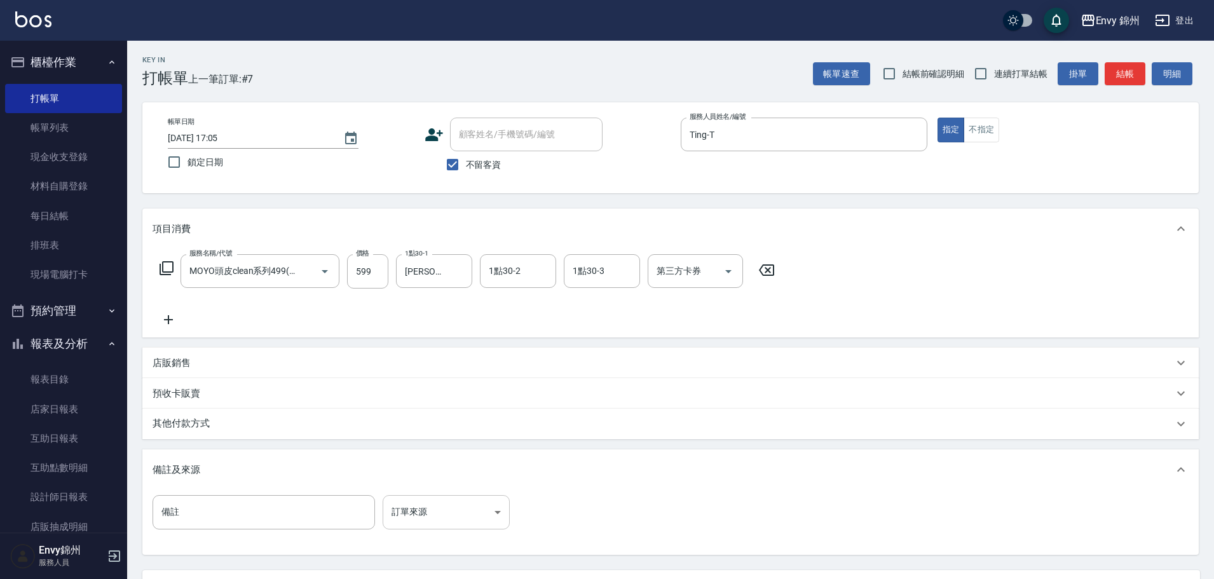
click at [437, 505] on body "Envy 錦州 登出 櫃檯作業 打帳單 帳單列表 現金收支登錄 材料自購登錄 每日結帳 排班表 現場電腦打卡 預約管理 預約管理 單日預約紀錄 單週預約紀錄 …" at bounding box center [607, 346] width 1214 height 693
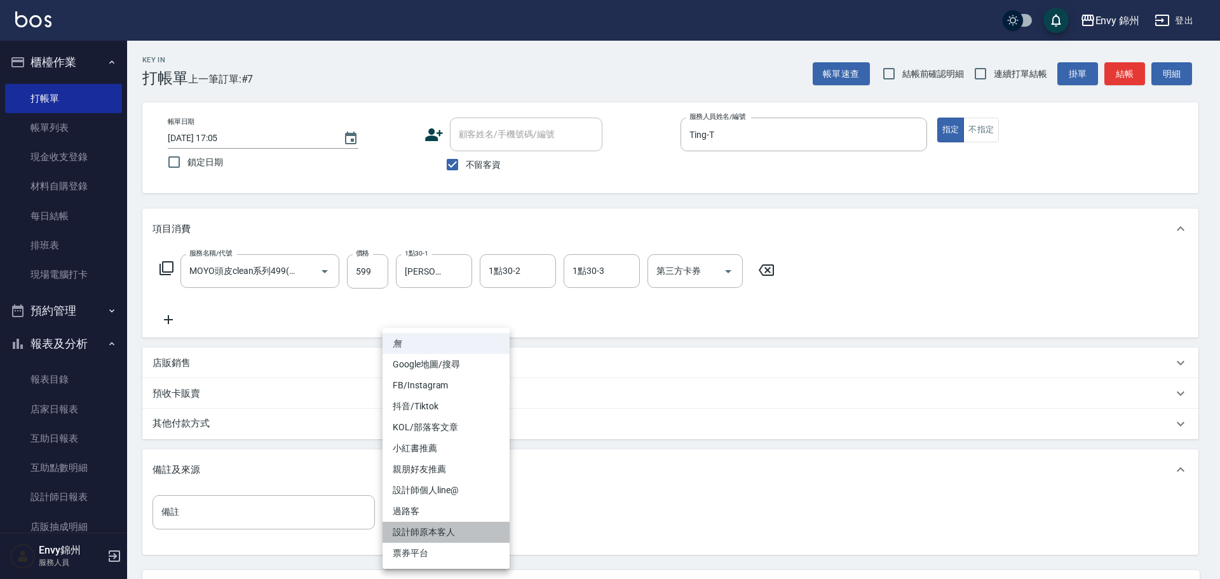
drag, startPoint x: 448, startPoint y: 533, endPoint x: 454, endPoint y: 528, distance: 8.1
click at [448, 532] on li "設計師原本客人" at bounding box center [446, 532] width 127 height 21
type input "設計師原本客人"
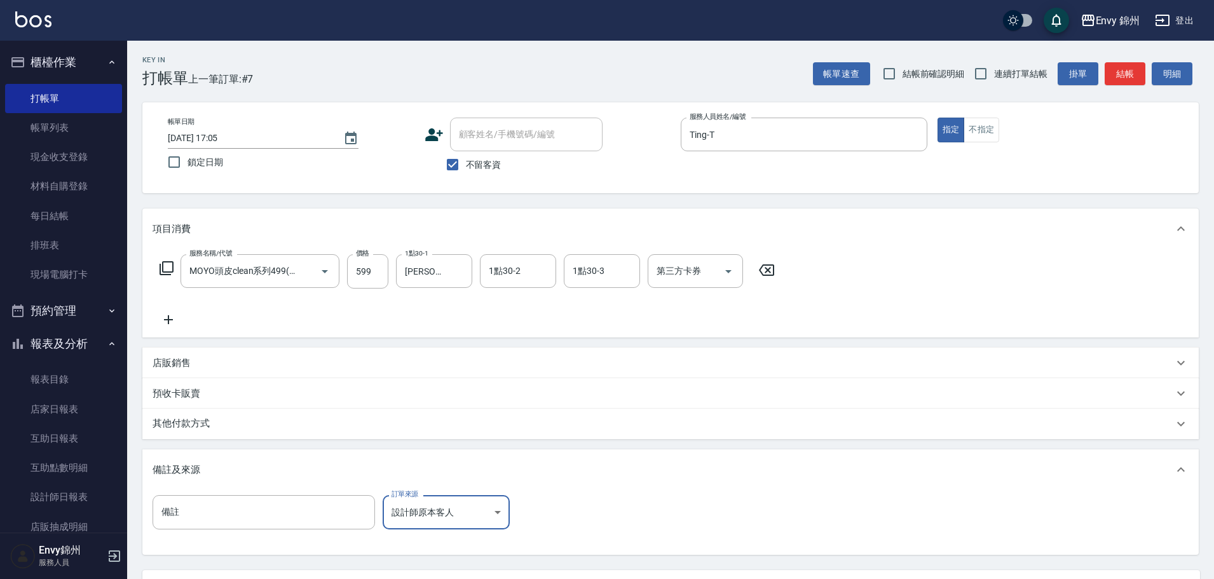
scroll to position [119, 0]
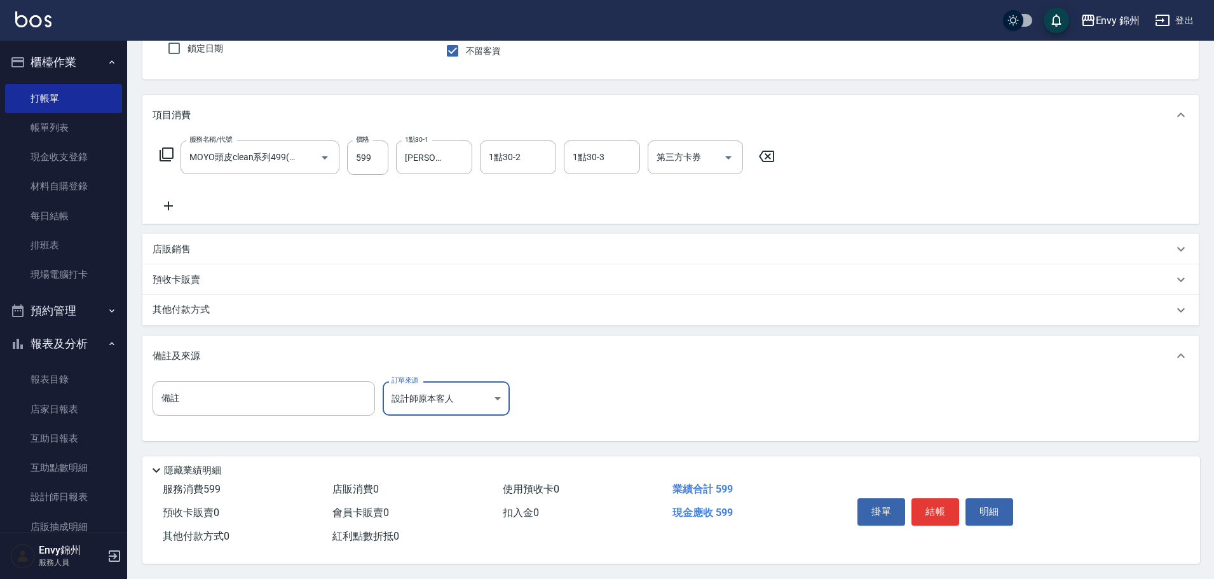
click at [925, 500] on button "結帳" at bounding box center [935, 511] width 48 height 27
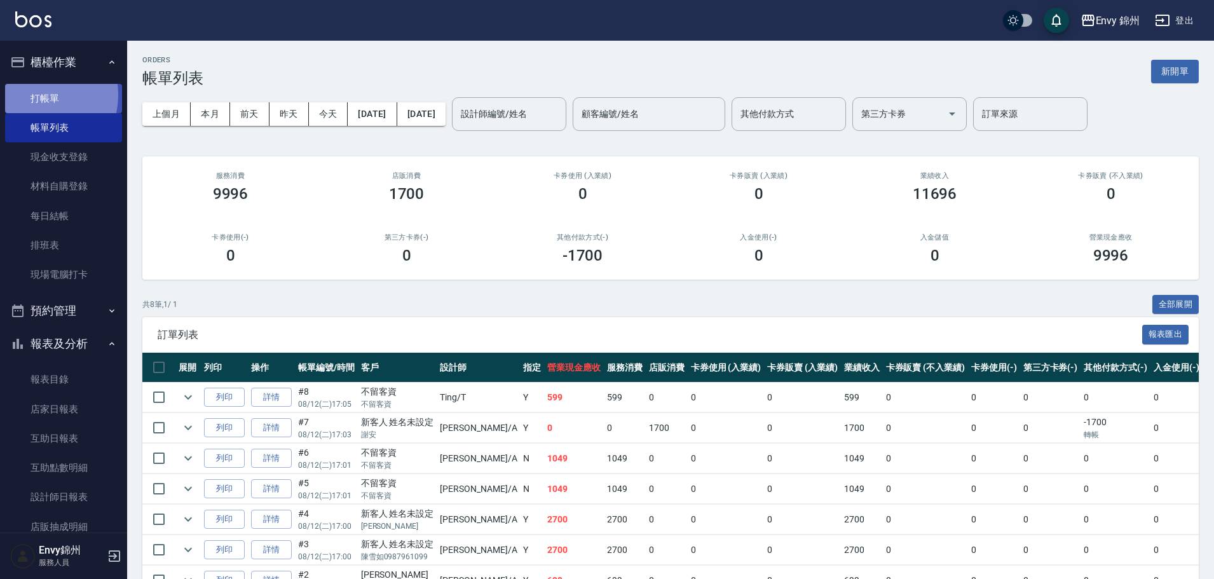
click at [35, 95] on link "打帳單" at bounding box center [63, 98] width 117 height 29
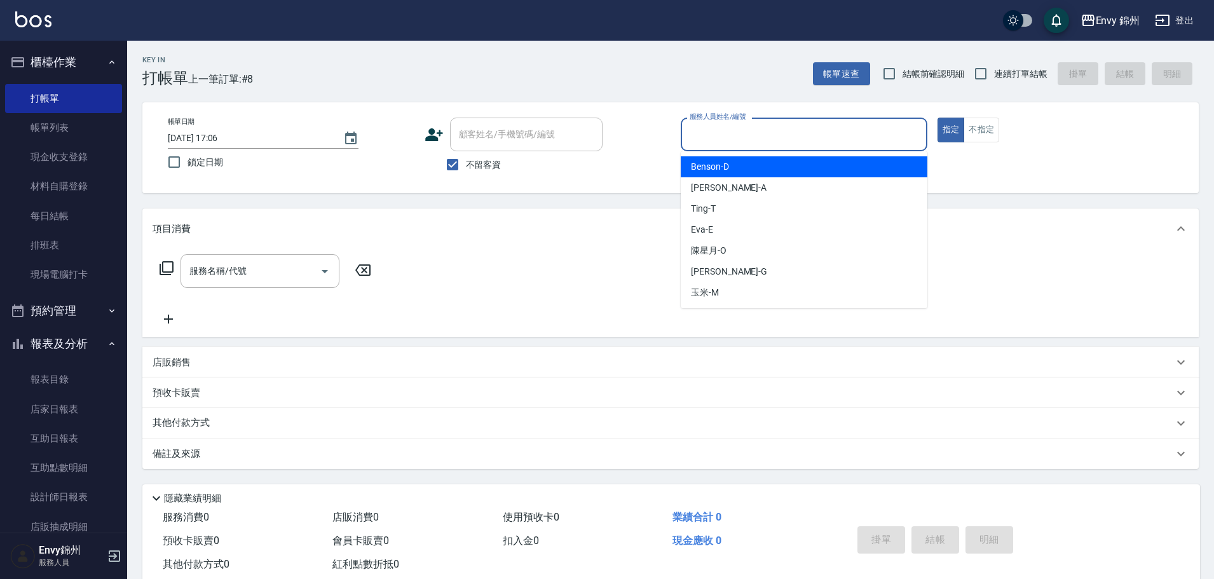
click at [697, 139] on input "服務人員姓名/編號" at bounding box center [803, 134] width 235 height 22
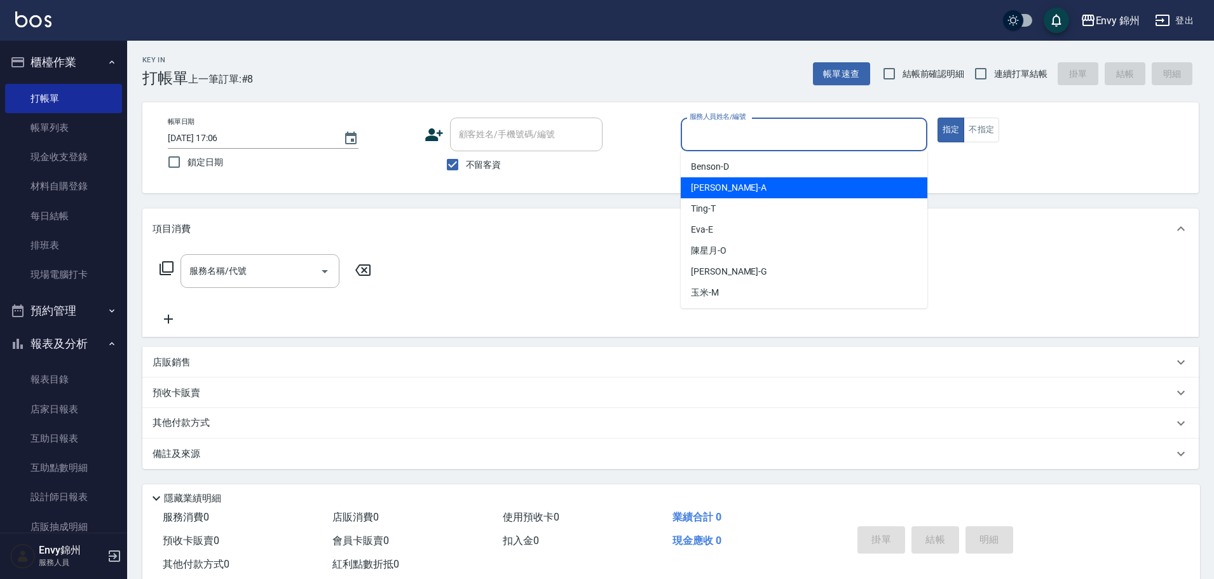
click at [706, 184] on span "Annie -A" at bounding box center [729, 187] width 76 height 13
type input "Annie-A"
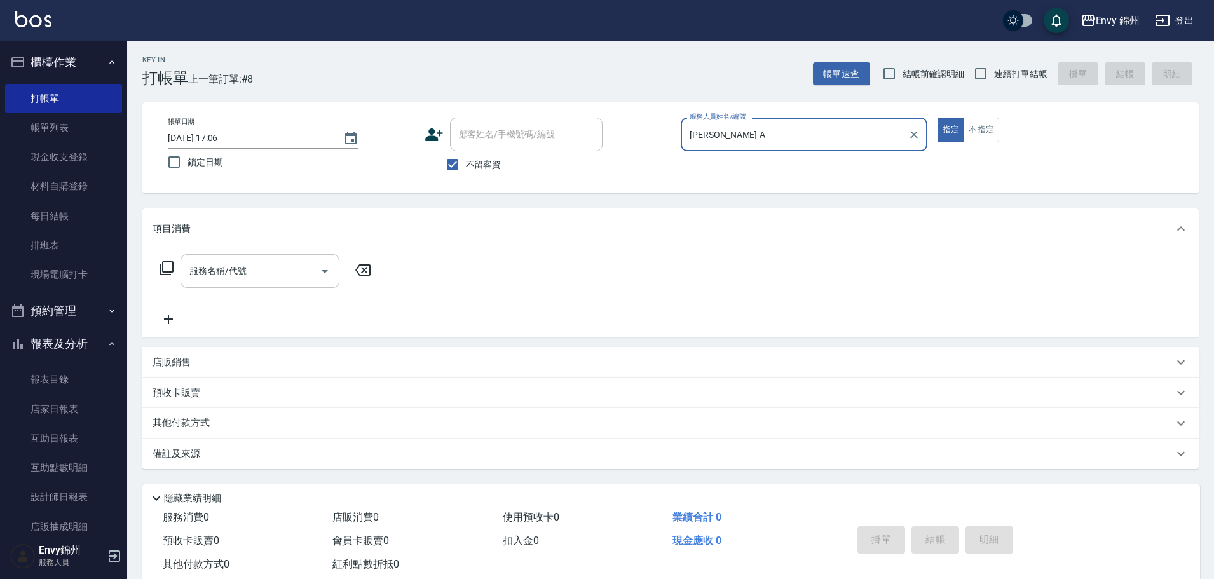
drag, startPoint x: 193, startPoint y: 266, endPoint x: 208, endPoint y: 266, distance: 15.3
click at [203, 266] on div "服務名稱/代號 服務名稱/代號" at bounding box center [260, 271] width 159 height 34
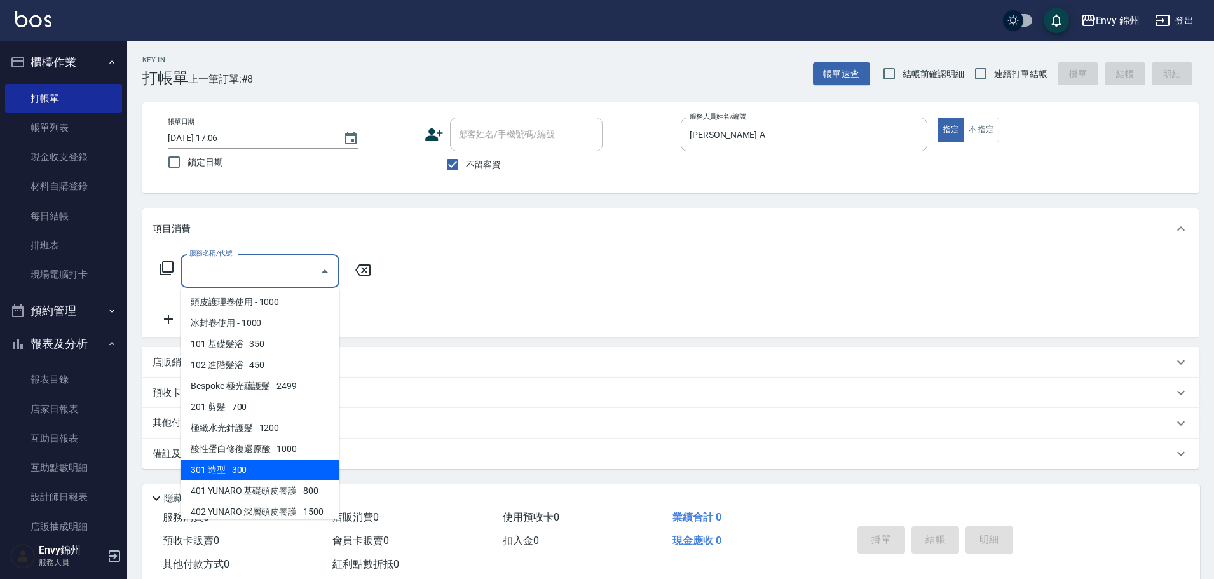
scroll to position [191, 0]
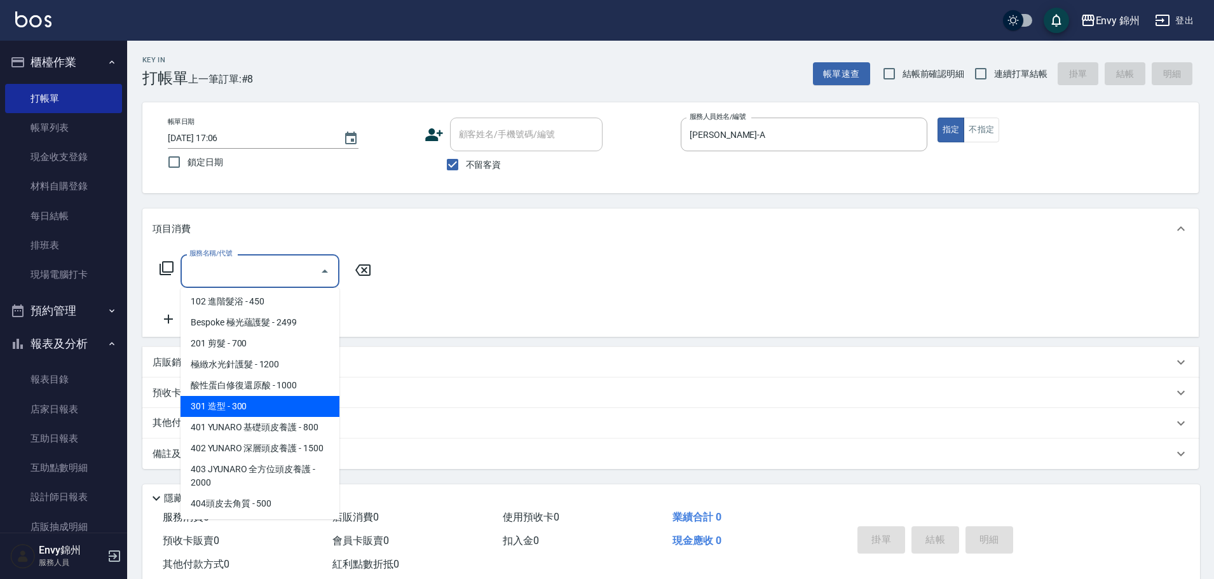
click at [254, 411] on span "301 造型 - 300" at bounding box center [260, 406] width 159 height 21
type input "301 造型(301)"
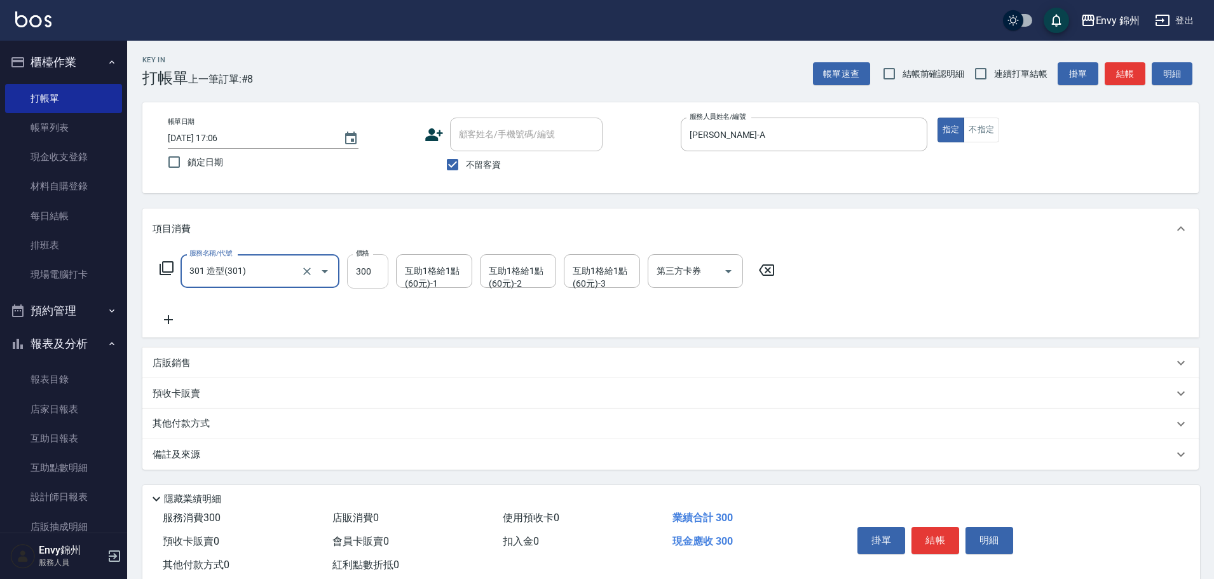
click at [369, 282] on input "300" at bounding box center [367, 271] width 41 height 34
type input "100"
click at [557, 440] on div "備註及來源" at bounding box center [670, 454] width 1056 height 31
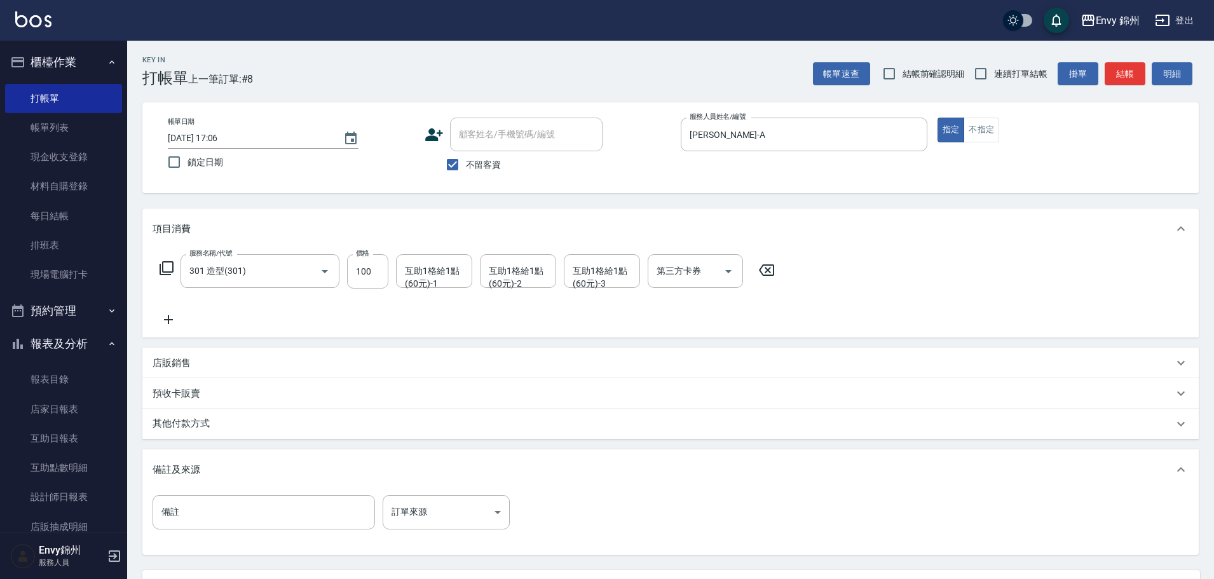
scroll to position [119, 0]
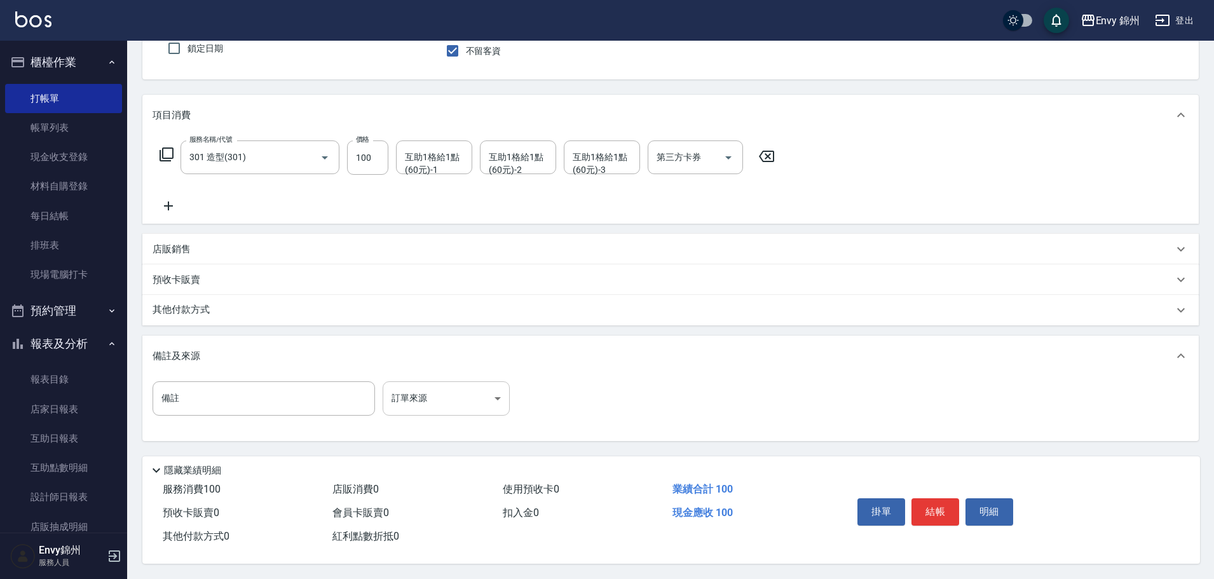
click at [441, 390] on body "Envy 錦州 登出 櫃檯作業 打帳單 帳單列表 現金收支登錄 材料自購登錄 每日結帳 排班表 現場電腦打卡 預約管理 預約管理 單日預約紀錄 單週預約紀錄 …" at bounding box center [607, 232] width 1214 height 693
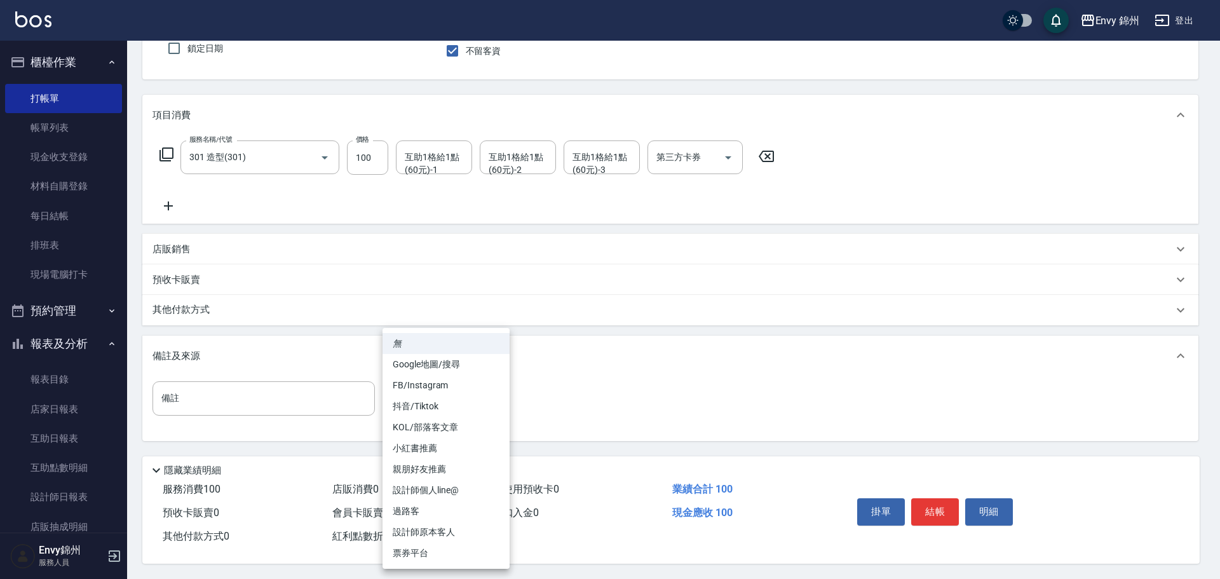
click at [481, 522] on li "設計師原本客人" at bounding box center [446, 532] width 127 height 21
type input "設計師原本客人"
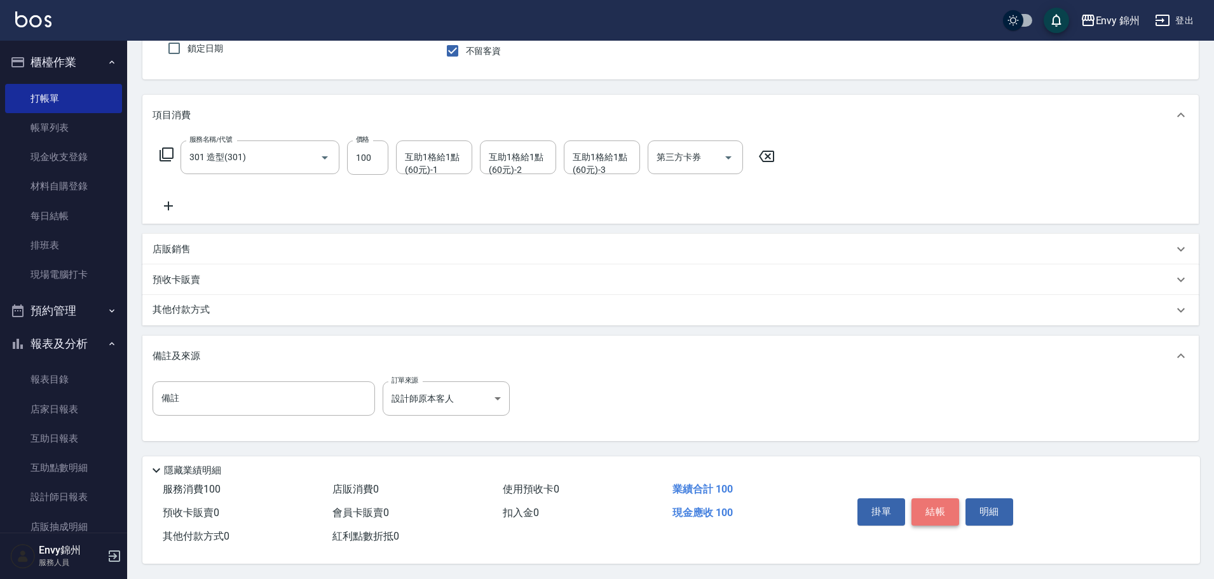
click at [939, 507] on button "結帳" at bounding box center [935, 511] width 48 height 27
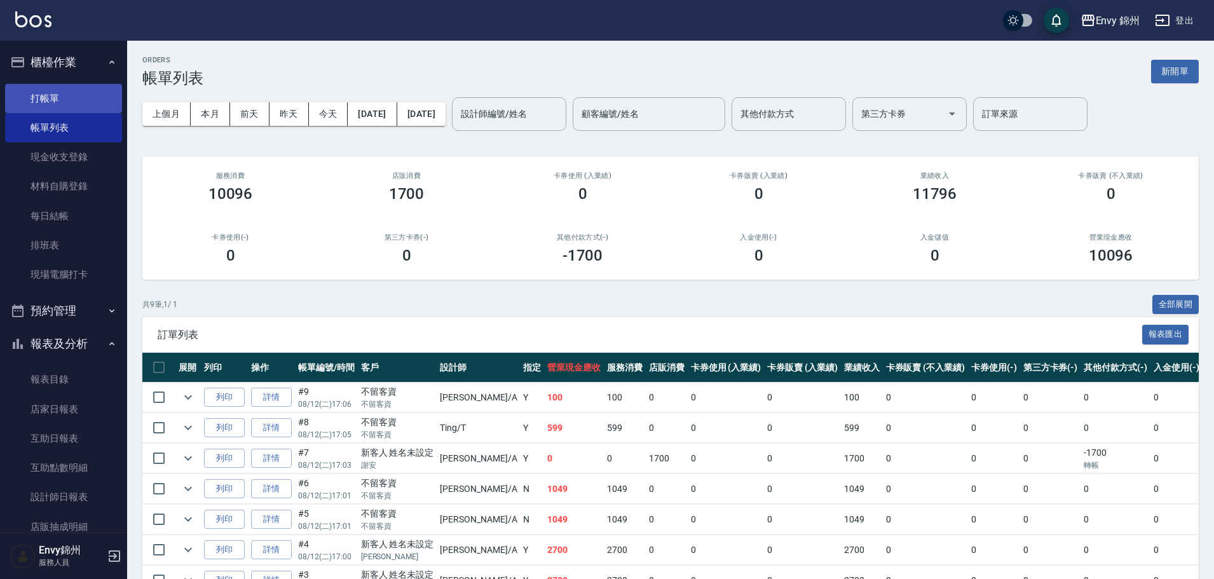
click at [54, 106] on link "打帳單" at bounding box center [63, 98] width 117 height 29
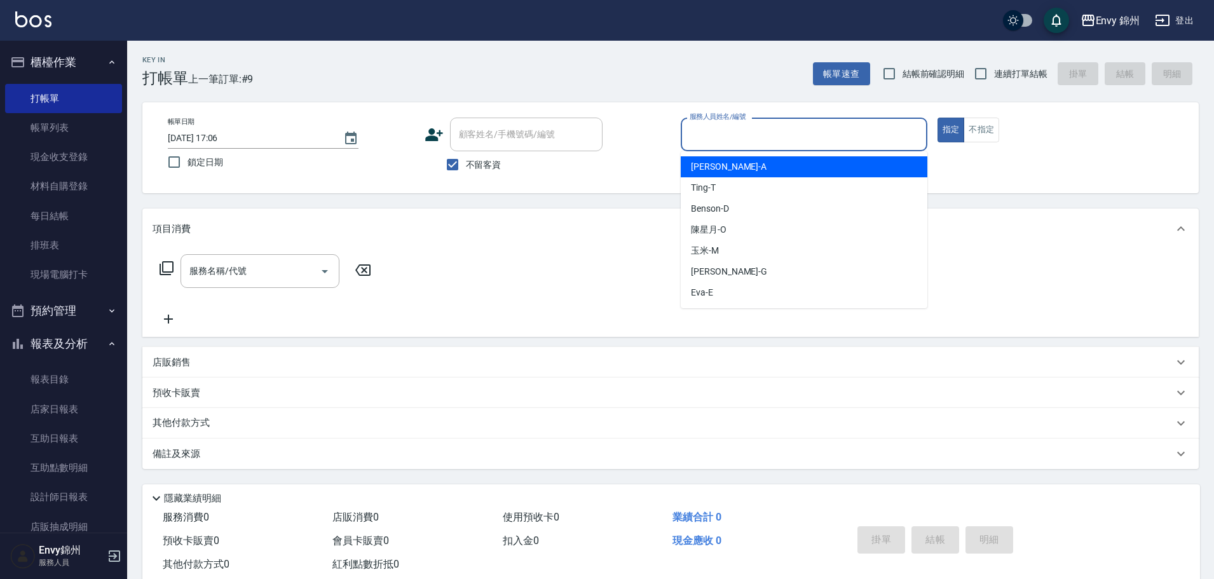
click at [751, 135] on input "服務人員姓名/編號" at bounding box center [803, 134] width 235 height 22
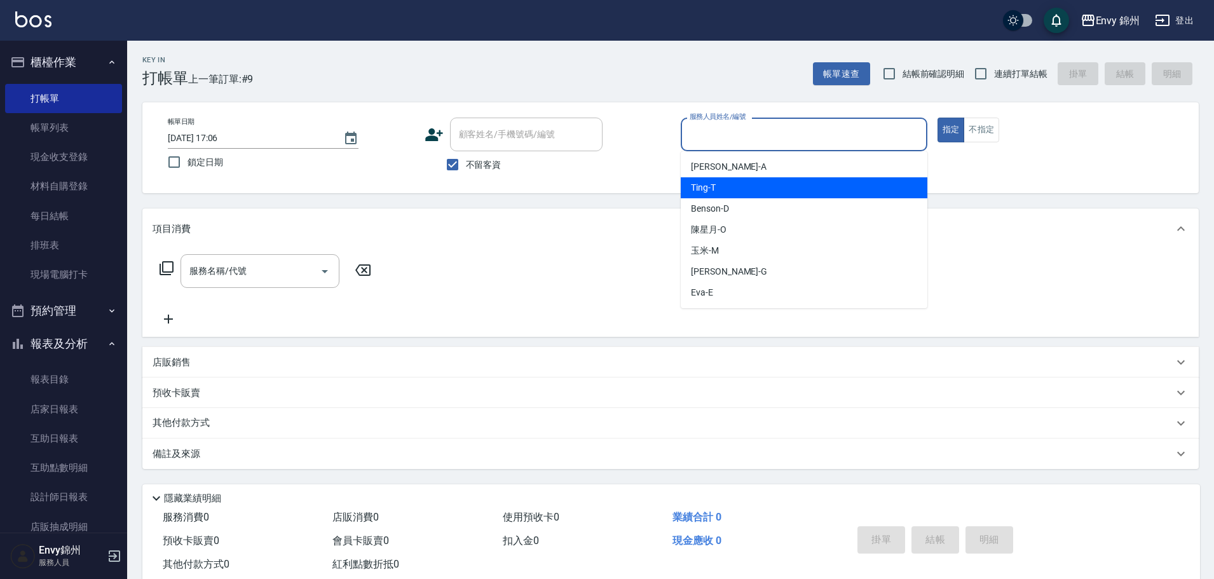
click at [747, 184] on div "Ting -T" at bounding box center [804, 187] width 247 height 21
type input "Ting-T"
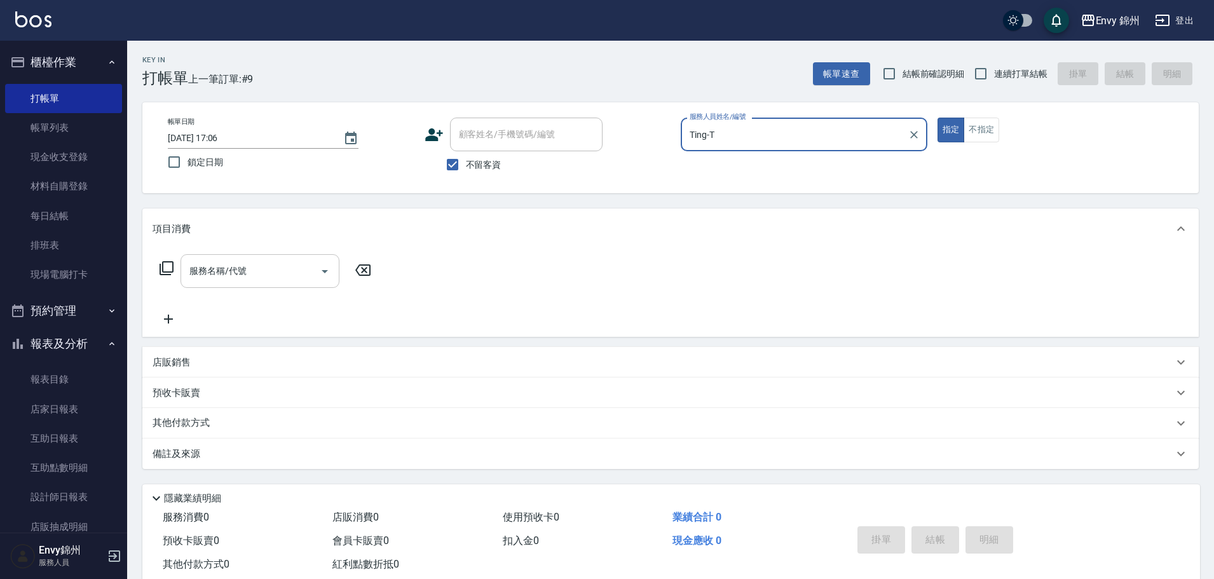
click at [258, 278] on input "服務名稱/代號" at bounding box center [250, 271] width 128 height 22
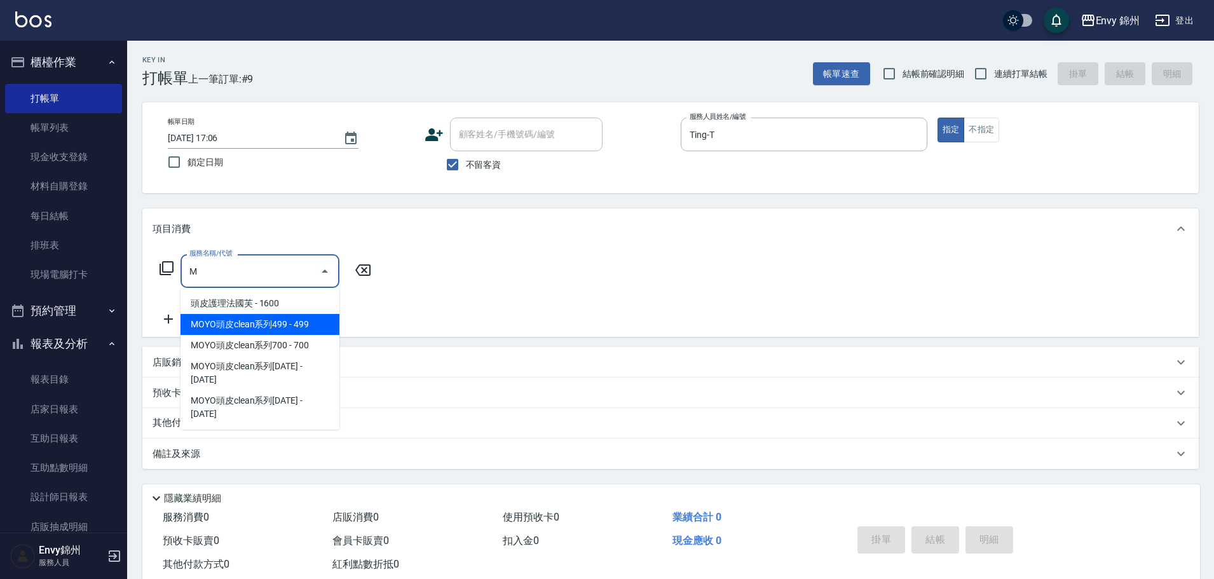
click at [284, 323] on span "MOYO頭皮clean系列499 - 499" at bounding box center [260, 324] width 159 height 21
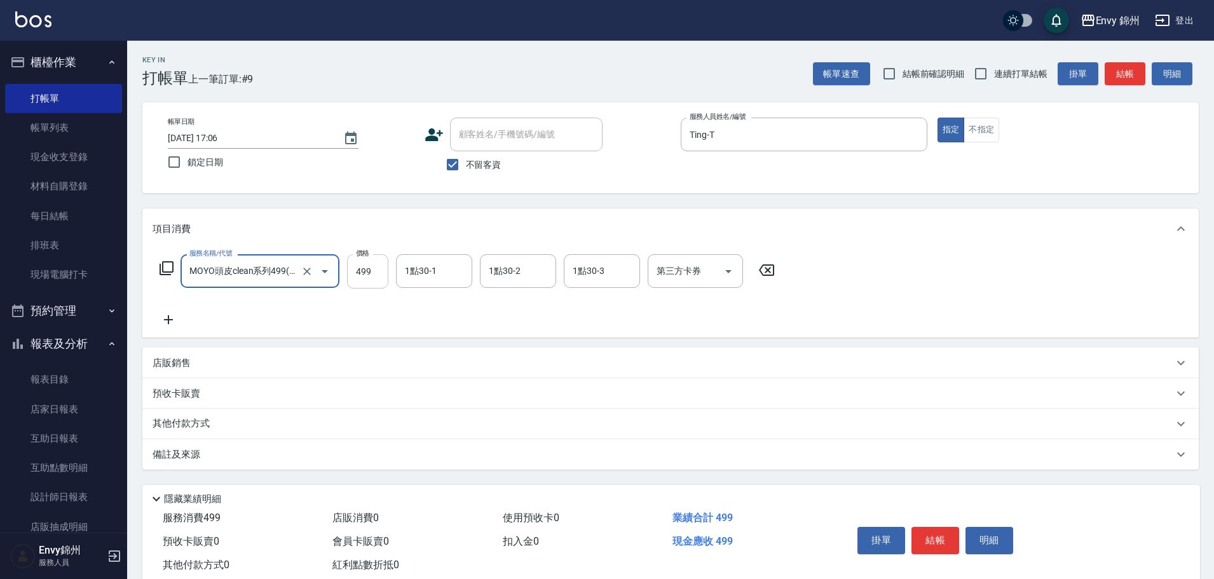
type input "MOYO頭皮clean系列499(405)"
click at [355, 287] on input "499" at bounding box center [367, 271] width 41 height 34
type input "699"
click at [165, 317] on icon at bounding box center [169, 319] width 32 height 15
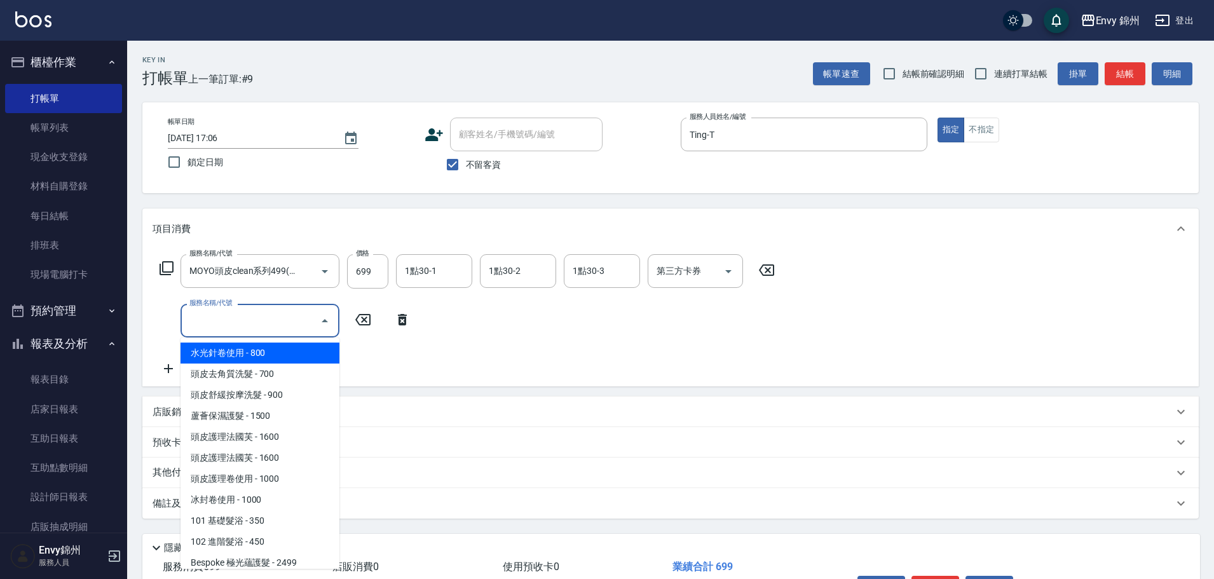
click at [202, 329] on input "服務名稱/代號" at bounding box center [250, 321] width 128 height 22
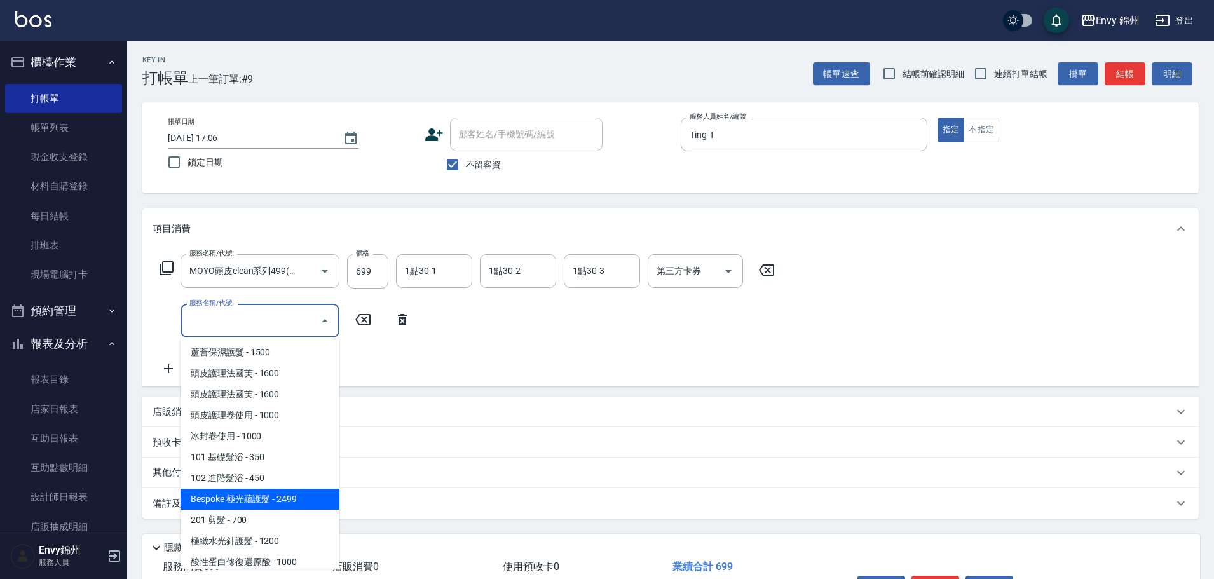
scroll to position [127, 0]
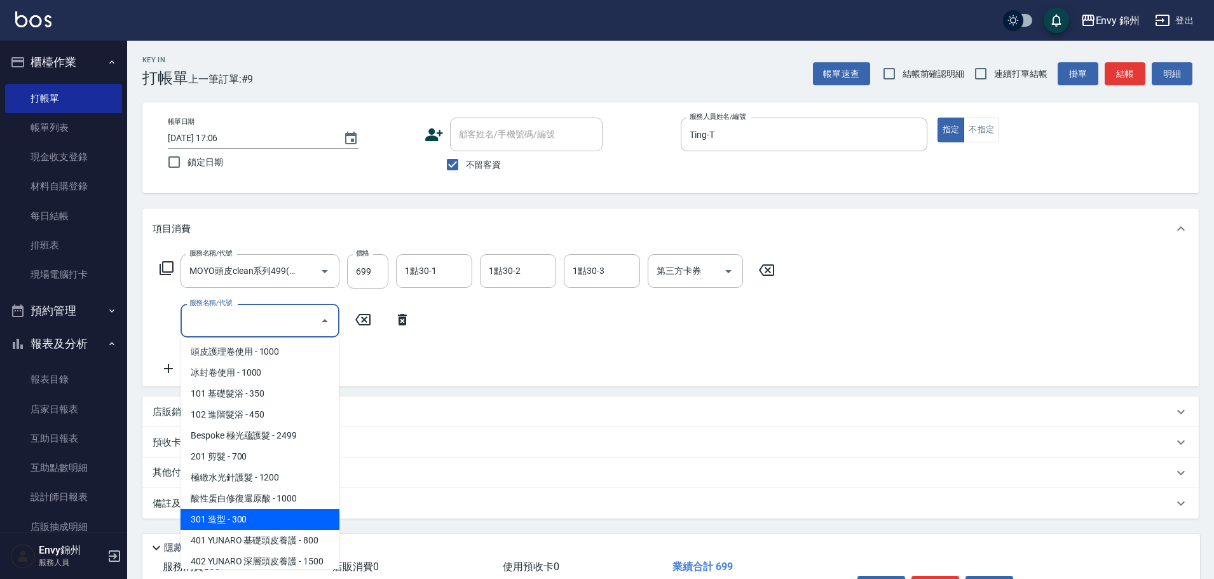
click at [247, 517] on span "301 造型 - 300" at bounding box center [260, 519] width 159 height 21
type input "301 造型(301)"
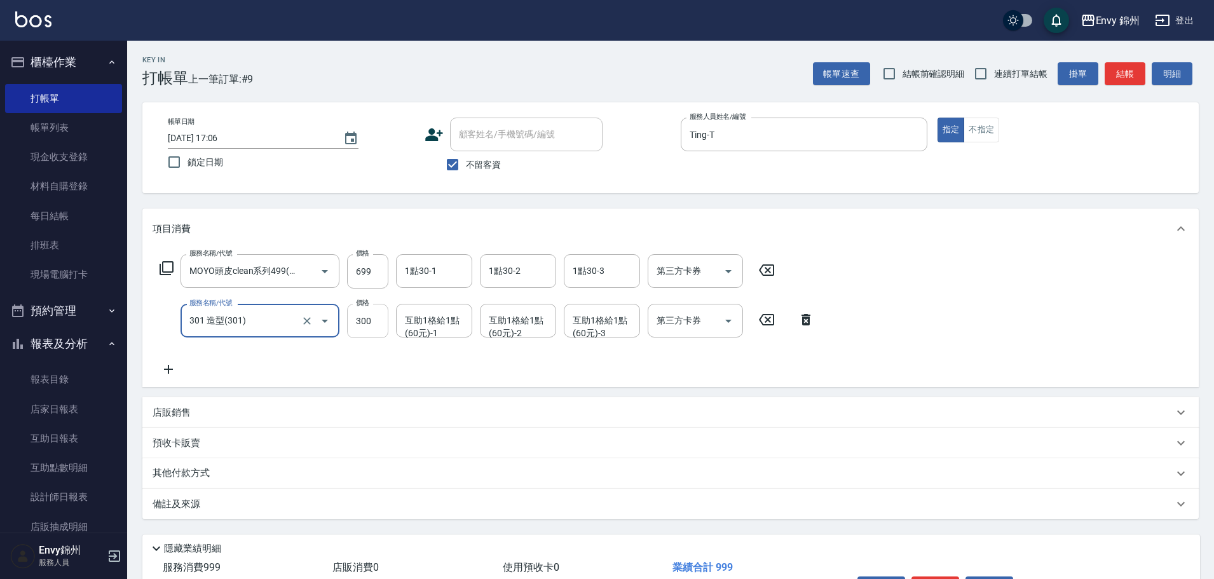
click at [371, 317] on input "300" at bounding box center [367, 321] width 41 height 34
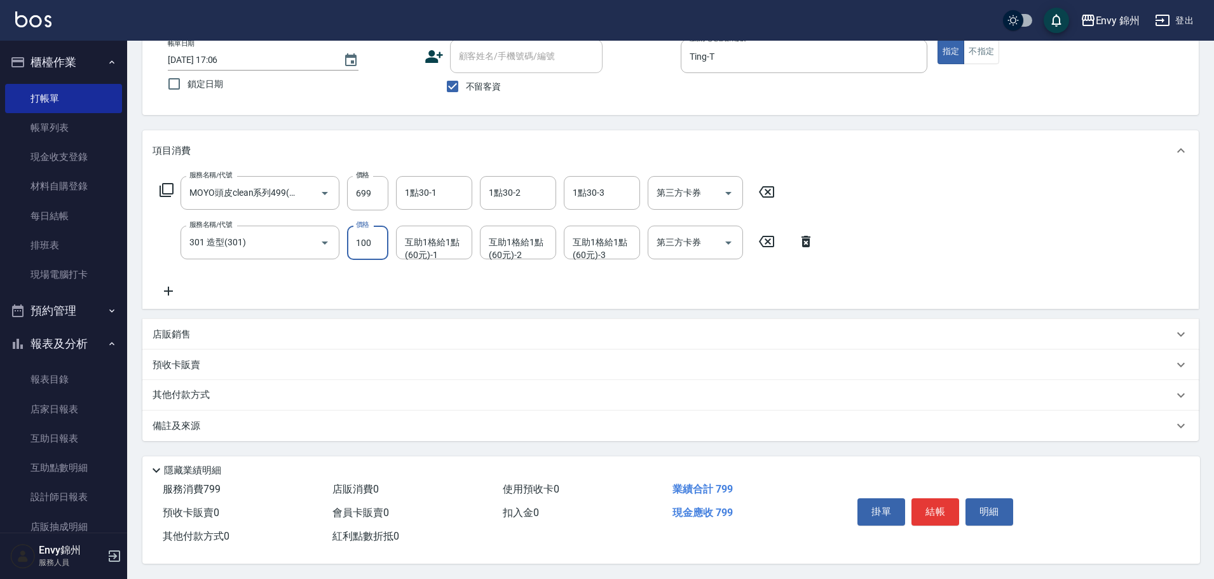
type input "100"
drag, startPoint x: 435, startPoint y: 433, endPoint x: 454, endPoint y: 444, distance: 21.1
click at [436, 433] on div "備註及來源" at bounding box center [670, 426] width 1056 height 31
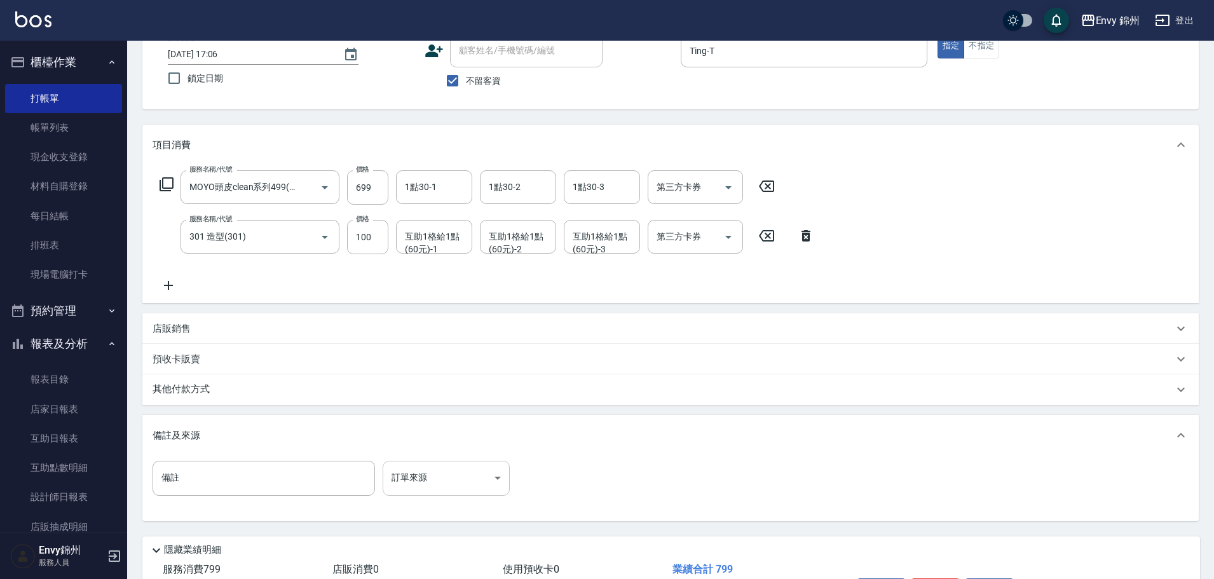
click at [437, 477] on body "Envy 錦州 登出 櫃檯作業 打帳單 帳單列表 現金收支登錄 材料自購登錄 每日結帳 排班表 現場電腦打卡 預約管理 預約管理 單日預約紀錄 單週預約紀錄 …" at bounding box center [607, 287] width 1214 height 743
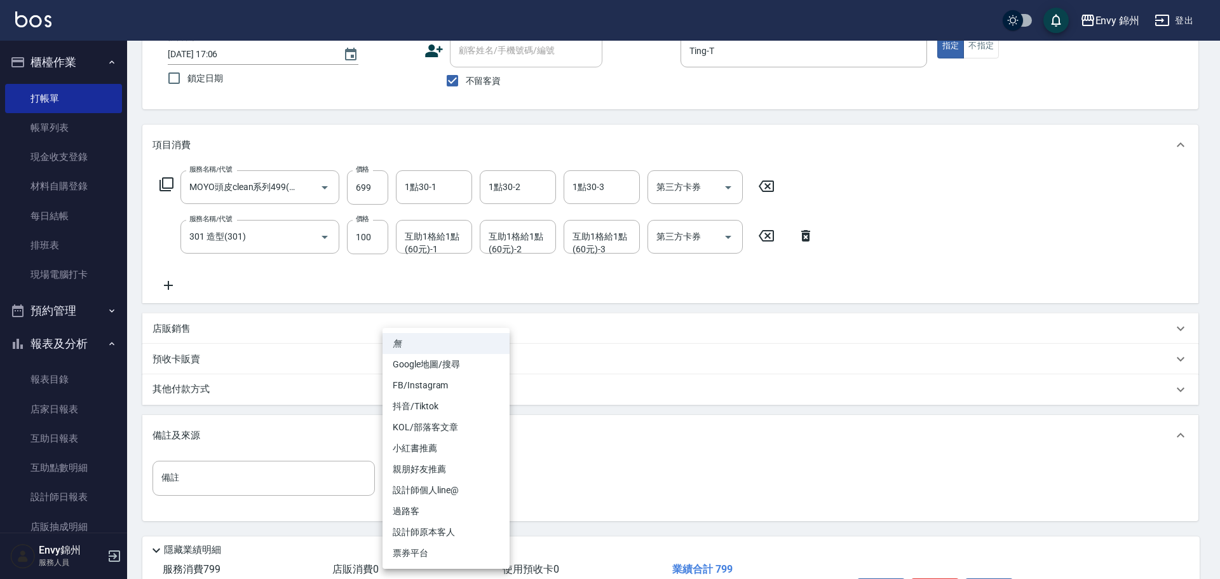
click at [470, 529] on li "設計師原本客人" at bounding box center [446, 532] width 127 height 21
type input "設計師原本客人"
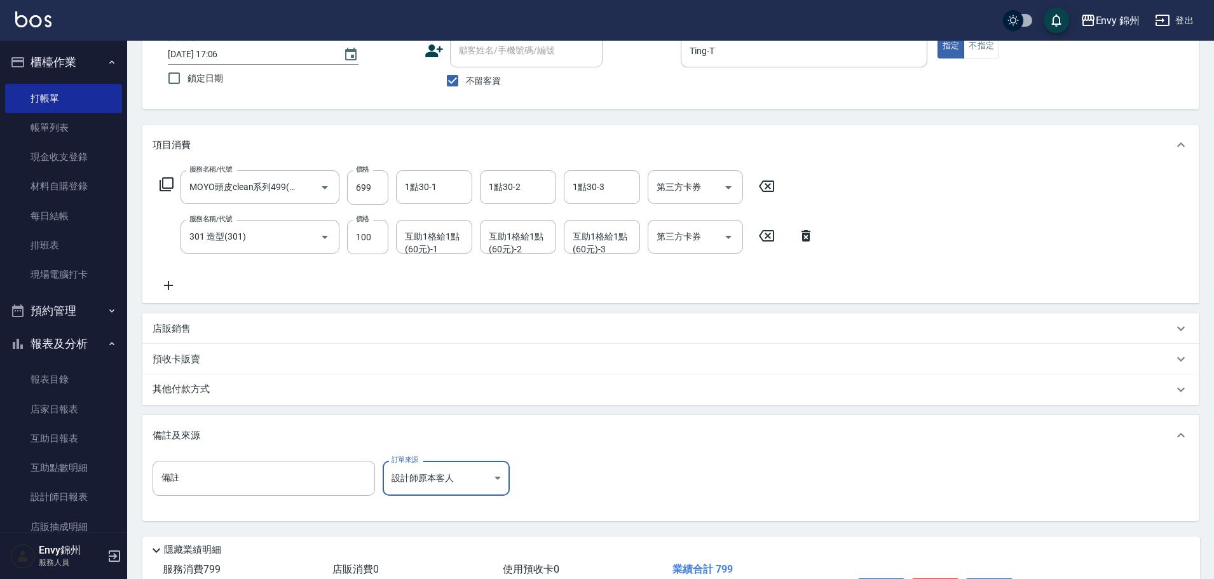
scroll to position [170, 0]
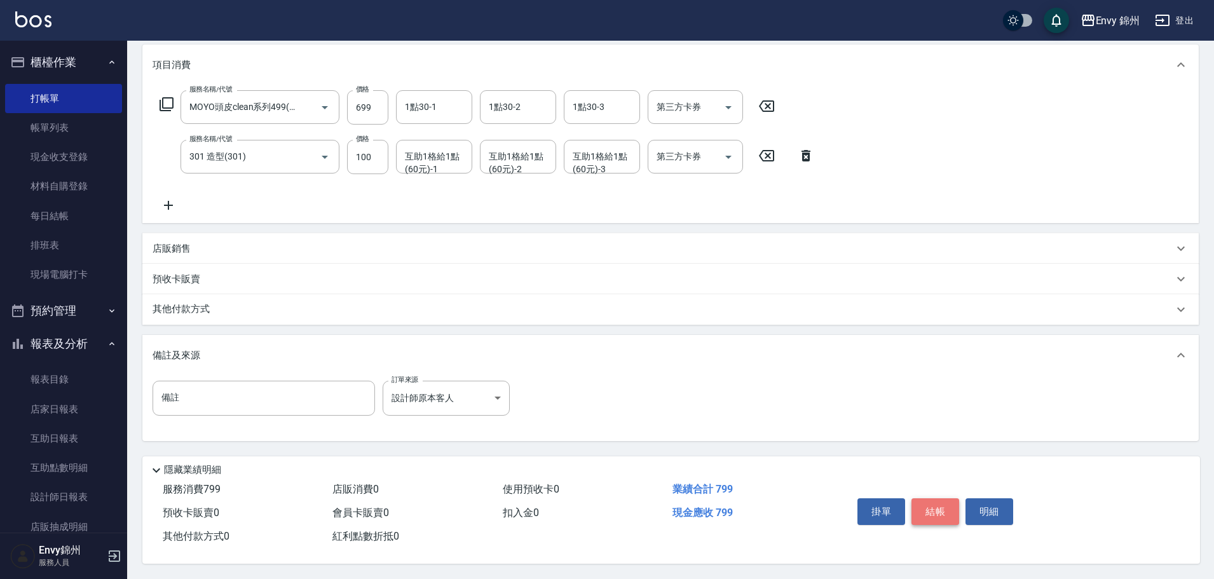
click at [934, 503] on button "結帳" at bounding box center [935, 511] width 48 height 27
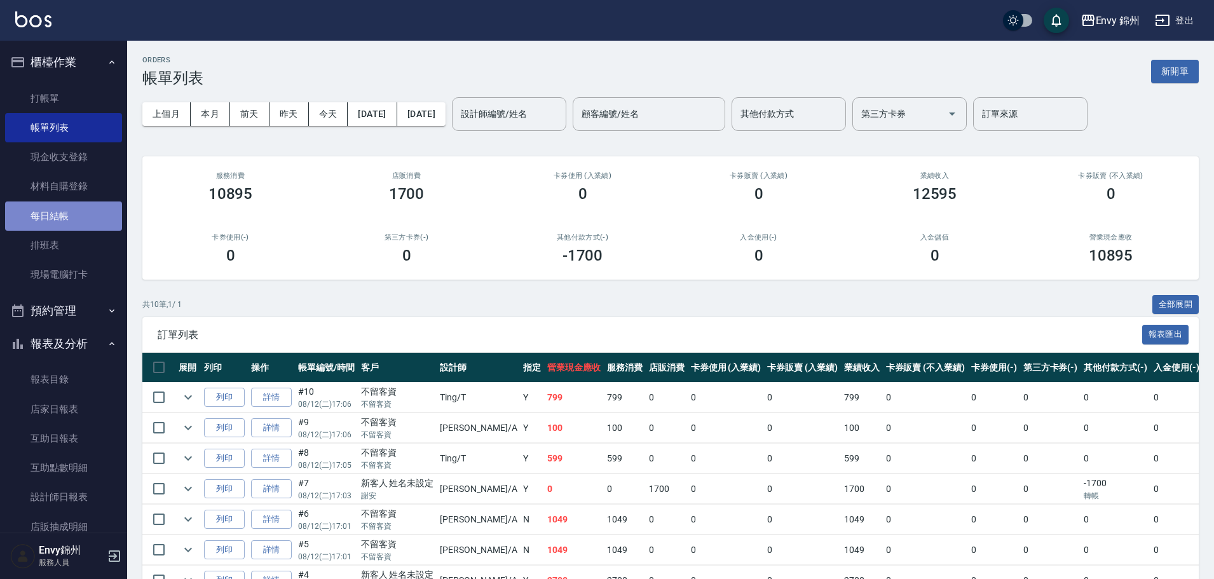
click at [83, 217] on link "每日結帳" at bounding box center [63, 215] width 117 height 29
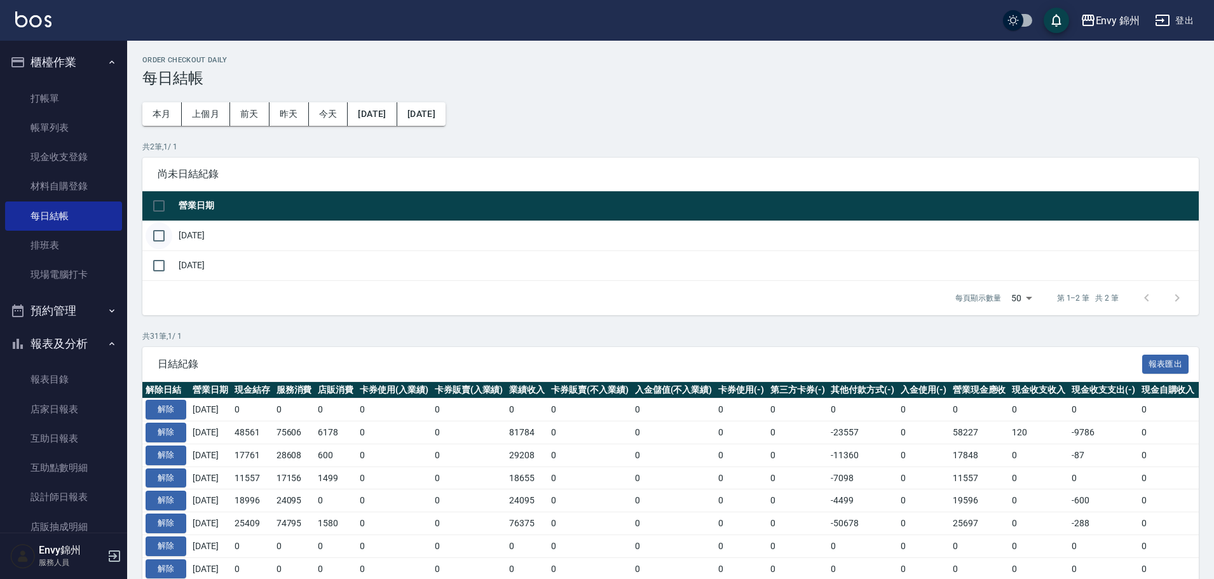
click at [156, 236] on input "checkbox" at bounding box center [159, 235] width 27 height 27
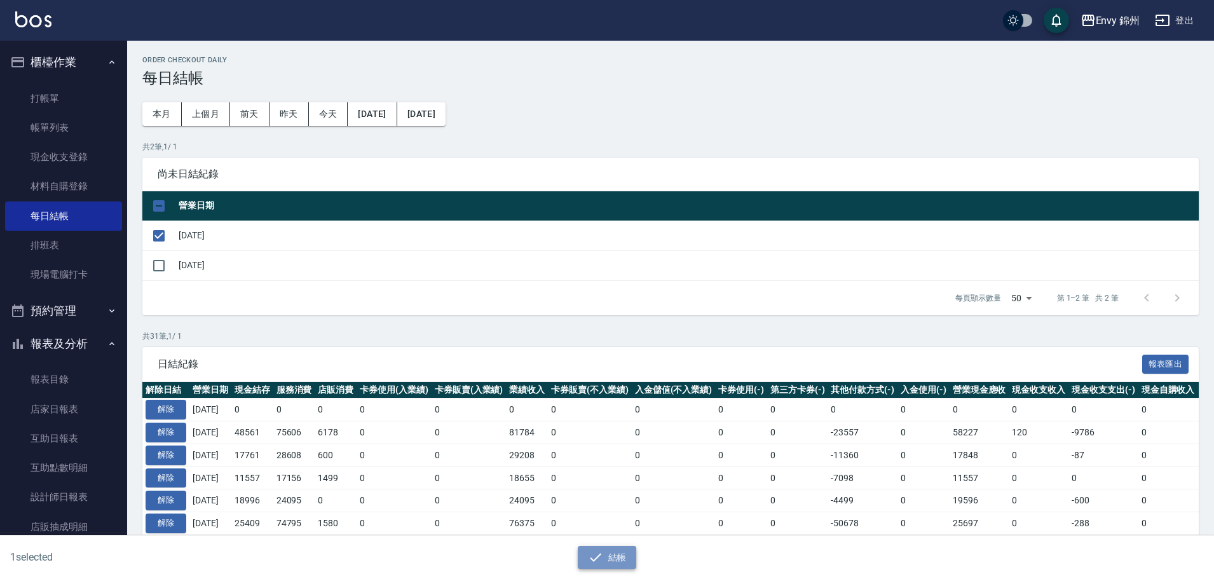
click at [611, 568] on button "結帳" at bounding box center [607, 558] width 59 height 24
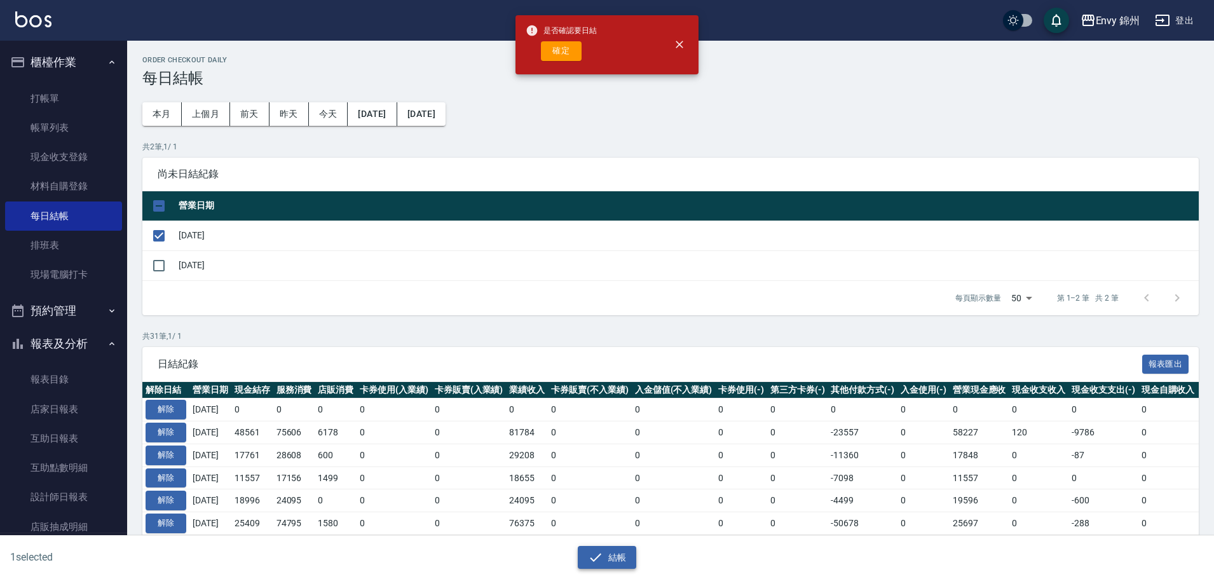
drag, startPoint x: 601, startPoint y: 563, endPoint x: 592, endPoint y: 549, distance: 17.1
click at [601, 562] on icon "button" at bounding box center [595, 557] width 15 height 15
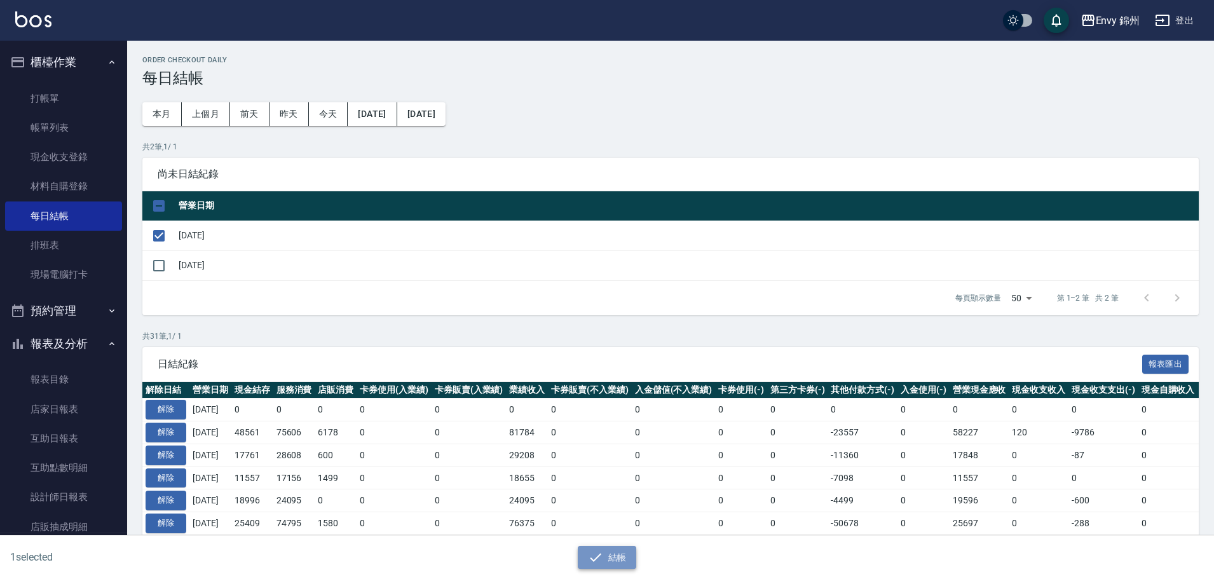
click at [588, 564] on icon "button" at bounding box center [595, 557] width 15 height 15
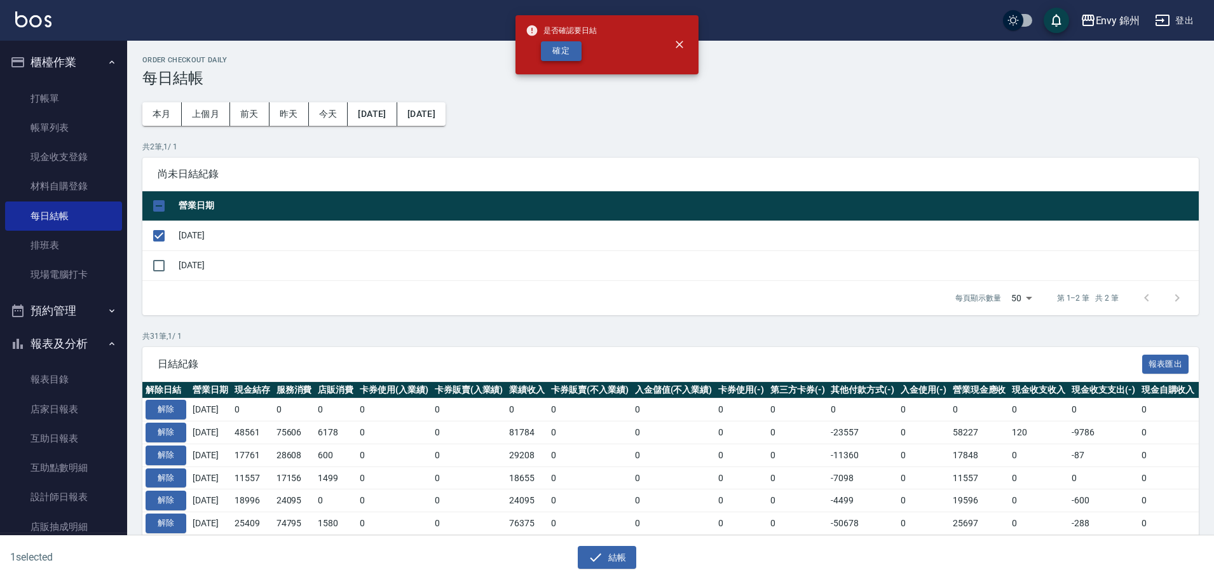
click at [562, 48] on button "確定" at bounding box center [561, 51] width 41 height 20
checkbox input "false"
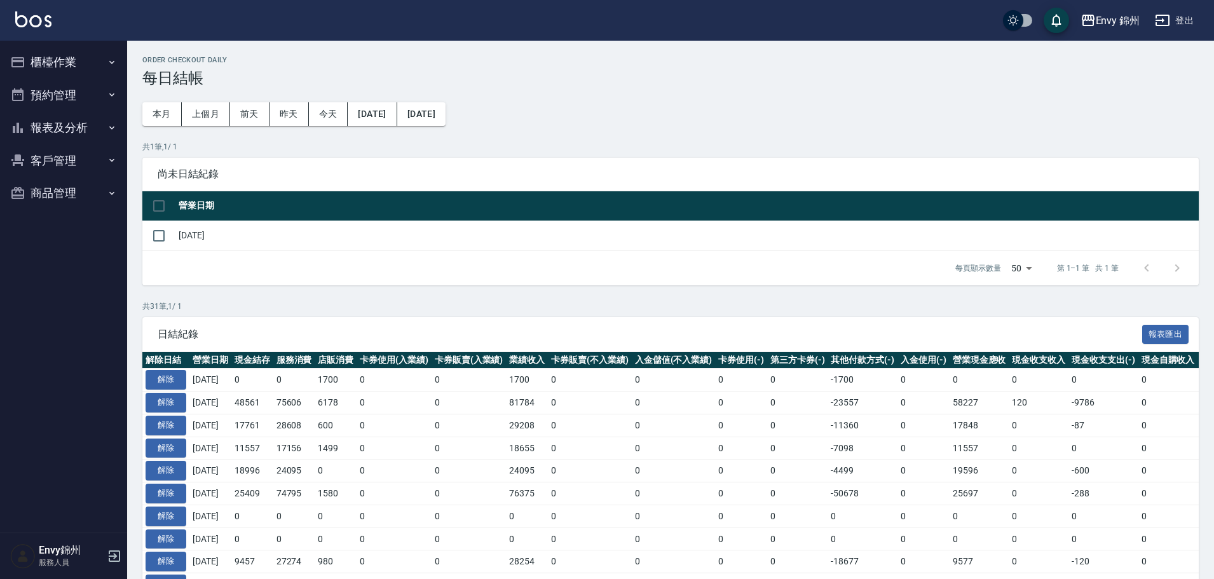
click at [77, 130] on button "報表及分析" at bounding box center [63, 127] width 117 height 33
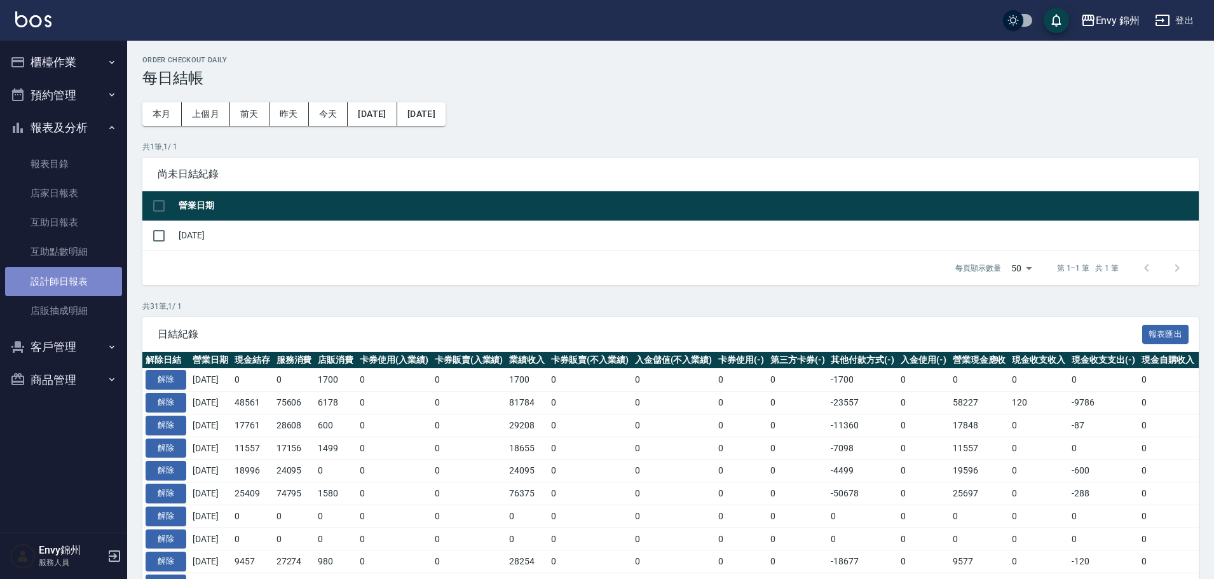
click at [67, 282] on link "設計師日報表" at bounding box center [63, 281] width 117 height 29
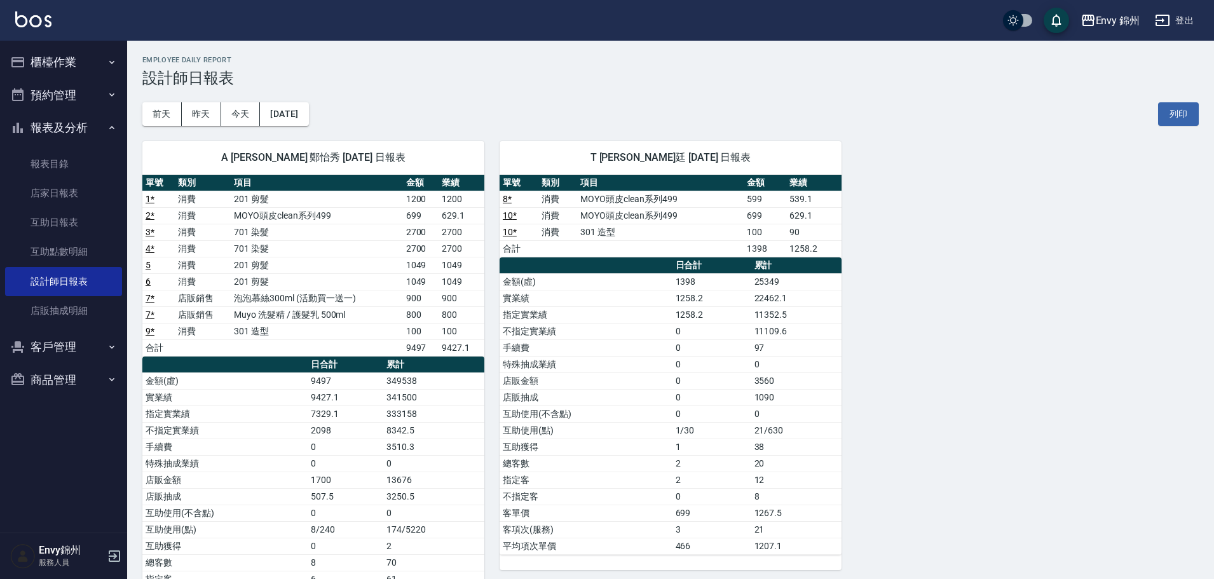
click at [1178, 15] on button "登出" at bounding box center [1174, 21] width 49 height 24
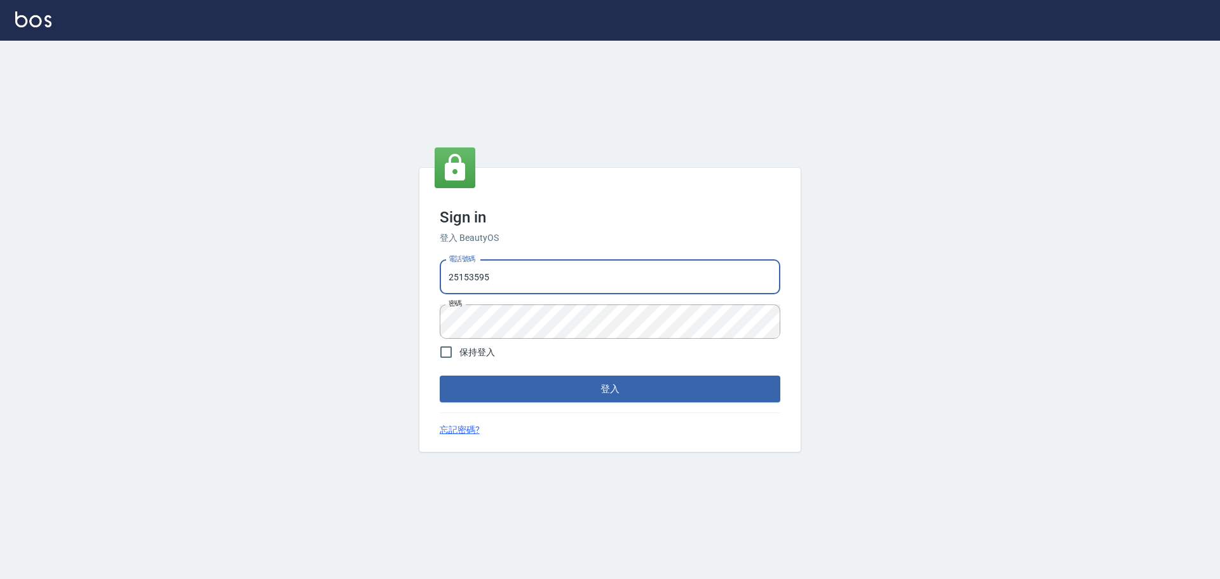
drag, startPoint x: 573, startPoint y: 282, endPoint x: 570, endPoint y: 288, distance: 6.5
click at [573, 282] on input "25153595" at bounding box center [610, 277] width 341 height 34
type input "9990001234567"
click at [618, 391] on button "登入" at bounding box center [610, 389] width 341 height 27
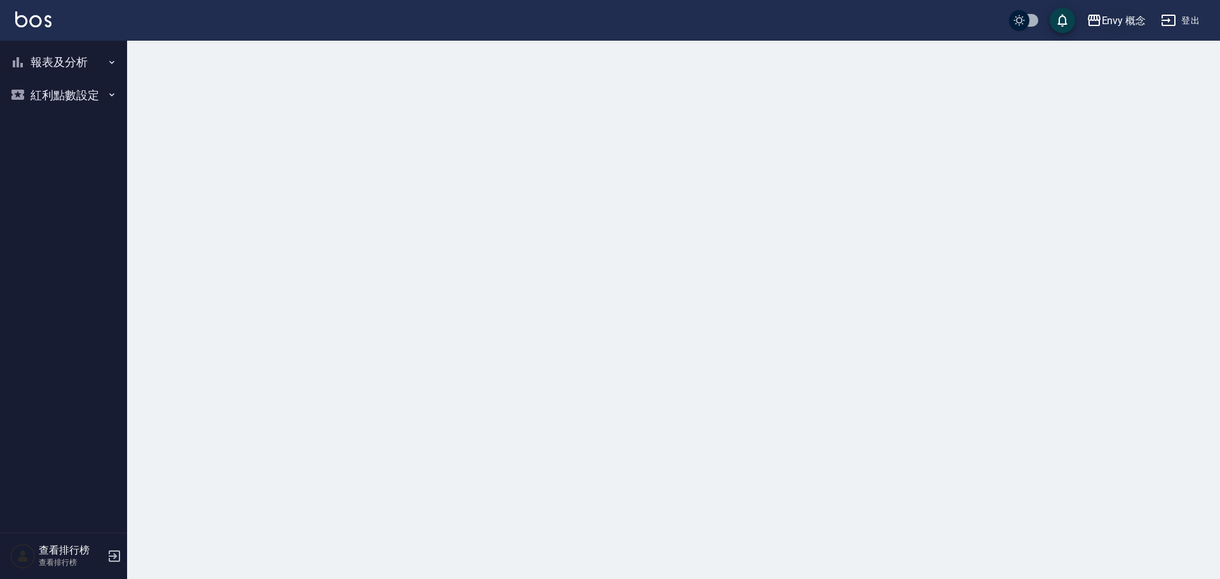
click at [1094, 19] on icon "button" at bounding box center [1094, 20] width 13 height 11
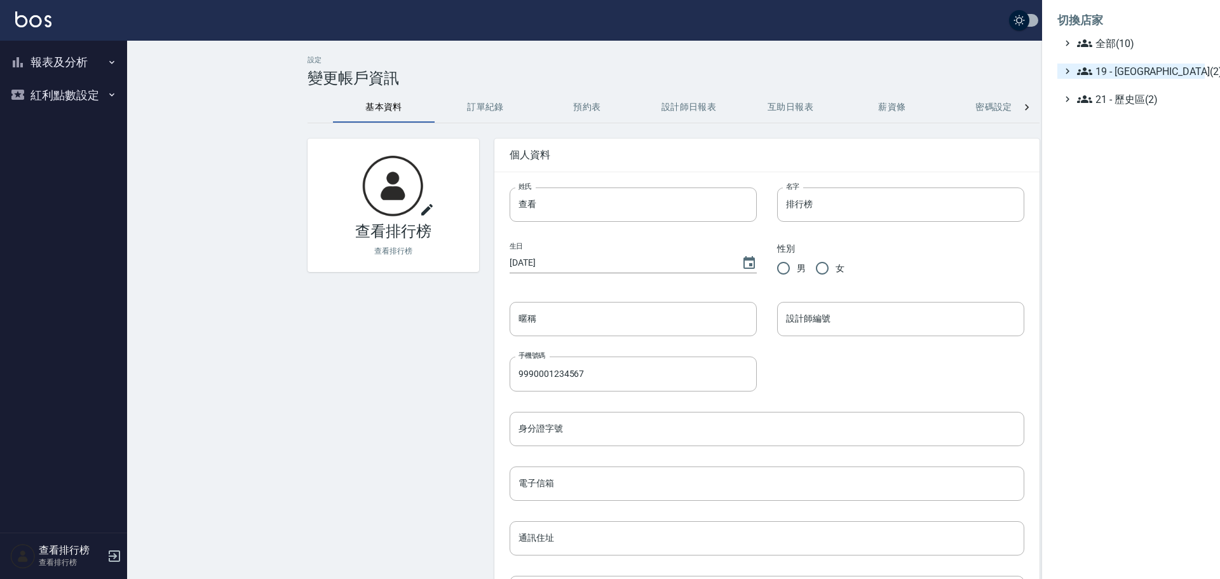
click at [1128, 68] on span "19 - 新城區(2)" at bounding box center [1138, 71] width 123 height 15
click at [1155, 89] on span "19.01 - 新城區 (3)" at bounding box center [1145, 86] width 110 height 15
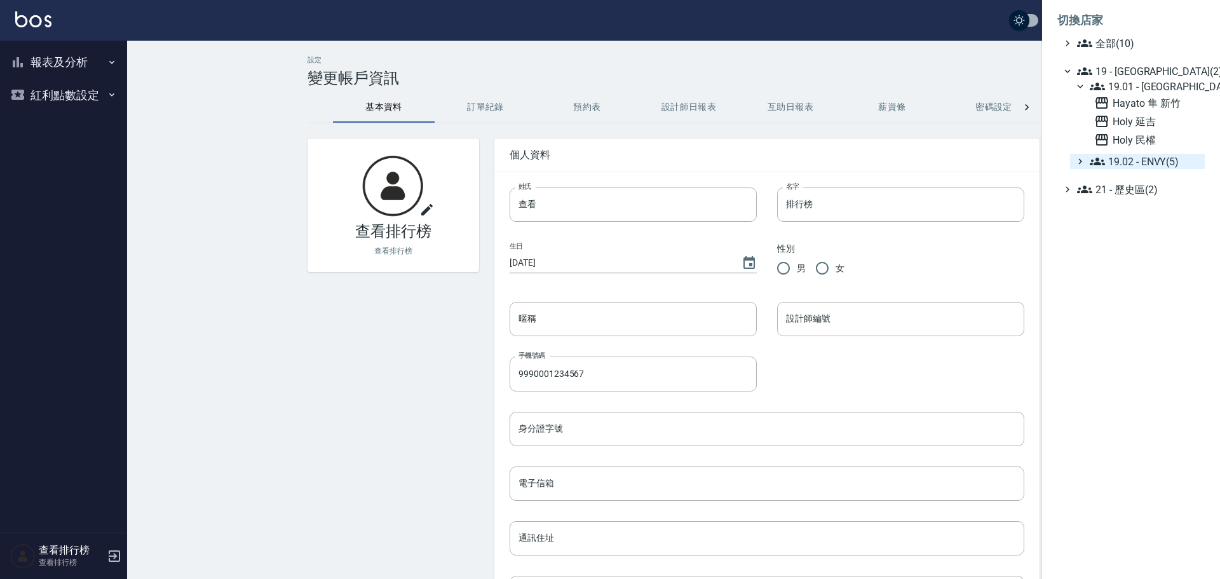
click at [1136, 165] on span "19.02 - ENVY(5)" at bounding box center [1145, 161] width 110 height 15
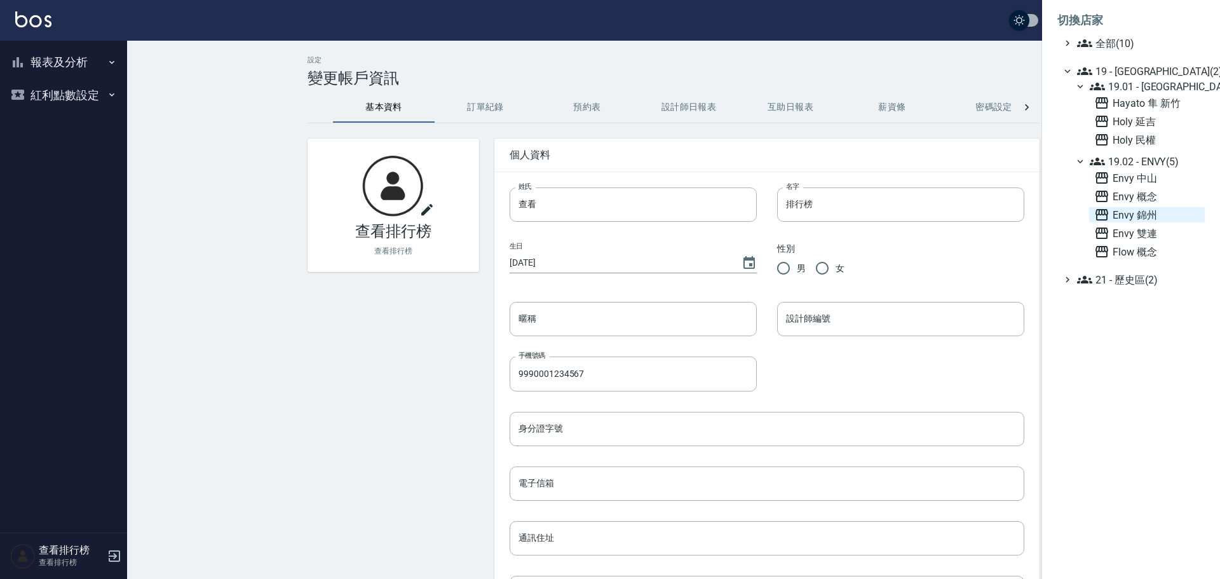
click at [1131, 217] on span "Envy 錦州" at bounding box center [1147, 214] width 106 height 15
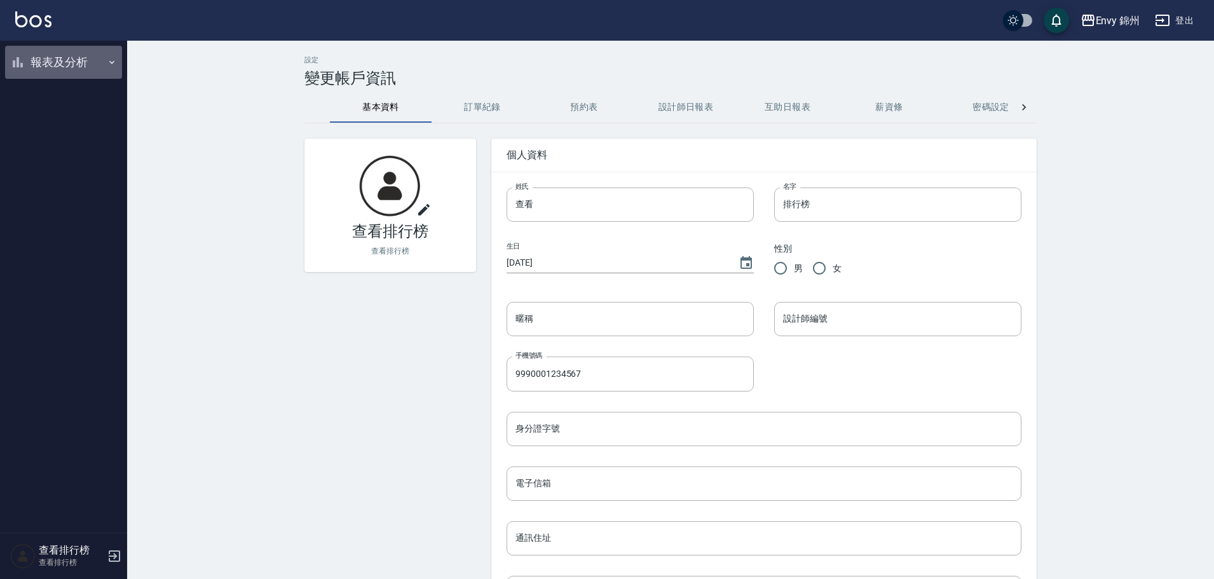
click at [40, 69] on button "報表及分析" at bounding box center [63, 62] width 117 height 33
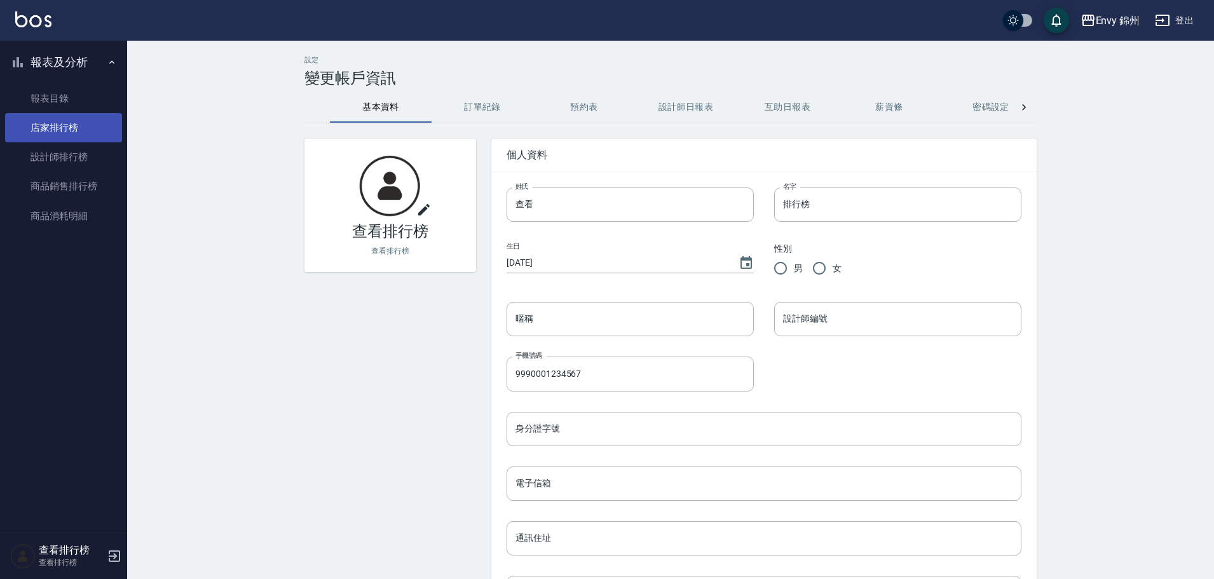
click at [91, 122] on link "店家排行榜" at bounding box center [63, 127] width 117 height 29
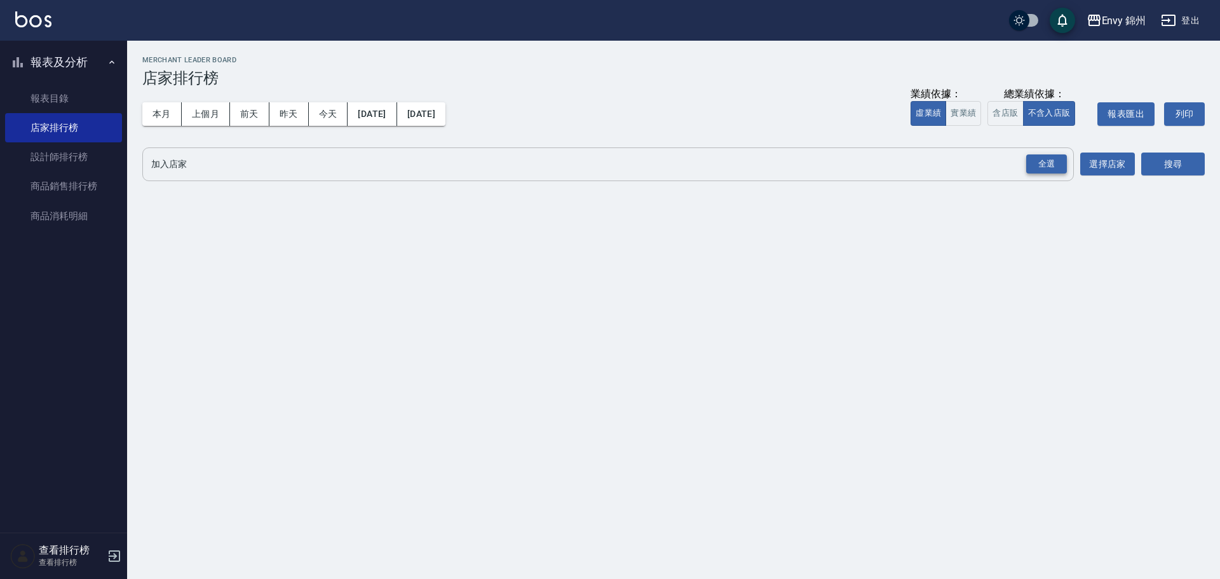
click at [1053, 170] on div "全選" at bounding box center [1046, 164] width 41 height 20
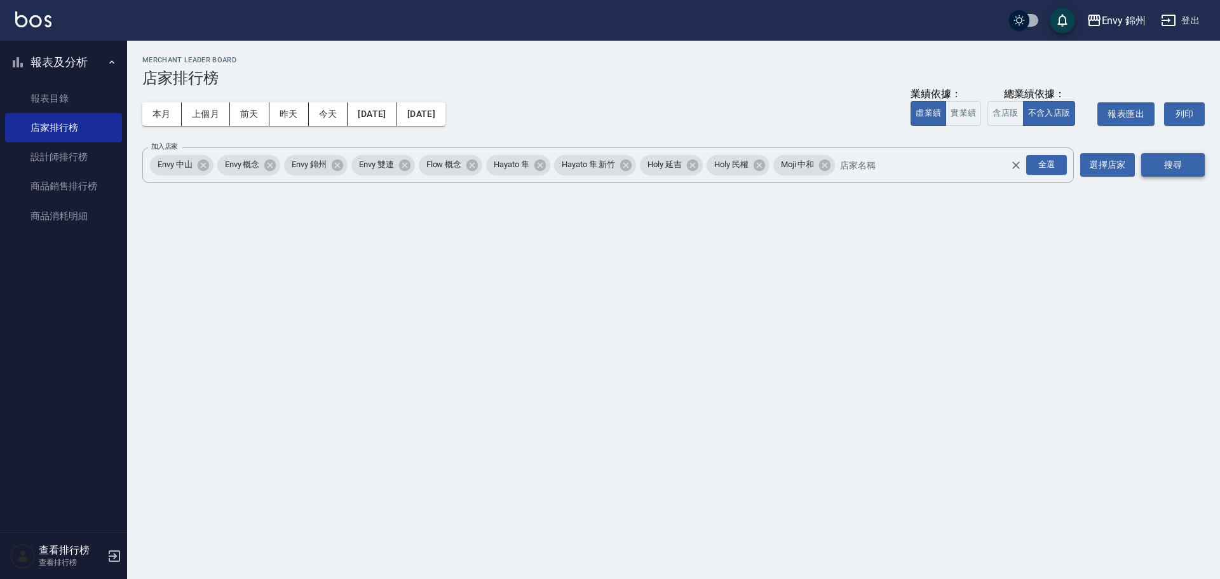
click at [1165, 167] on button "搜尋" at bounding box center [1173, 165] width 64 height 24
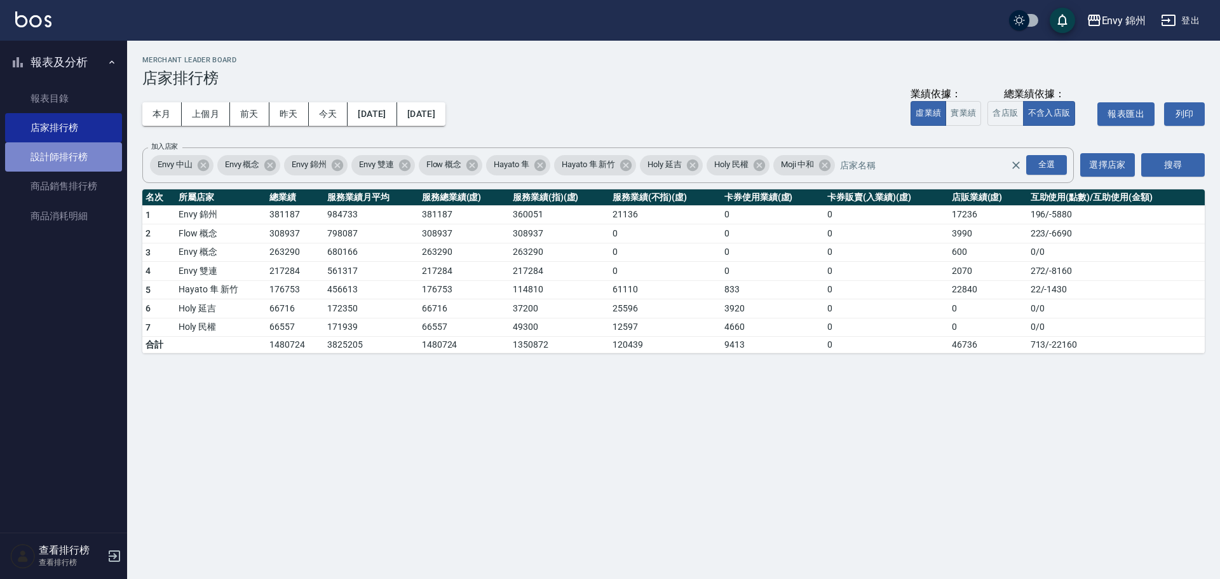
click at [50, 151] on link "設計師排行榜" at bounding box center [63, 156] width 117 height 29
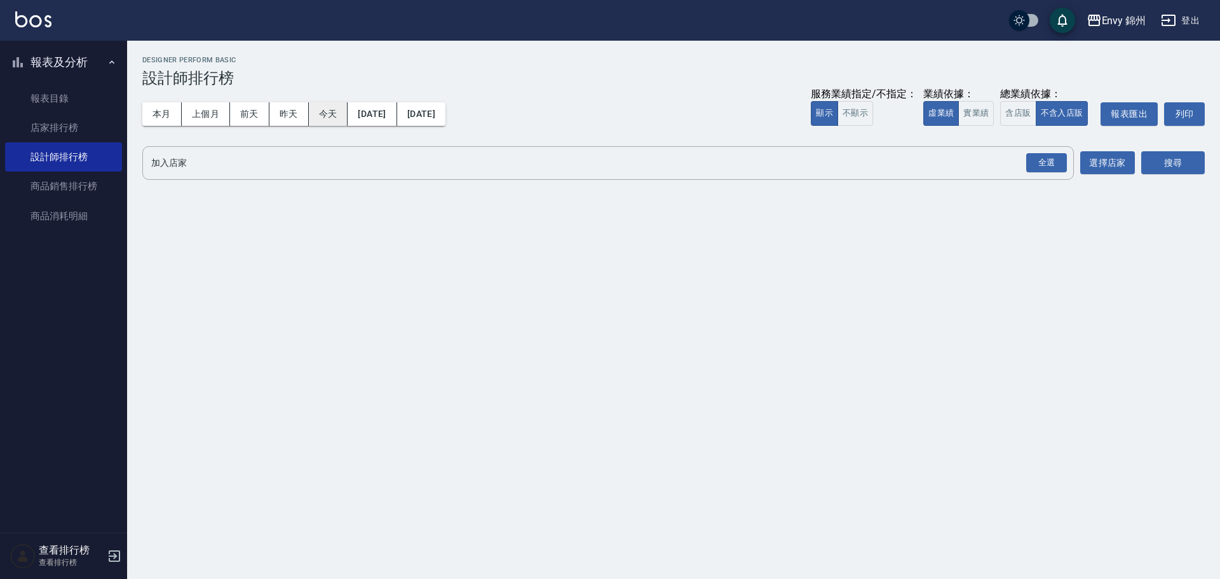
click at [326, 114] on button "今天" at bounding box center [328, 114] width 39 height 24
click at [1055, 166] on div "全選" at bounding box center [1046, 163] width 41 height 20
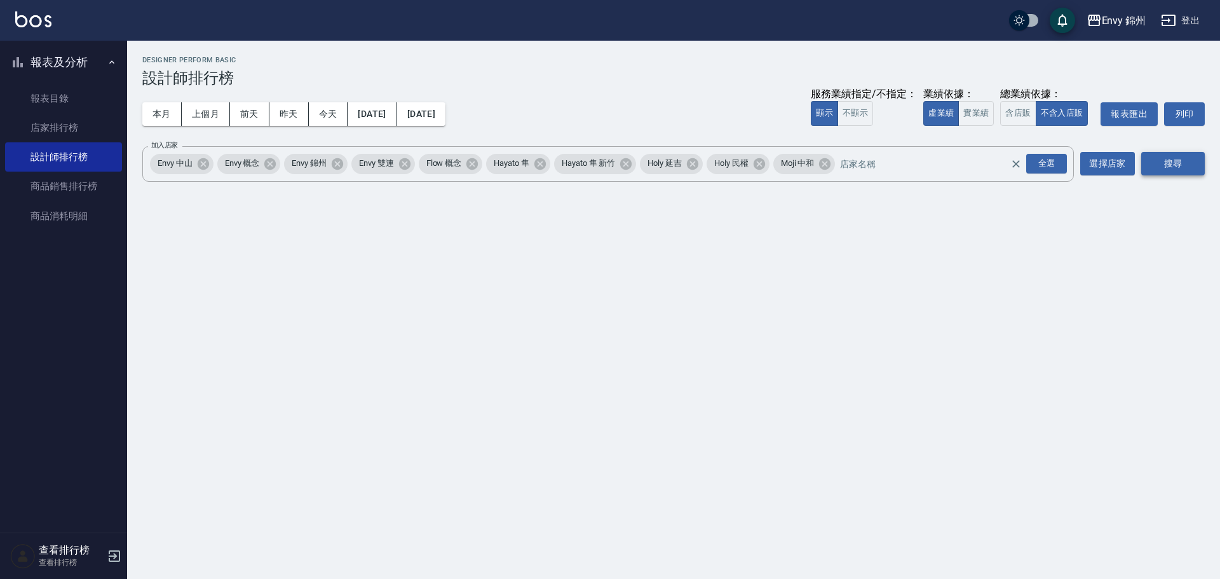
click at [1165, 163] on button "搜尋" at bounding box center [1173, 164] width 64 height 24
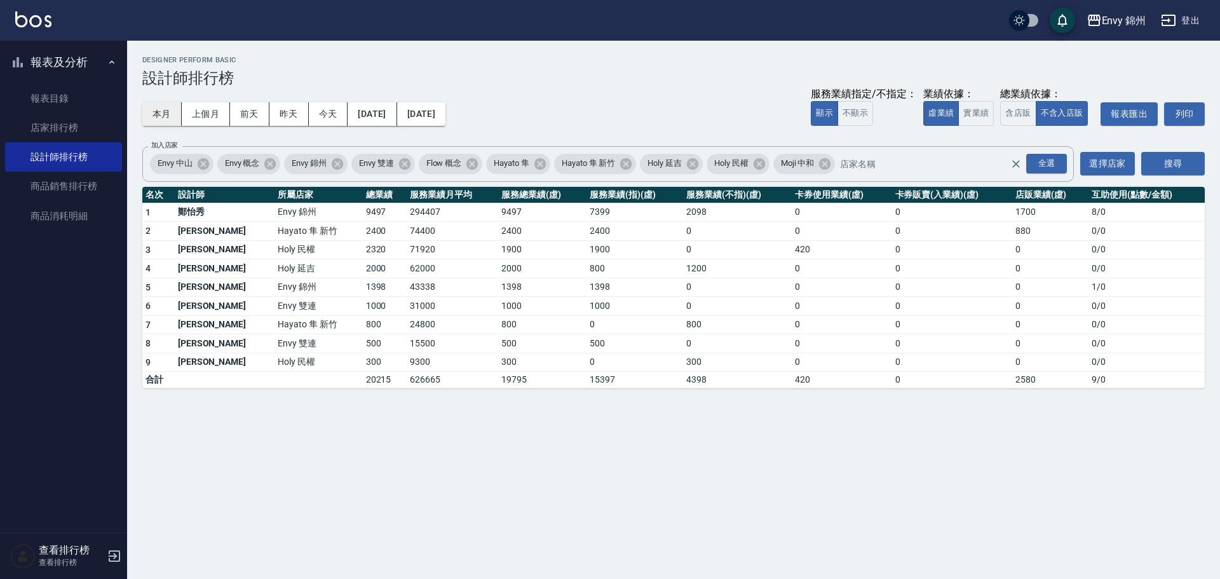
click at [158, 115] on button "本月" at bounding box center [161, 114] width 39 height 24
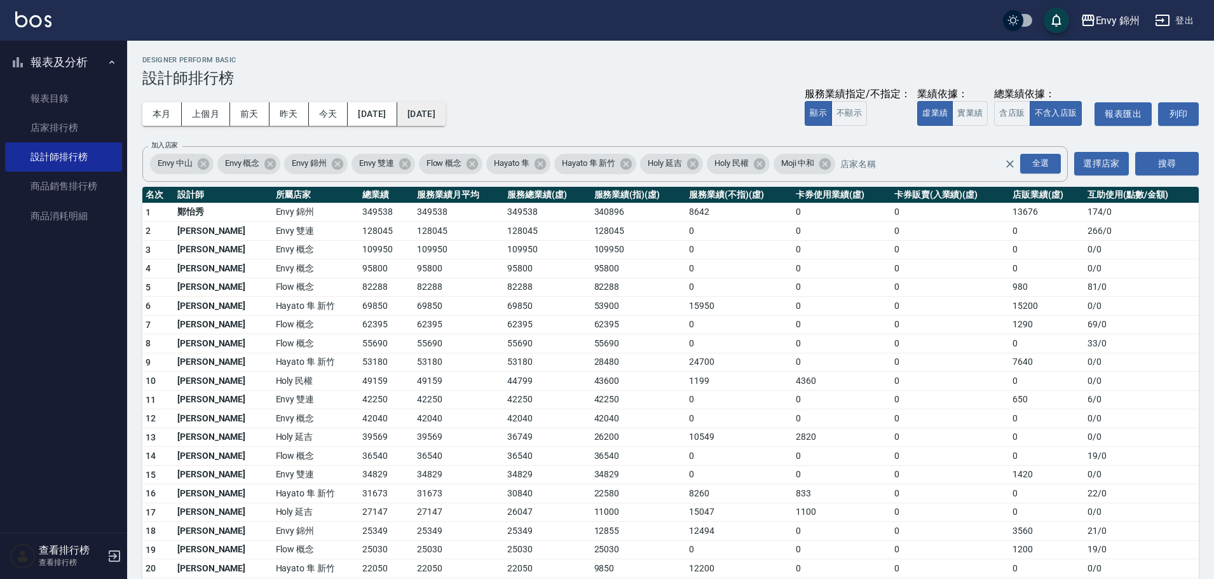
click at [446, 121] on button "[DATE]" at bounding box center [421, 114] width 48 height 24
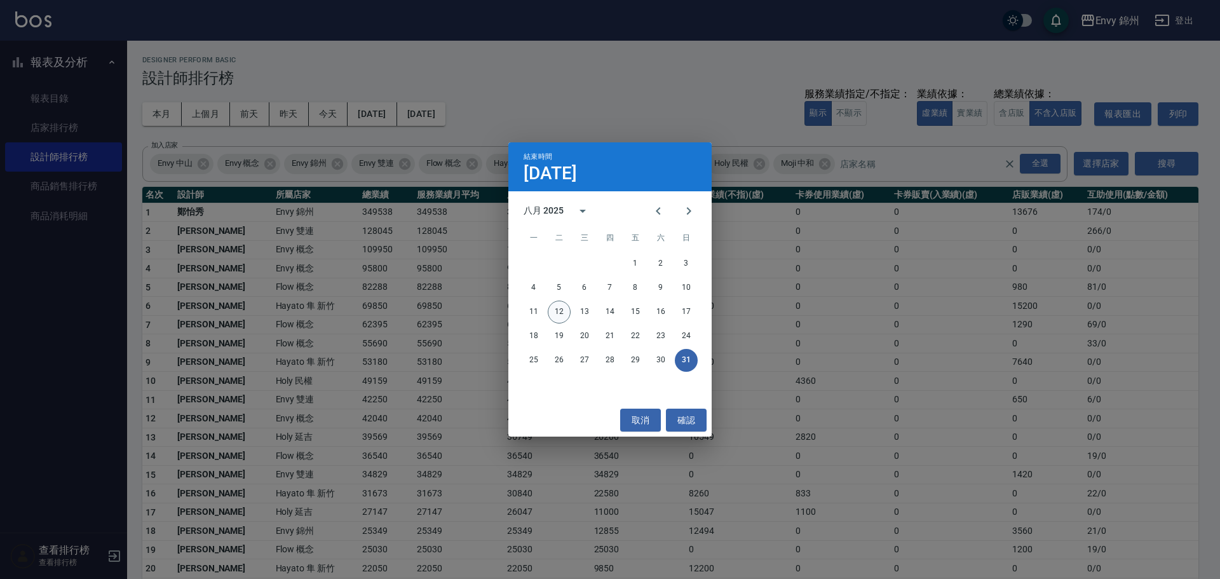
click at [557, 309] on button "12" at bounding box center [559, 312] width 23 height 23
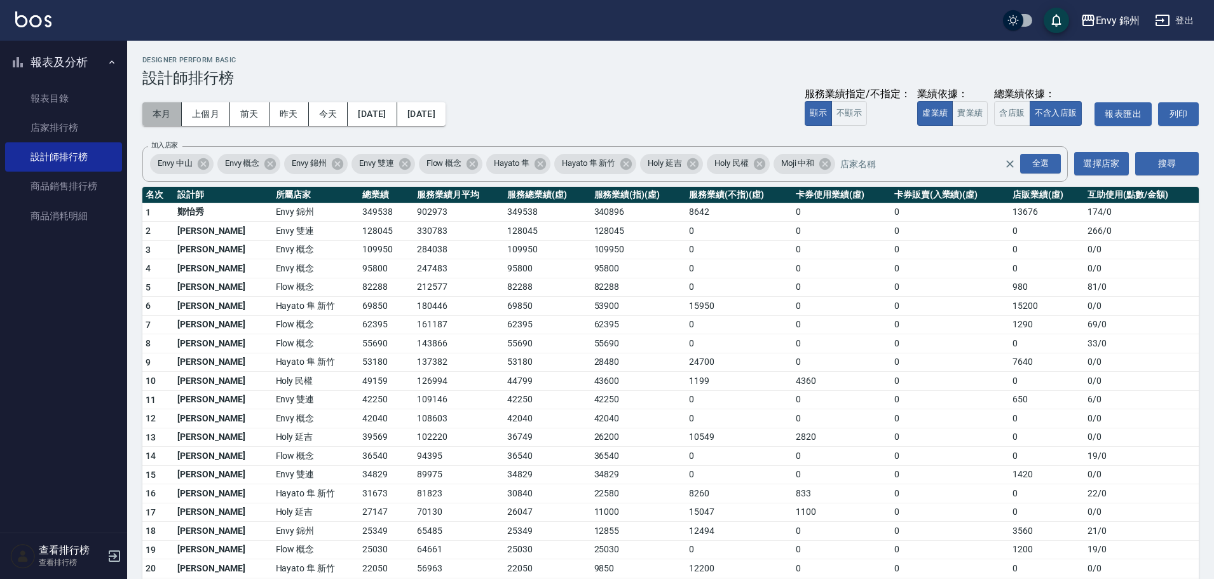
click at [162, 112] on button "本月" at bounding box center [161, 114] width 39 height 24
click at [60, 128] on link "店家排行榜" at bounding box center [63, 127] width 117 height 29
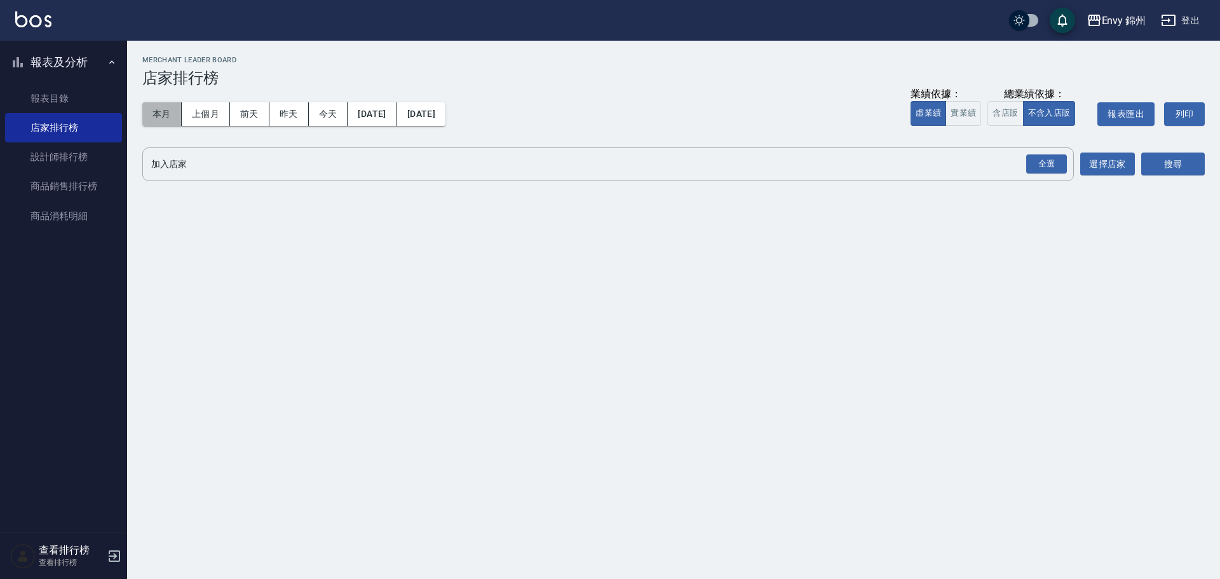
click at [154, 109] on button "本月" at bounding box center [161, 114] width 39 height 24
click at [446, 118] on button "[DATE]" at bounding box center [421, 114] width 48 height 24
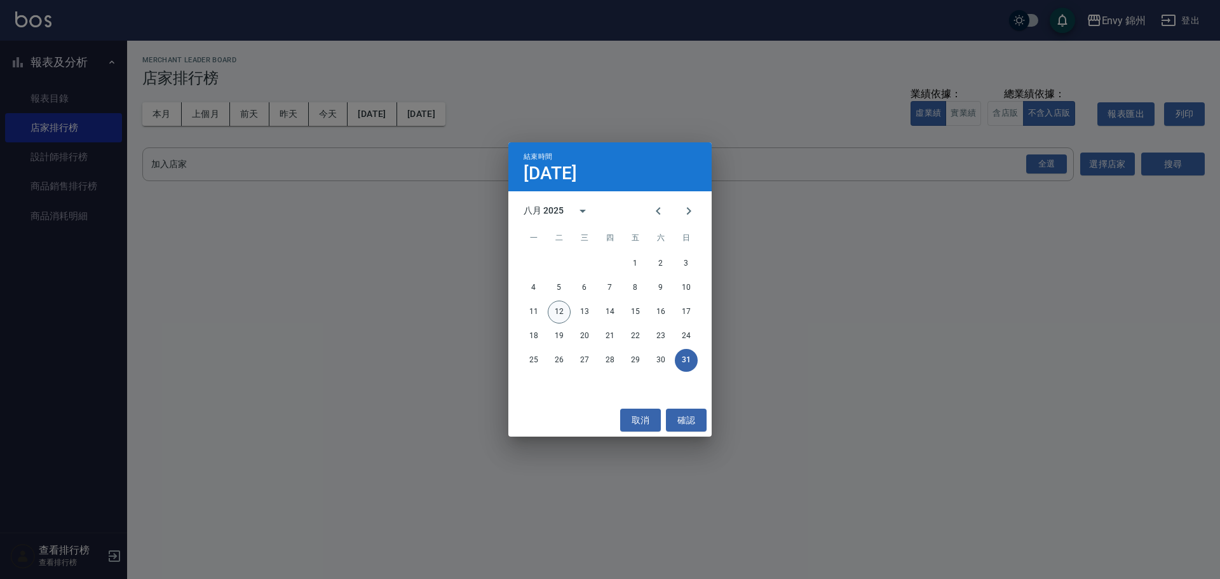
click at [557, 314] on button "12" at bounding box center [559, 312] width 23 height 23
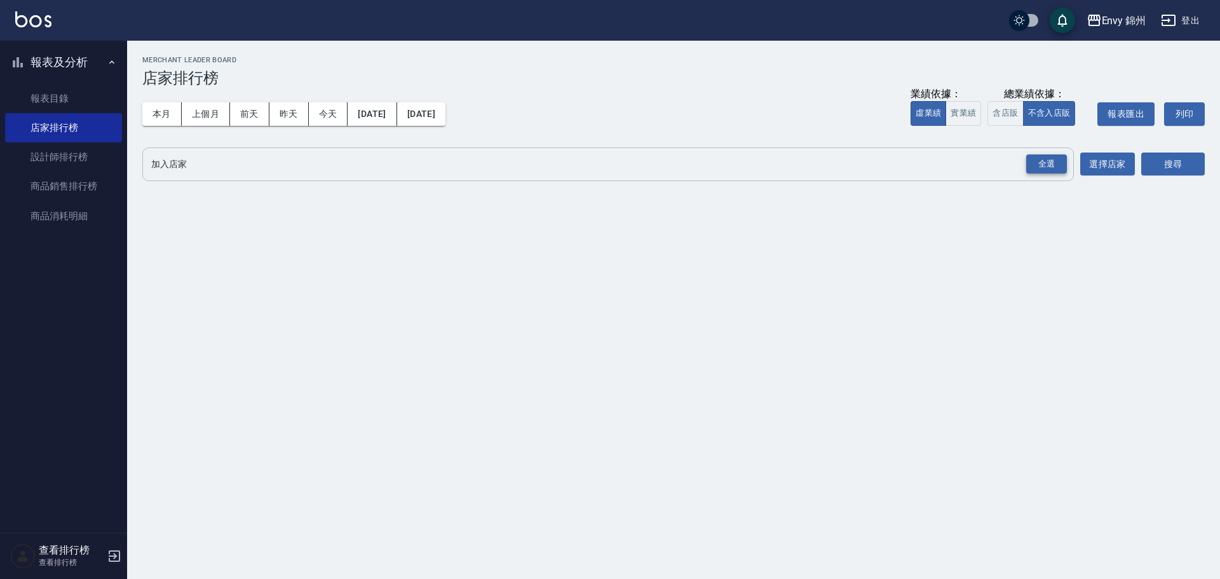
click at [1046, 172] on div "全選" at bounding box center [1046, 164] width 41 height 20
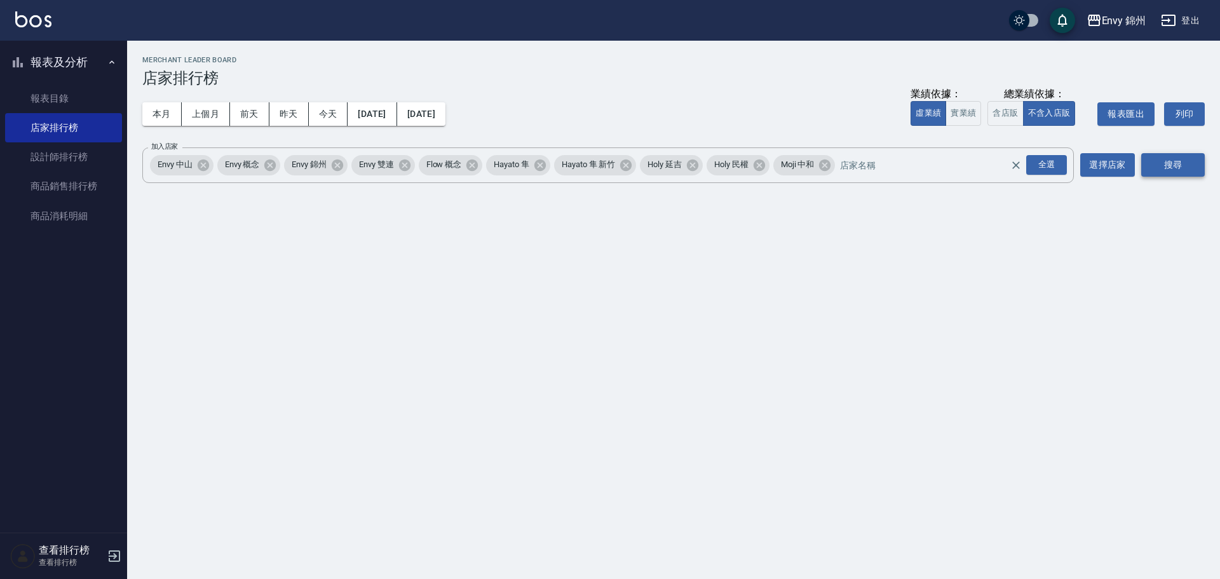
click at [1182, 167] on button "搜尋" at bounding box center [1173, 165] width 64 height 24
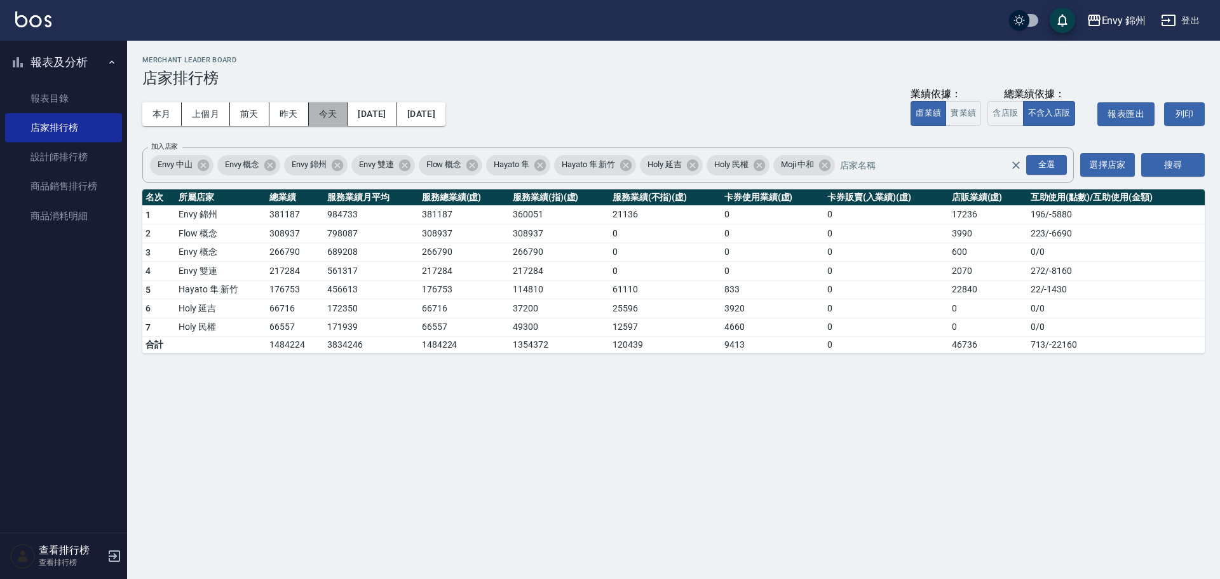
click at [334, 110] on button "今天" at bounding box center [328, 114] width 39 height 24
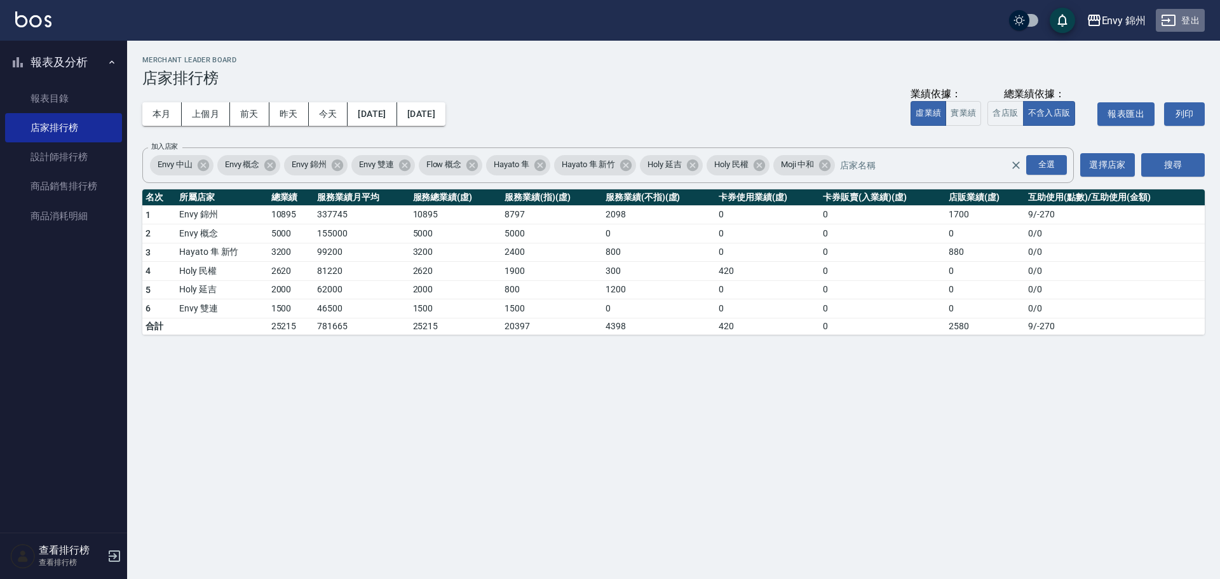
click at [1199, 18] on button "登出" at bounding box center [1180, 21] width 49 height 24
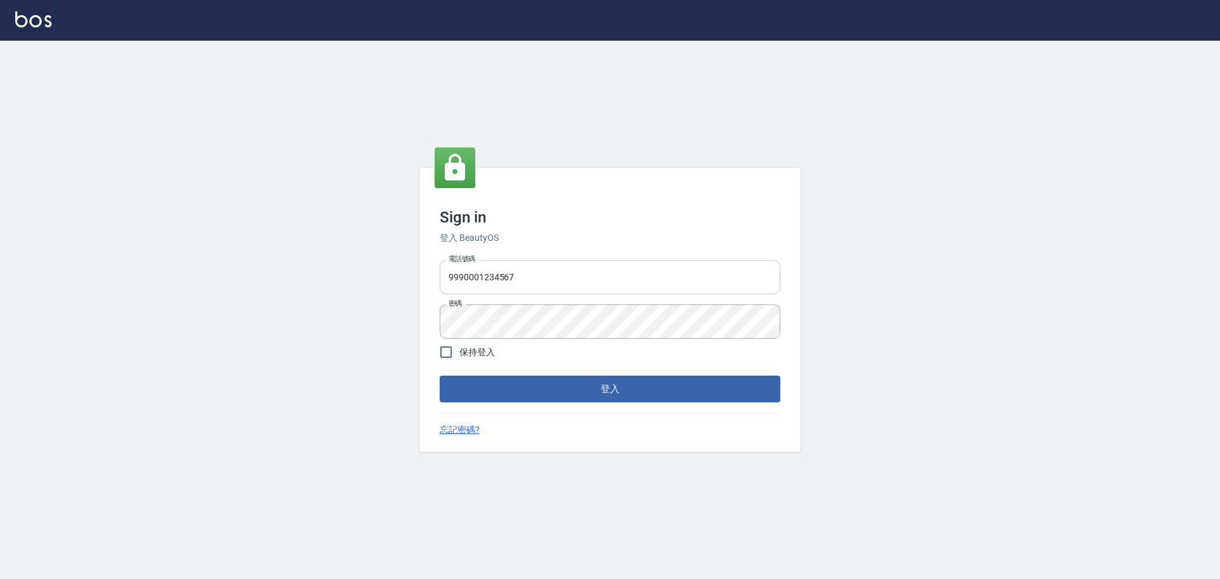
click at [625, 282] on input "9990001234567" at bounding box center [610, 277] width 341 height 34
type input "25153595"
click at [614, 397] on button "登入" at bounding box center [610, 389] width 341 height 27
